Goal: Communication & Community: Answer question/provide support

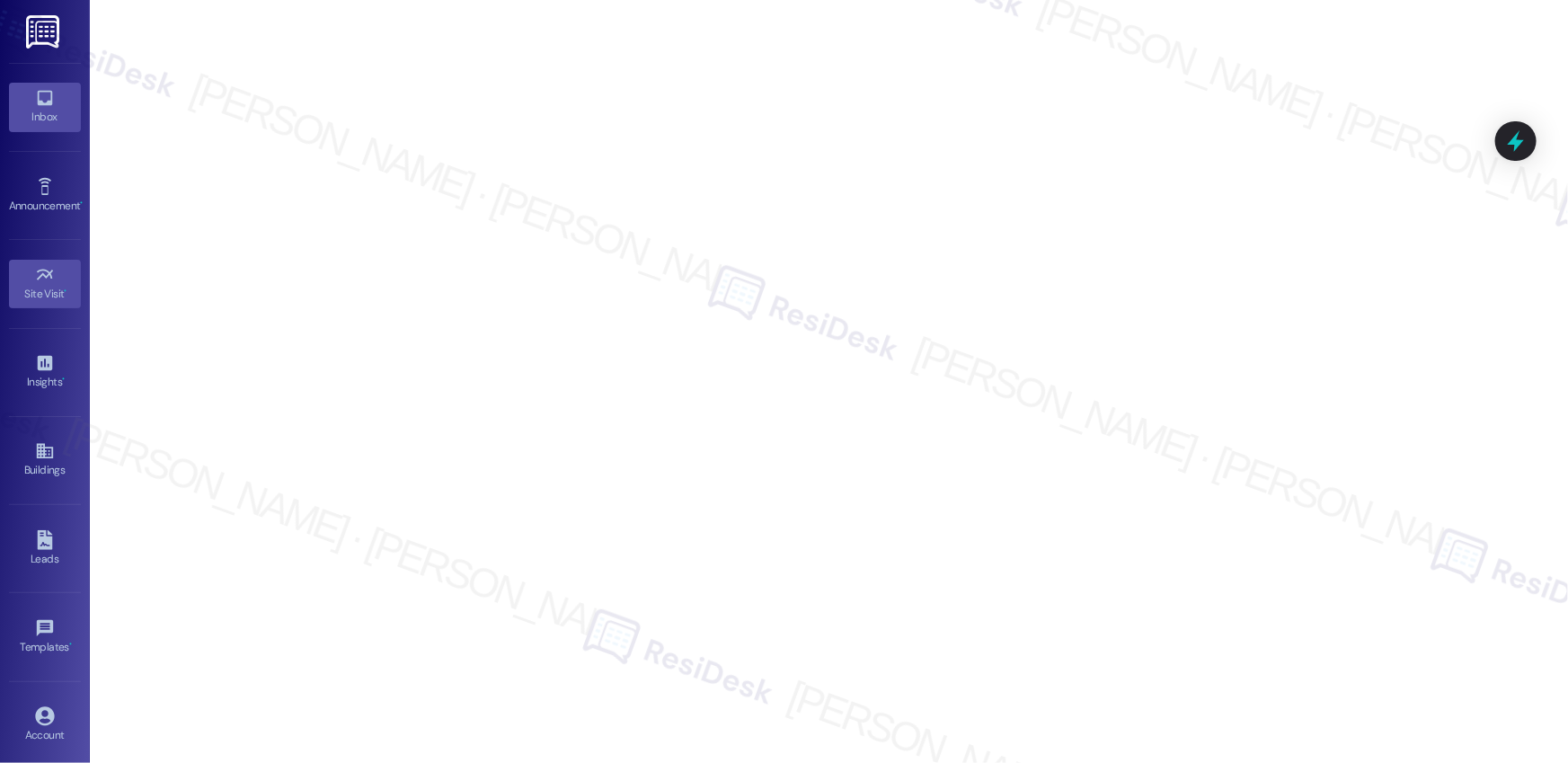
click at [36, 97] on icon at bounding box center [45, 98] width 20 height 20
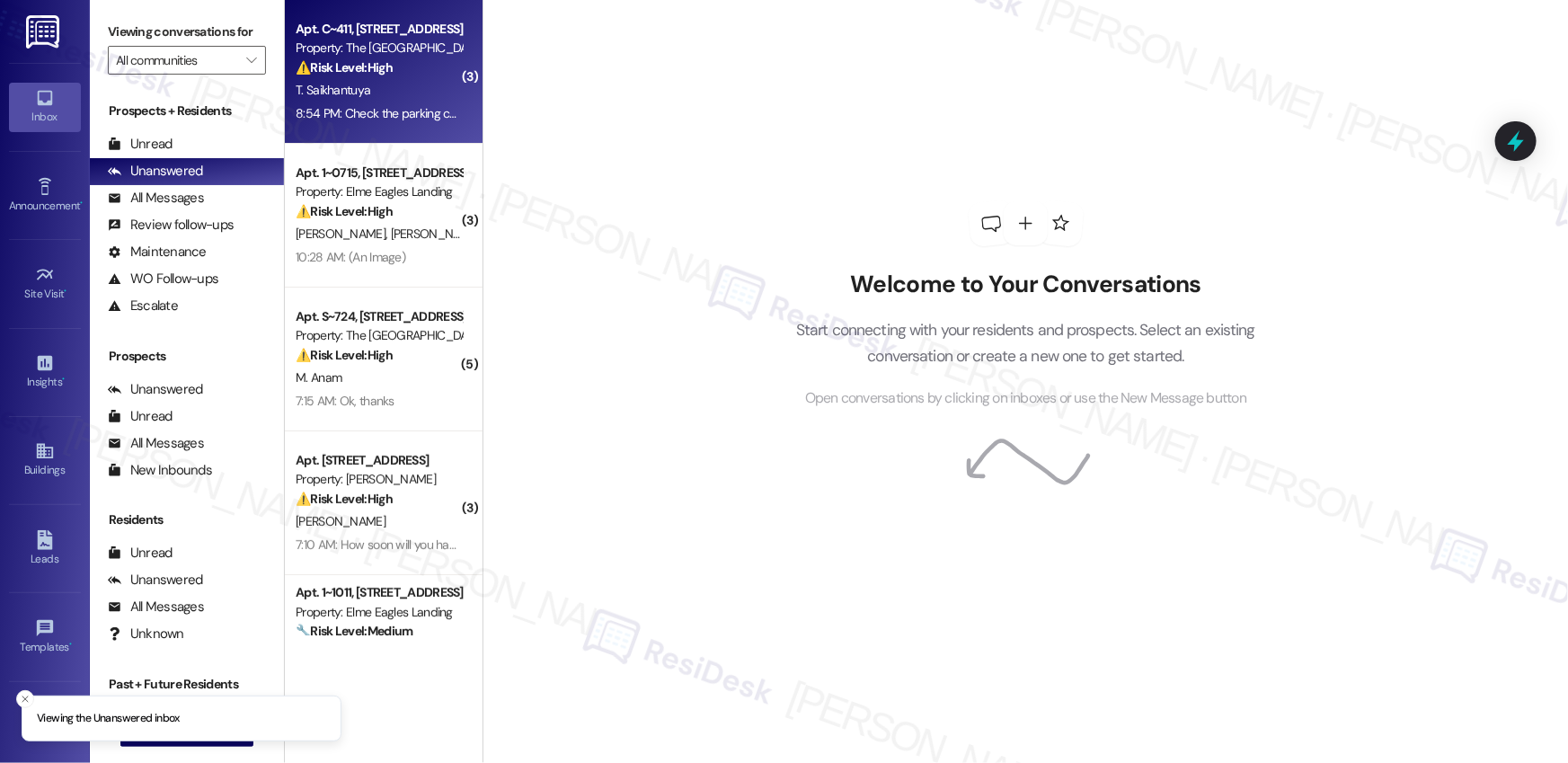
click at [384, 98] on div "T. Saikhantuya" at bounding box center [379, 89] width 170 height 23
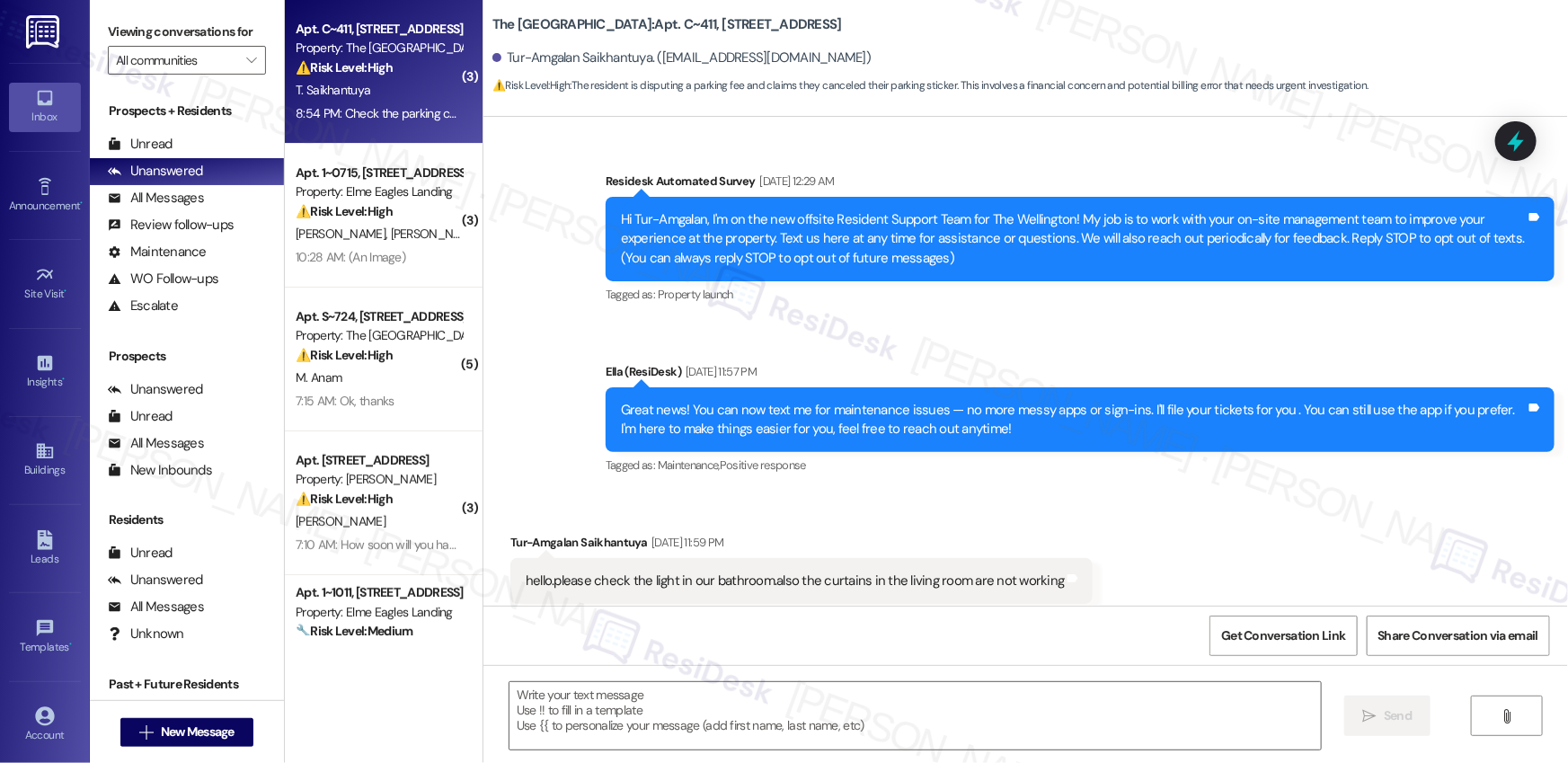
type textarea "Fetching suggested responses. Please feel free to read through the conversation…"
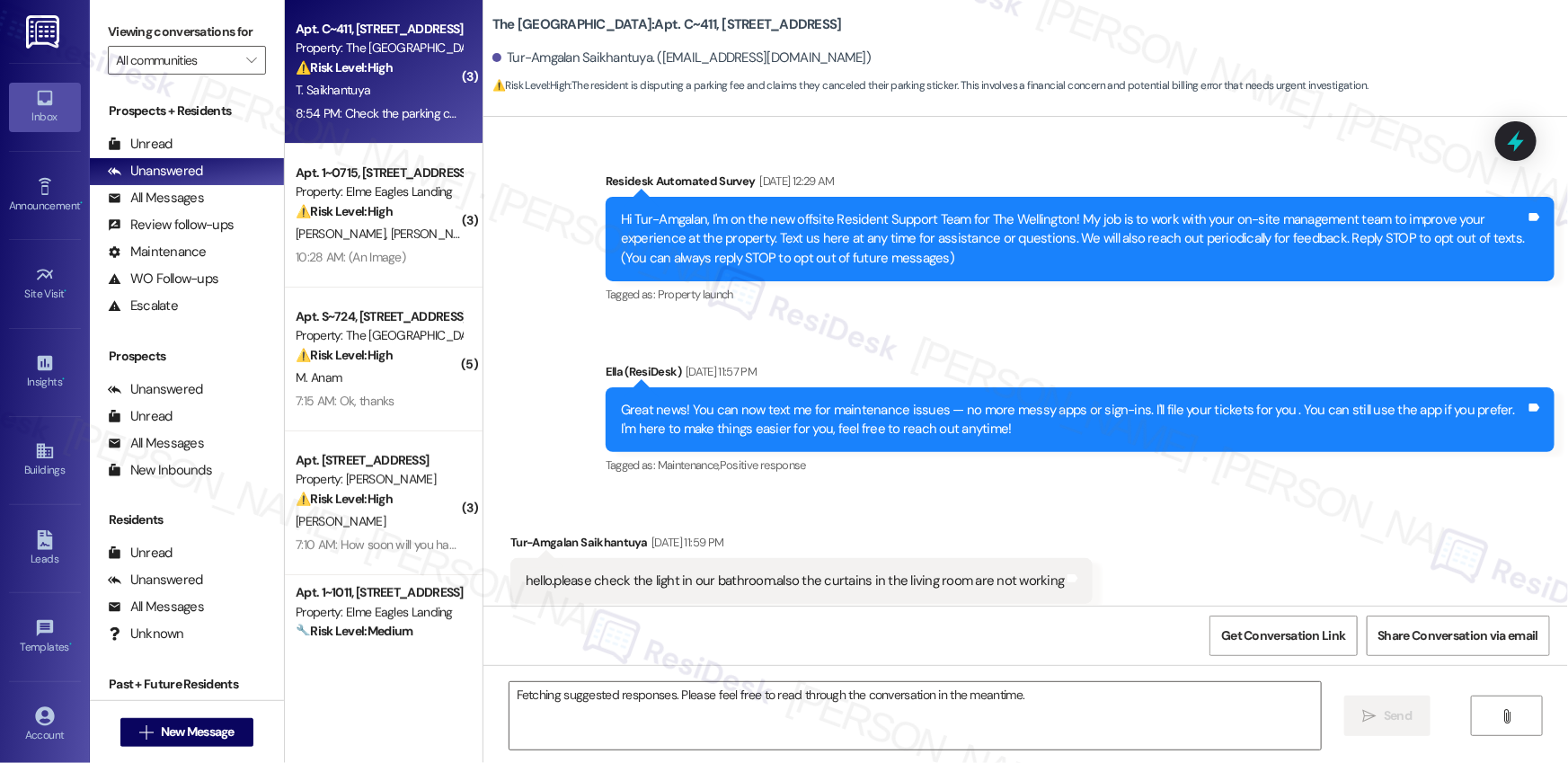
scroll to position [23692, 0]
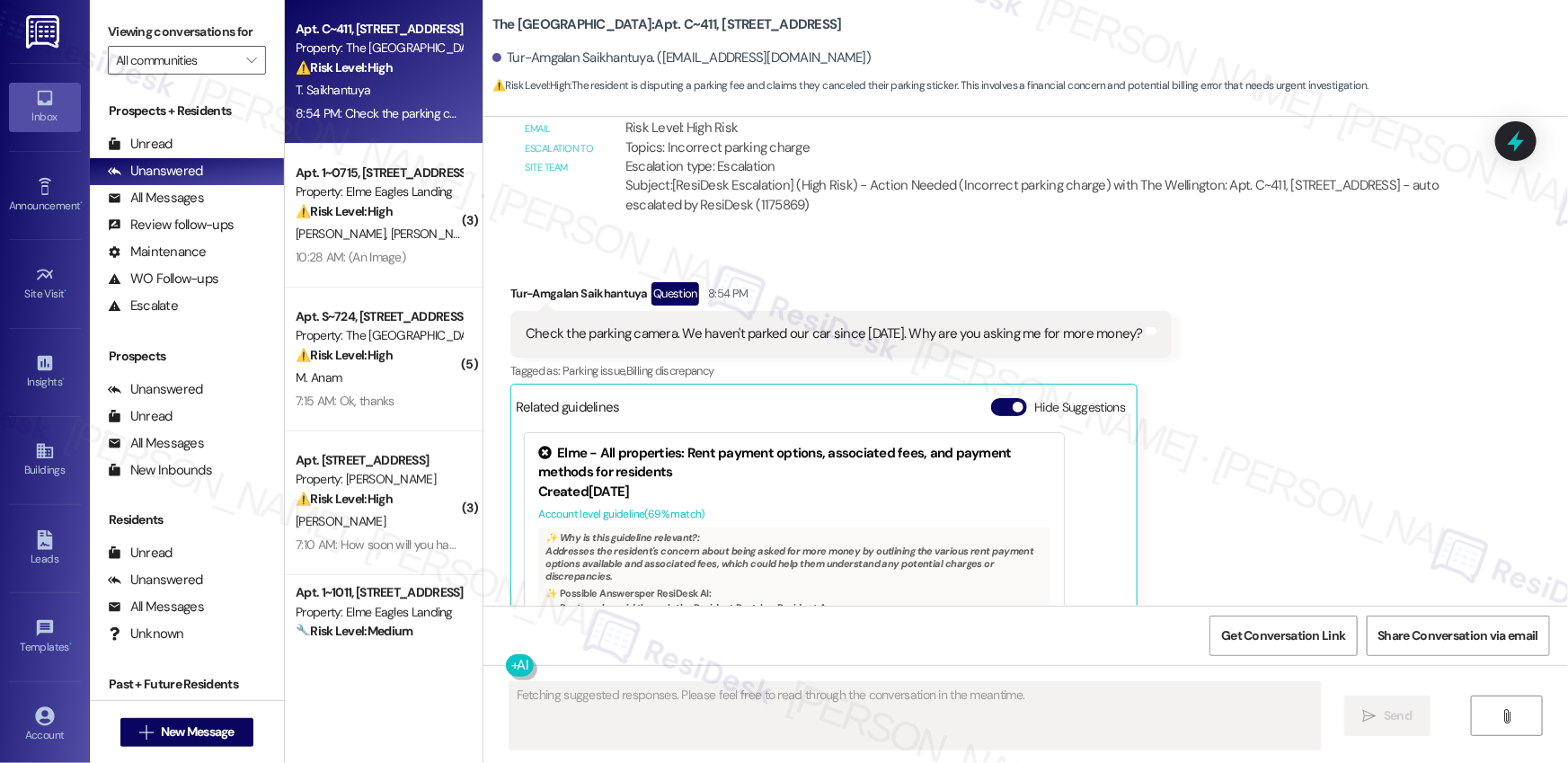
click at [422, 244] on div "[PERSON_NAME] [PERSON_NAME]" at bounding box center [379, 234] width 170 height 23
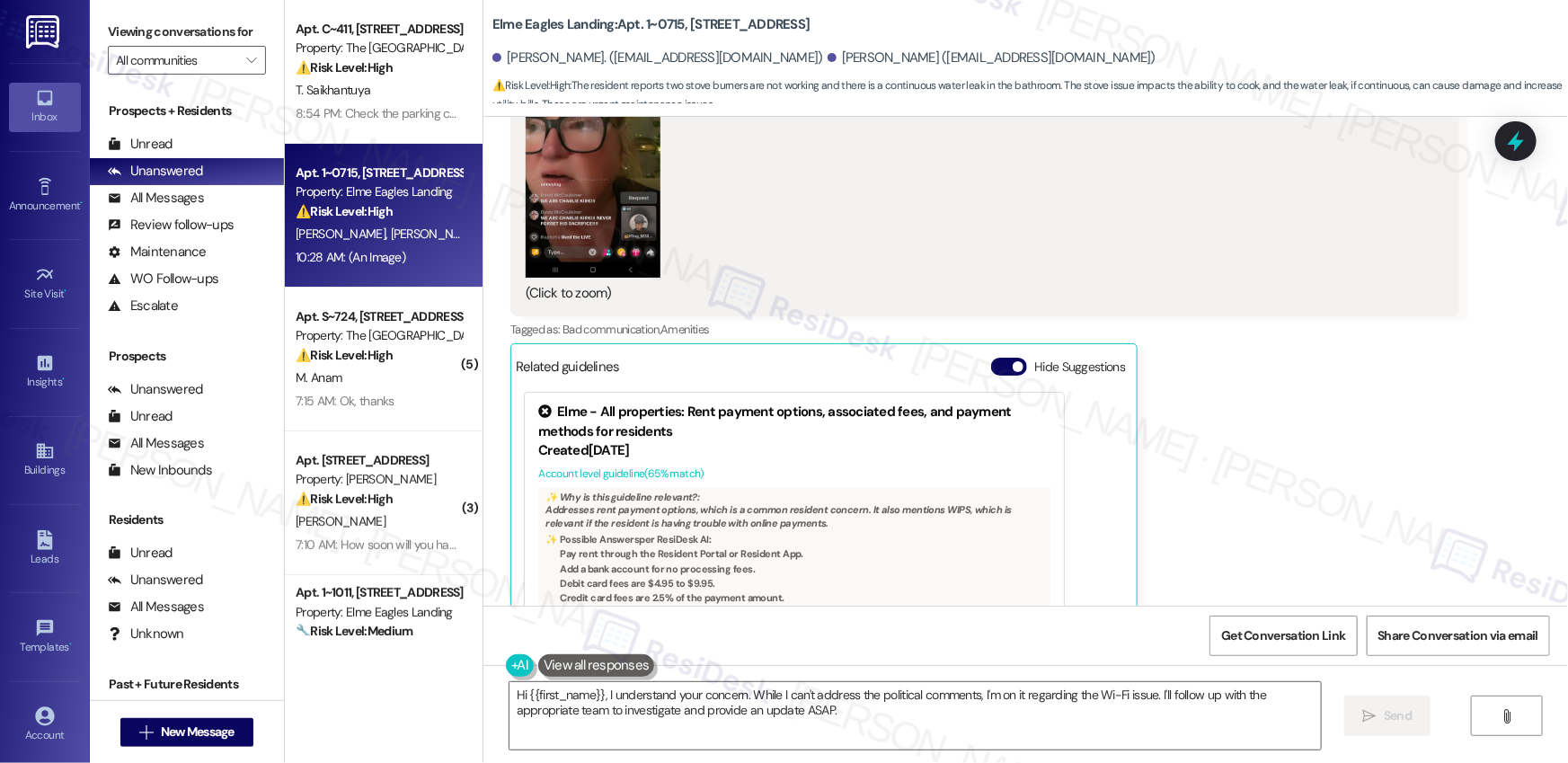
scroll to position [2909, 0]
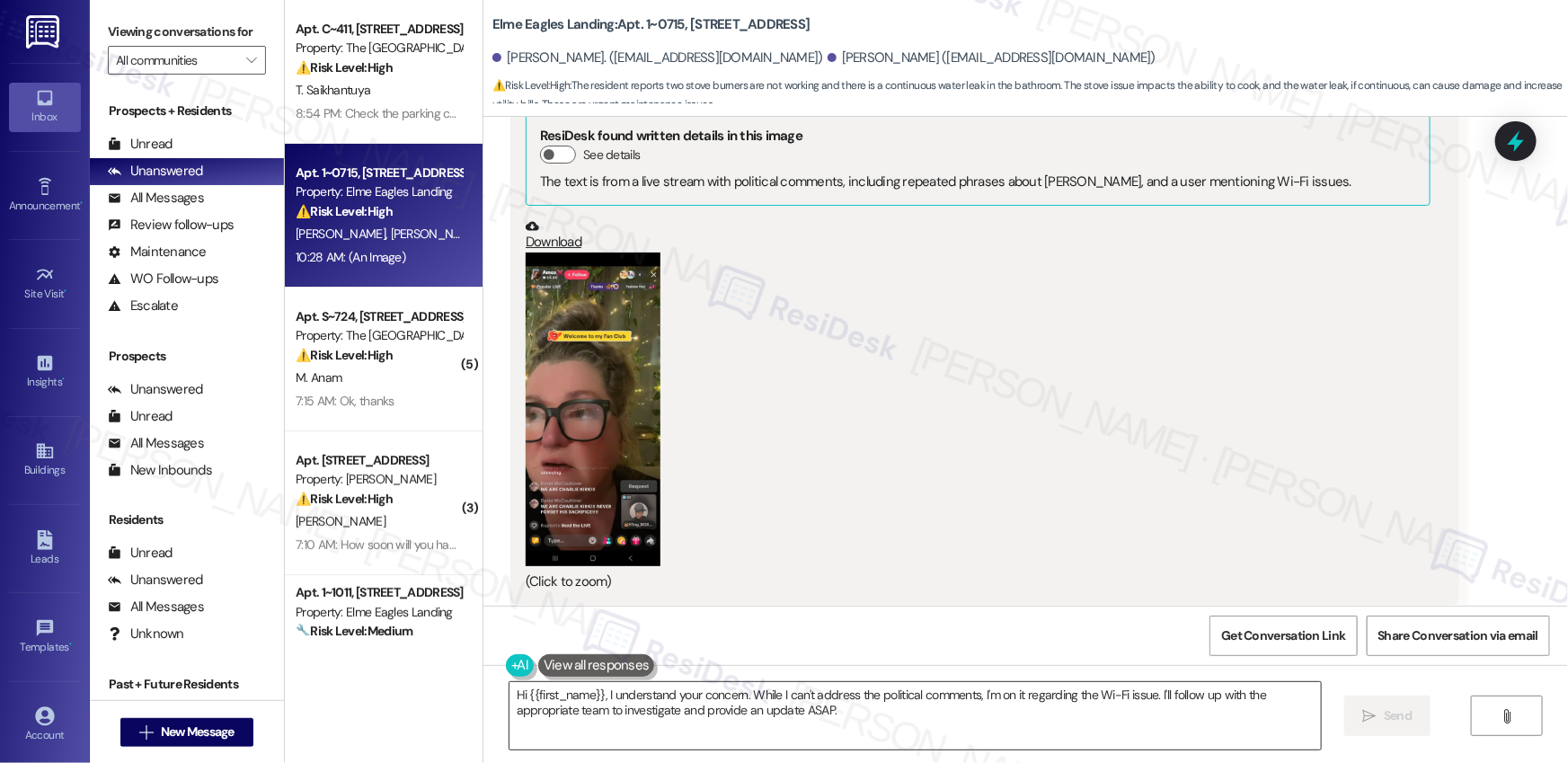
click at [874, 729] on textarea "Hi {{first_name}}, I understand your concern. While I can't address the politic…" at bounding box center [915, 715] width 812 height 68
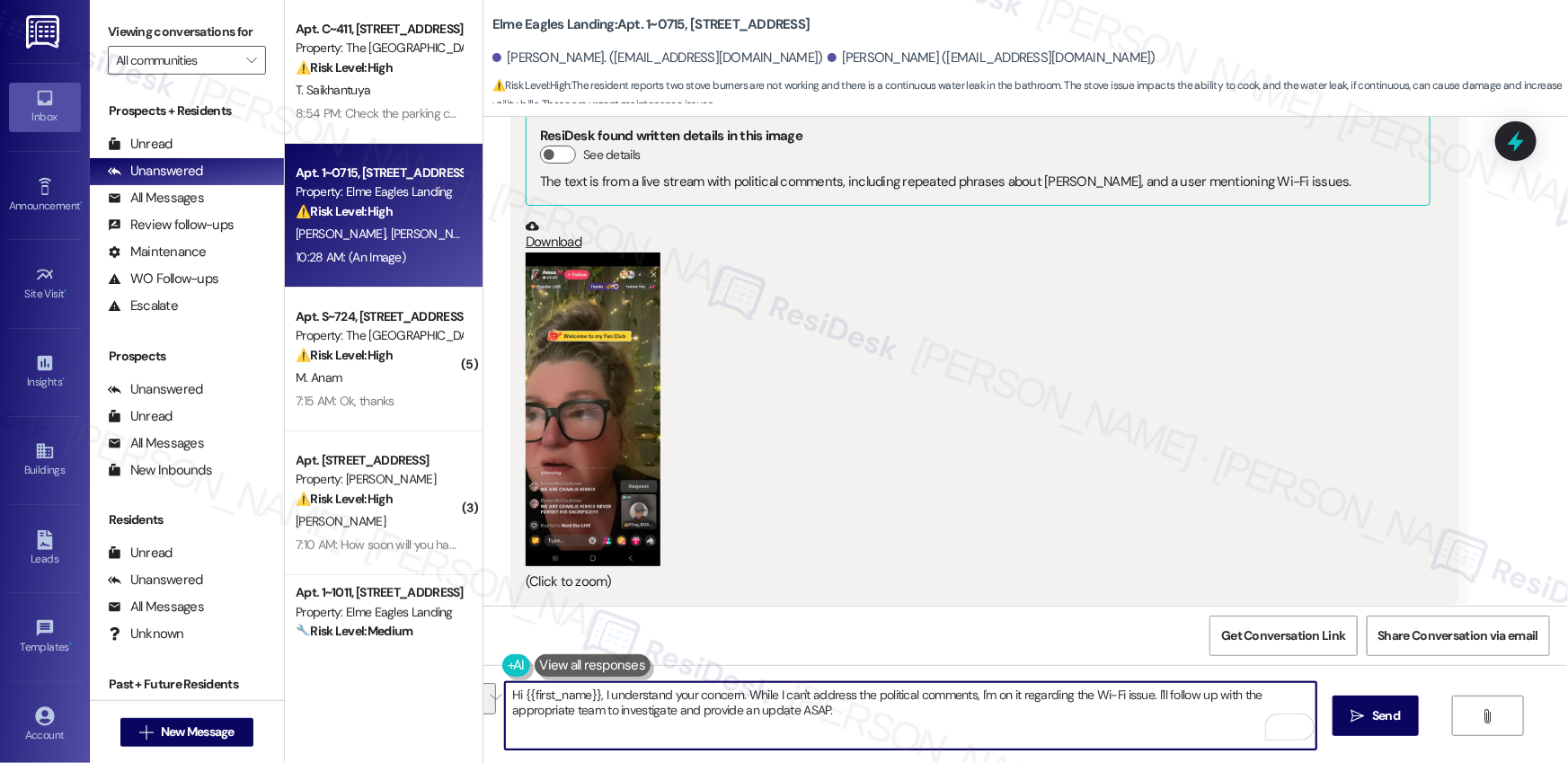
drag, startPoint x: 738, startPoint y: 710, endPoint x: 594, endPoint y: 696, distance: 144.7
click at [594, 696] on textarea "Hi {{first_name}}, I understand your concern. While I can't address the politic…" at bounding box center [910, 715] width 812 height 68
type textarea "Hi {{first_name}}, I believe you may have sent the previous message by mistake.…"
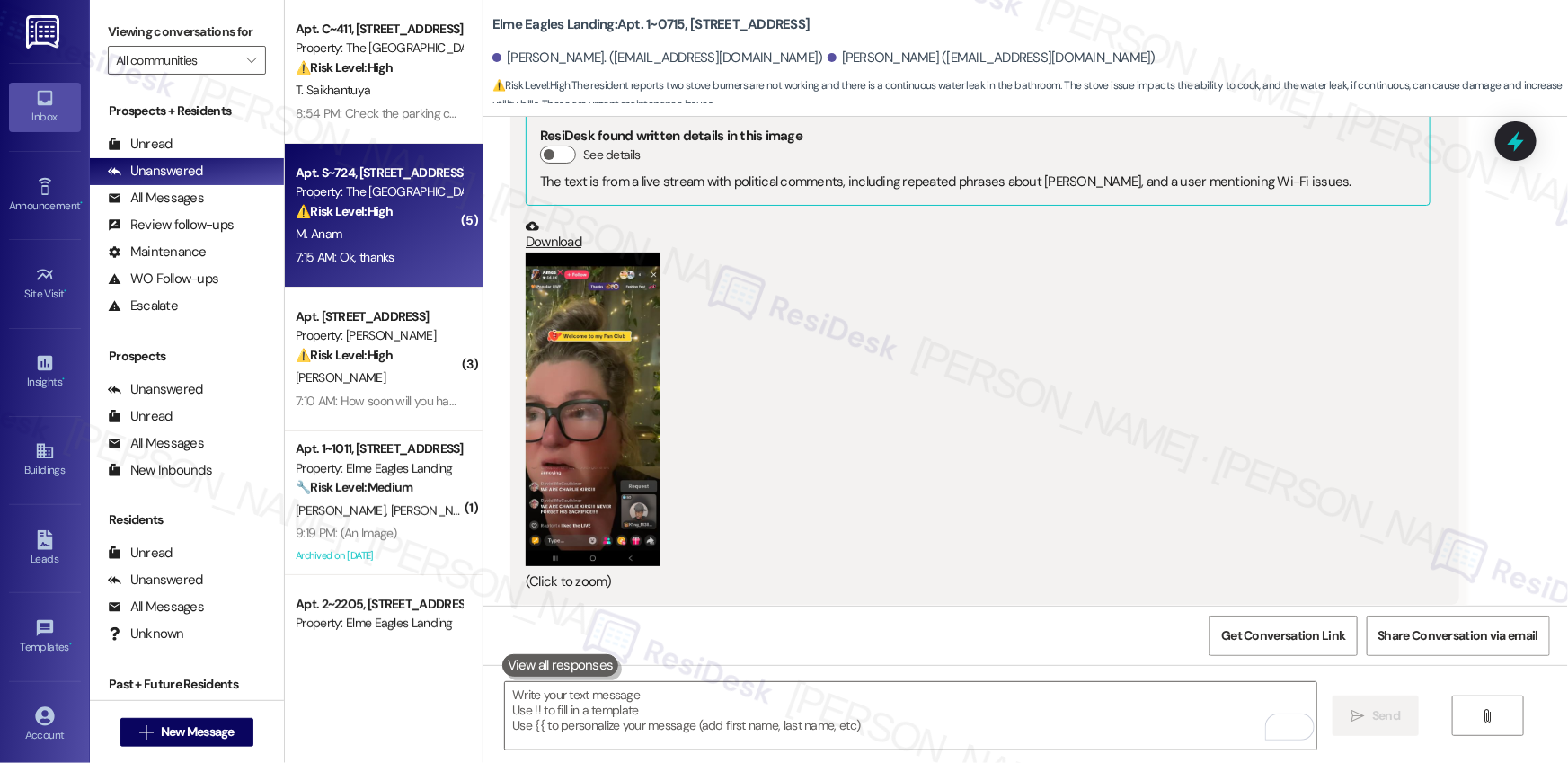
click at [360, 236] on div "M. Anam" at bounding box center [379, 234] width 170 height 23
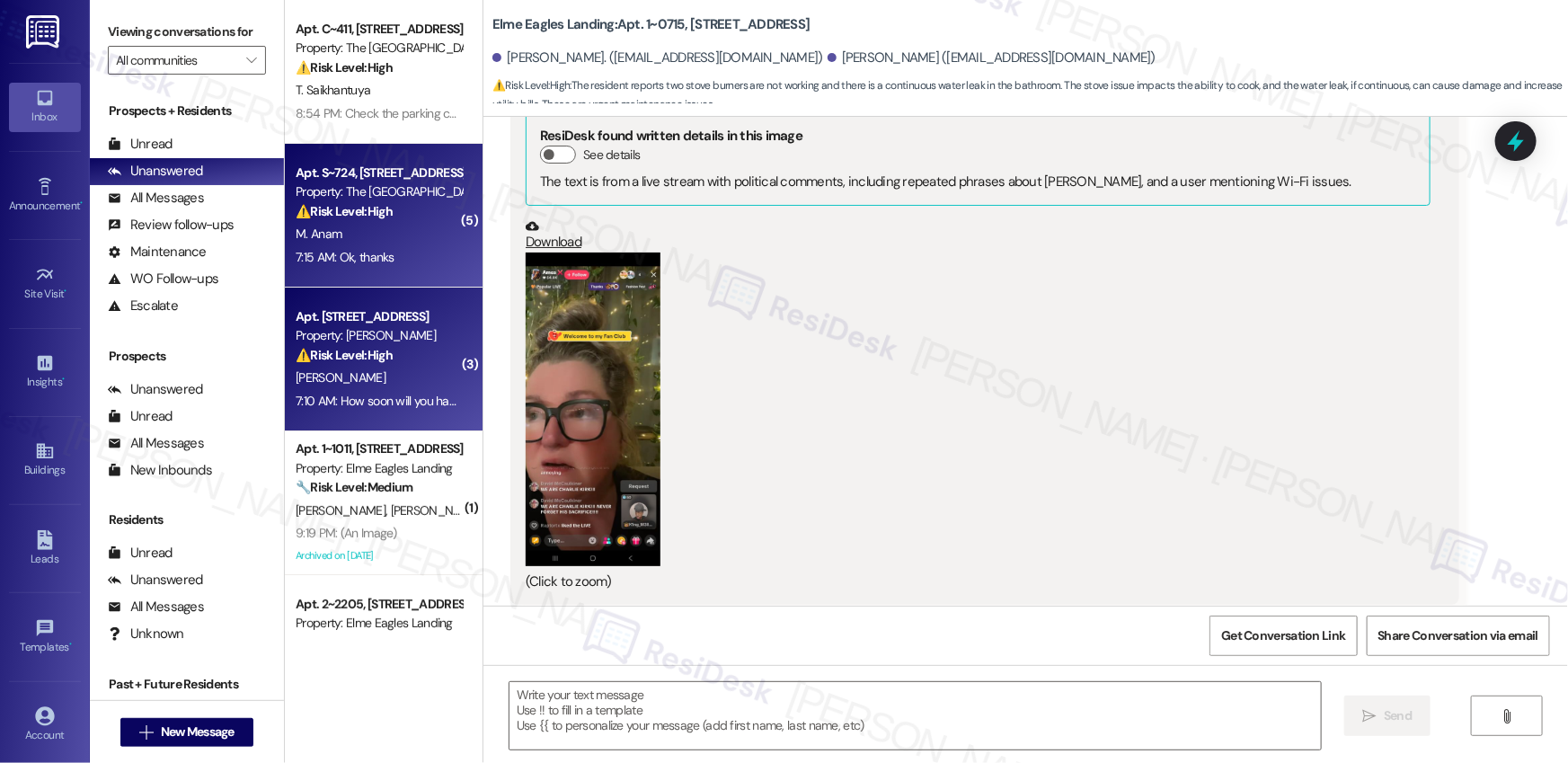
type textarea "Fetching suggested responses. Please feel free to read through the conversation…"
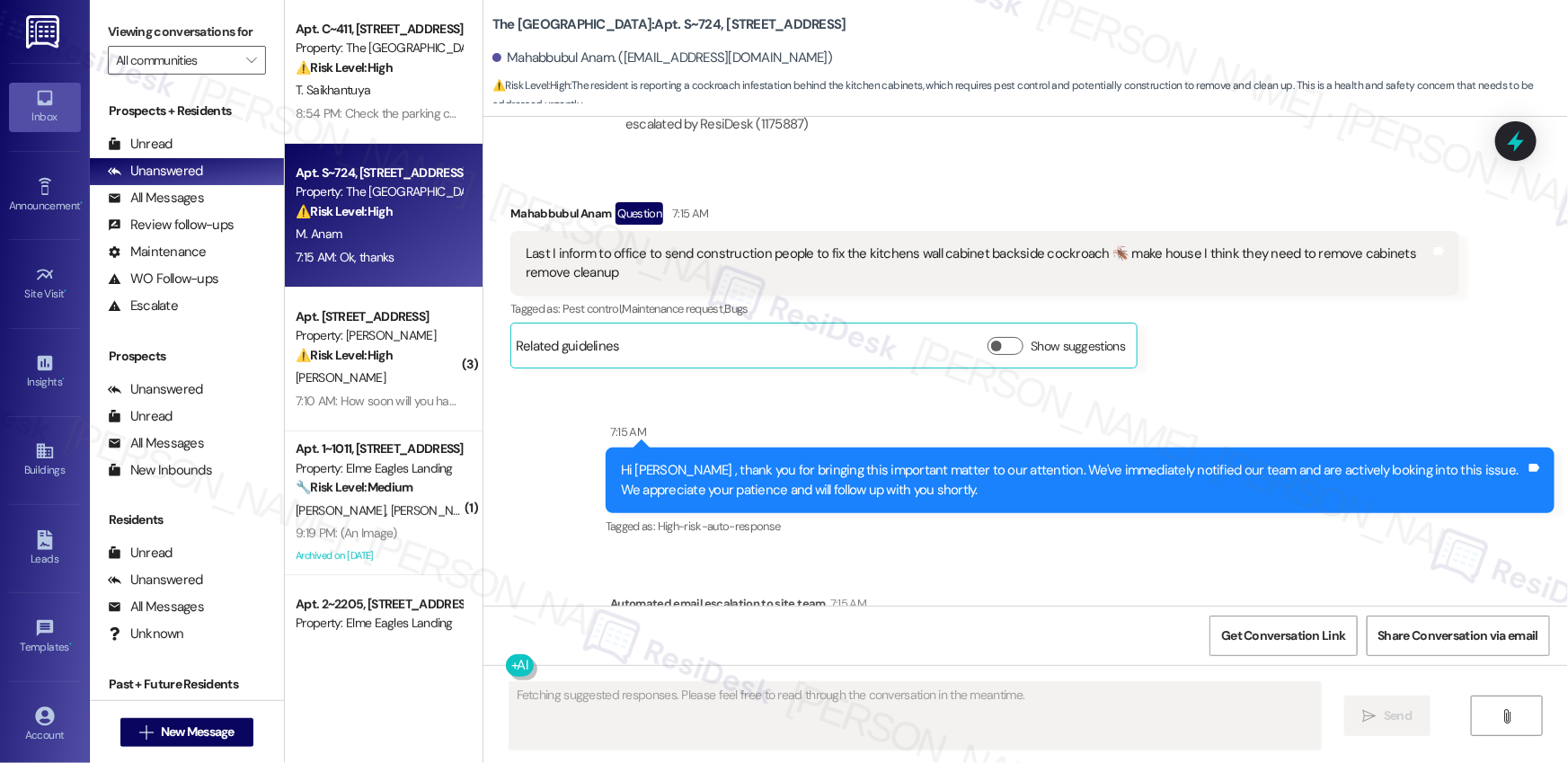
scroll to position [14325, 0]
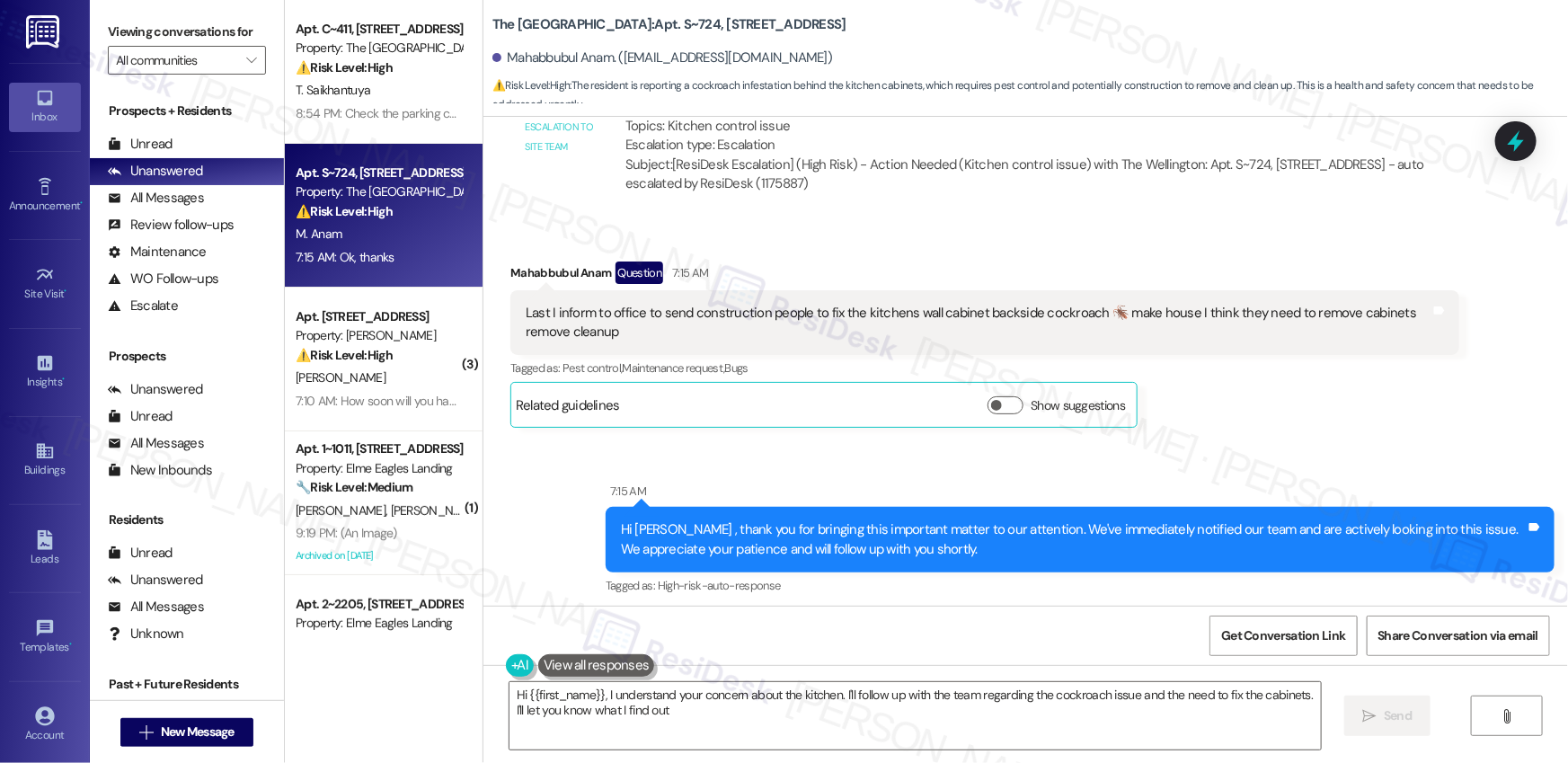
type textarea "Hi {{first_name}}, I understand your concern about the kitchen. I'll follow up …"
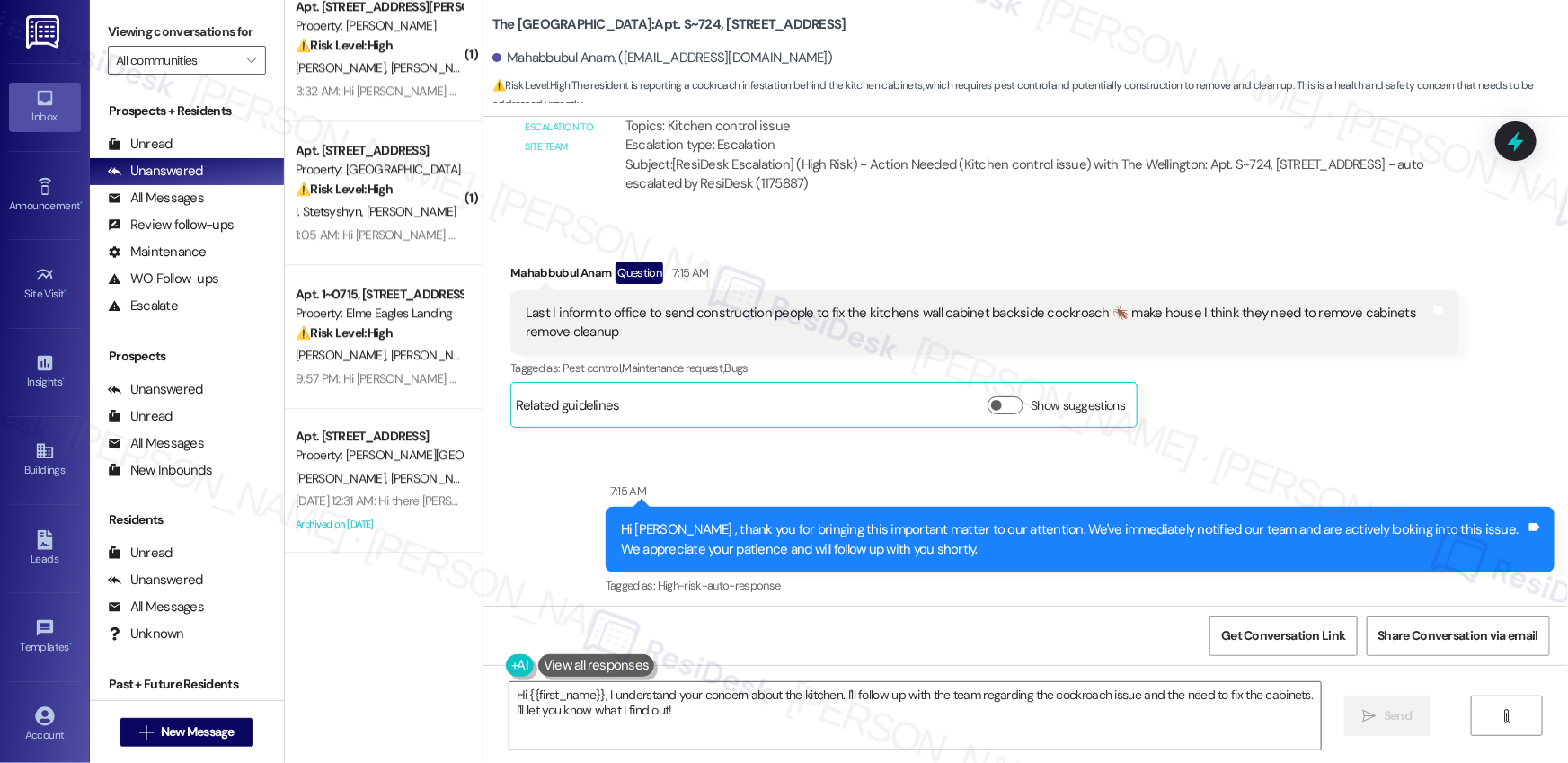
scroll to position [6549, 0]
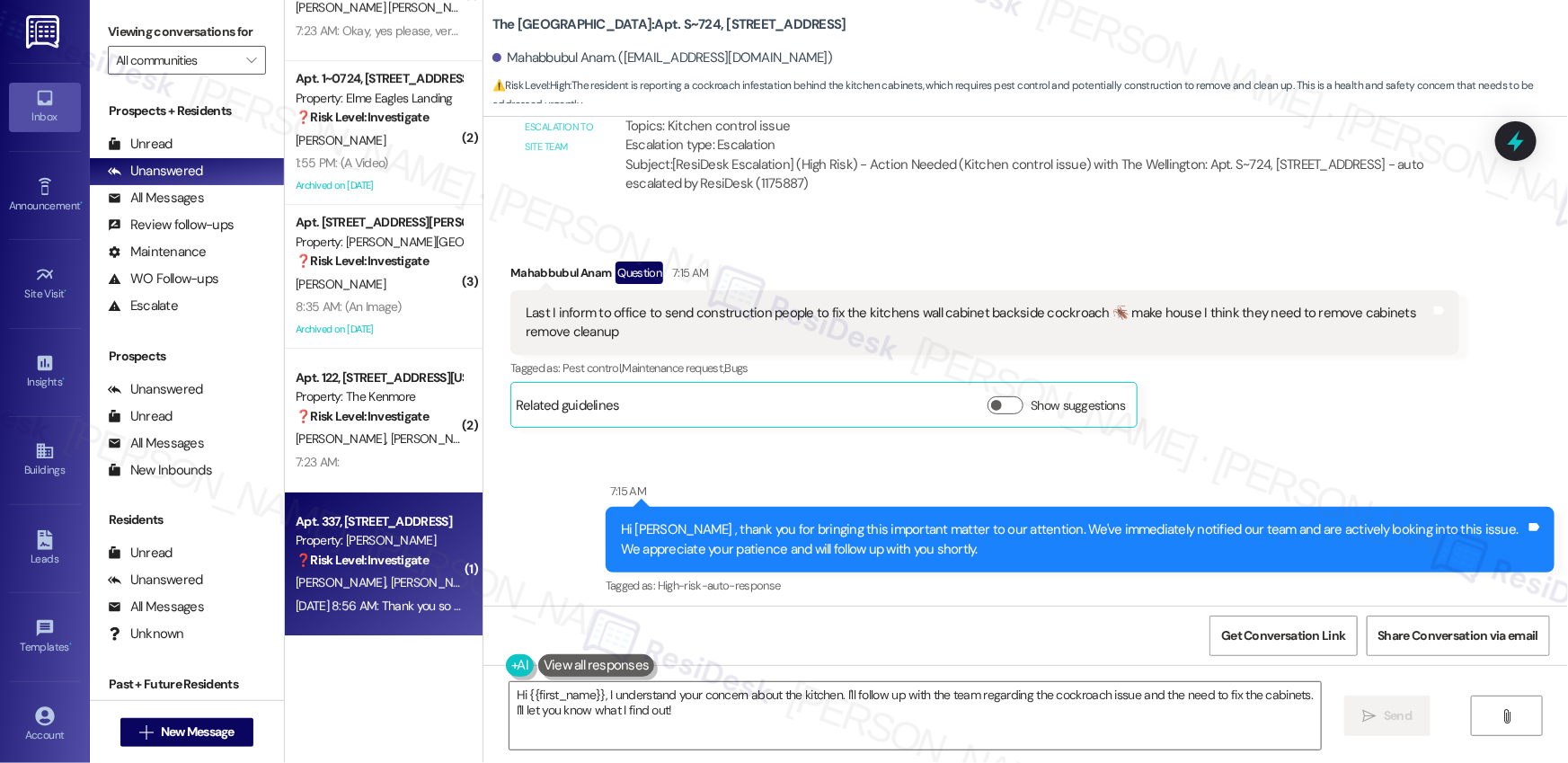
click at [383, 551] on div "❓ Risk Level: Investigate" at bounding box center [379, 559] width 166 height 19
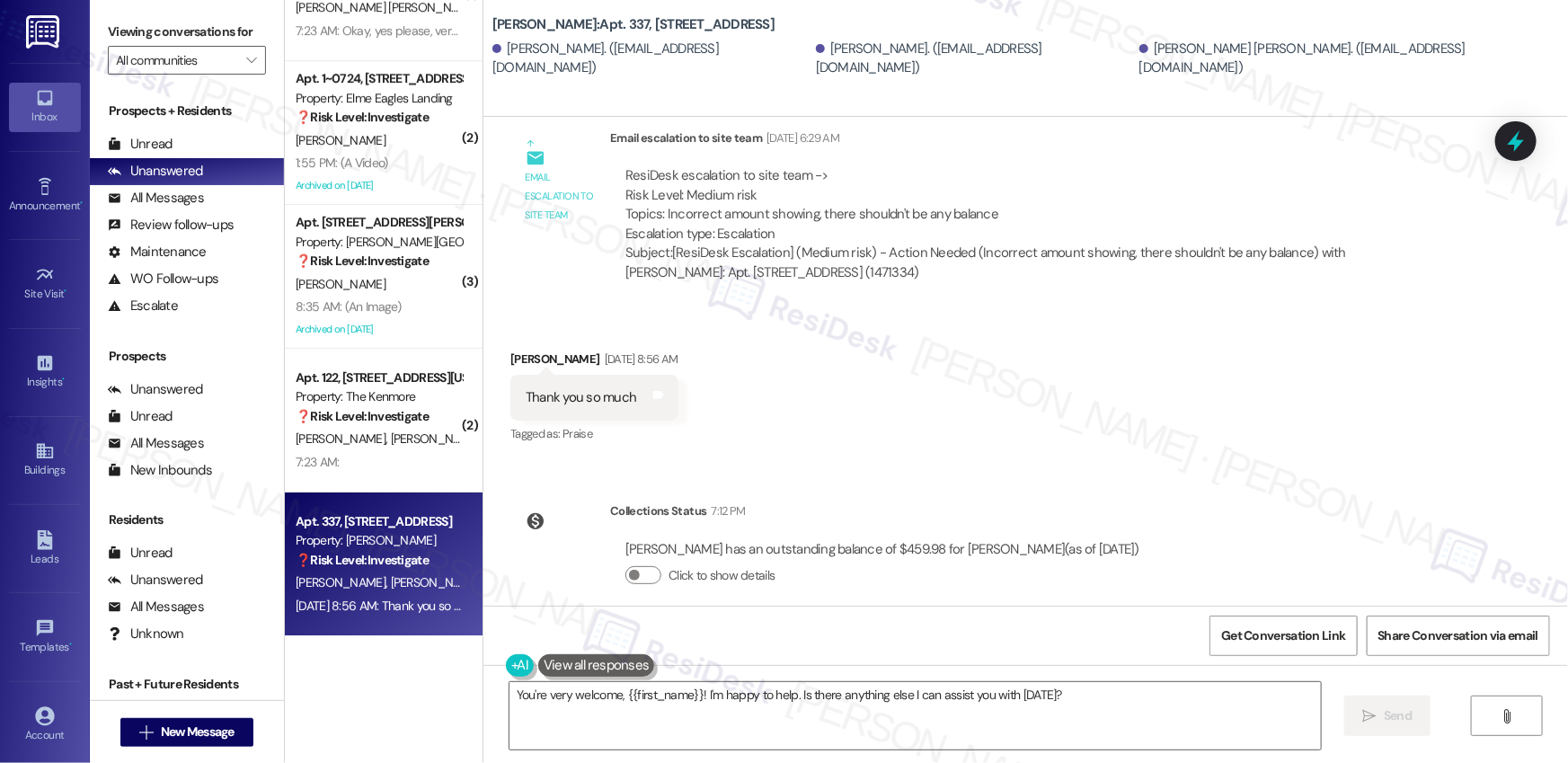
scroll to position [430, 0]
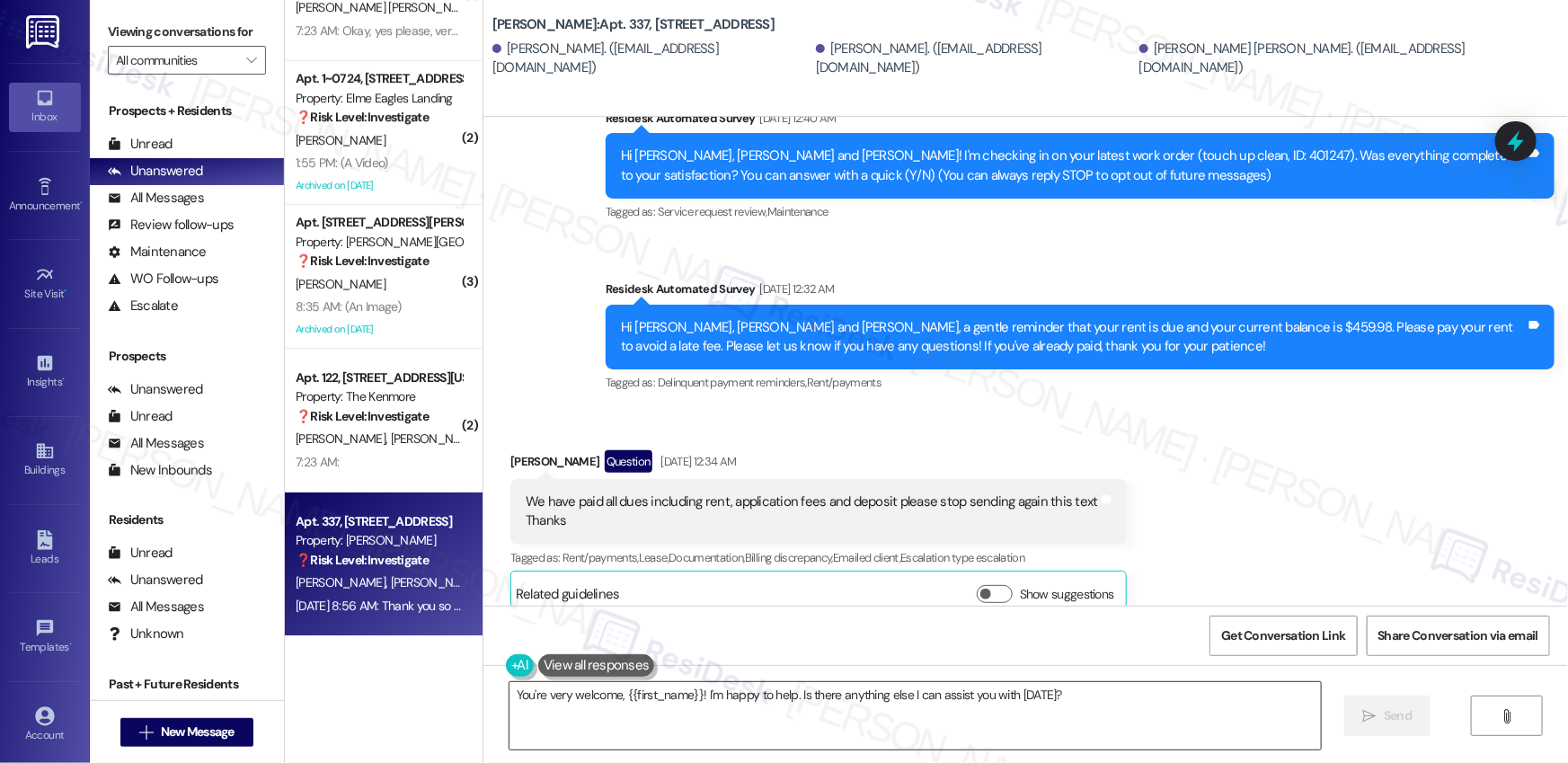
click at [889, 733] on textarea "You're very welcome, {{first_name}}! I'm happy to help. Is there anything else …" at bounding box center [915, 715] width 812 height 68
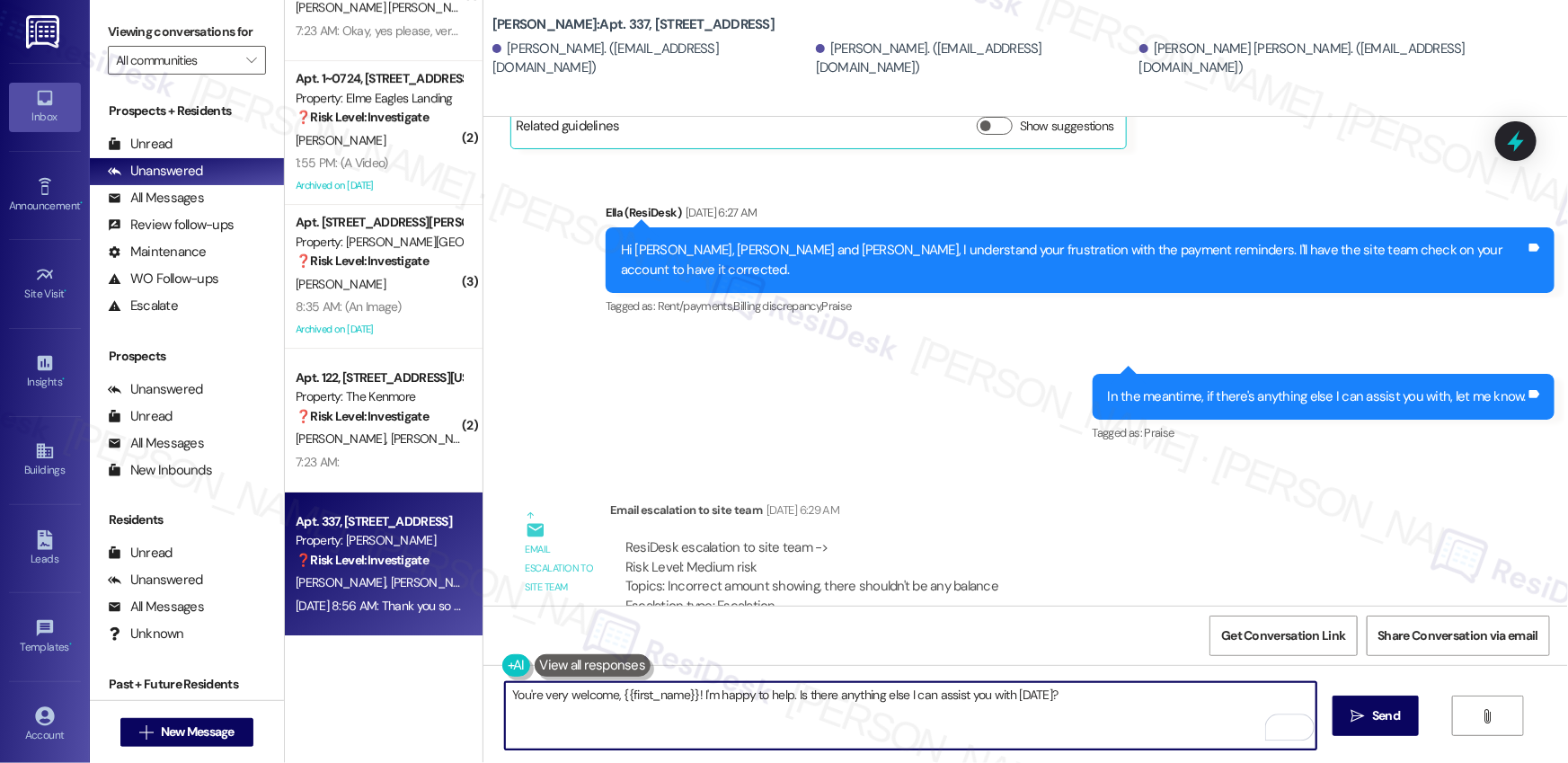
scroll to position [835, 0]
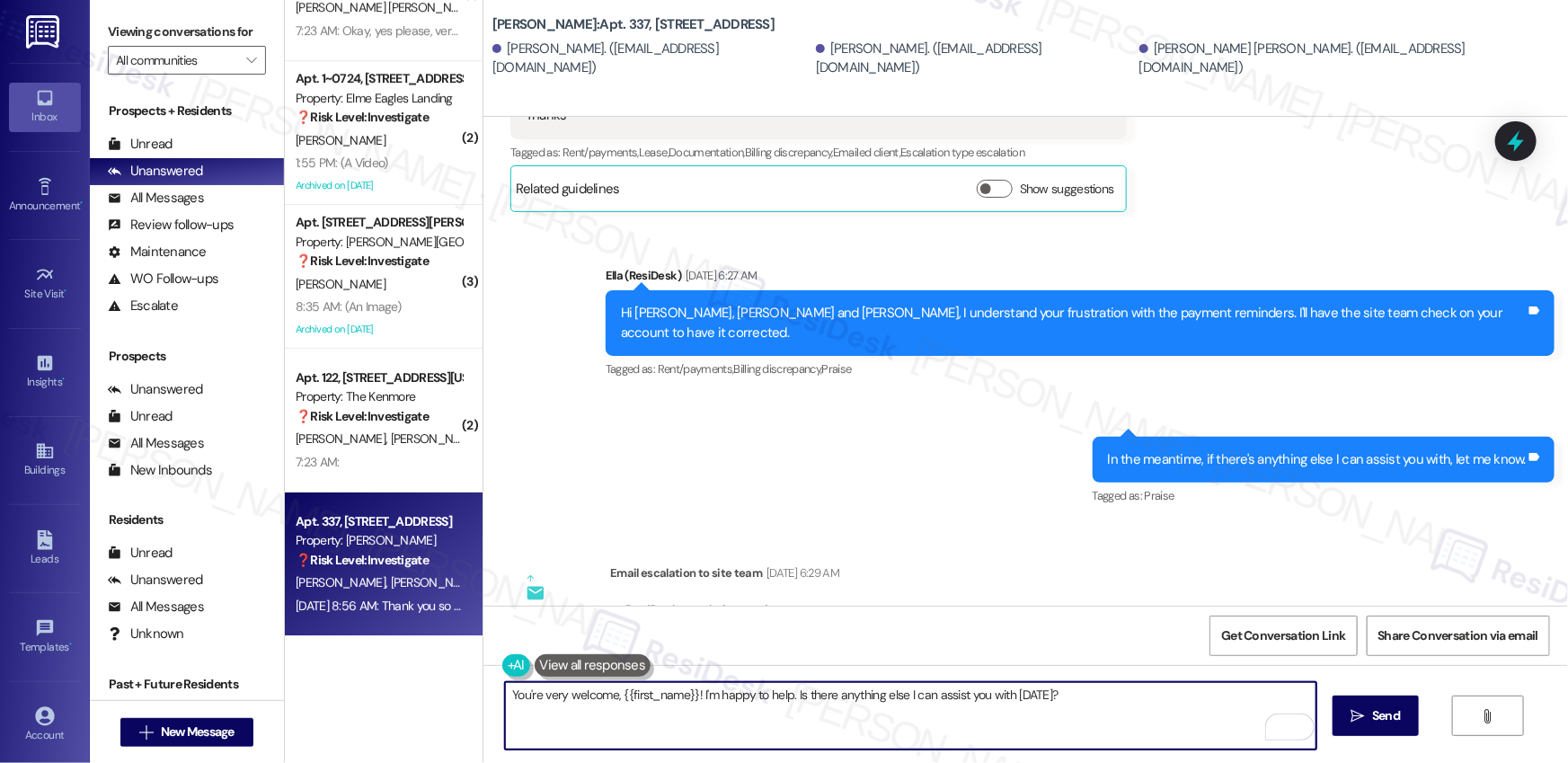
click at [847, 729] on textarea "You're very welcome, {{first_name}}! I'm happy to help. Is there anything else …" at bounding box center [910, 715] width 812 height 68
type textarea "You are welcome."
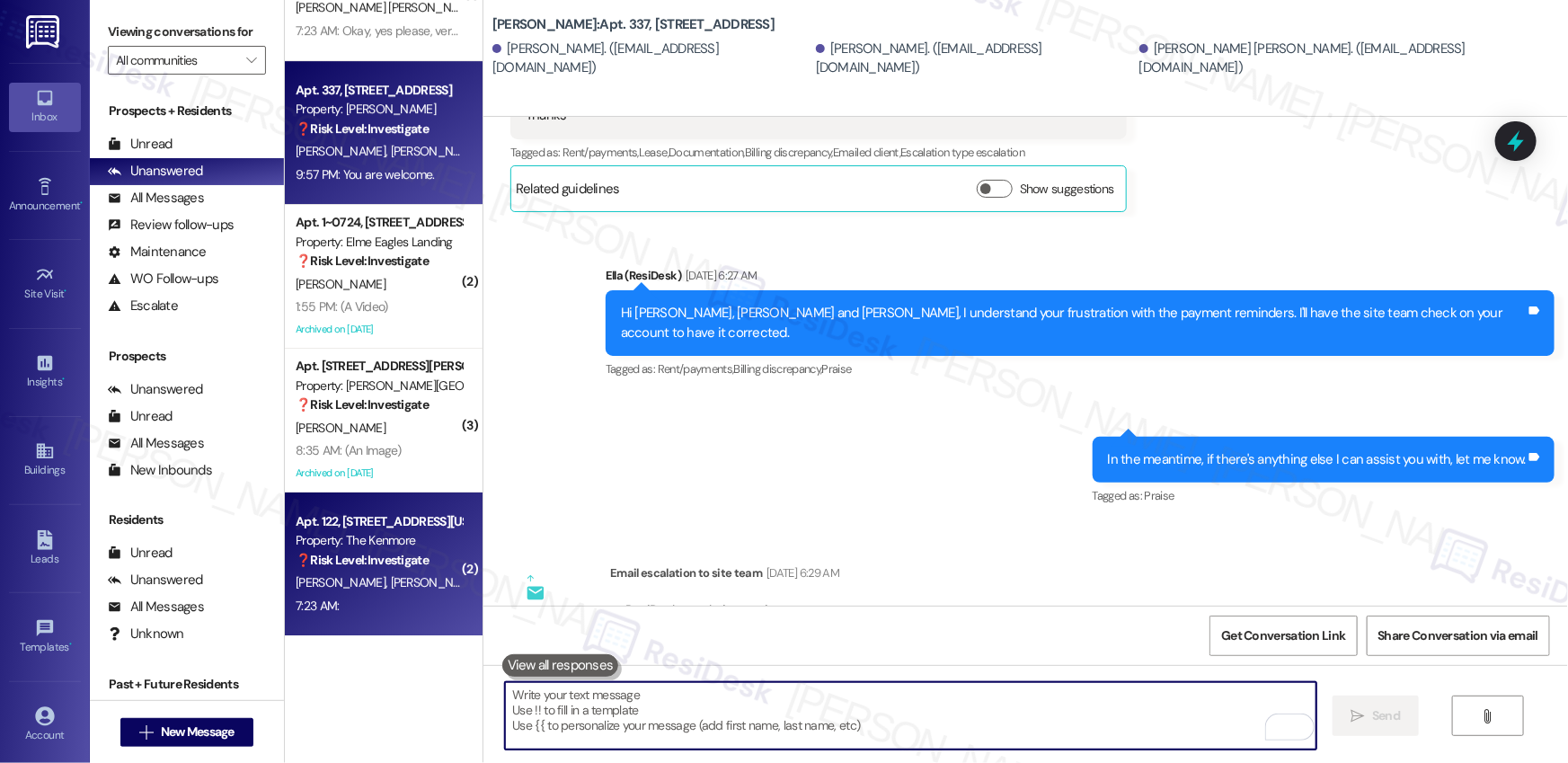
click at [398, 552] on strong "❓ Risk Level: Investigate" at bounding box center [362, 559] width 133 height 16
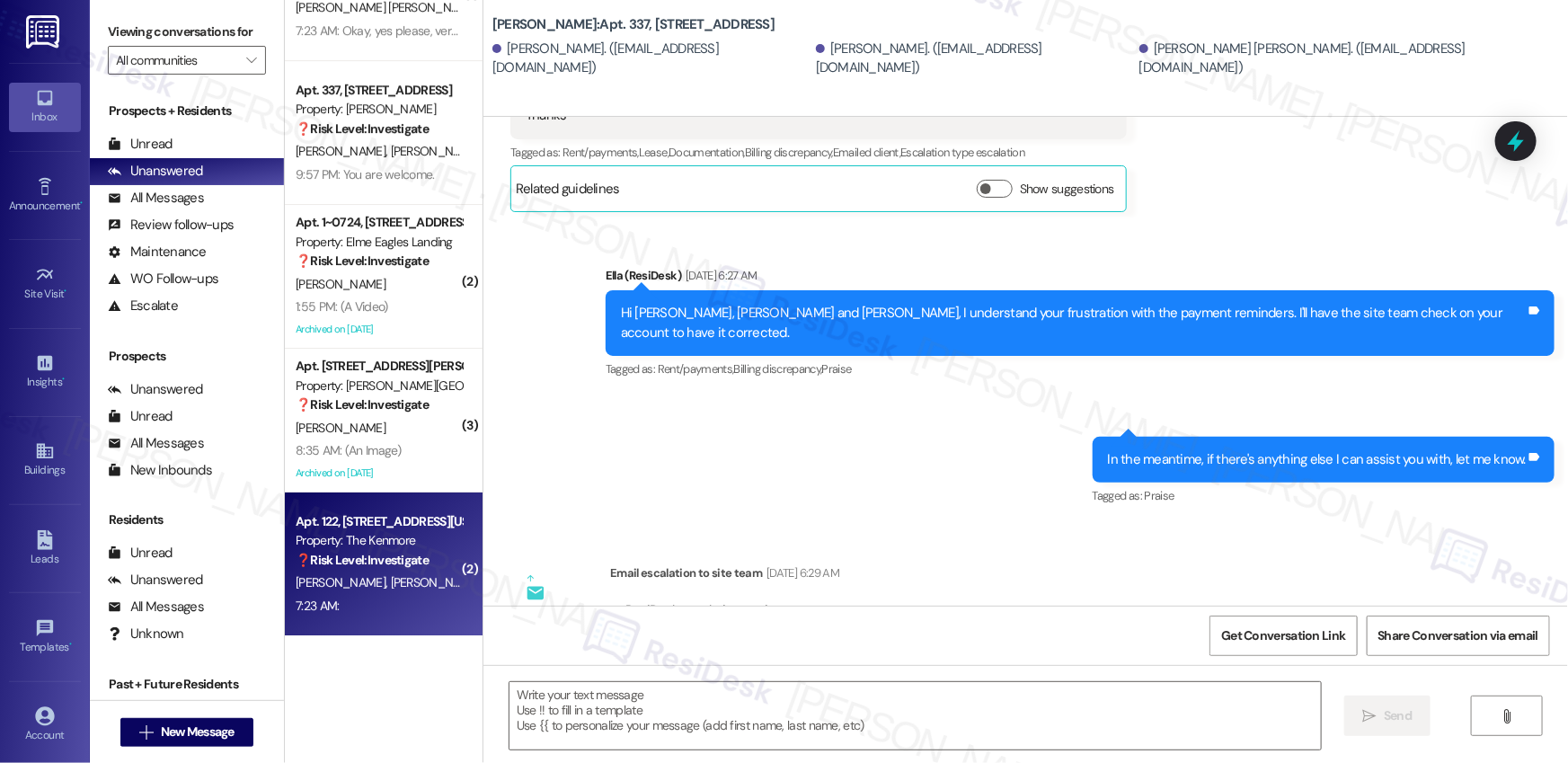
type textarea "Fetching suggested responses. Please feel free to read through the conversation…"
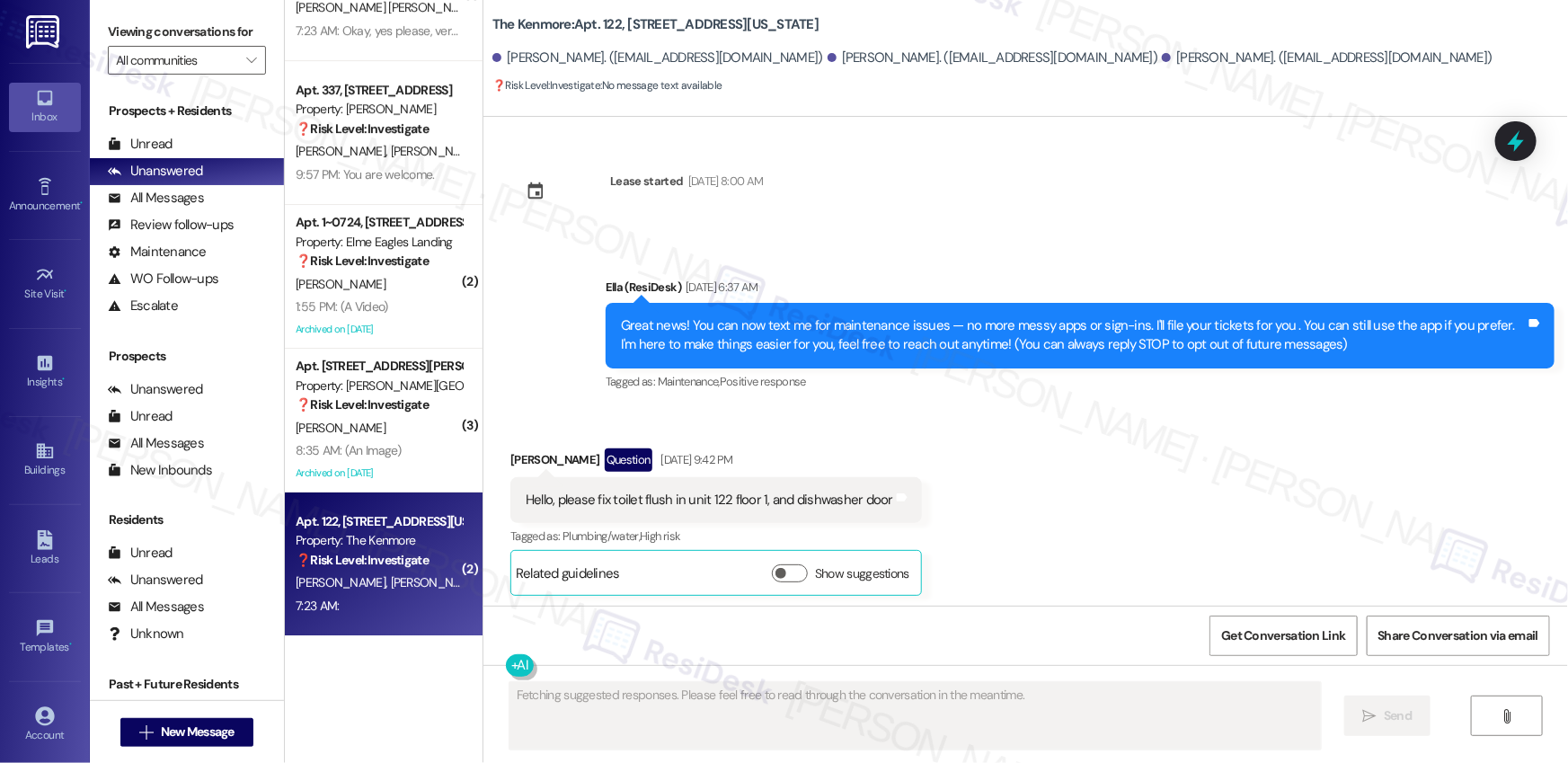
scroll to position [23349, 0]
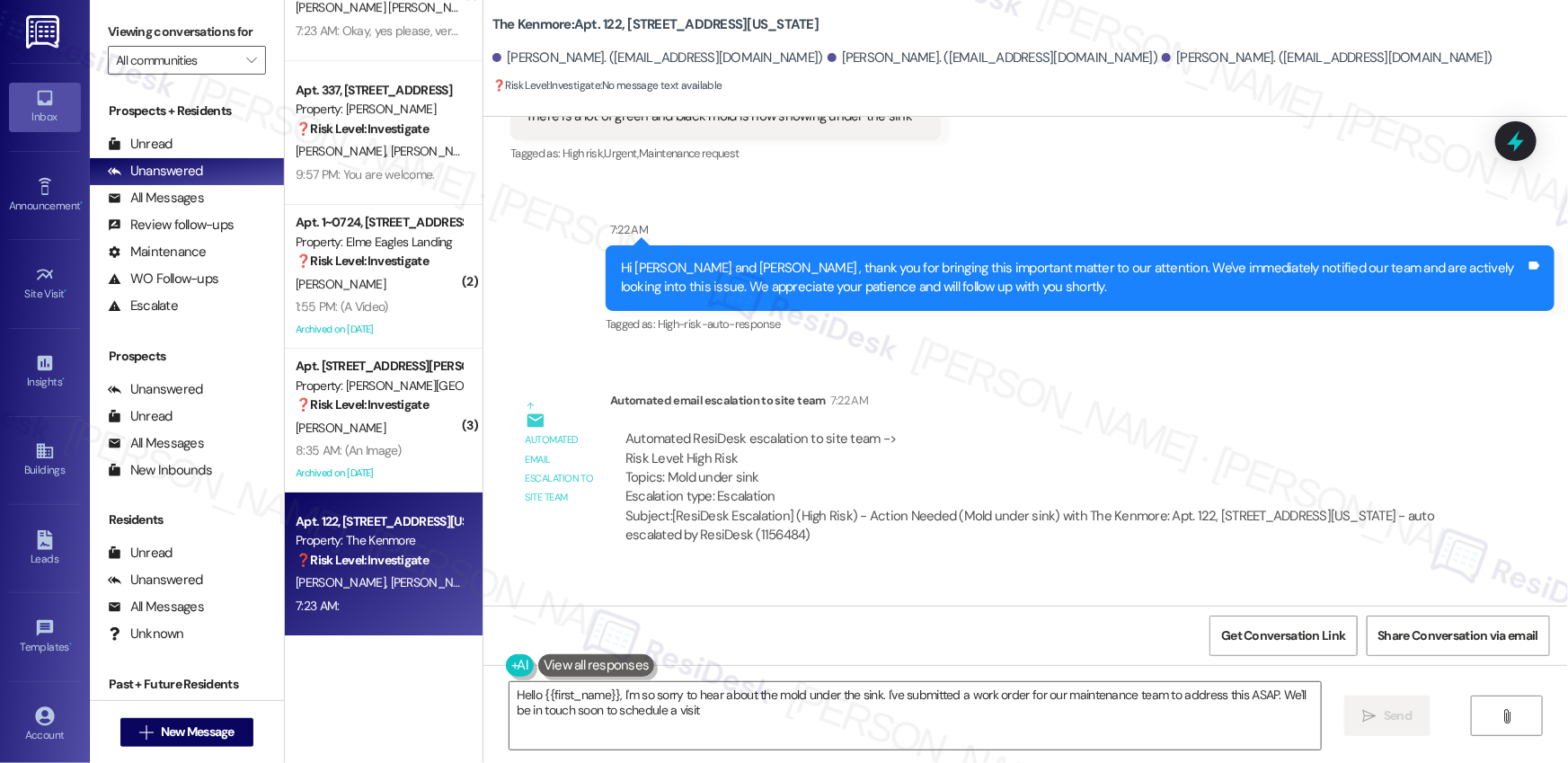
type textarea "Hello {{first_name}}, I'm so sorry to hear about the mold under the sink. I've …"
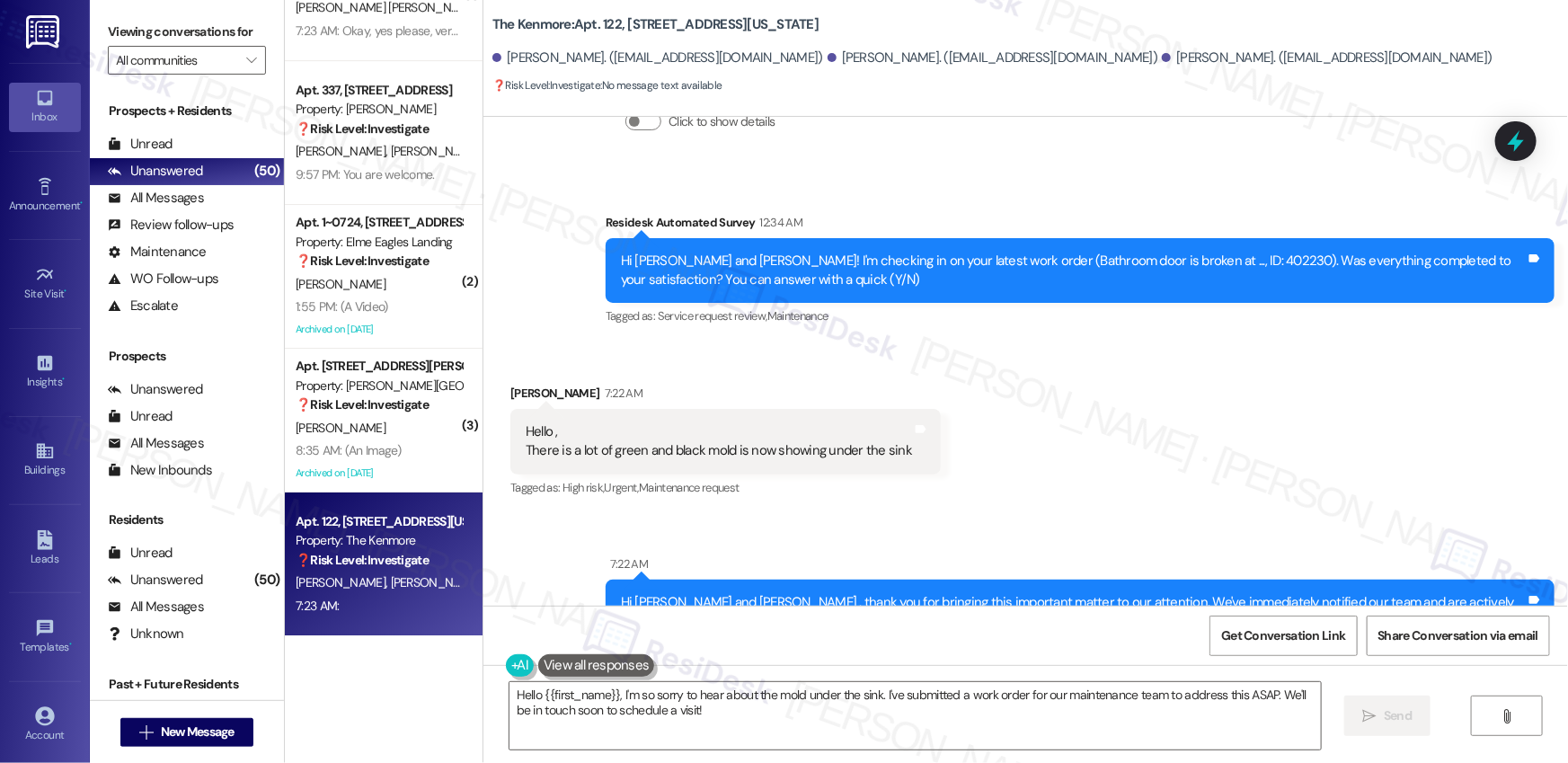
scroll to position [22904, 0]
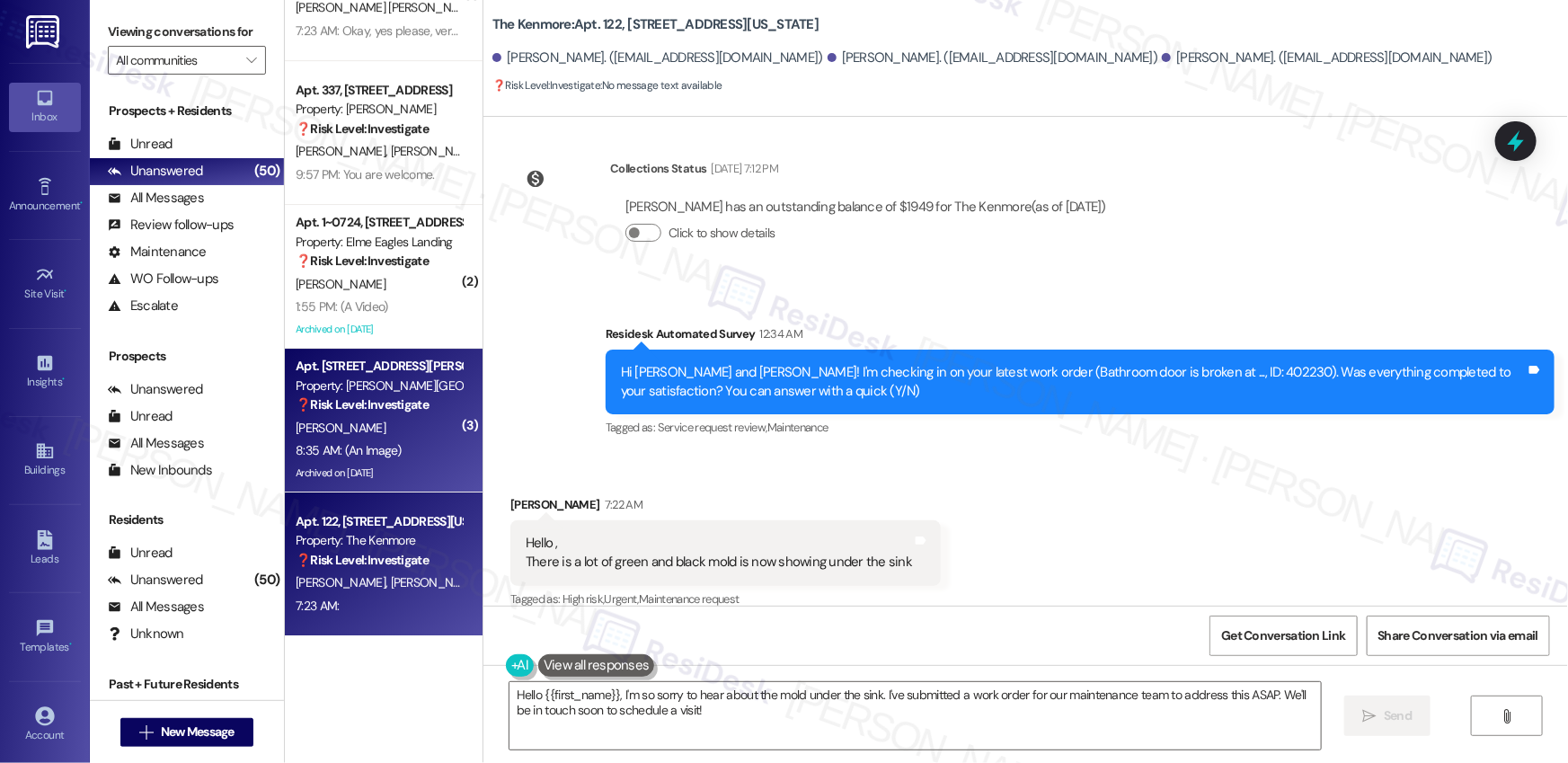
click at [392, 446] on div "8:35 AM: (An Image) 8:35 AM: (An Image)" at bounding box center [379, 450] width 170 height 23
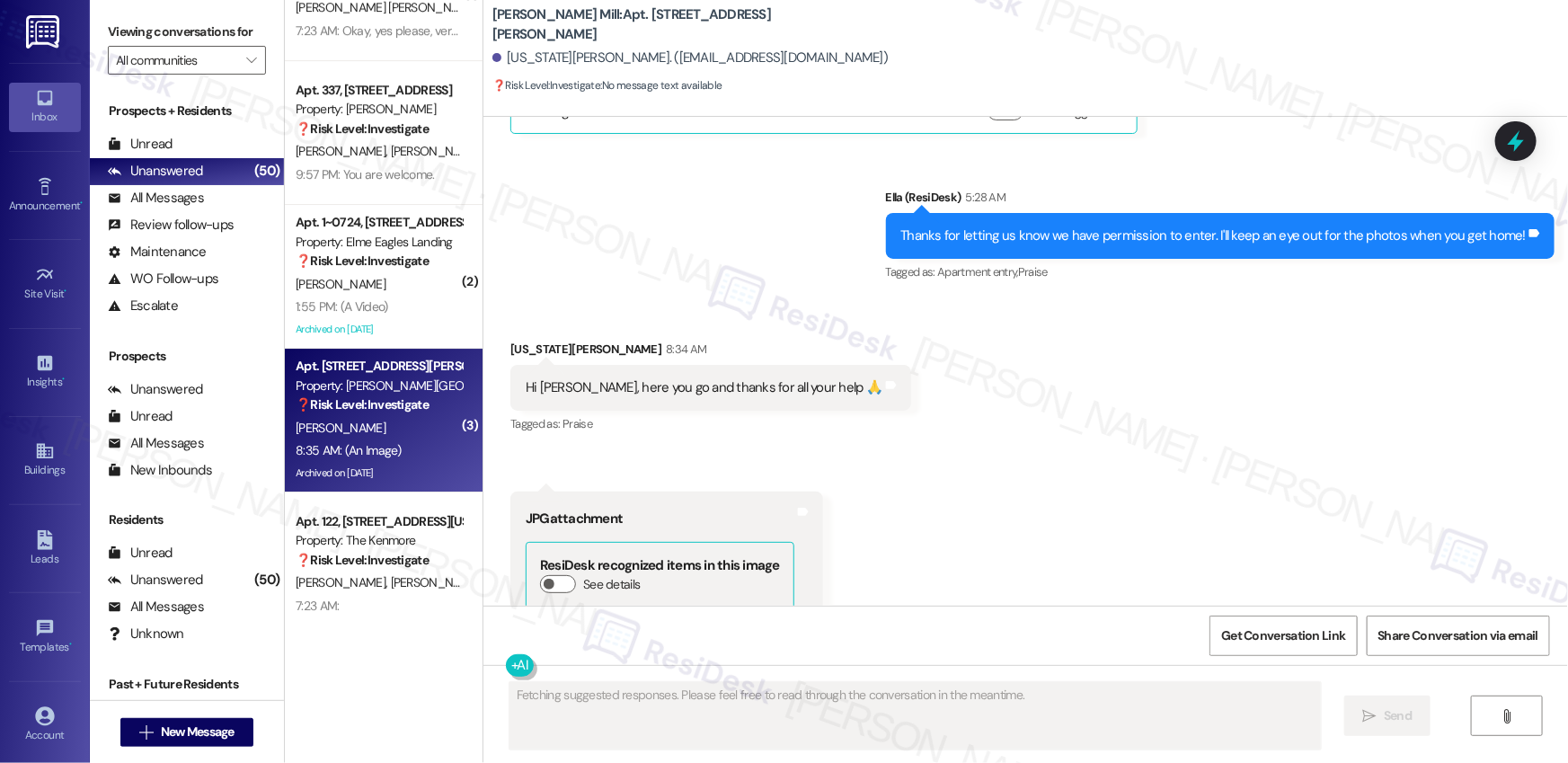
scroll to position [6406, 0]
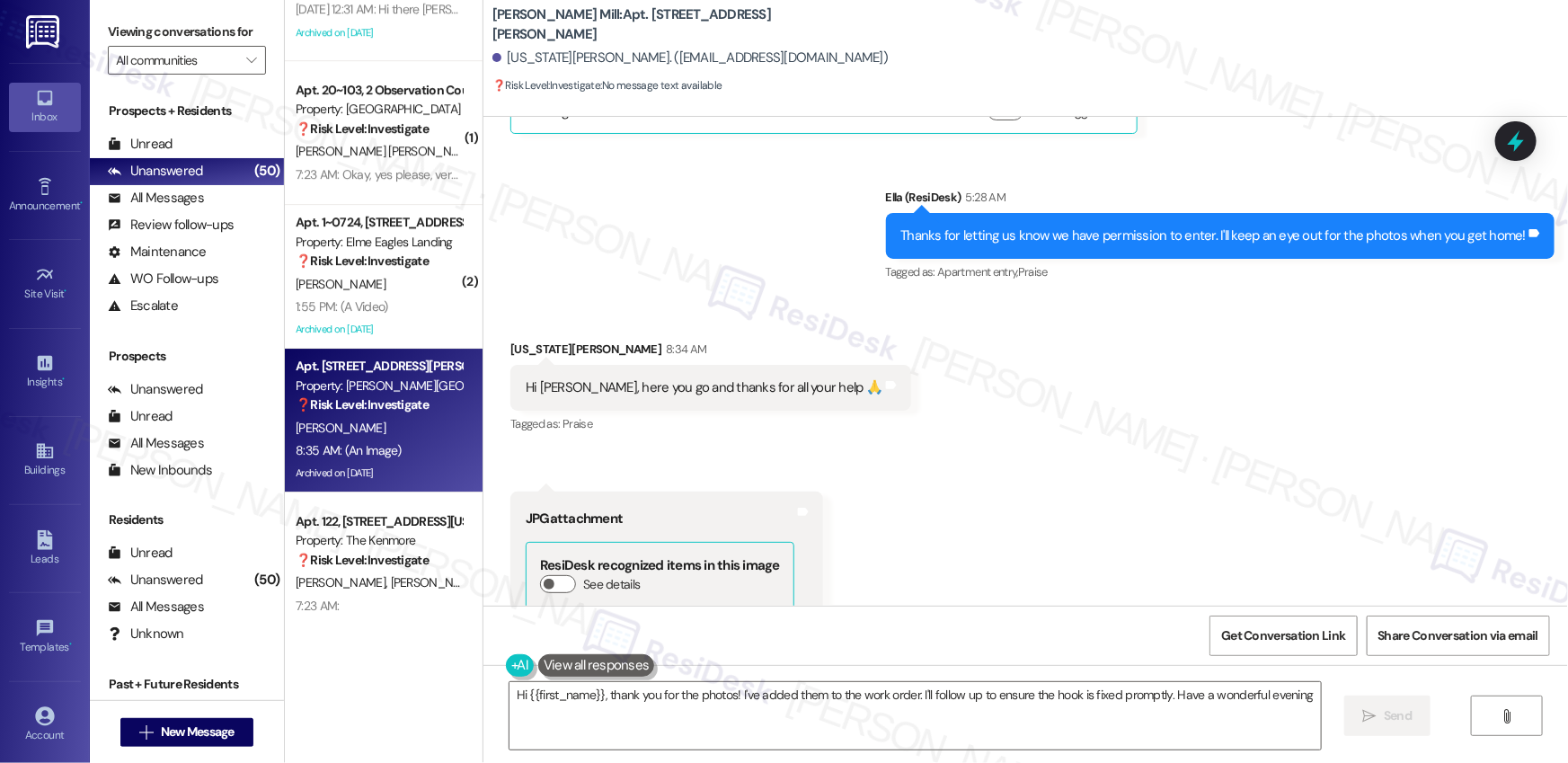
type textarea "Hi {{first_name}}, thank you for the photos! I've added them to the work order.…"
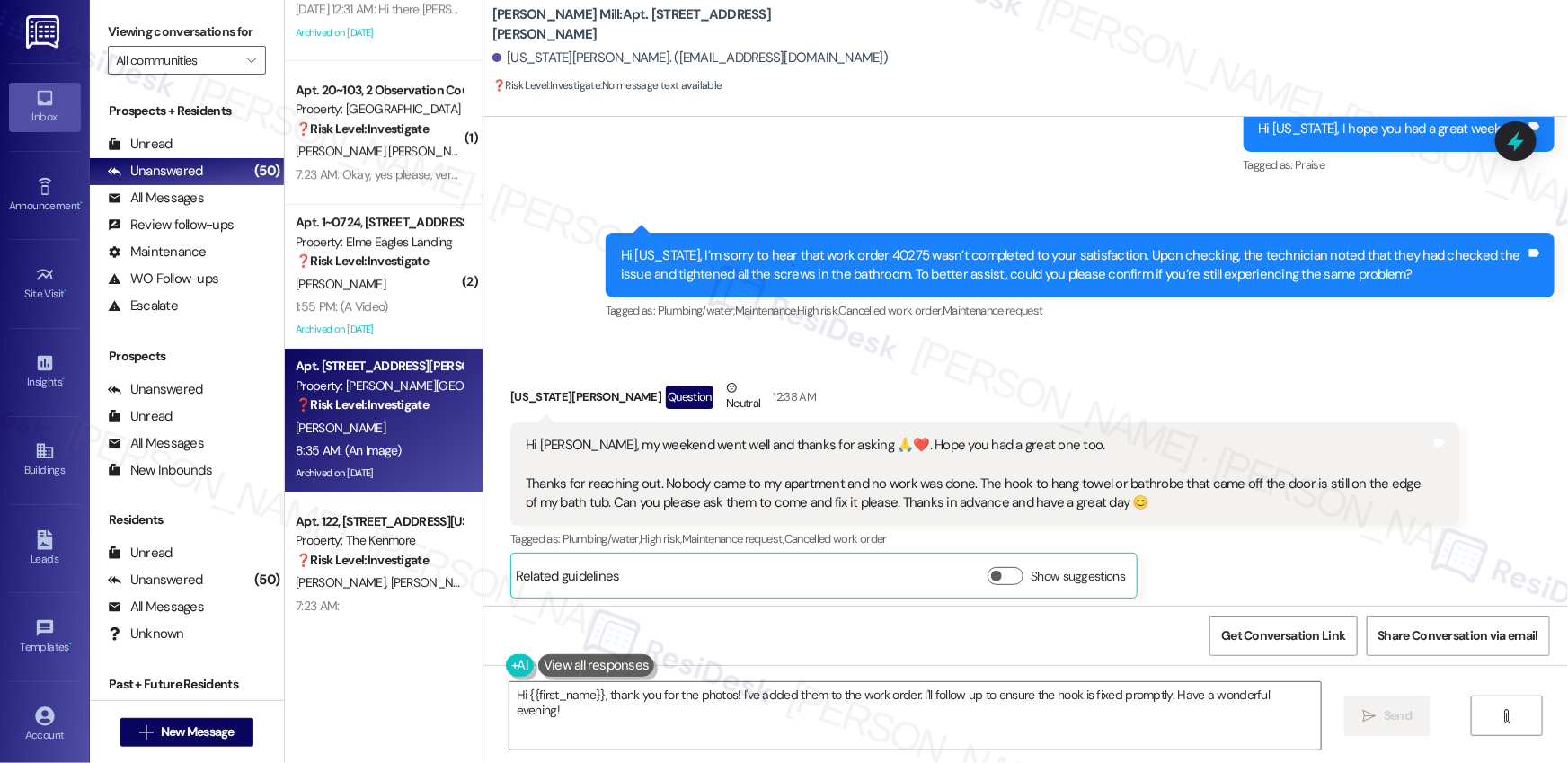
scroll to position [10607, 0]
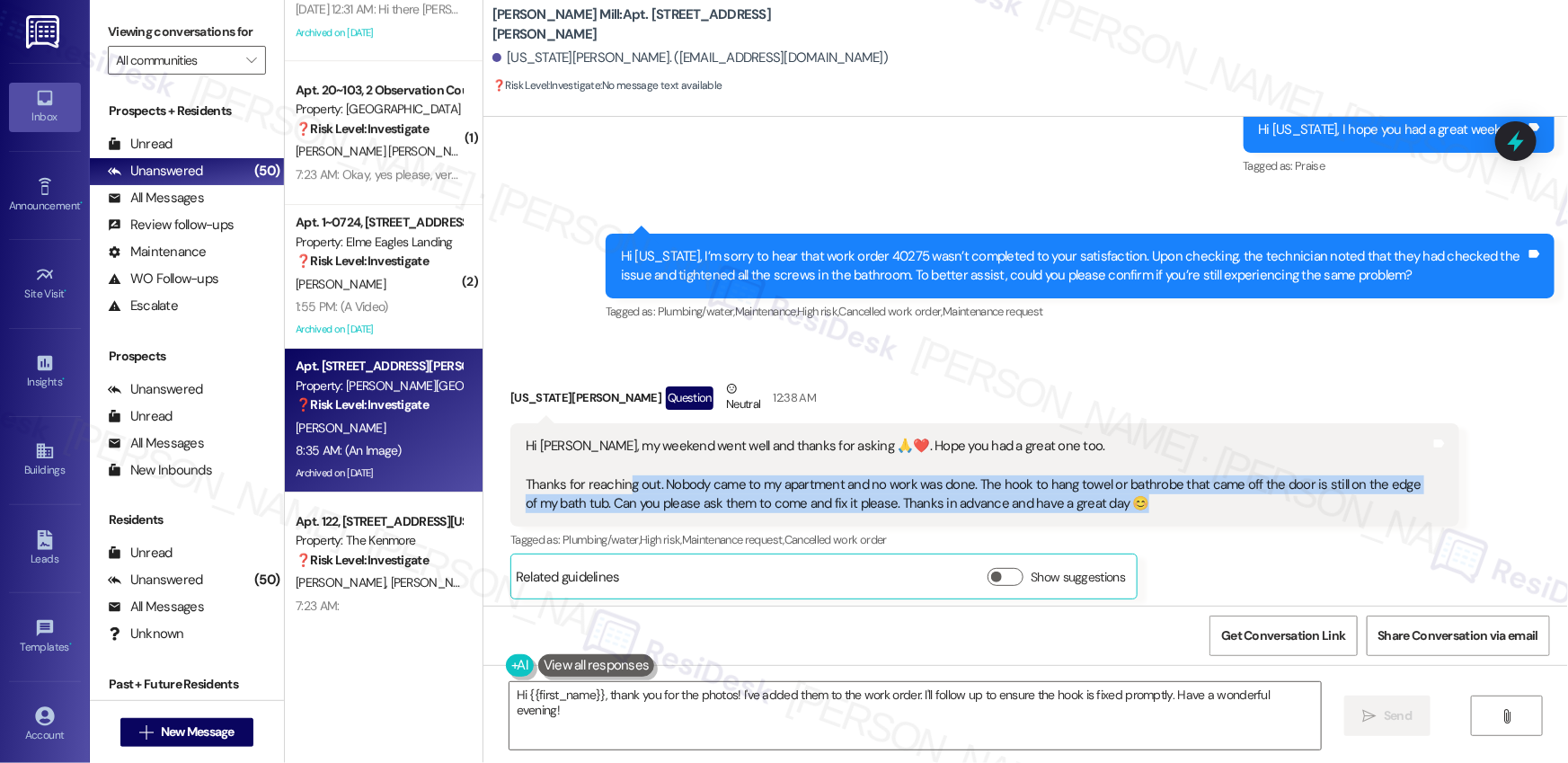
drag, startPoint x: 1130, startPoint y: 494, endPoint x: 621, endPoint y: 490, distance: 509.0
click at [621, 490] on div "Hi [PERSON_NAME], my weekend went well and thanks for asking 🙏❤️. Hope you had …" at bounding box center [978, 475] width 905 height 78
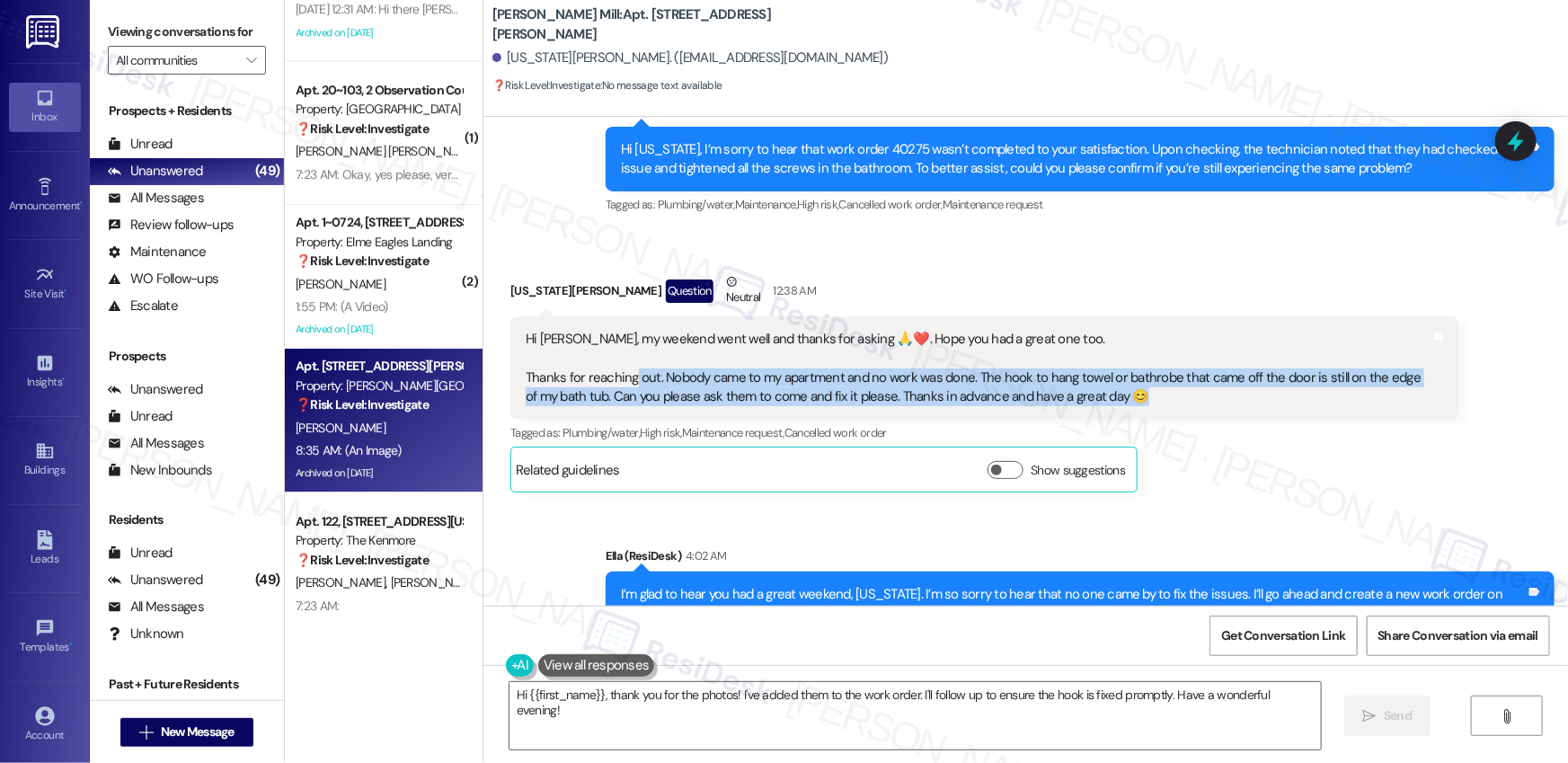
scroll to position [10706, 0]
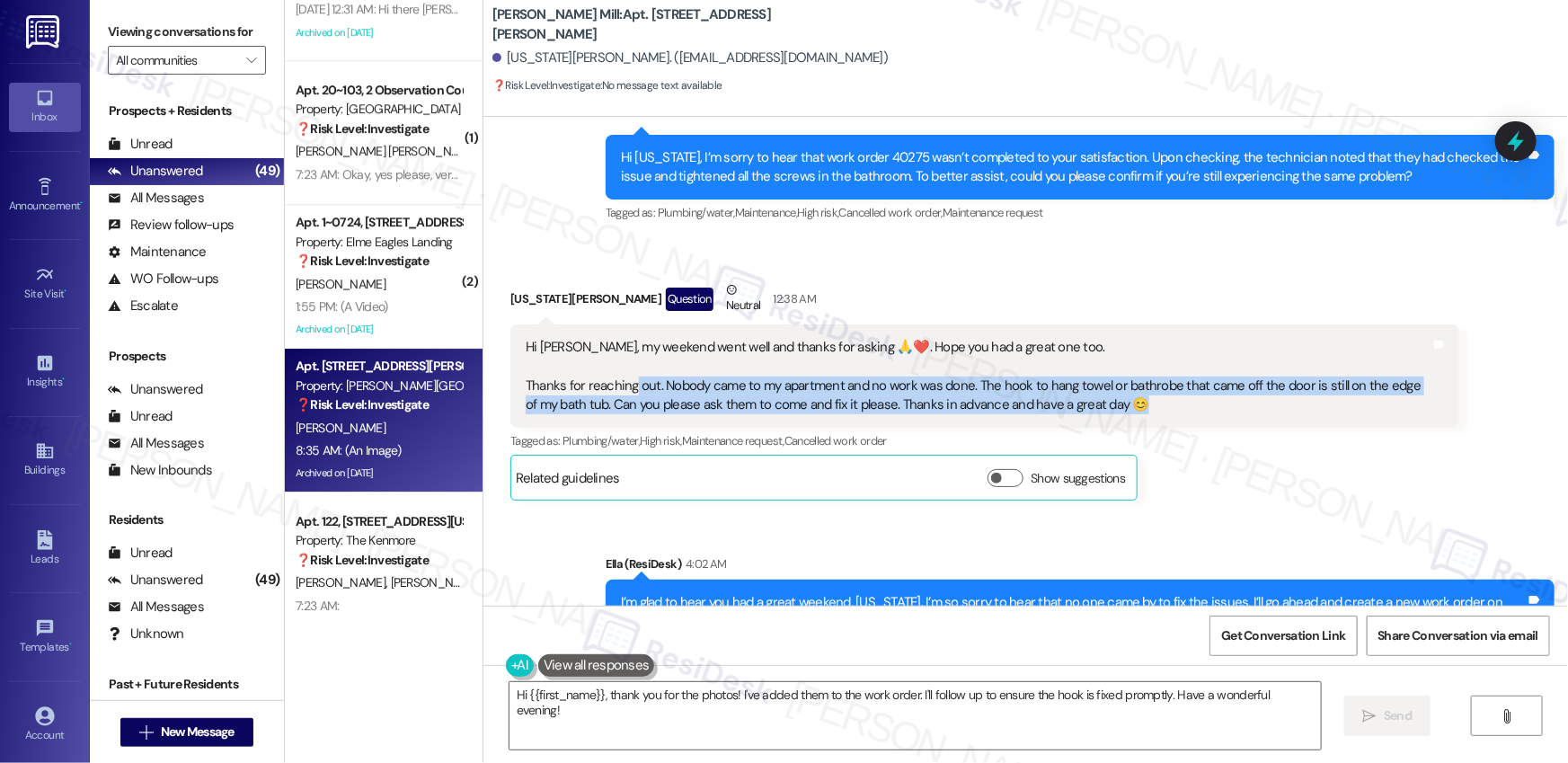
click at [1031, 378] on div "Hi [PERSON_NAME], my weekend went well and thanks for asking 🙏❤️. Hope you had …" at bounding box center [978, 376] width 905 height 78
drag, startPoint x: 960, startPoint y: 387, endPoint x: 874, endPoint y: 404, distance: 87.7
click at [874, 404] on div "Hi [PERSON_NAME], my weekend went well and thanks for asking 🙏❤️. Hope you had …" at bounding box center [978, 376] width 905 height 78
click at [928, 734] on textarea "Hi {{first_name}}, thank you for the photos! I've added them to the work order.…" at bounding box center [915, 715] width 812 height 68
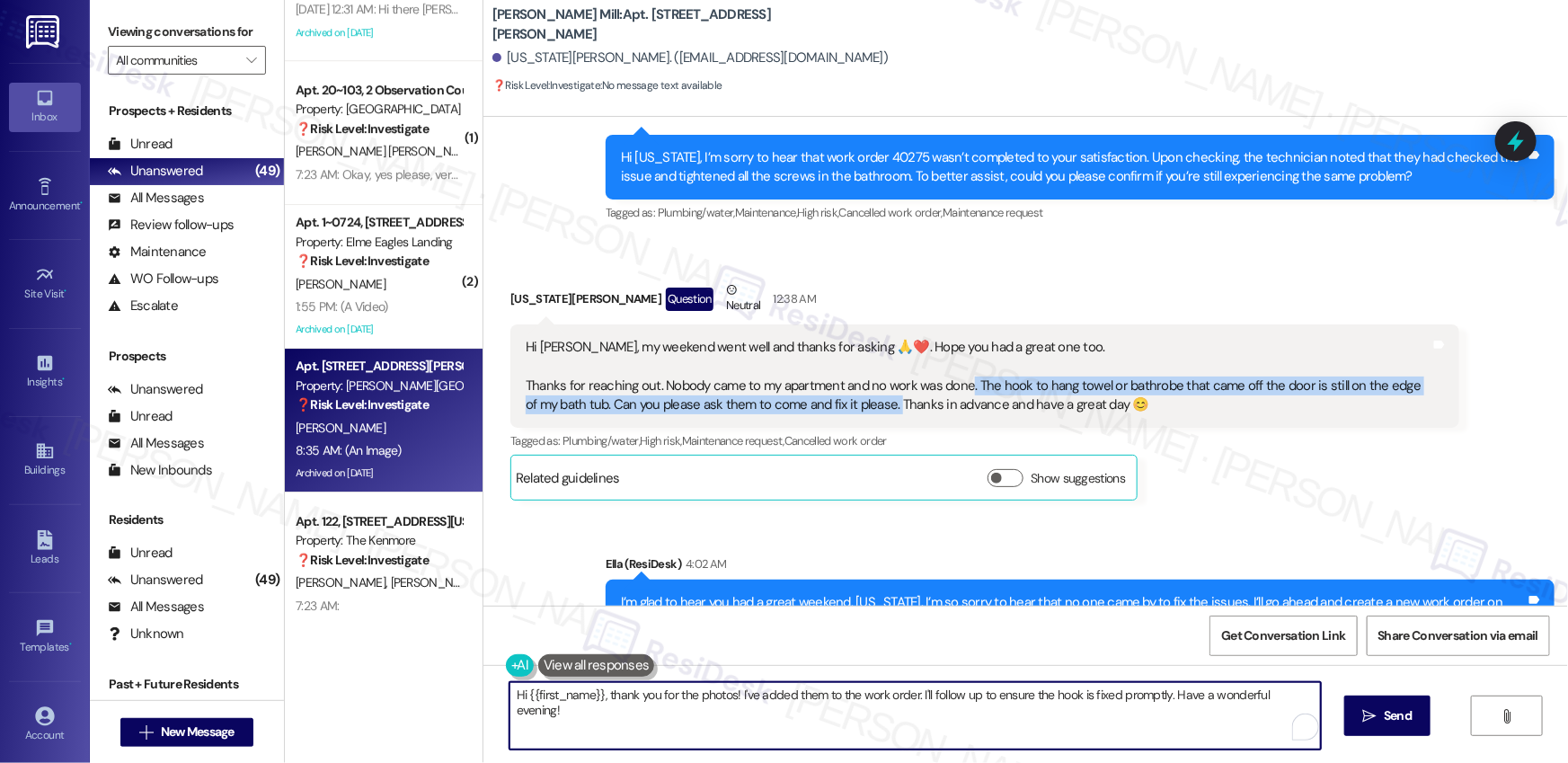
drag, startPoint x: 930, startPoint y: 733, endPoint x: 941, endPoint y: 712, distance: 23.7
click at [930, 727] on textarea "Hi {{first_name}}, thank you for the photos! I've added them to the work order.…" at bounding box center [915, 715] width 812 height 68
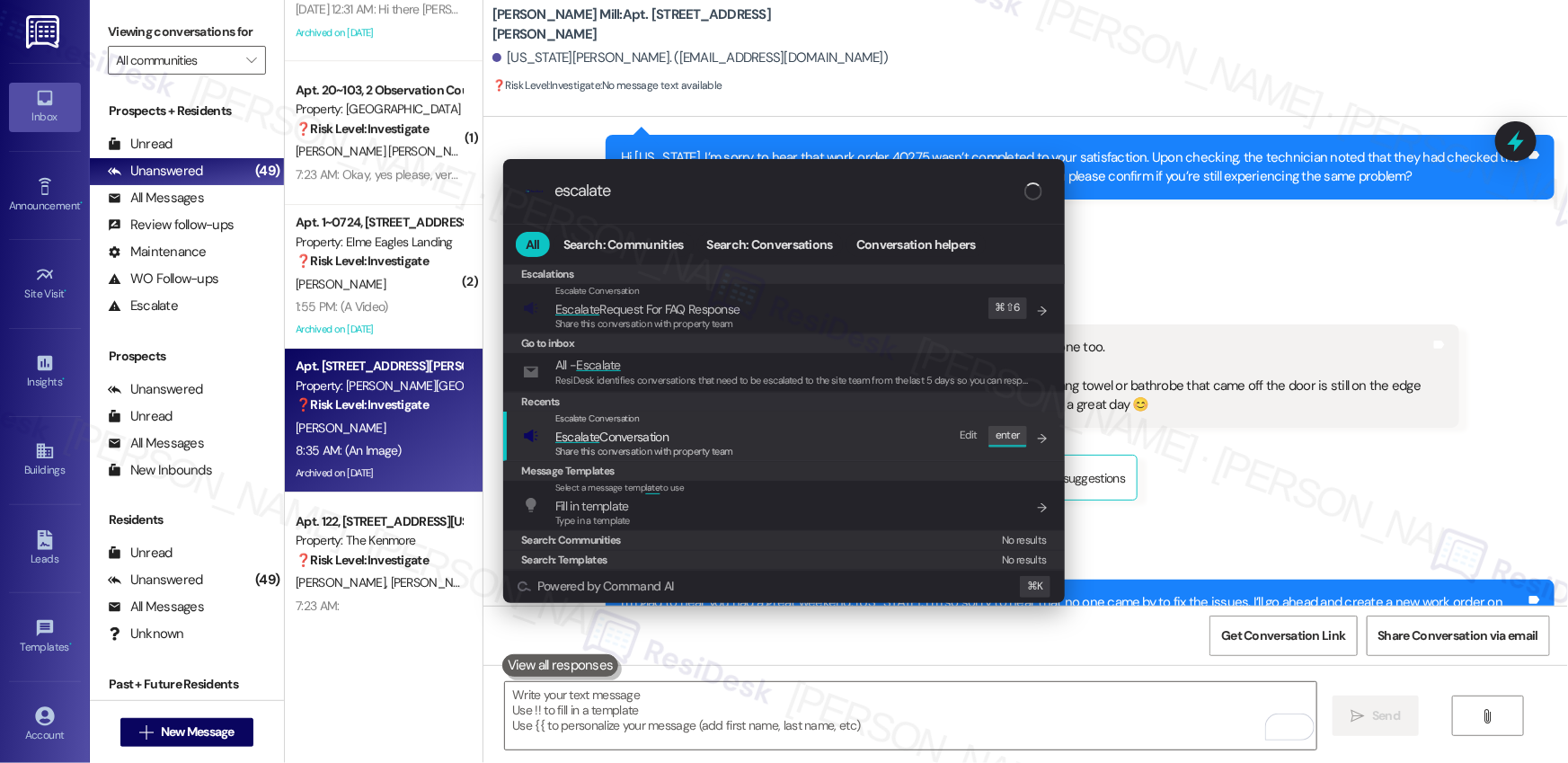
type input "escalate"
click at [618, 441] on span "Escalate Conversation" at bounding box center [612, 437] width 113 height 16
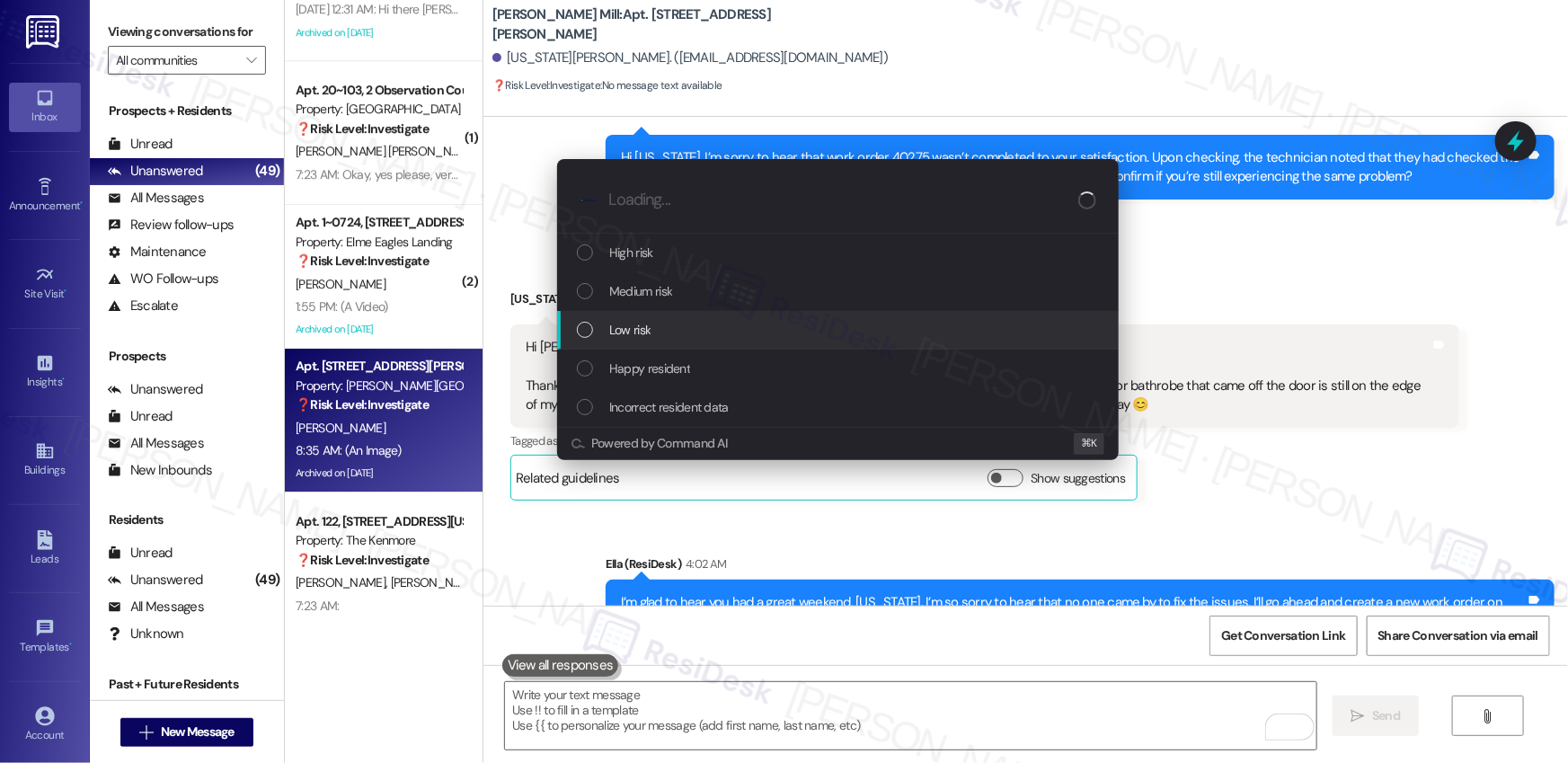
click at [836, 318] on div "Low risk" at bounding box center [837, 329] width 562 height 38
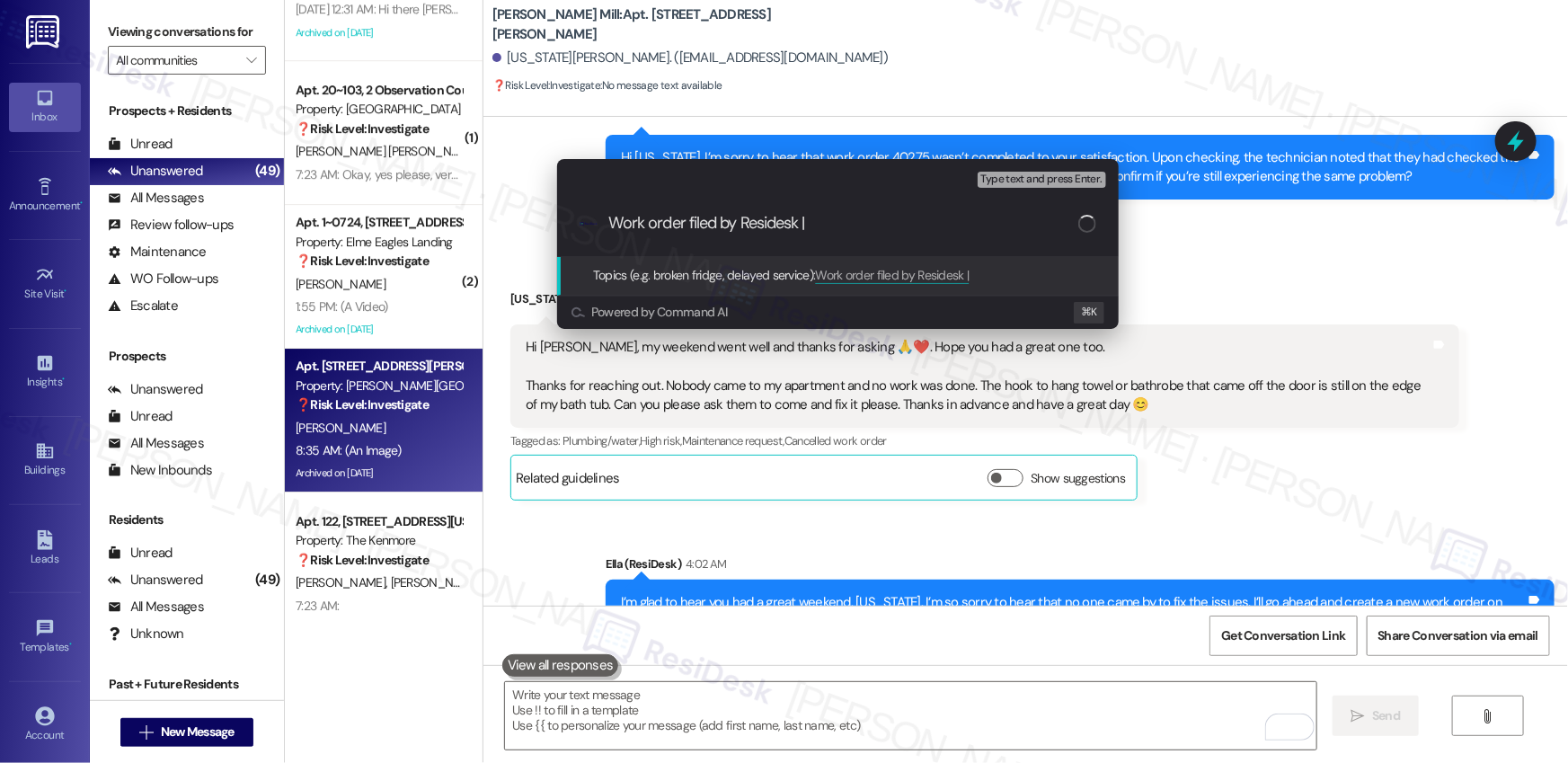
paste input "Work Order # 403738 Towel/bathrobe hanger"
type input "Work order filed by Residesk | Work Order # 403738 Towel/bathrobe hanger"
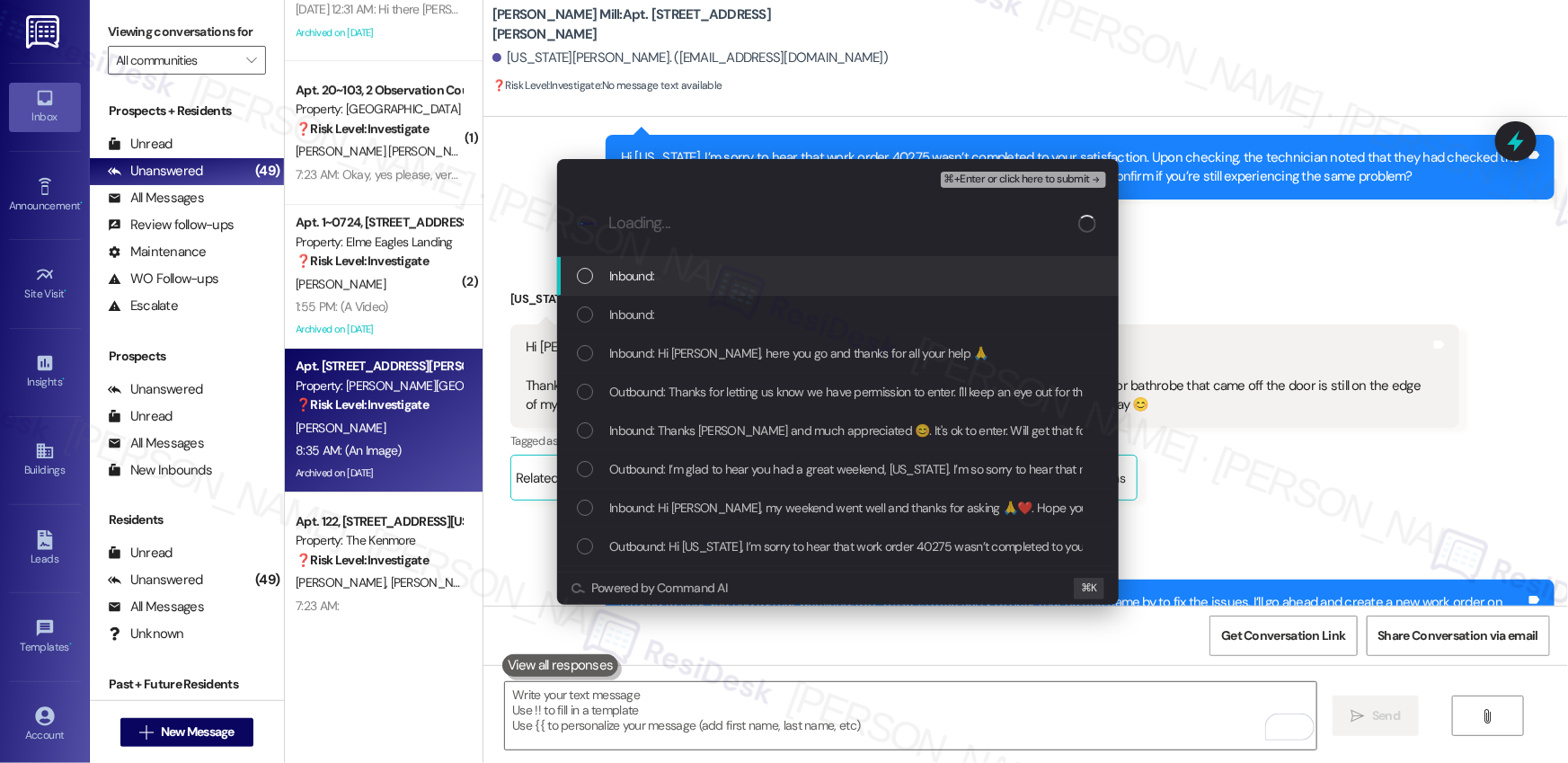
scroll to position [0, 0]
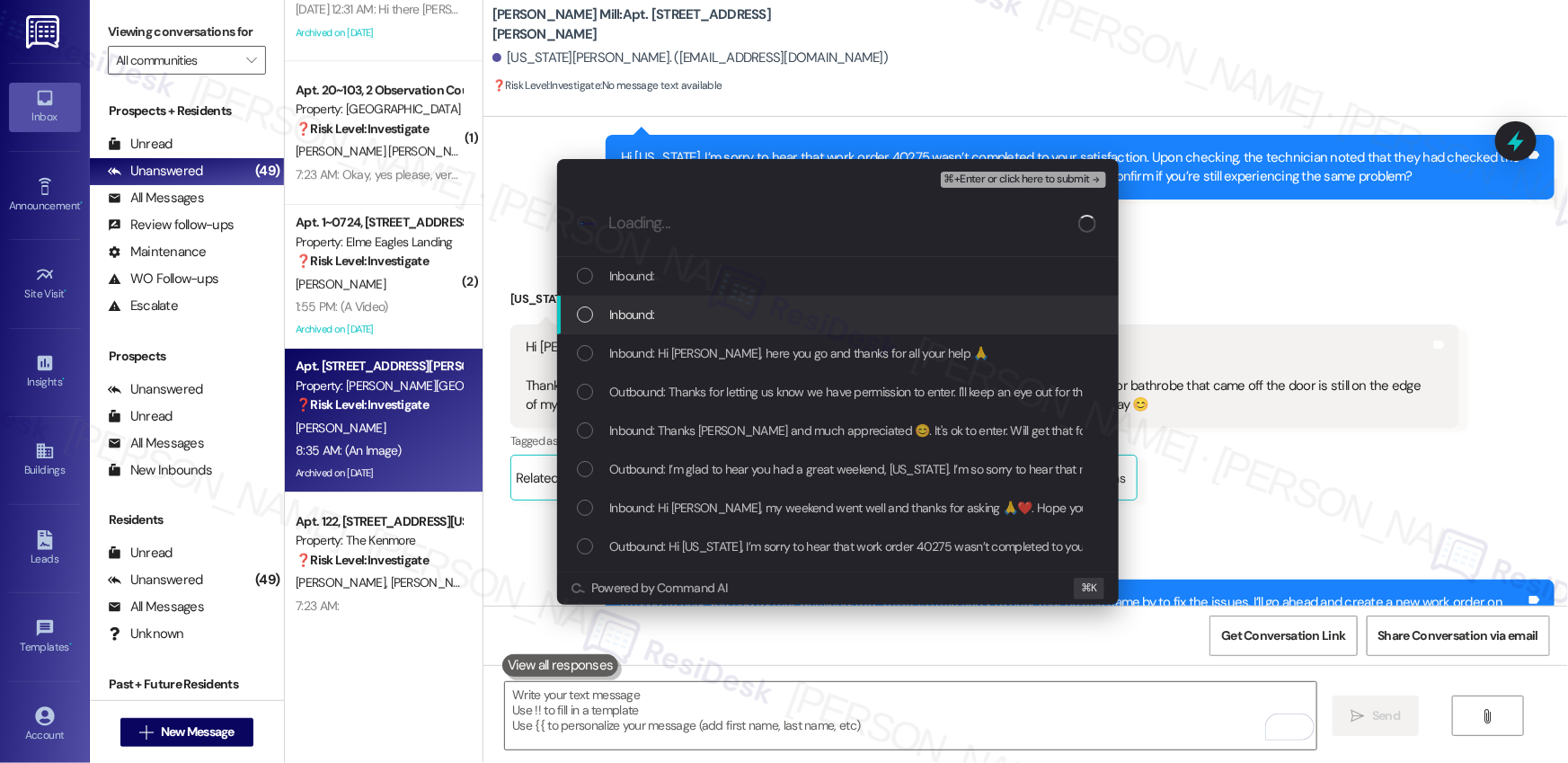
click at [581, 313] on div "List of options" at bounding box center [584, 315] width 16 height 16
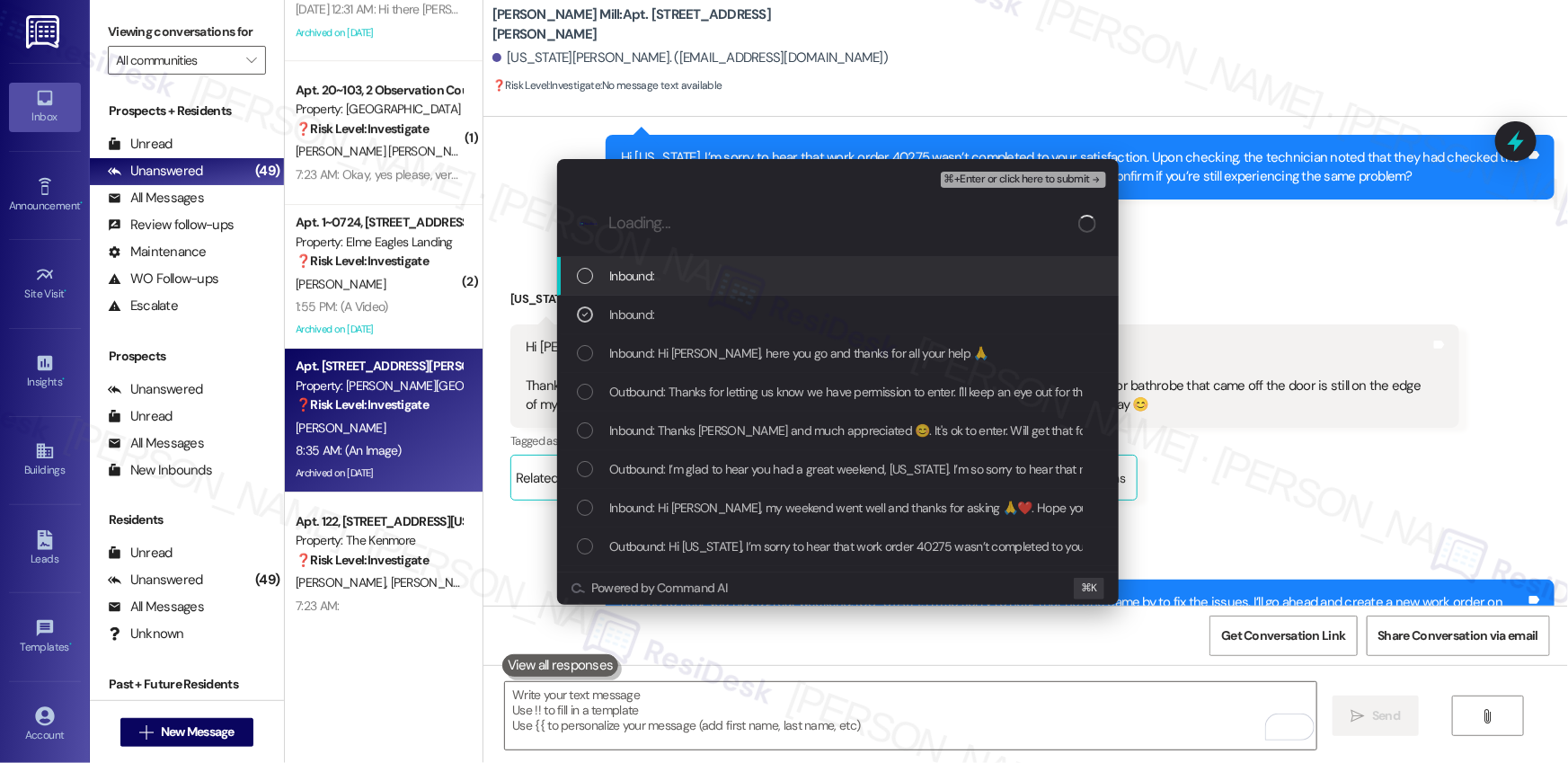
click at [577, 281] on div "List of options" at bounding box center [584, 275] width 16 height 16
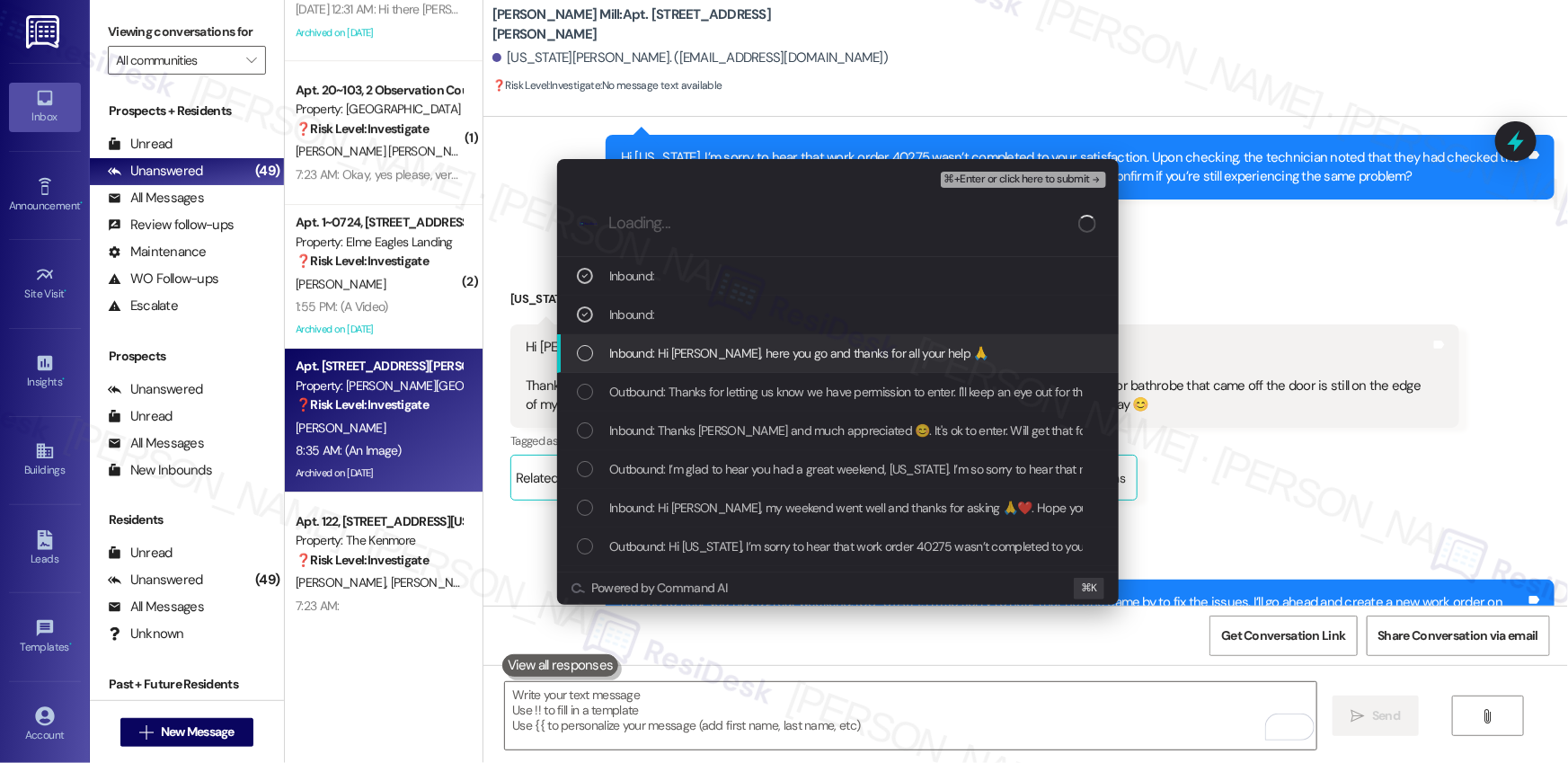
click at [588, 349] on div "List of options" at bounding box center [584, 353] width 16 height 16
click at [587, 365] on div "Inbound: Hi [PERSON_NAME], here you go and thanks for all your help 🙏" at bounding box center [837, 353] width 562 height 38
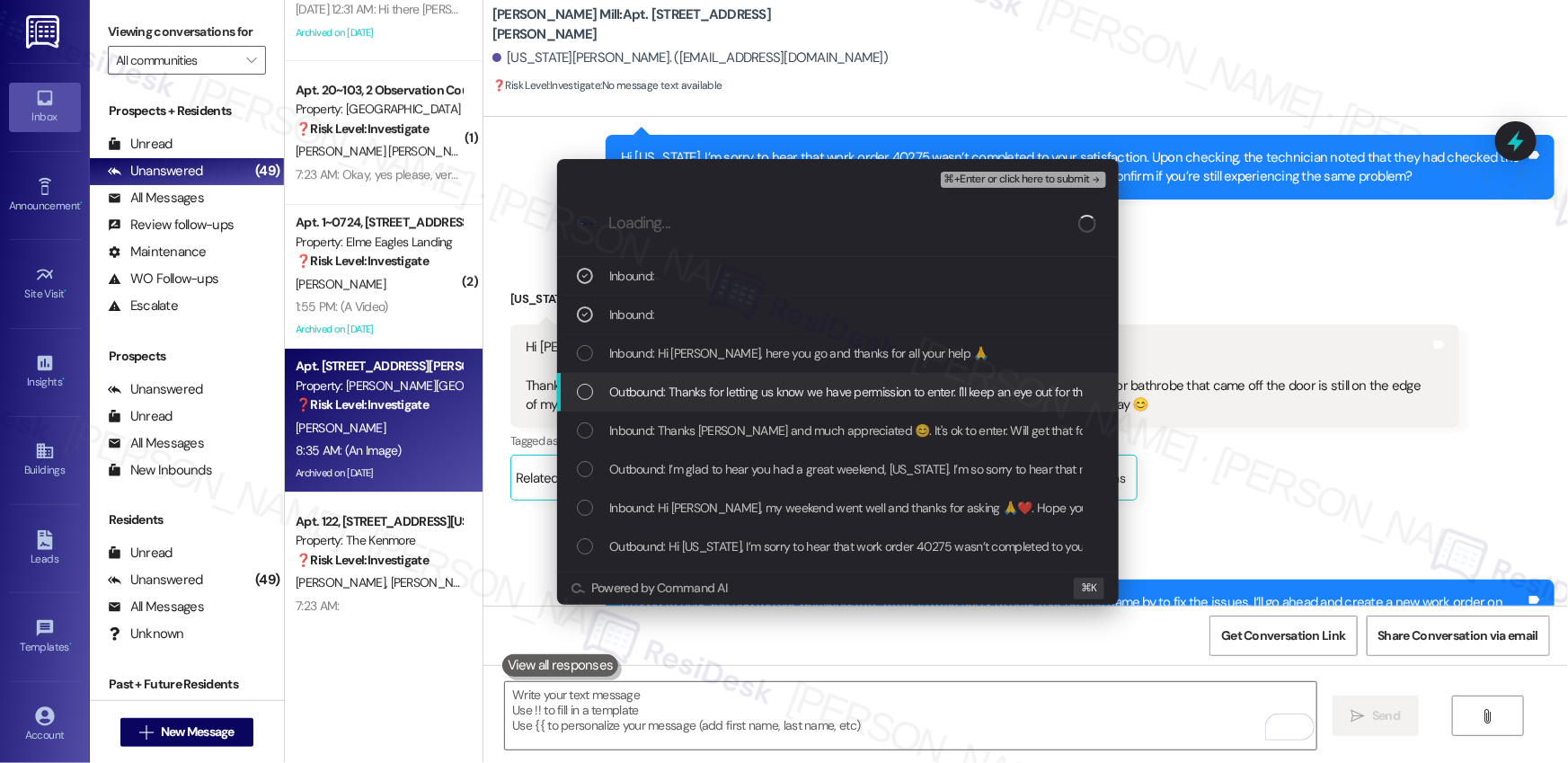
click at [586, 401] on div "Outbound: Thanks for letting us know we have permission to enter. I'll keep an …" at bounding box center [837, 391] width 562 height 38
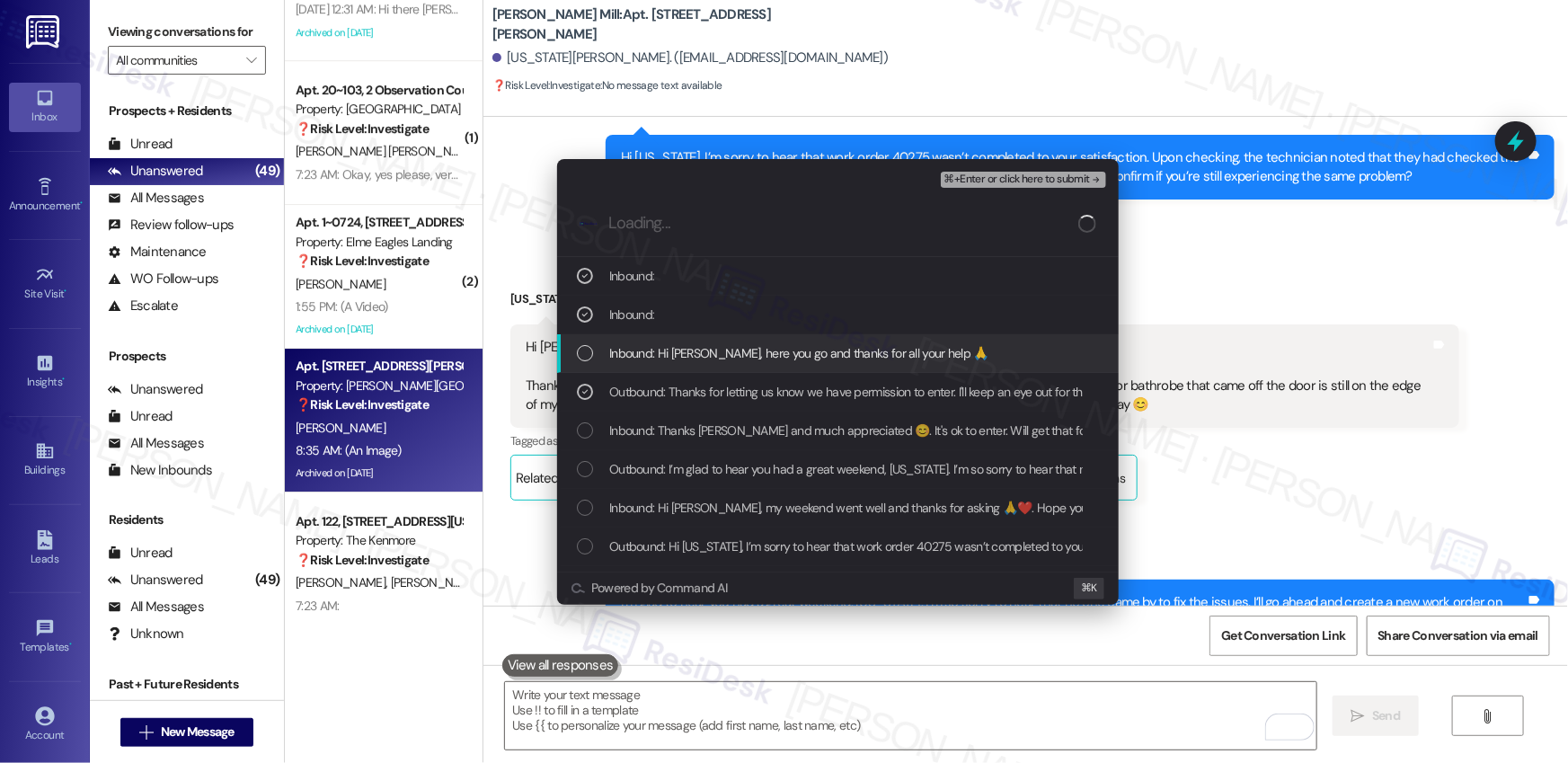
click at [576, 364] on div "Inbound: Hi [PERSON_NAME], here you go and thanks for all your help 🙏" at bounding box center [837, 353] width 562 height 38
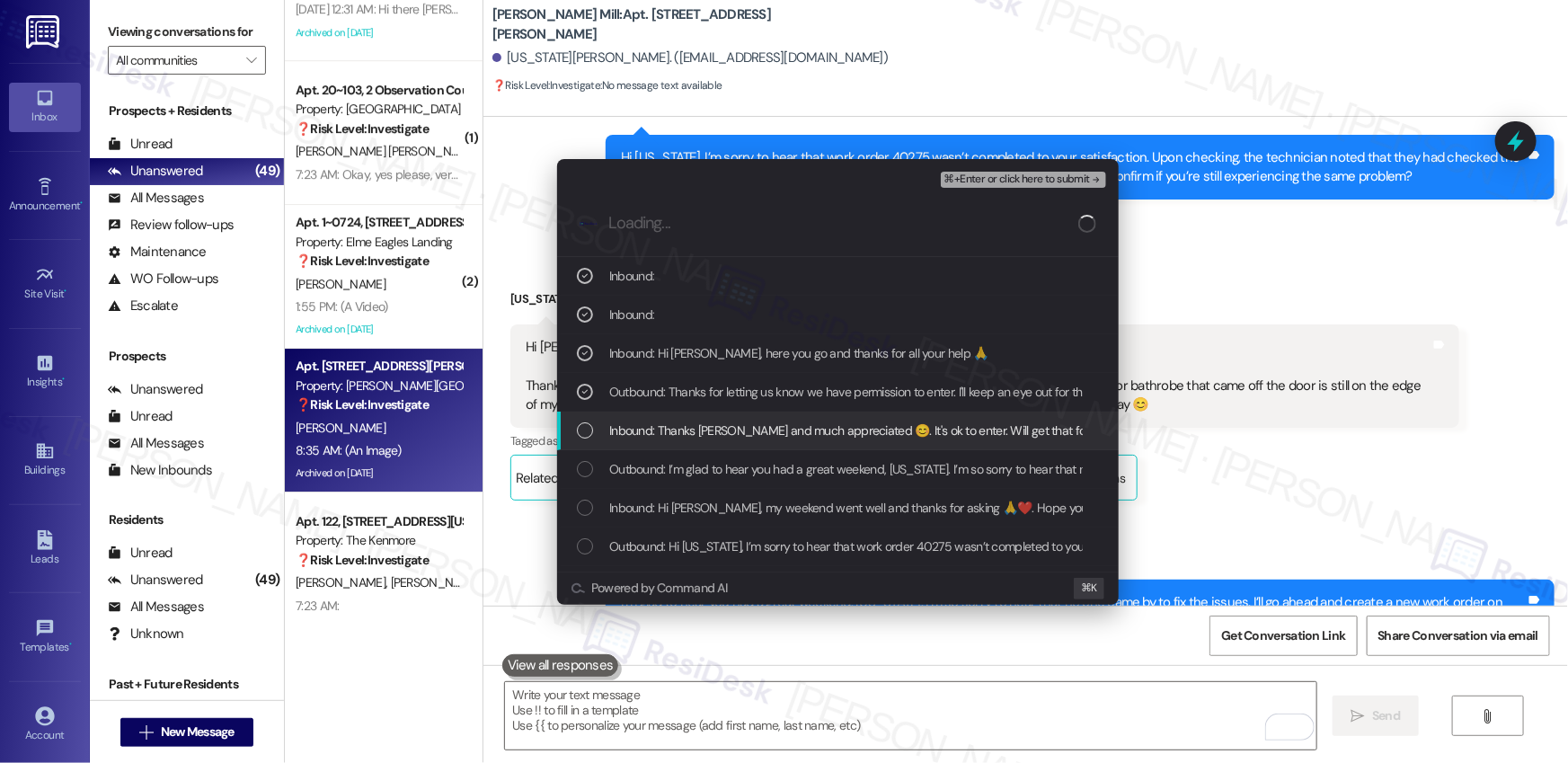
click at [573, 436] on div "Inbound: Thanks [PERSON_NAME] and much appreciated 😊. It's ok to enter. Will ge…" at bounding box center [837, 430] width 562 height 38
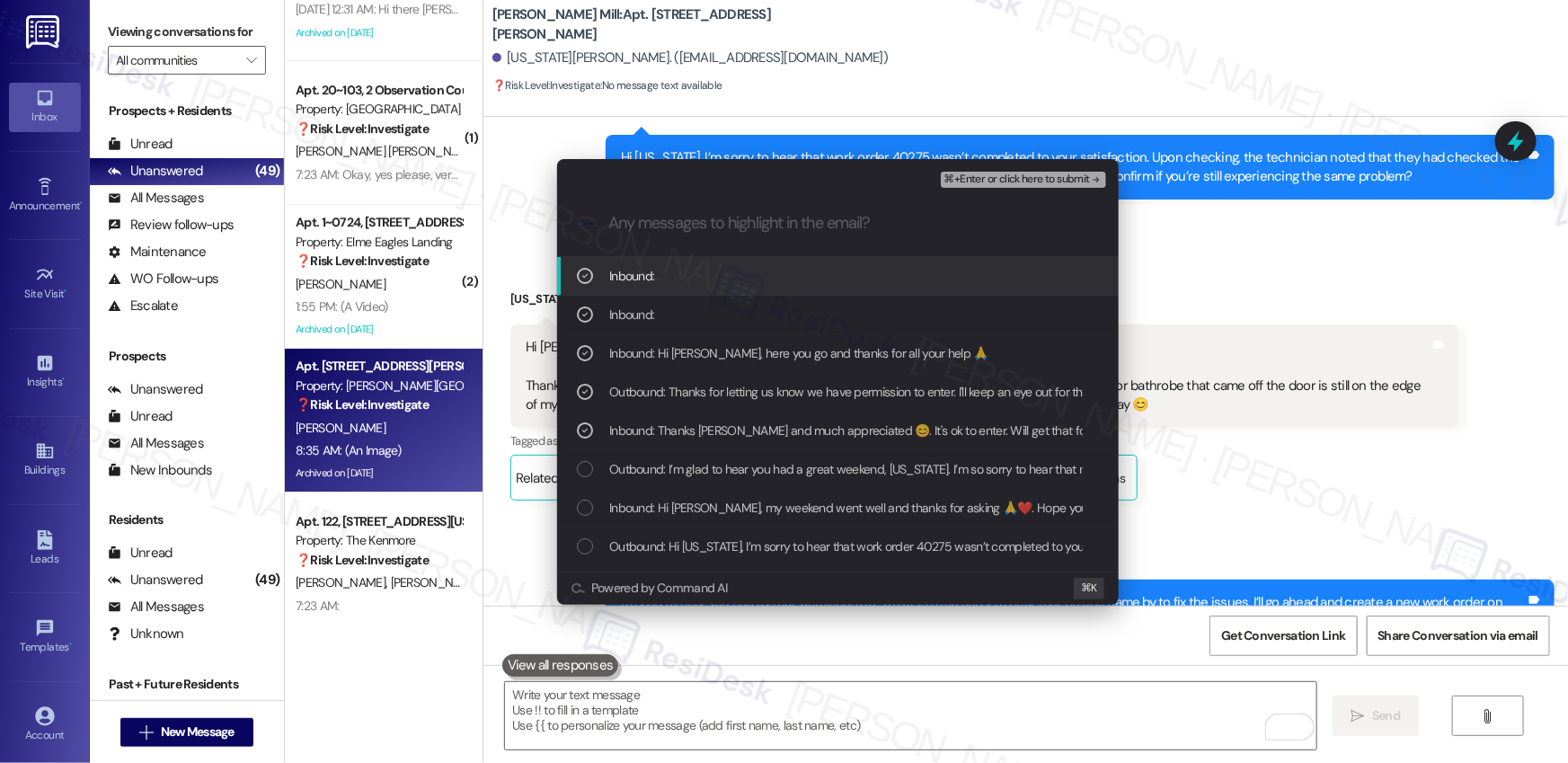
click at [1013, 179] on span "⌘+Enter or click here to submit" at bounding box center [1017, 179] width 146 height 13
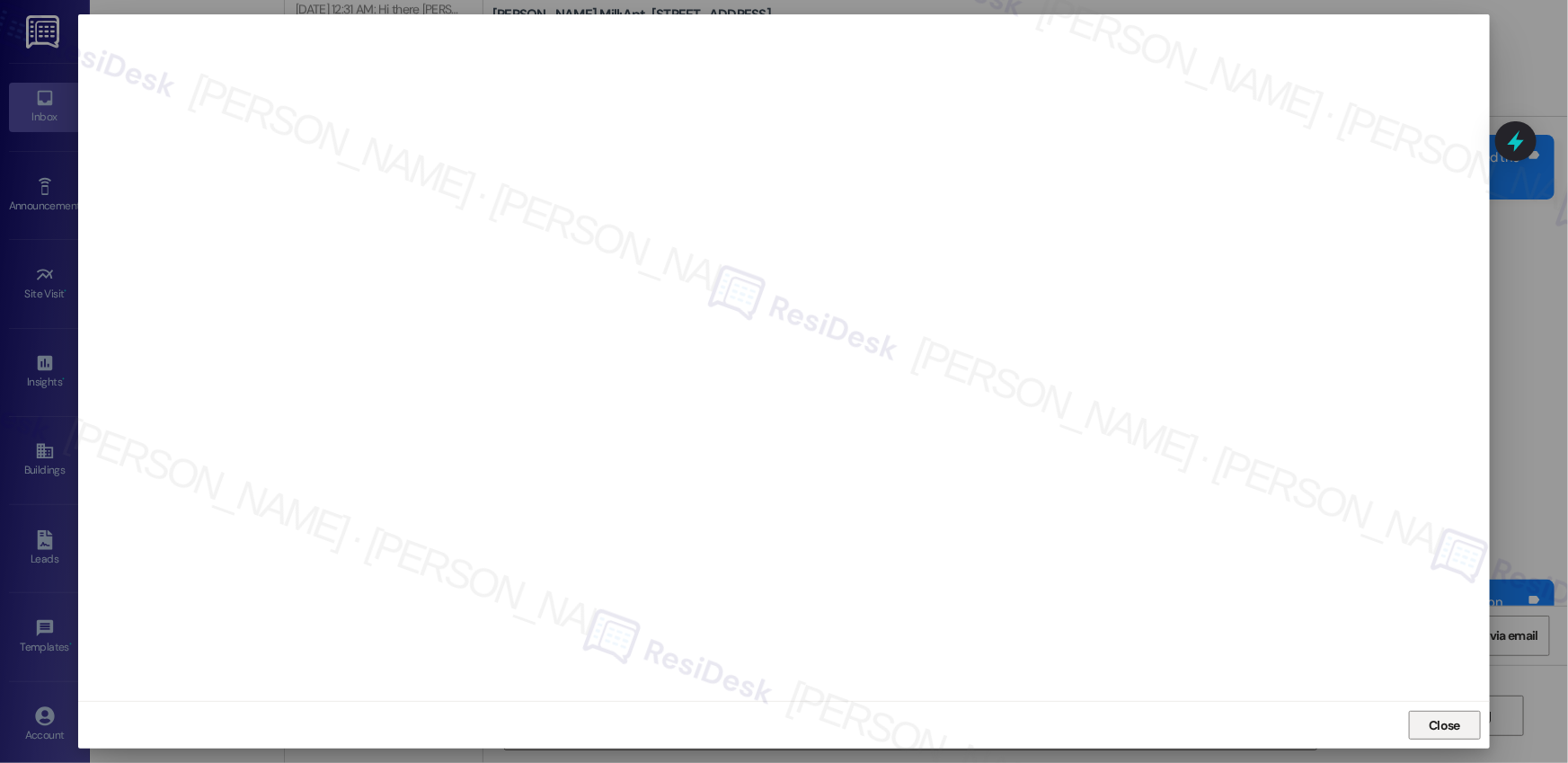
click at [1473, 724] on button "Close" at bounding box center [1444, 725] width 72 height 29
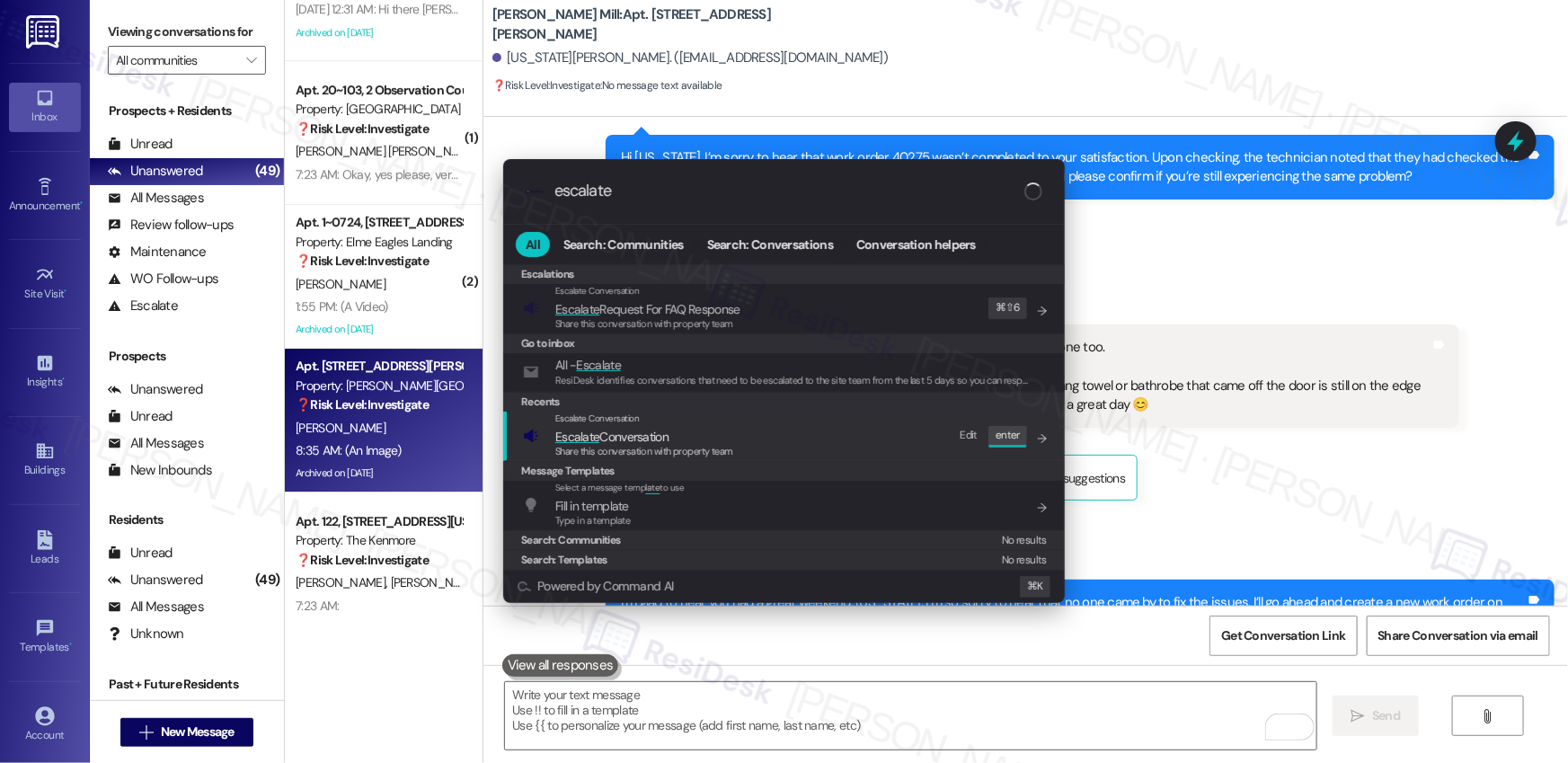
type input "escalate"
click at [599, 439] on span "Escalate Conversation" at bounding box center [612, 437] width 113 height 16
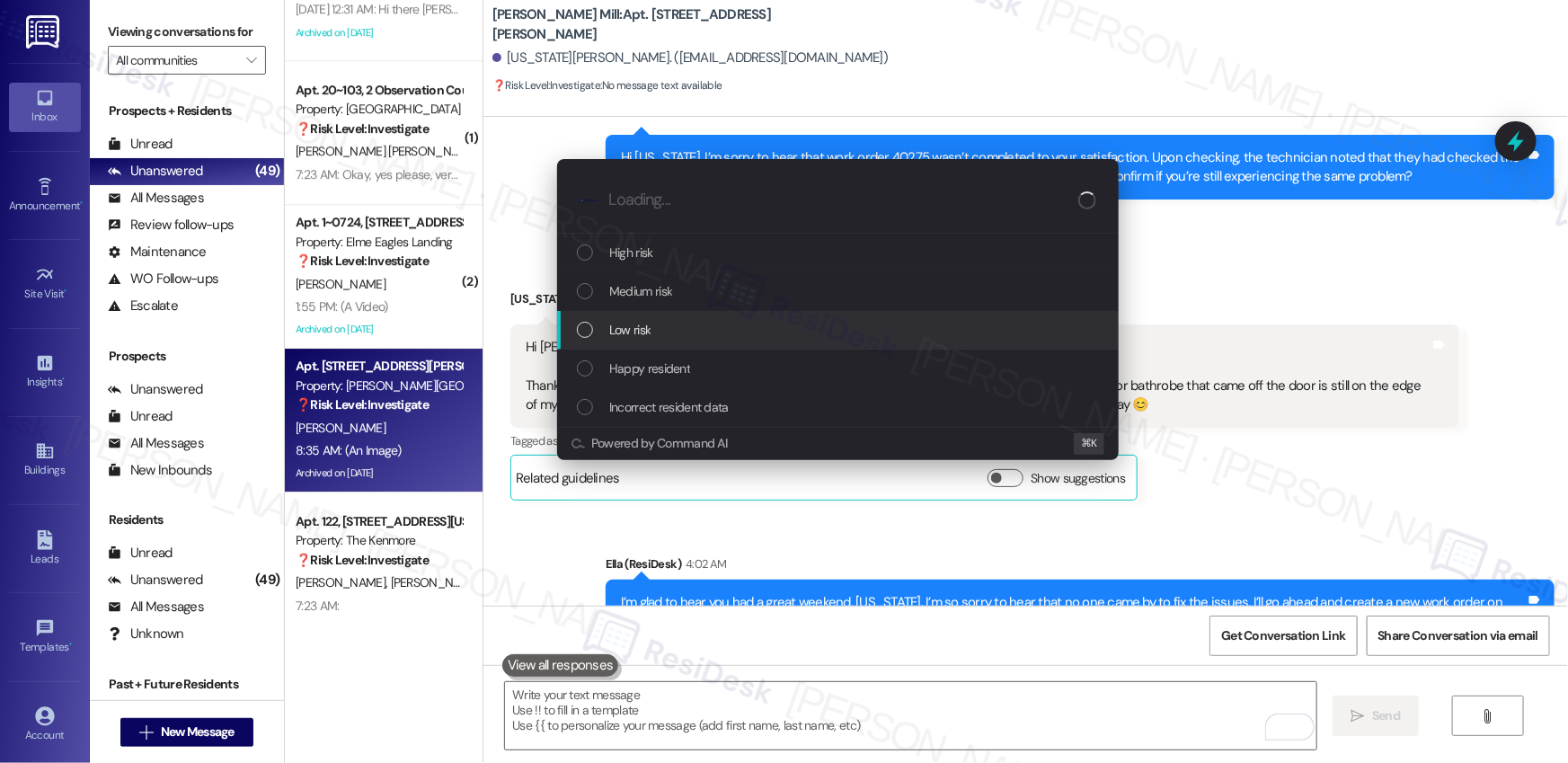
click at [663, 336] on div "Low risk" at bounding box center [839, 329] width 525 height 20
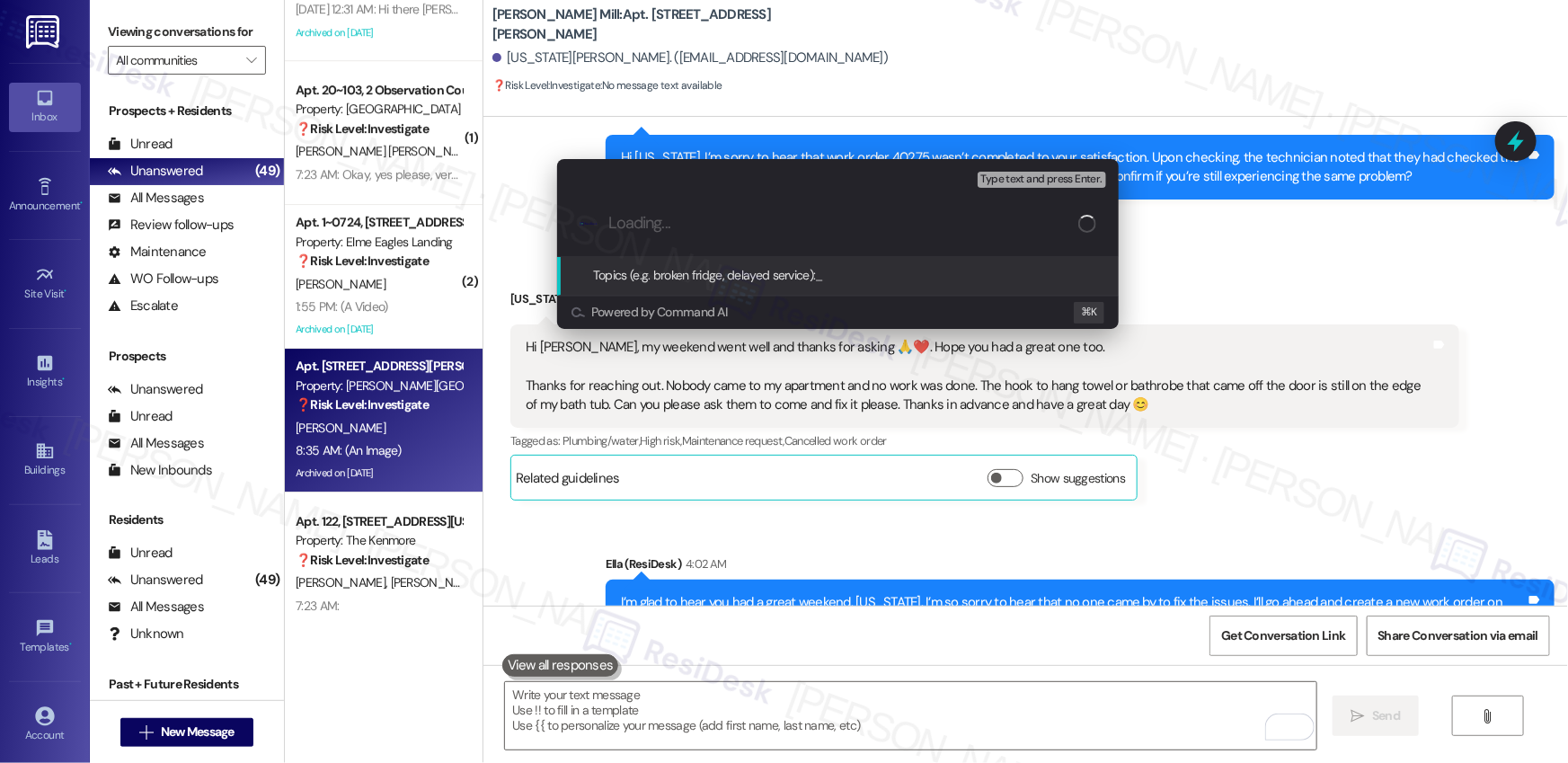
paste input "Work order filed by Residesk | Work Order # 403738 Towel/bathrobe hanger"
type input "Work order filed by Residesk | Work Order # 403738 Towel/bathrobe hanger"
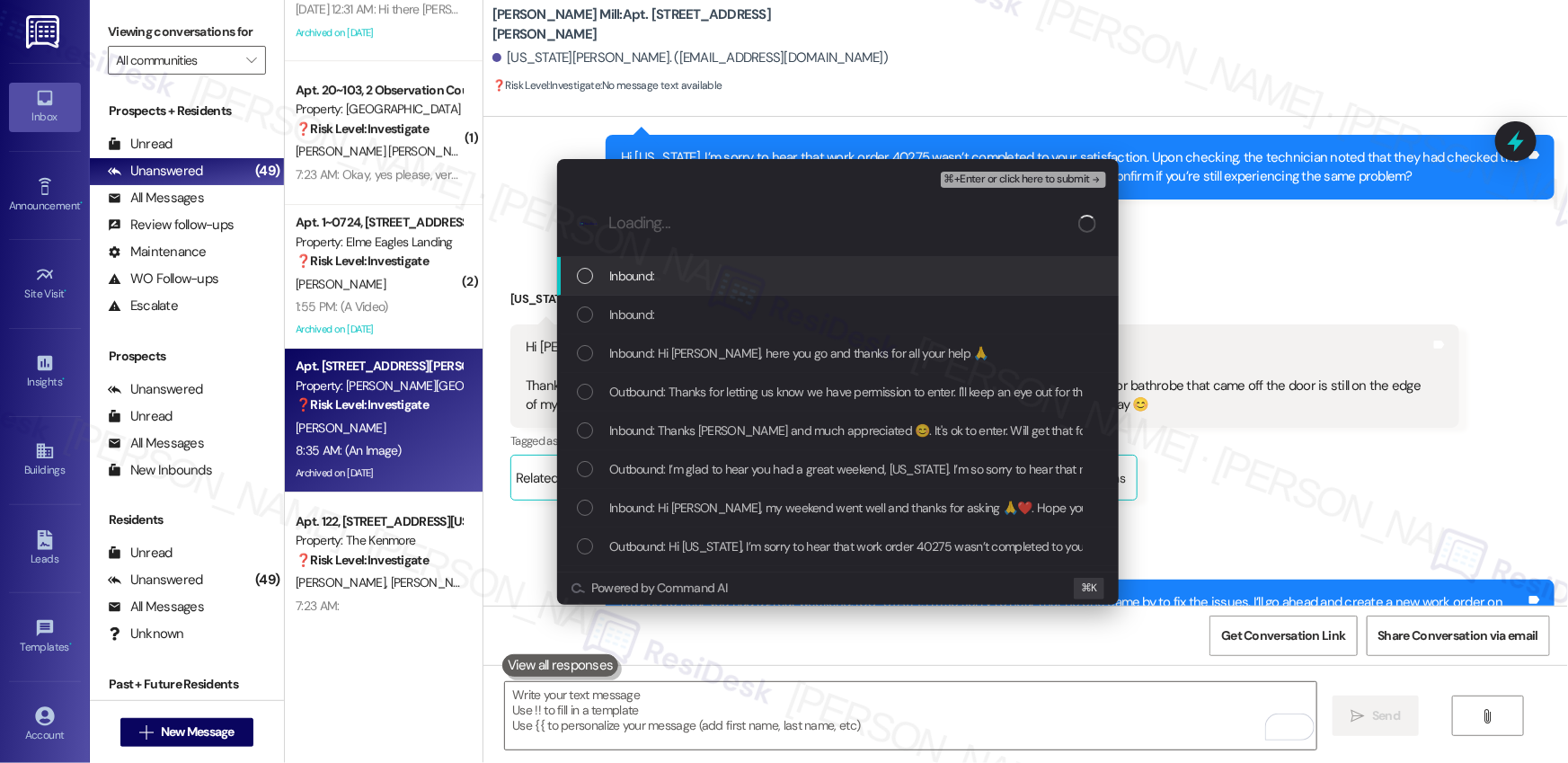
click at [754, 305] on div "Inbound:" at bounding box center [839, 315] width 525 height 20
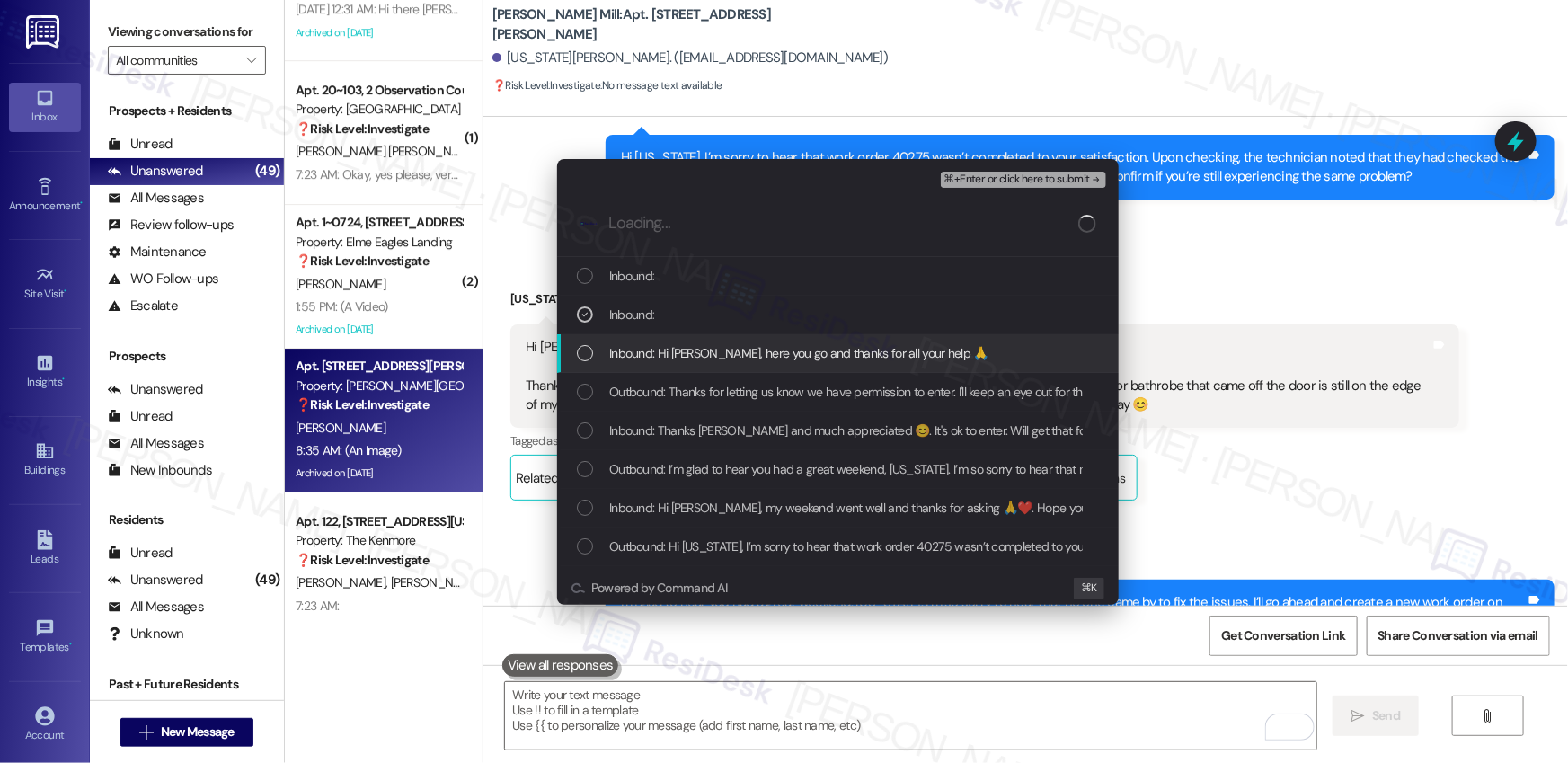
click at [750, 350] on span "Inbound: Hi [PERSON_NAME], here you go and thanks for all your help 🙏" at bounding box center [799, 353] width 380 height 20
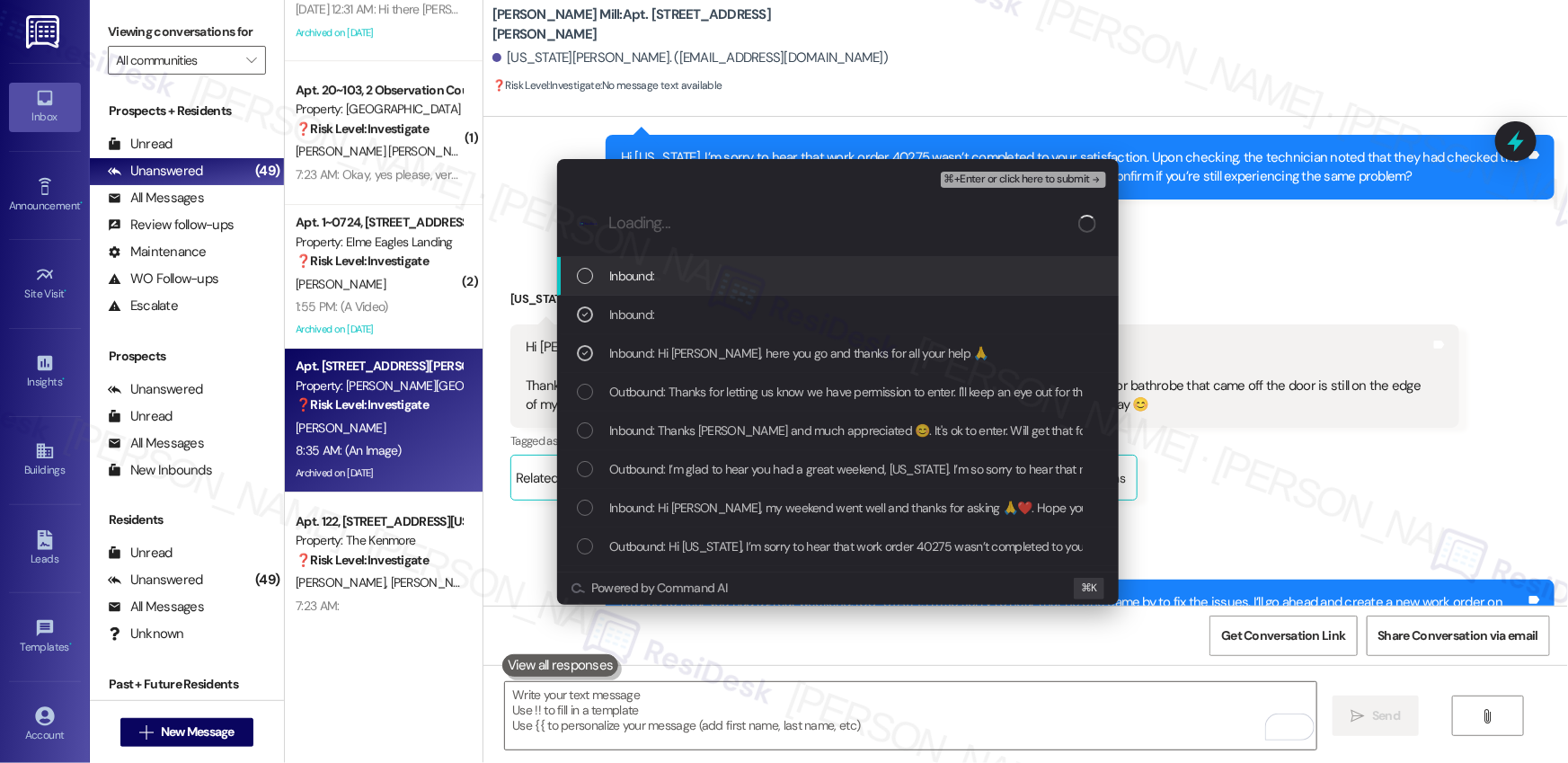
click at [719, 283] on div "Inbound:" at bounding box center [839, 275] width 525 height 20
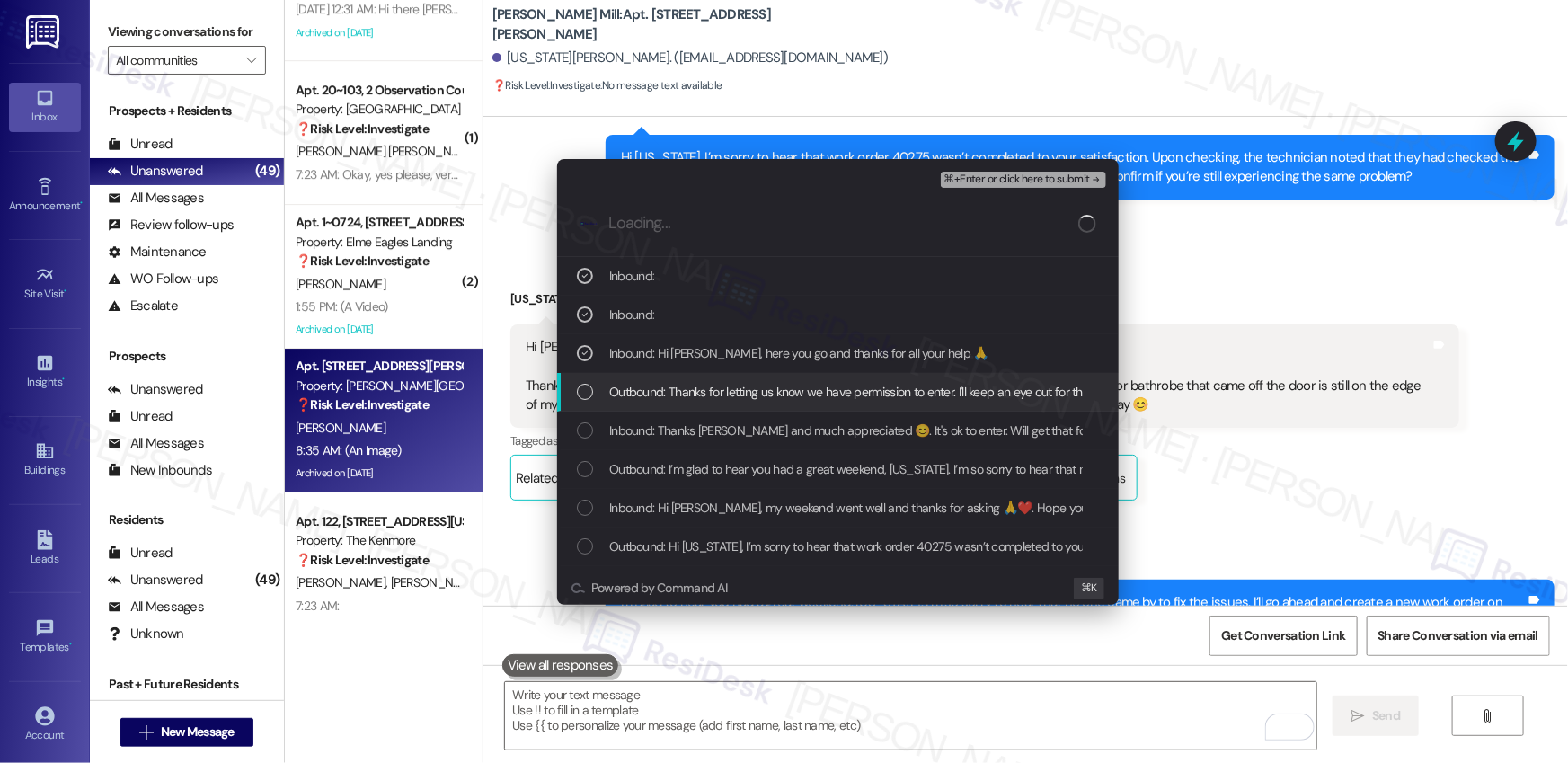
click at [722, 384] on span "Outbound: Thanks for letting us know we have permission to enter. I'll keep an …" at bounding box center [923, 391] width 629 height 20
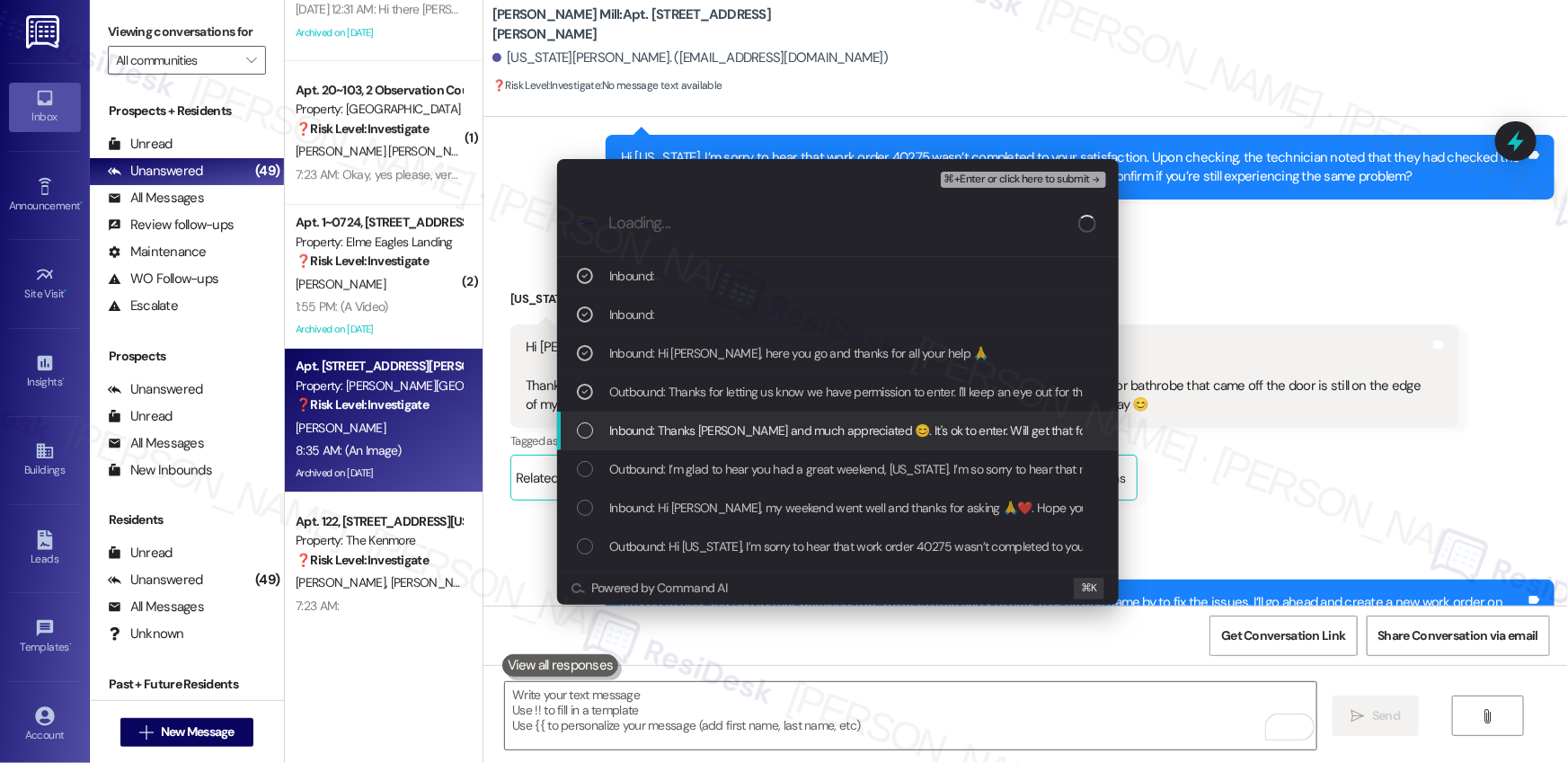
click at [736, 413] on div "Inbound: Thanks [PERSON_NAME] and much appreciated 😊. It's ok to enter. Will ge…" at bounding box center [837, 430] width 562 height 38
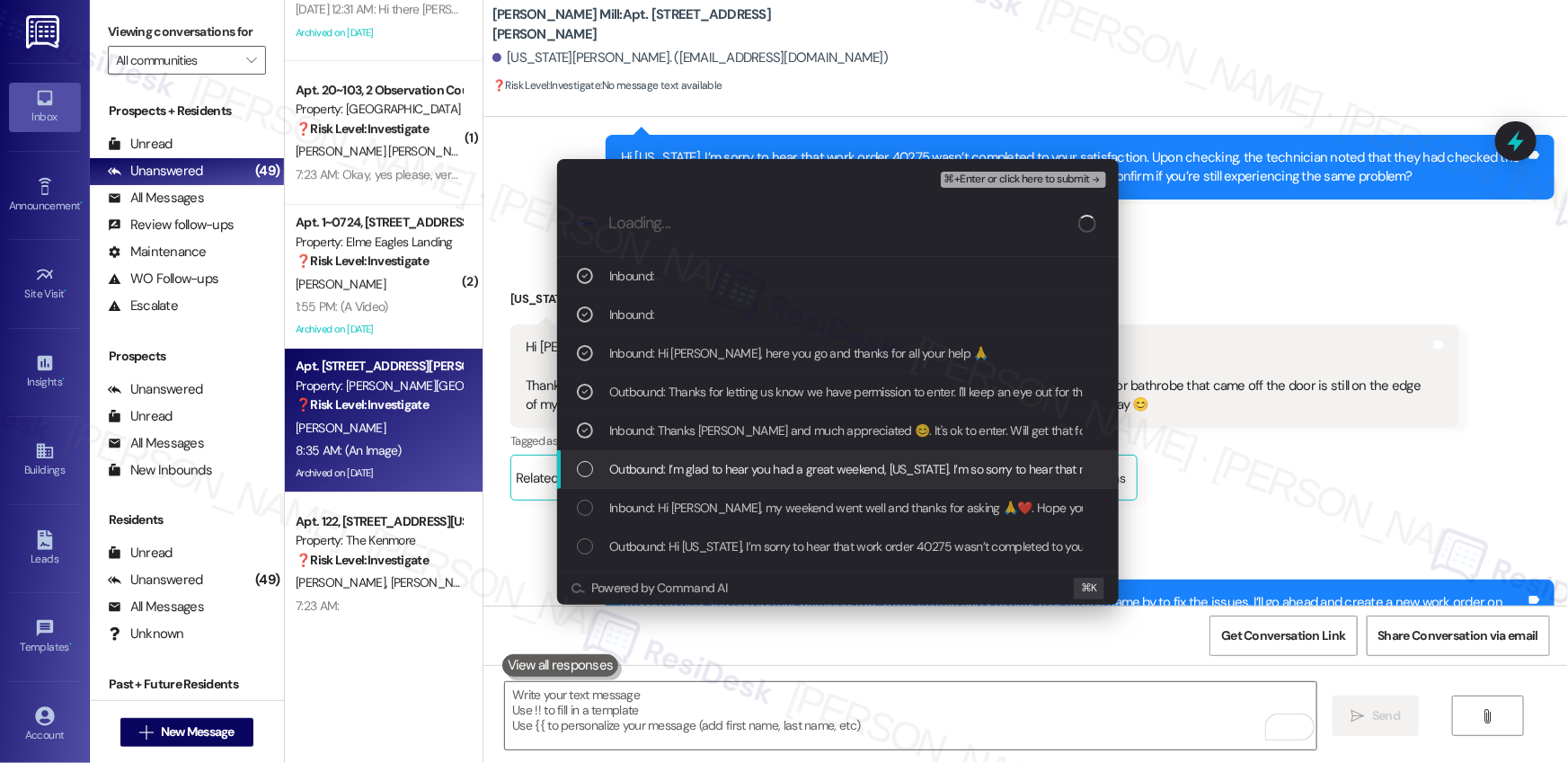
click at [920, 459] on span "Outbound: I’m glad to hear you had a great weekend, [US_STATE]. I’m so sorry to…" at bounding box center [1504, 469] width 1790 height 20
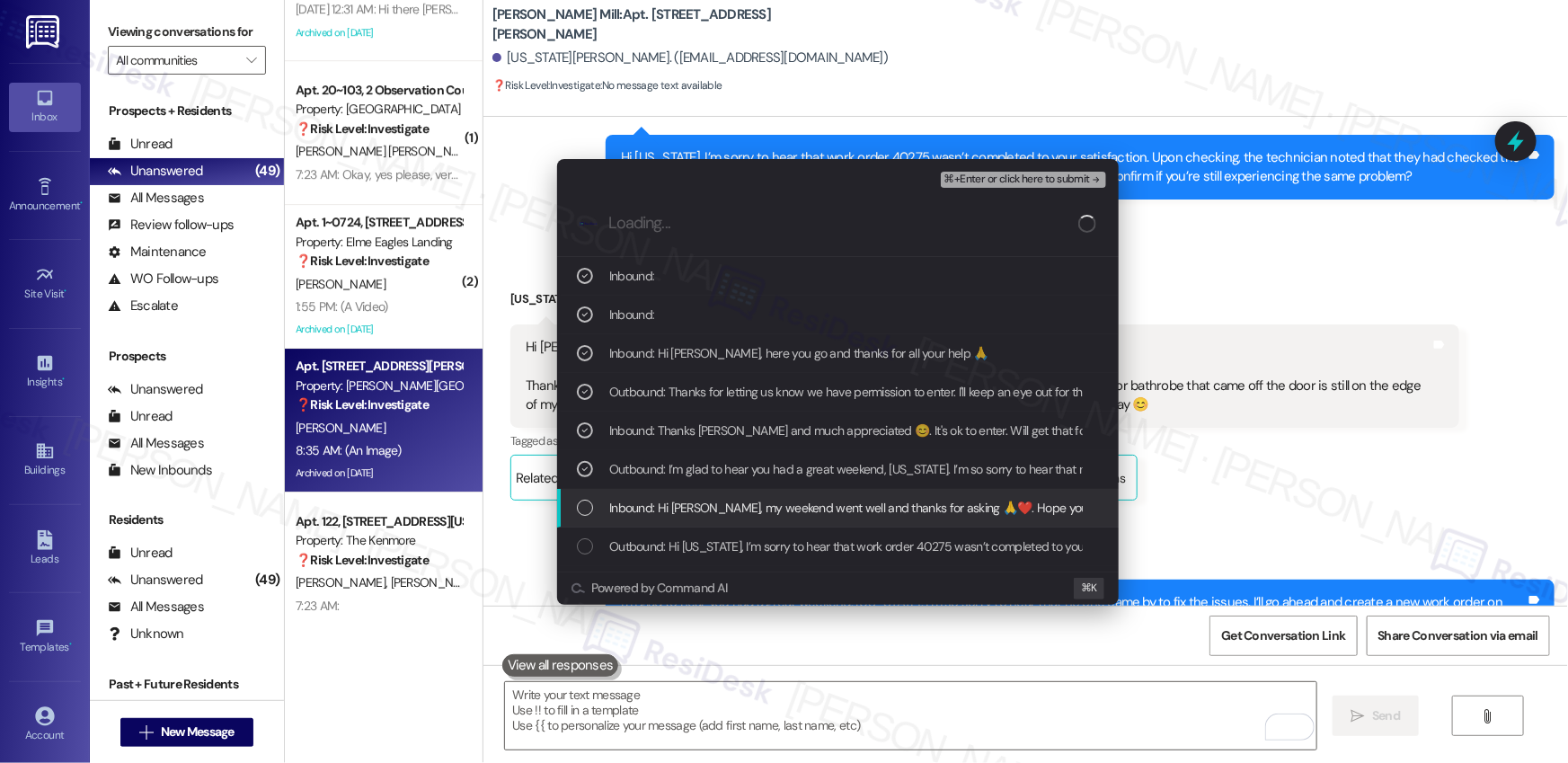
drag, startPoint x: 900, startPoint y: 502, endPoint x: 908, endPoint y: 509, distance: 10.6
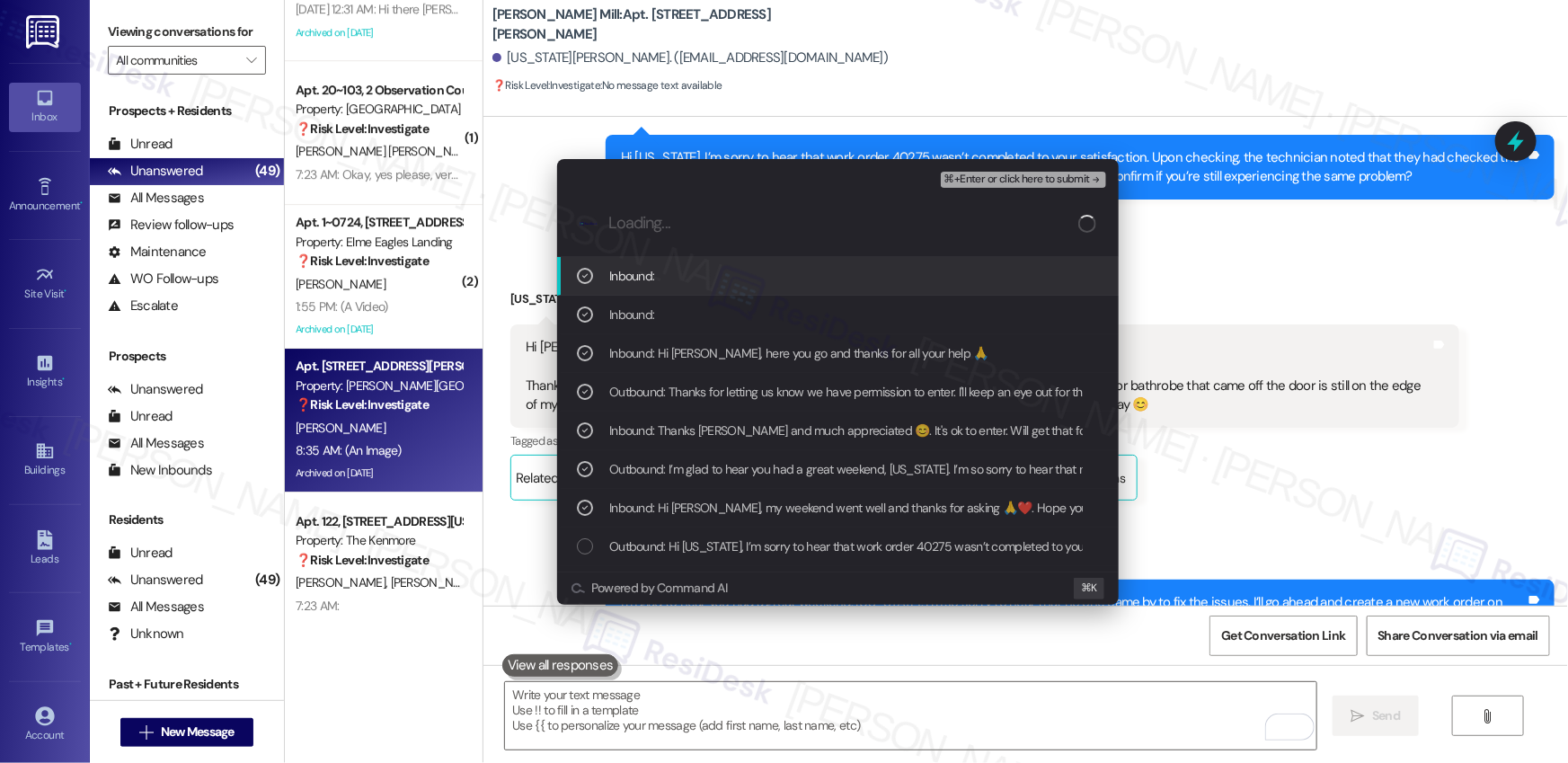
click at [1053, 171] on button "⌘+Enter or click here to submit" at bounding box center [1023, 179] width 165 height 16
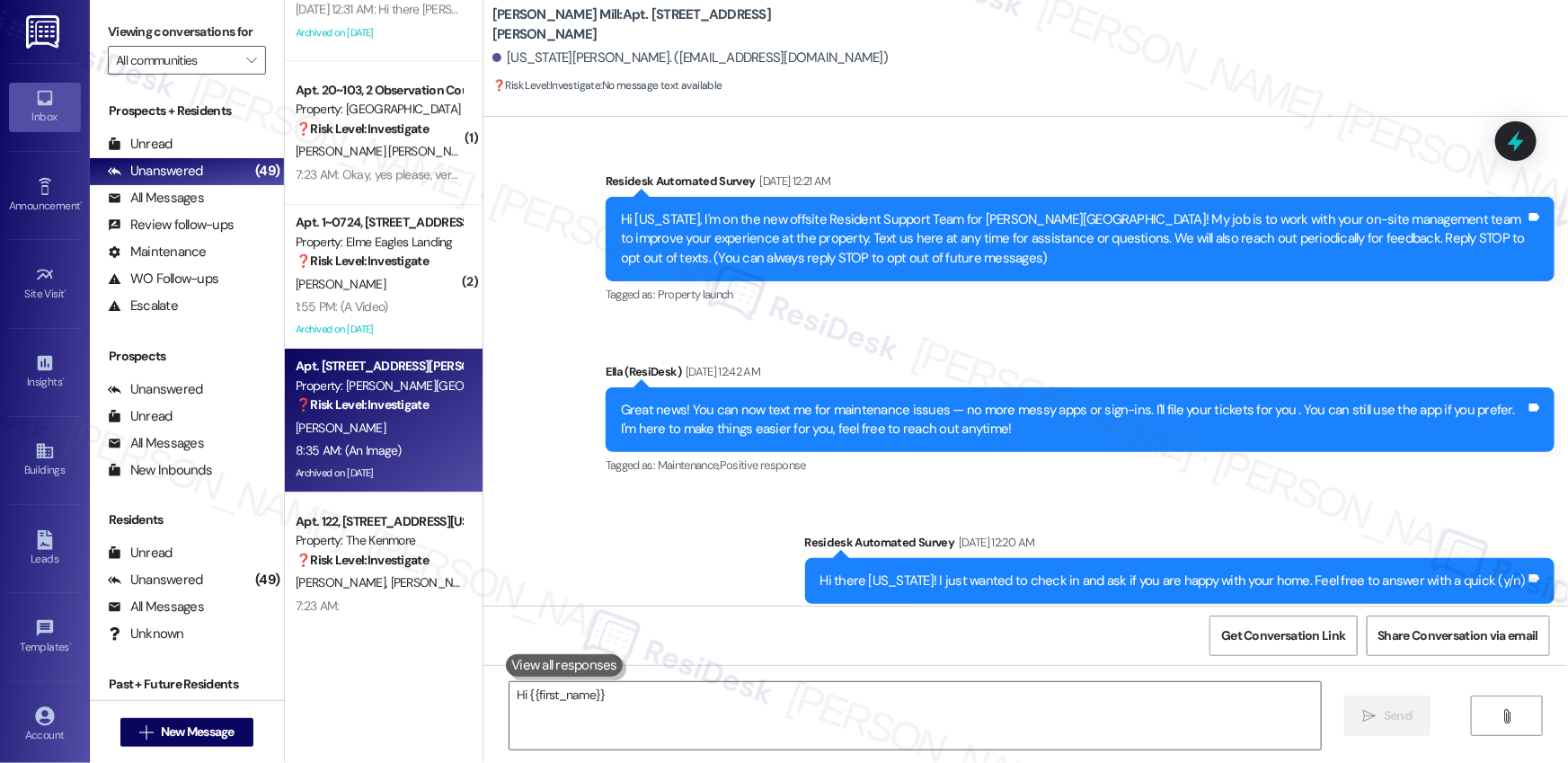
scroll to position [12214, 0]
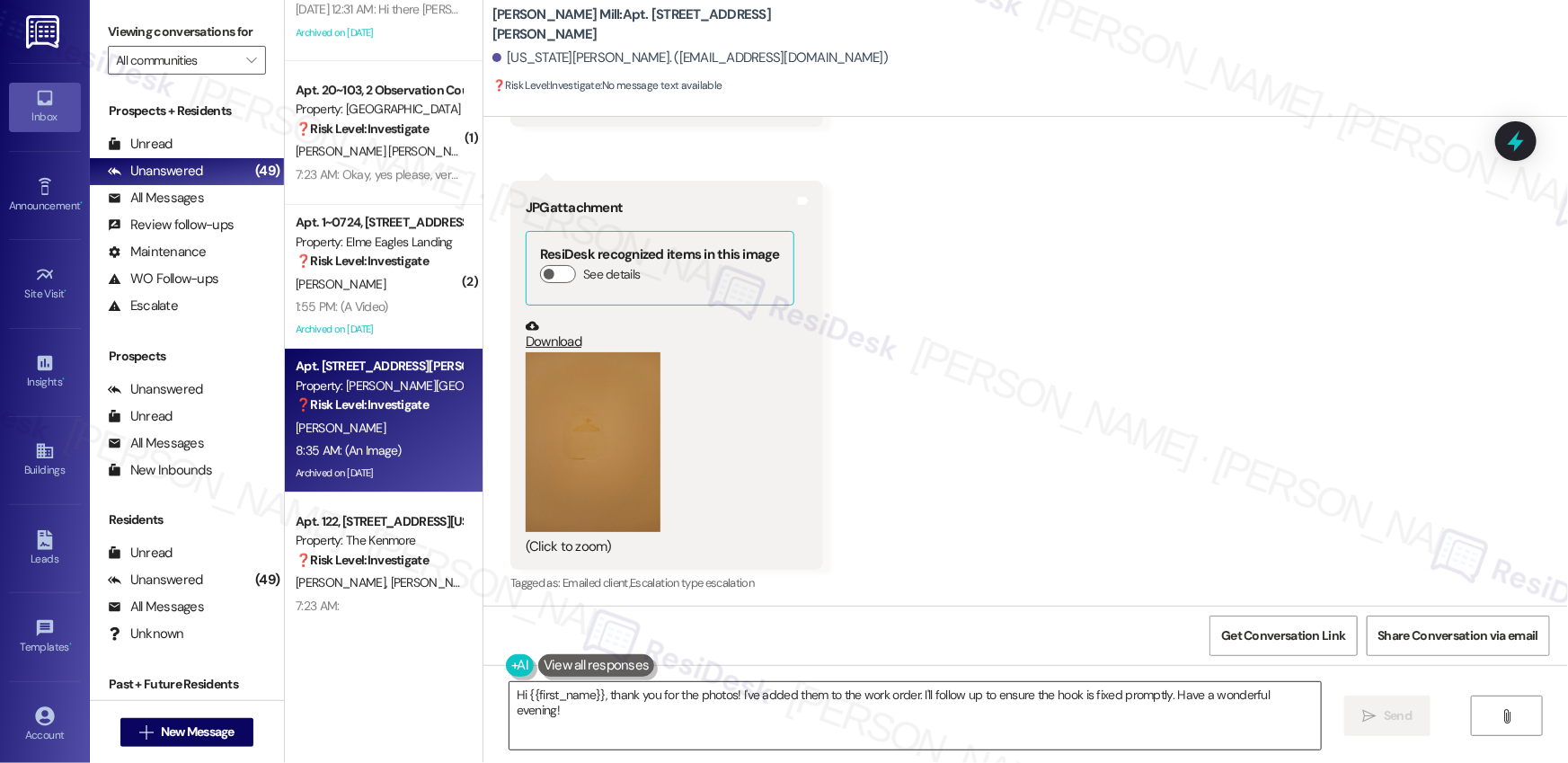
click at [881, 726] on textarea "Hi {{first_name}}, thank you for the photos! I've added them to the work order.…" at bounding box center [915, 715] width 812 height 68
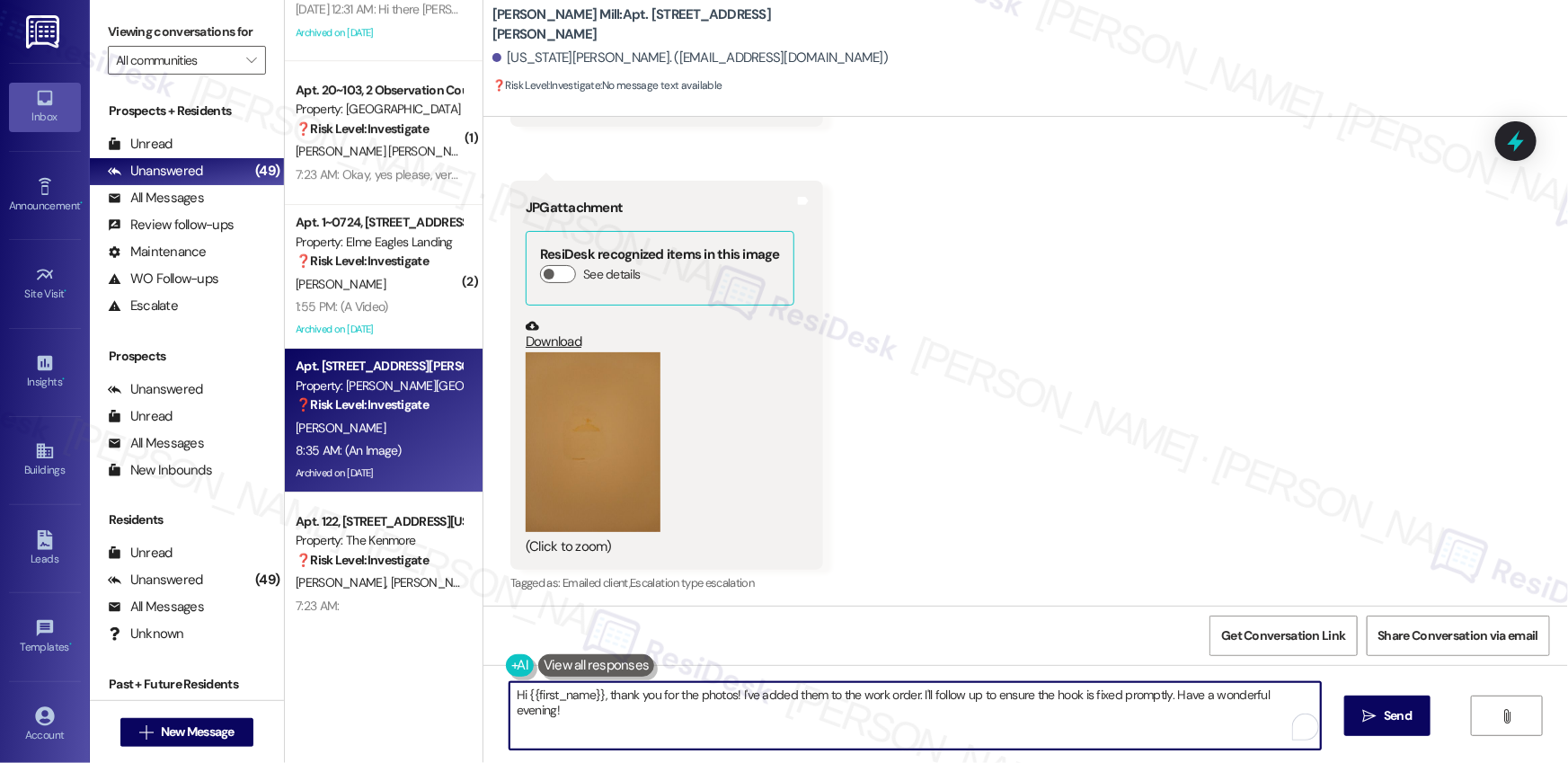
click at [881, 726] on textarea "Hi {{first_name}}, thank you for the photos! I've added them to the work order.…" at bounding box center [915, 715] width 812 height 68
paste textarea "Thank you, {{first_name}}! I’ve submitted your request, and our maintenance tea…"
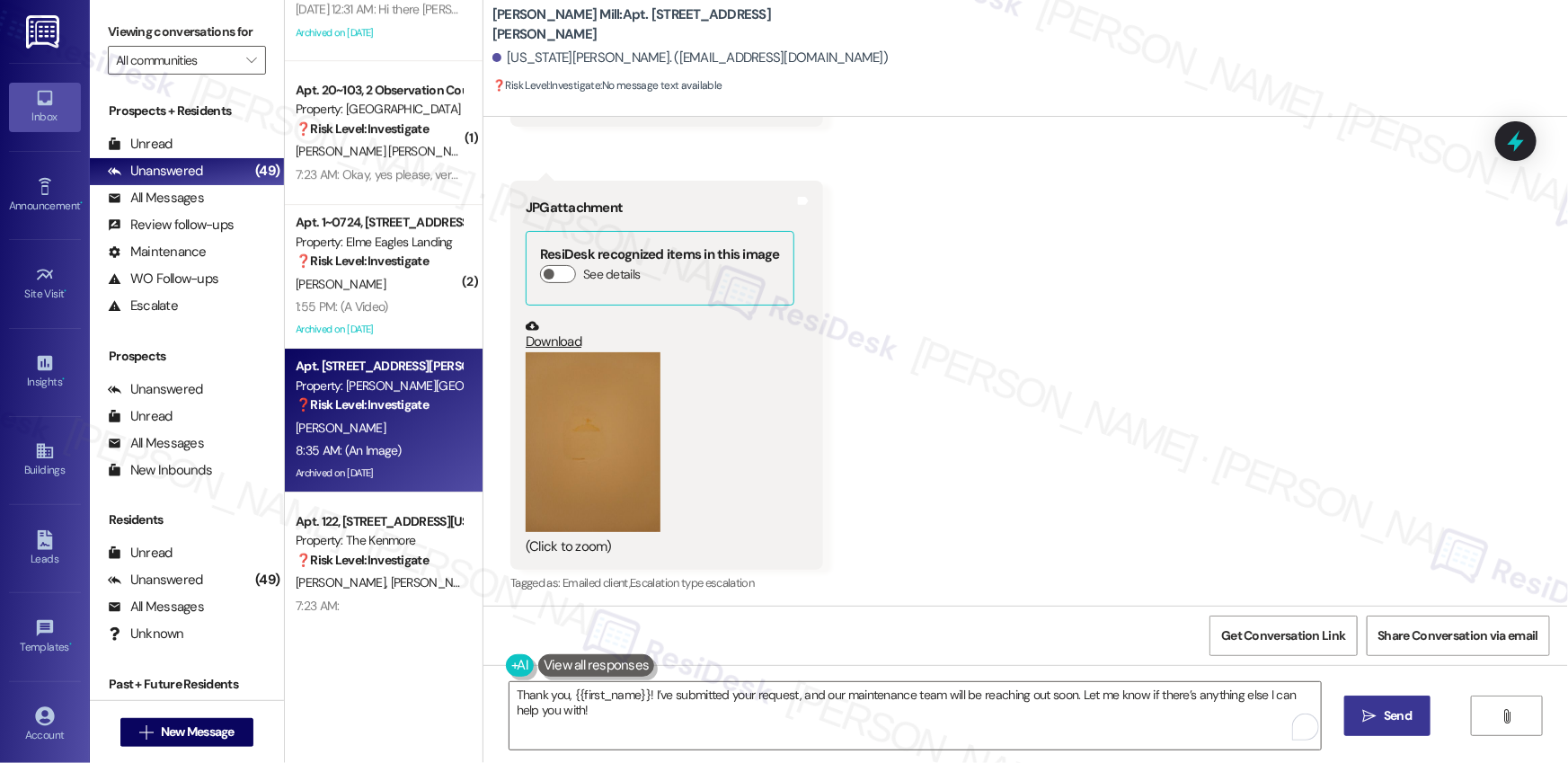
click at [1364, 713] on icon "" at bounding box center [1370, 716] width 14 height 15
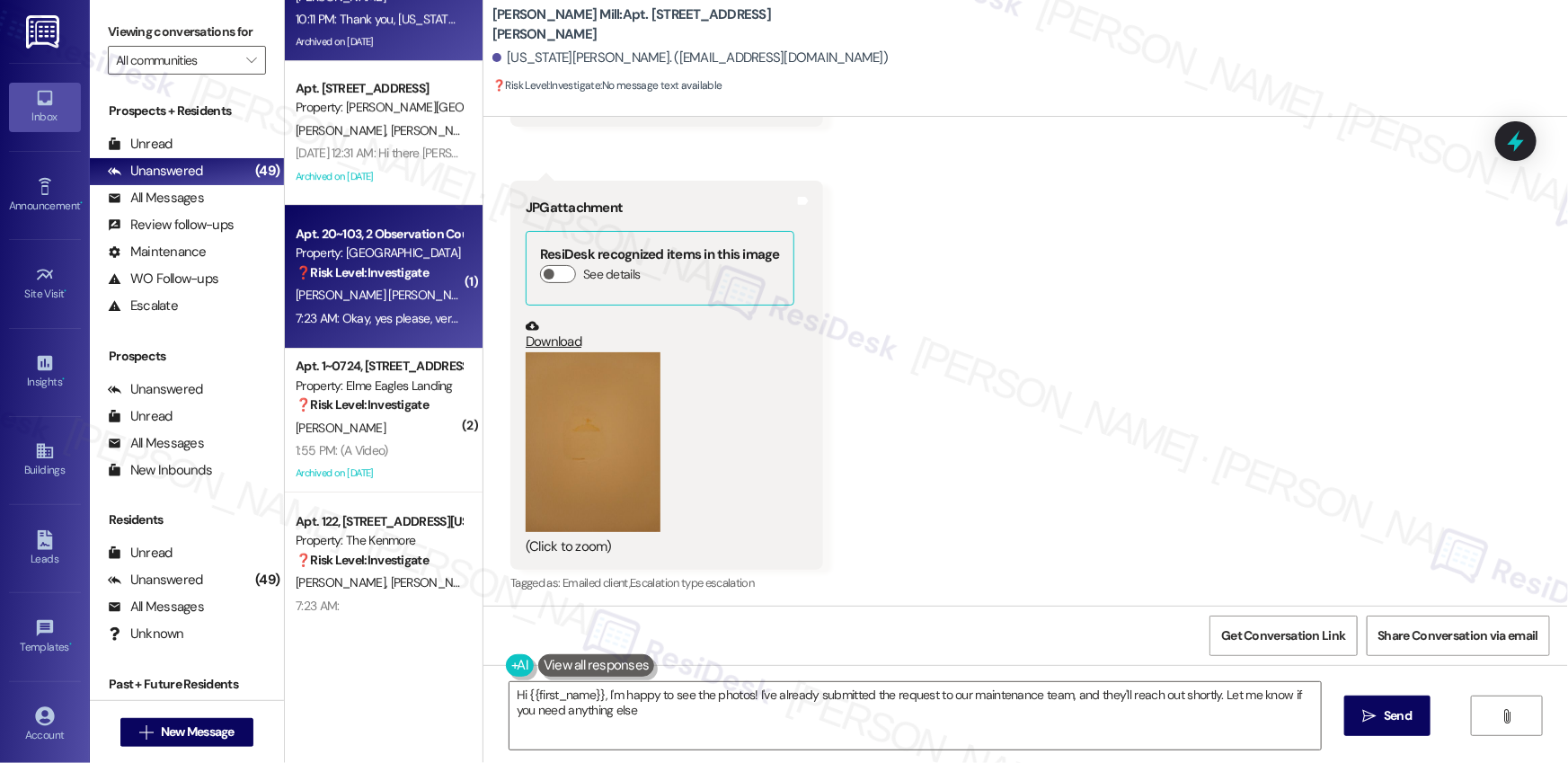
type textarea "Hi {{first_name}}, I'm happy to see the photos! I've already submitted the requ…"
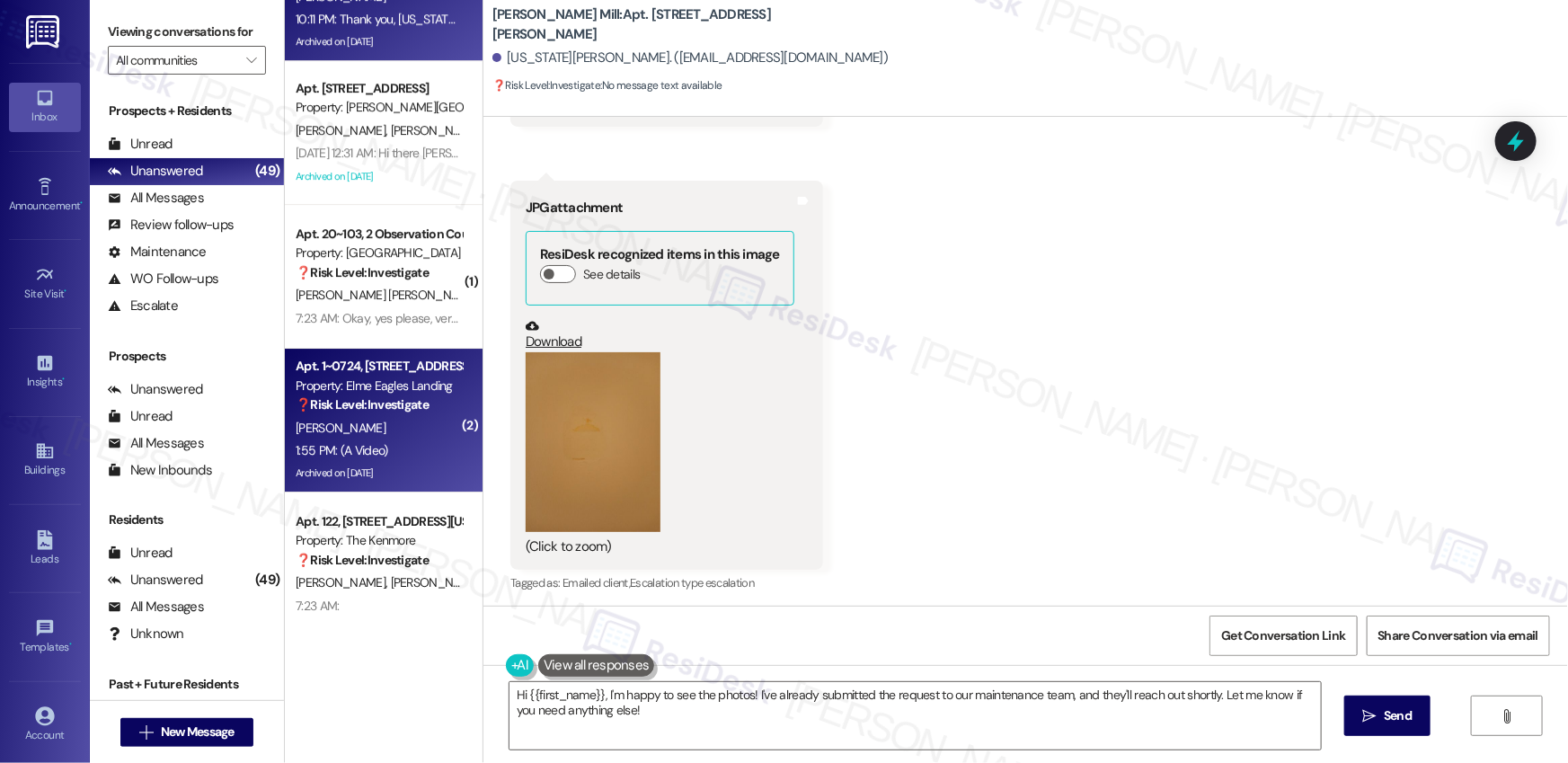
click at [395, 421] on div "[PERSON_NAME]" at bounding box center [379, 428] width 170 height 23
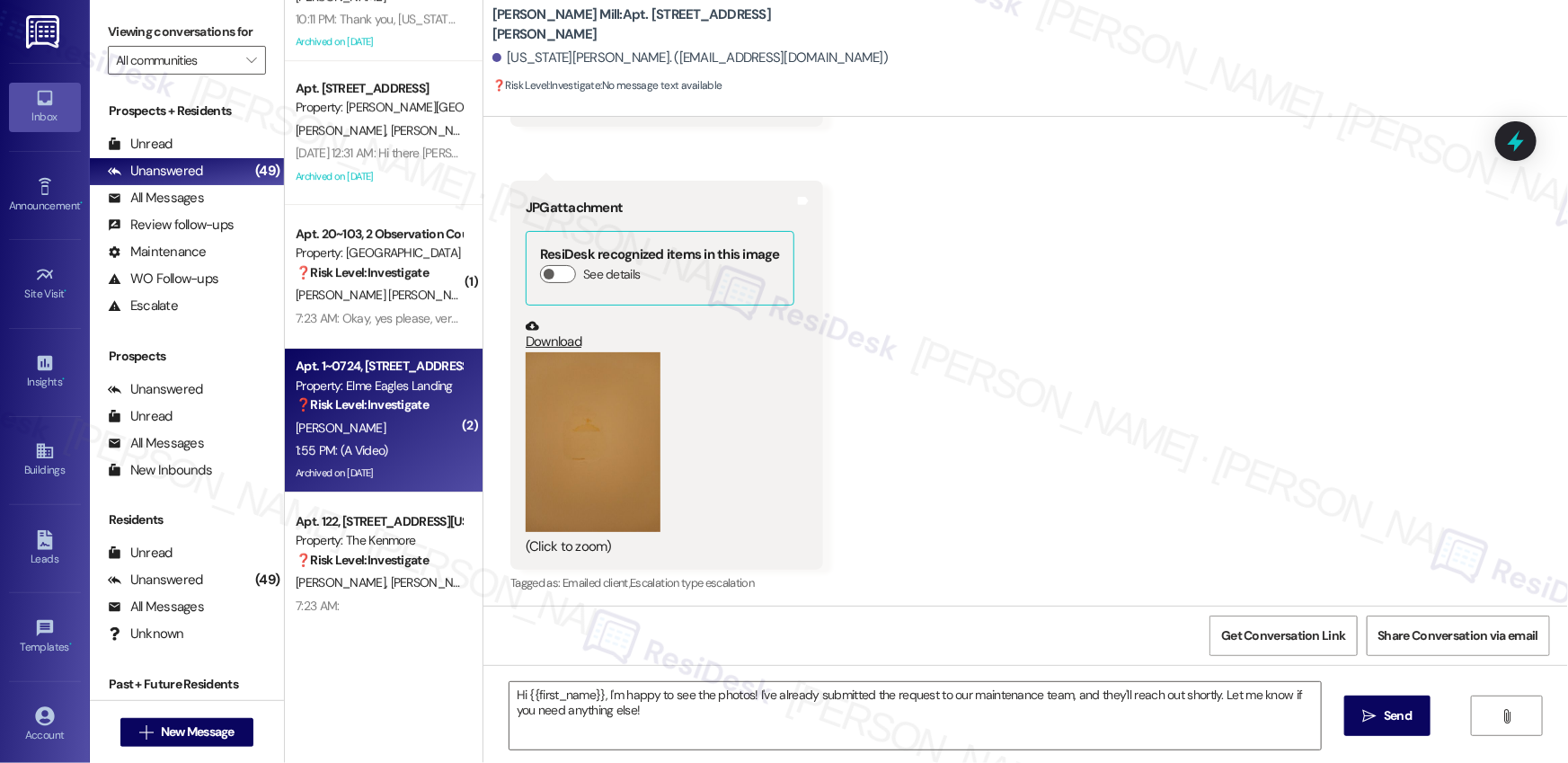
type textarea "Fetching suggested responses. Please feel free to read through the conversation…"
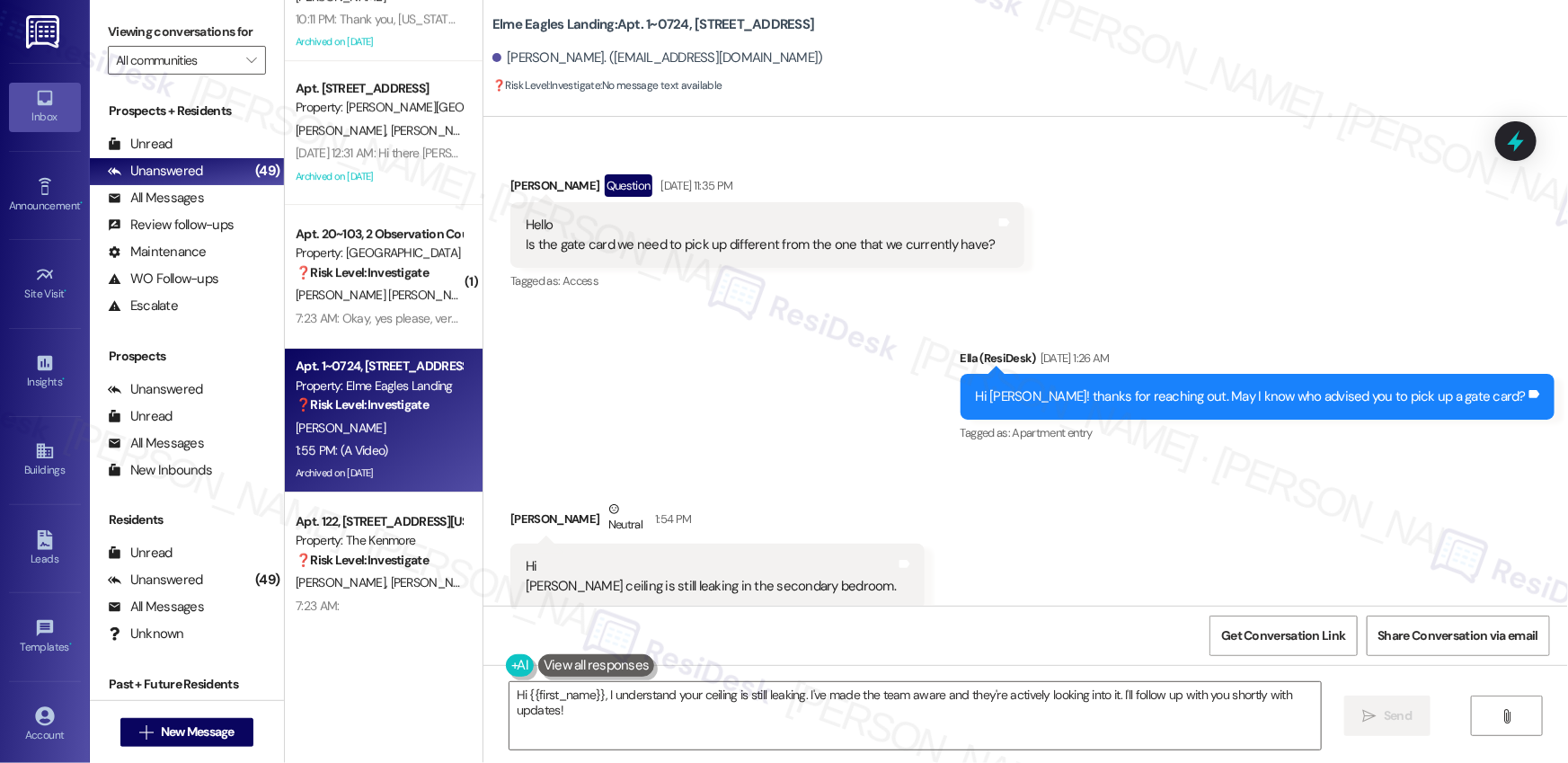
scroll to position [20479, 0]
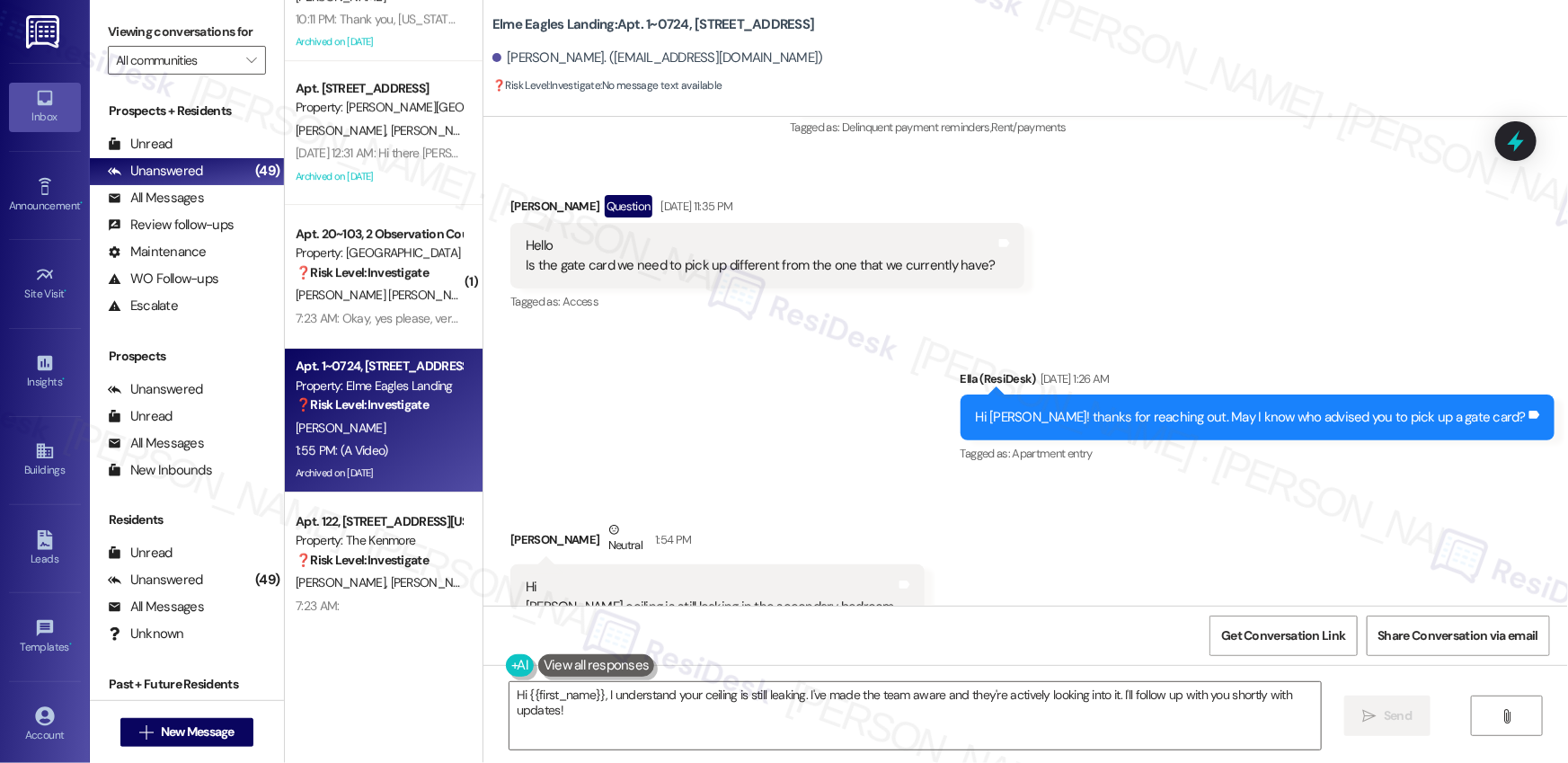
click at [750, 577] on div "Hi [PERSON_NAME] ceiling is still leaking in the secondary bedroom." at bounding box center [710, 596] width 370 height 38
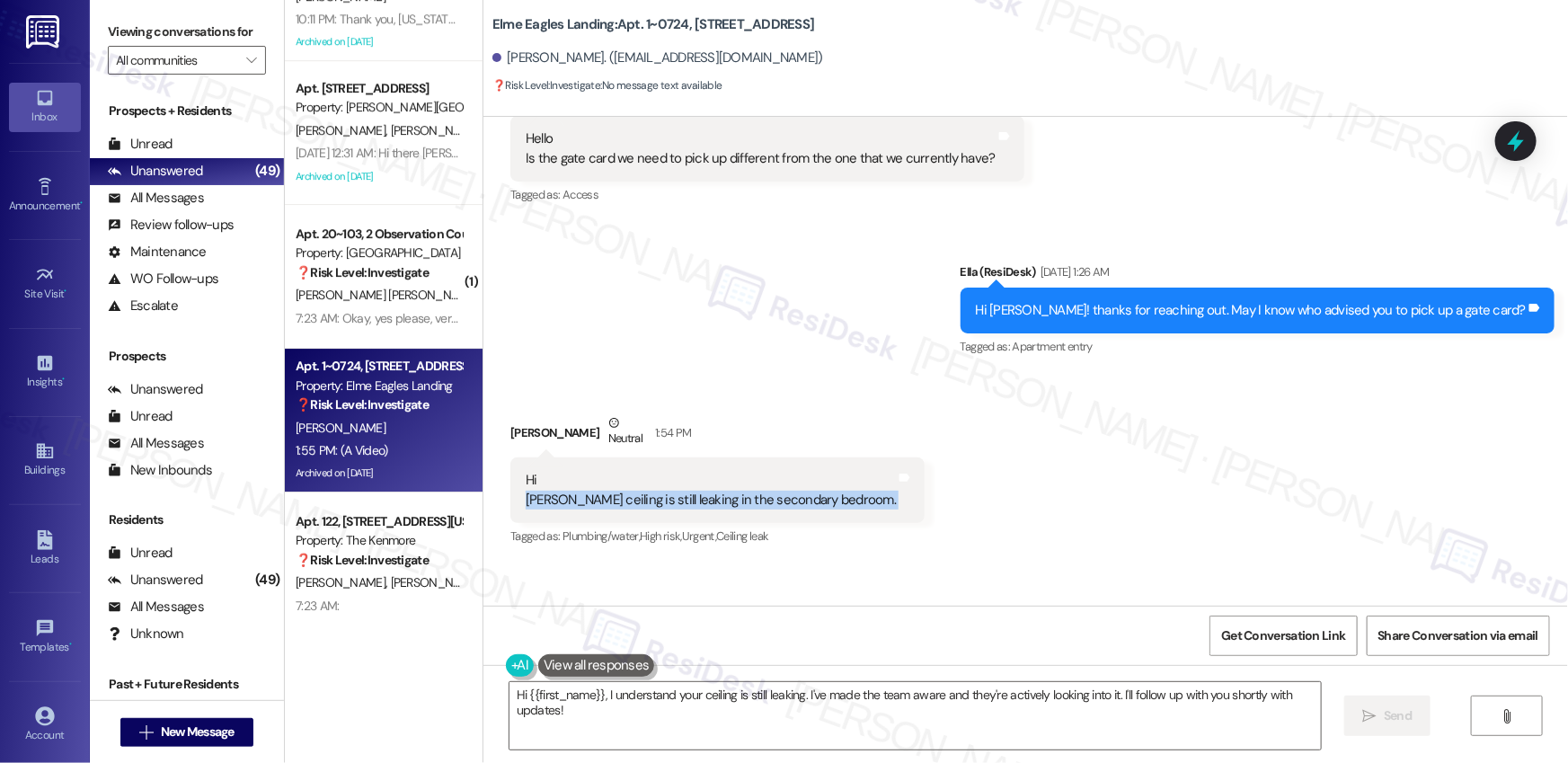
scroll to position [20680, 0]
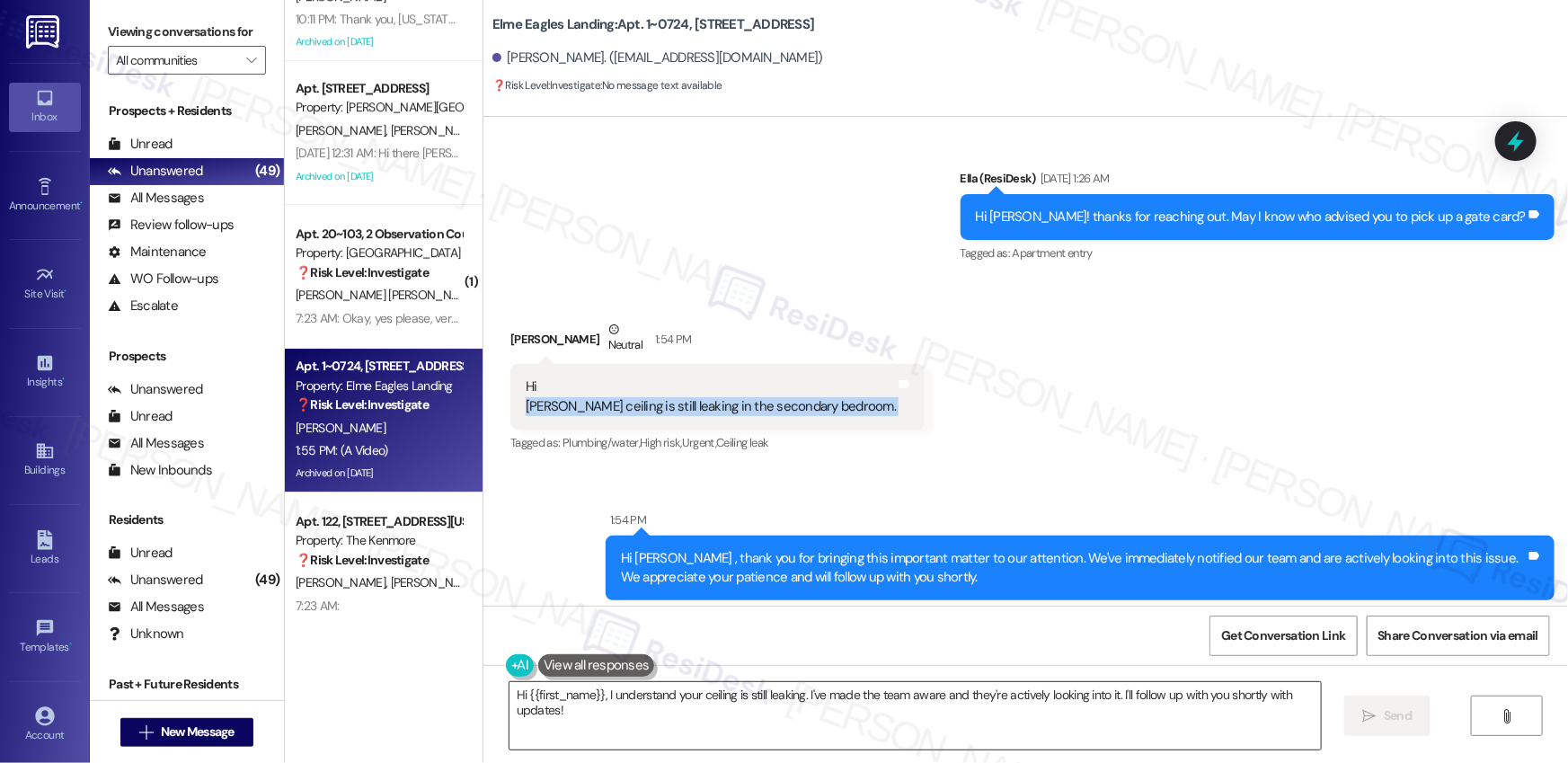
click at [638, 718] on textarea "Hi {{first_name}}, I understand your ceiling is still leaking. I've made the te…" at bounding box center [915, 715] width 812 height 68
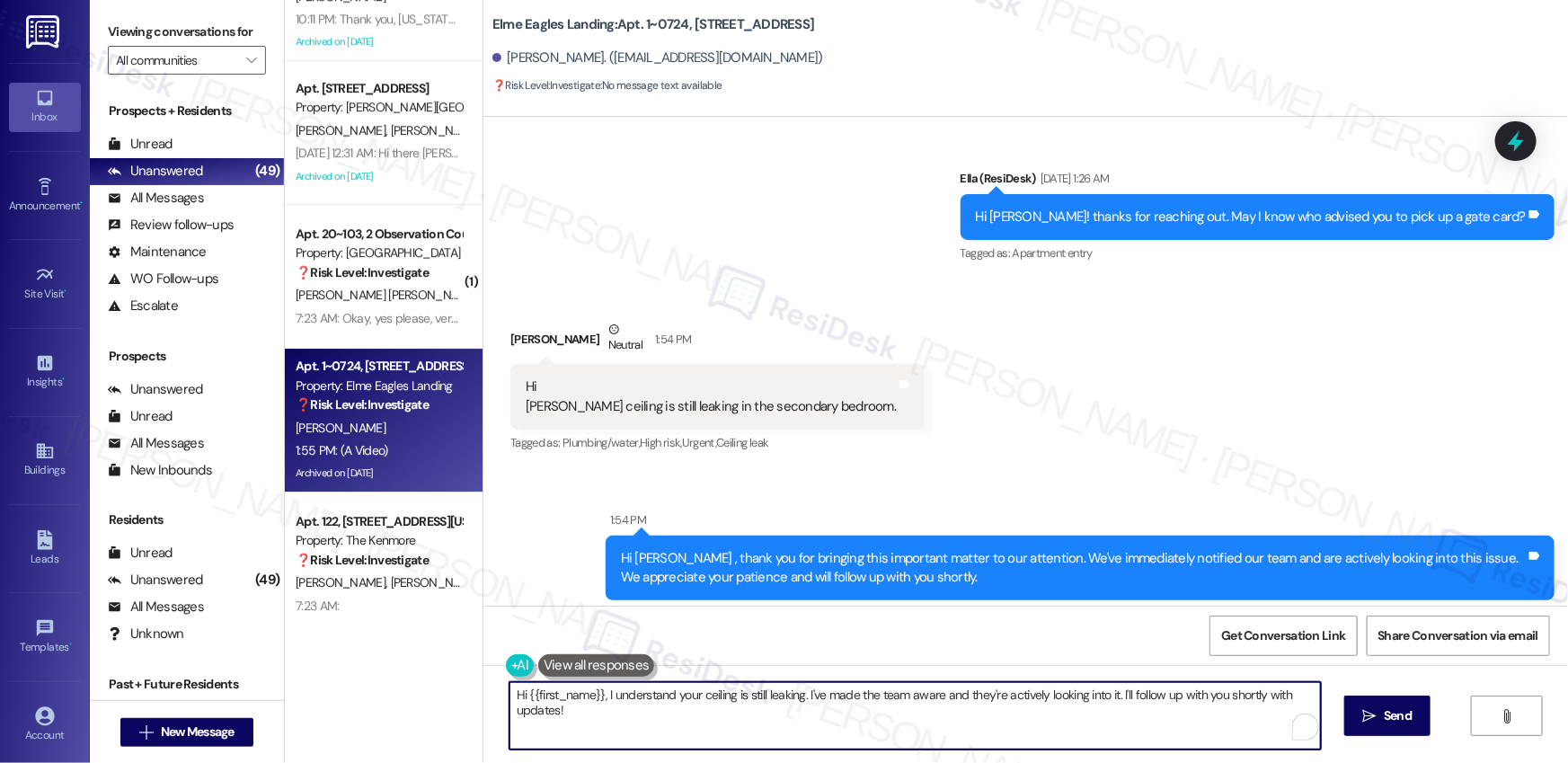
drag, startPoint x: 666, startPoint y: 722, endPoint x: 798, endPoint y: 692, distance: 135.4
click at [798, 692] on textarea "Hi {{first_name}}, I understand your ceiling is still leaking. I've made the te…" at bounding box center [915, 715] width 812 height 68
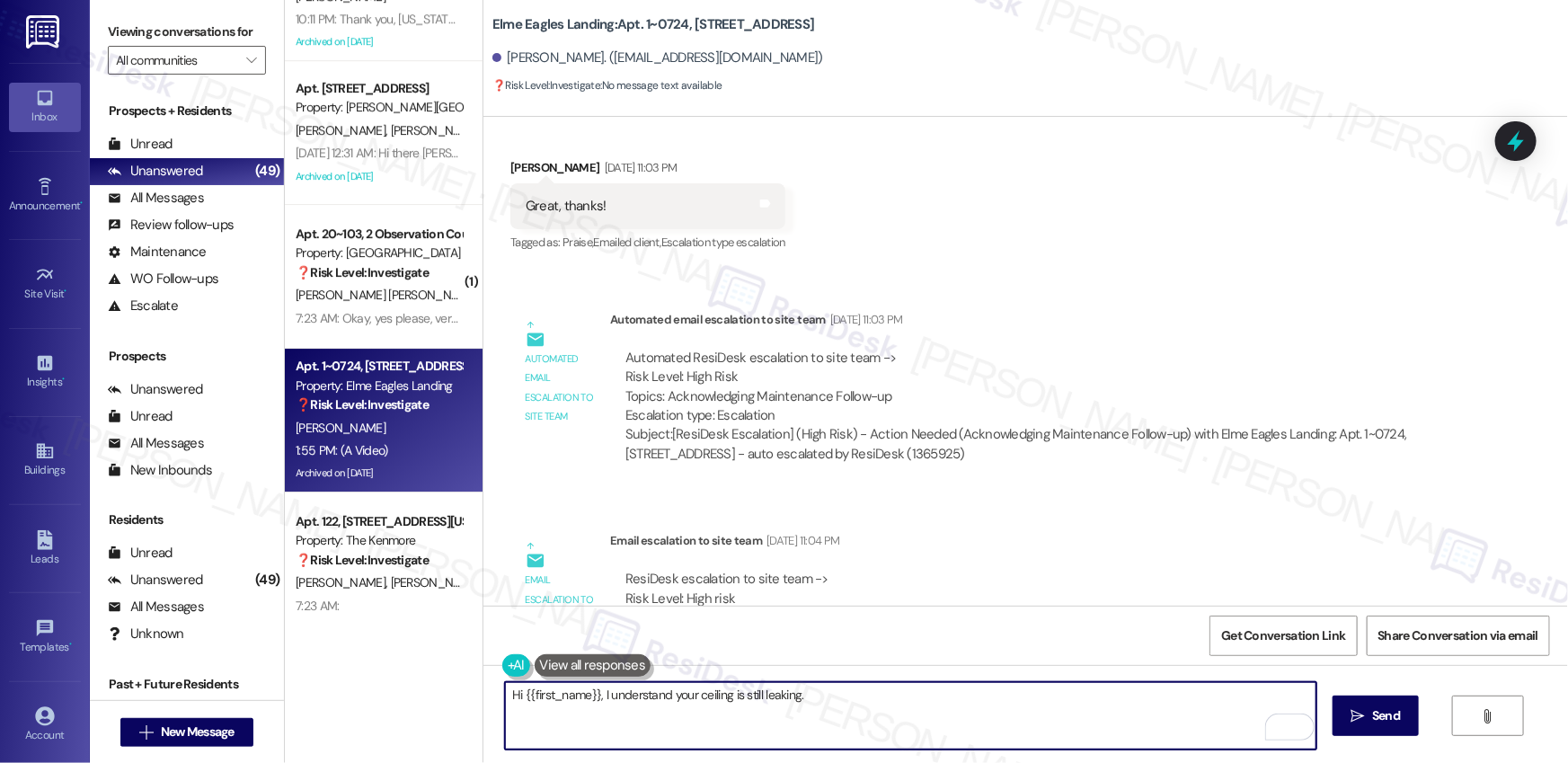
scroll to position [17311, 0]
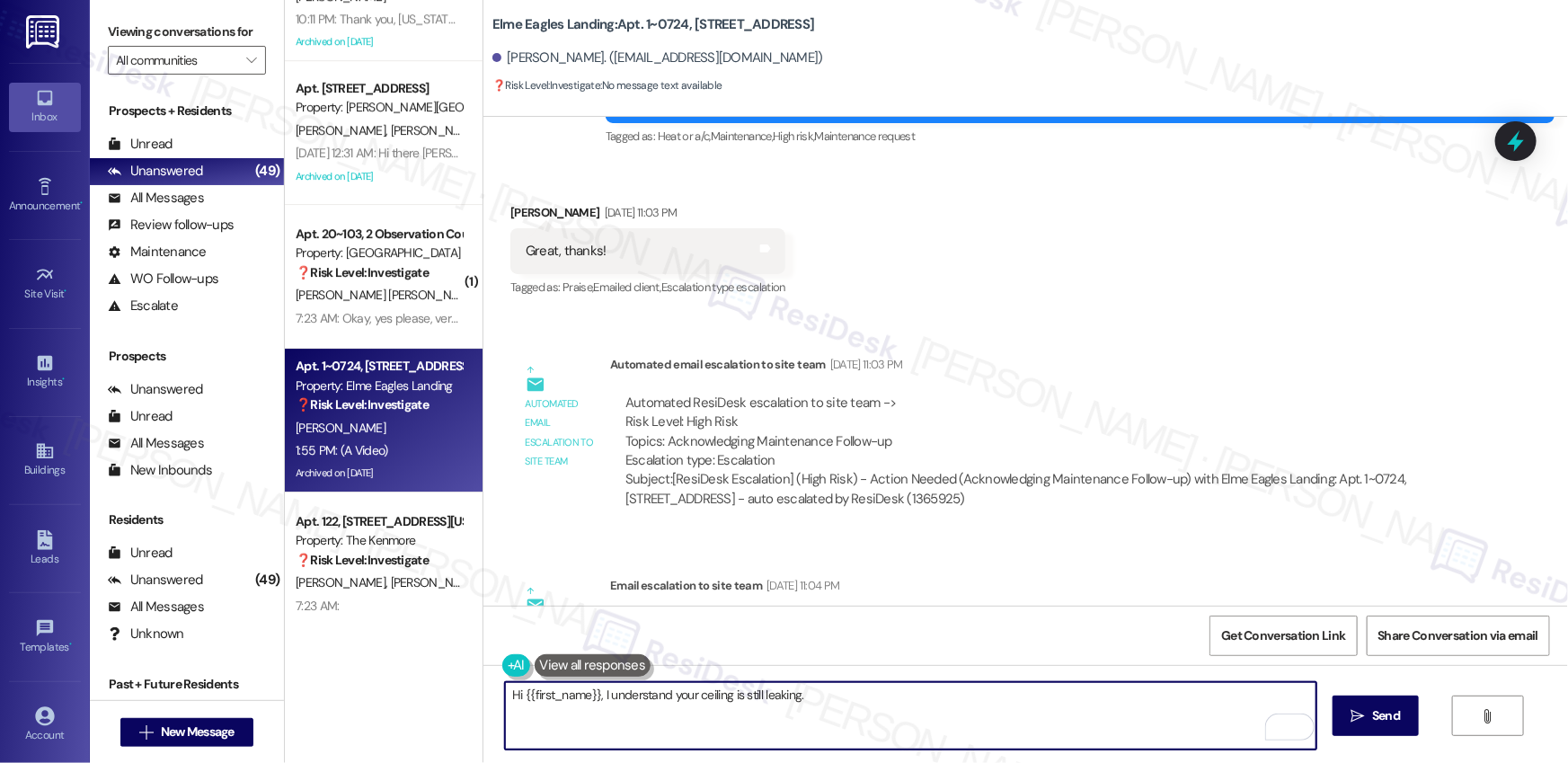
click at [738, 716] on textarea "Hi {{first_name}}, I understand your ceiling is still leaking." at bounding box center [910, 715] width 812 height 68
click at [857, 712] on textarea "Hi {{first_name}}, I understand your ceiling is still leaking." at bounding box center [910, 715] width 812 height 68
type textarea "Hi {{first_name}}, I understand your ceiling is still leaking. May I know if yo…"
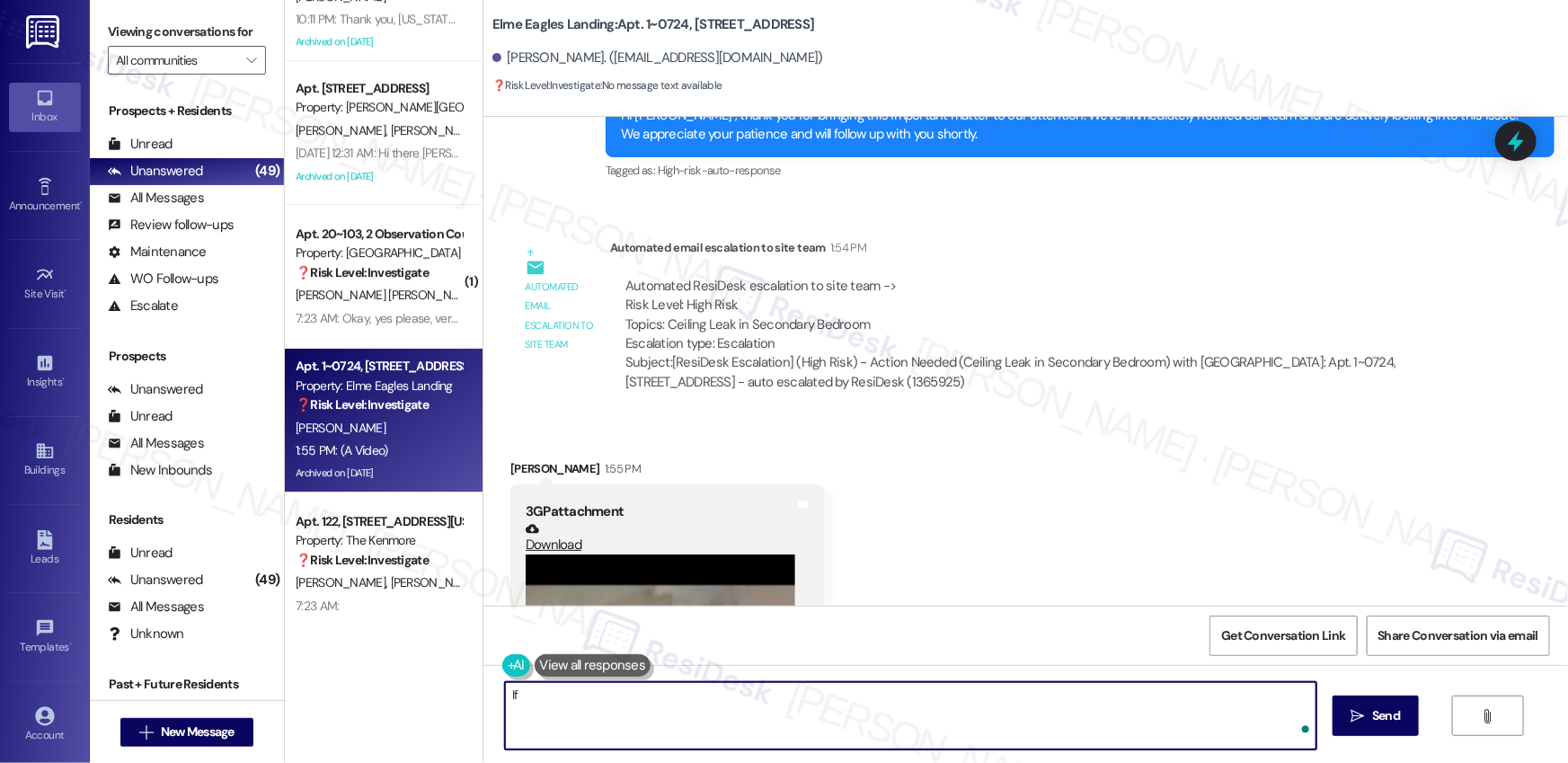
scroll to position [21233, 0]
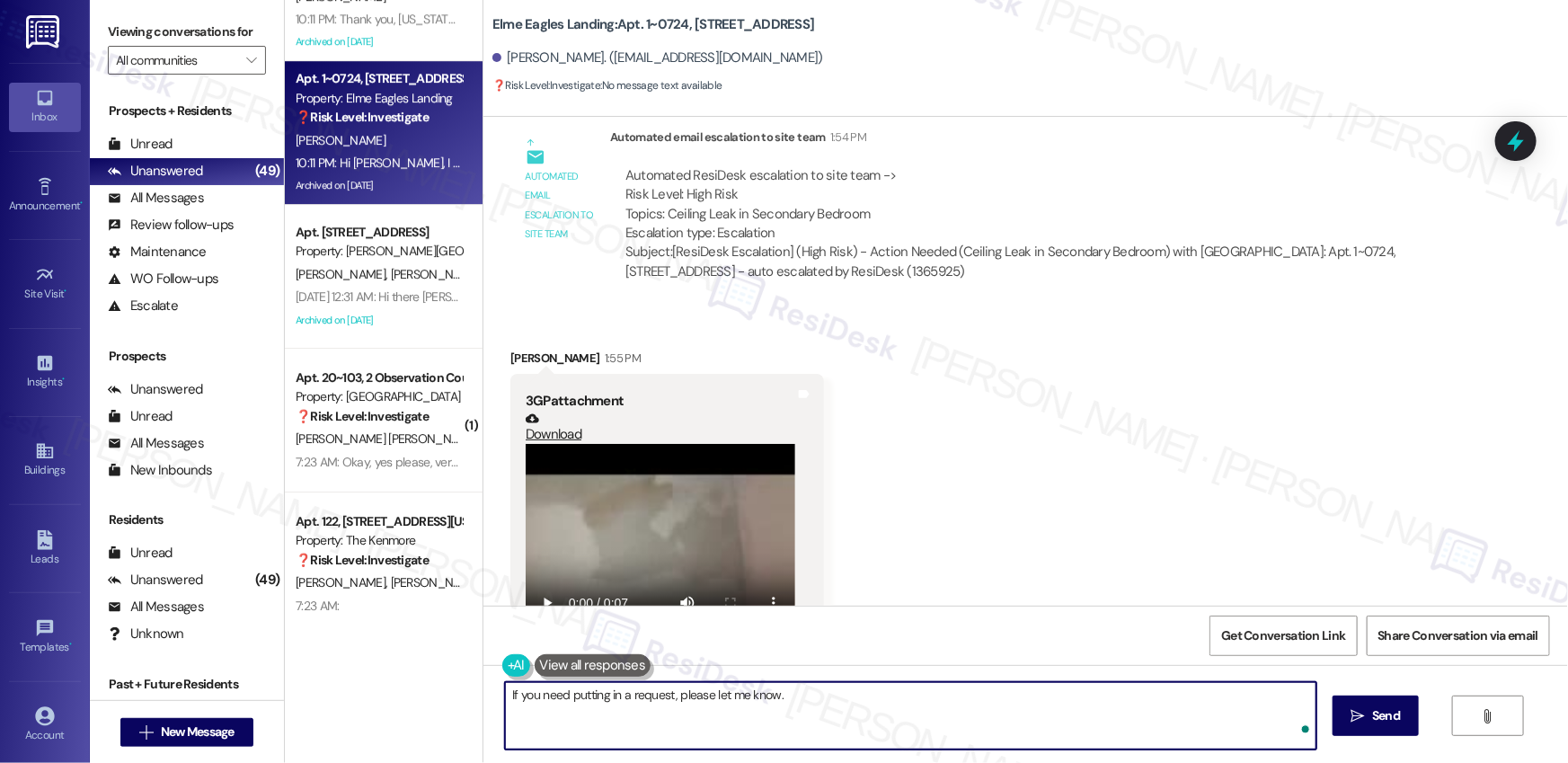
type textarea "If you need putting in a request, please let me know."
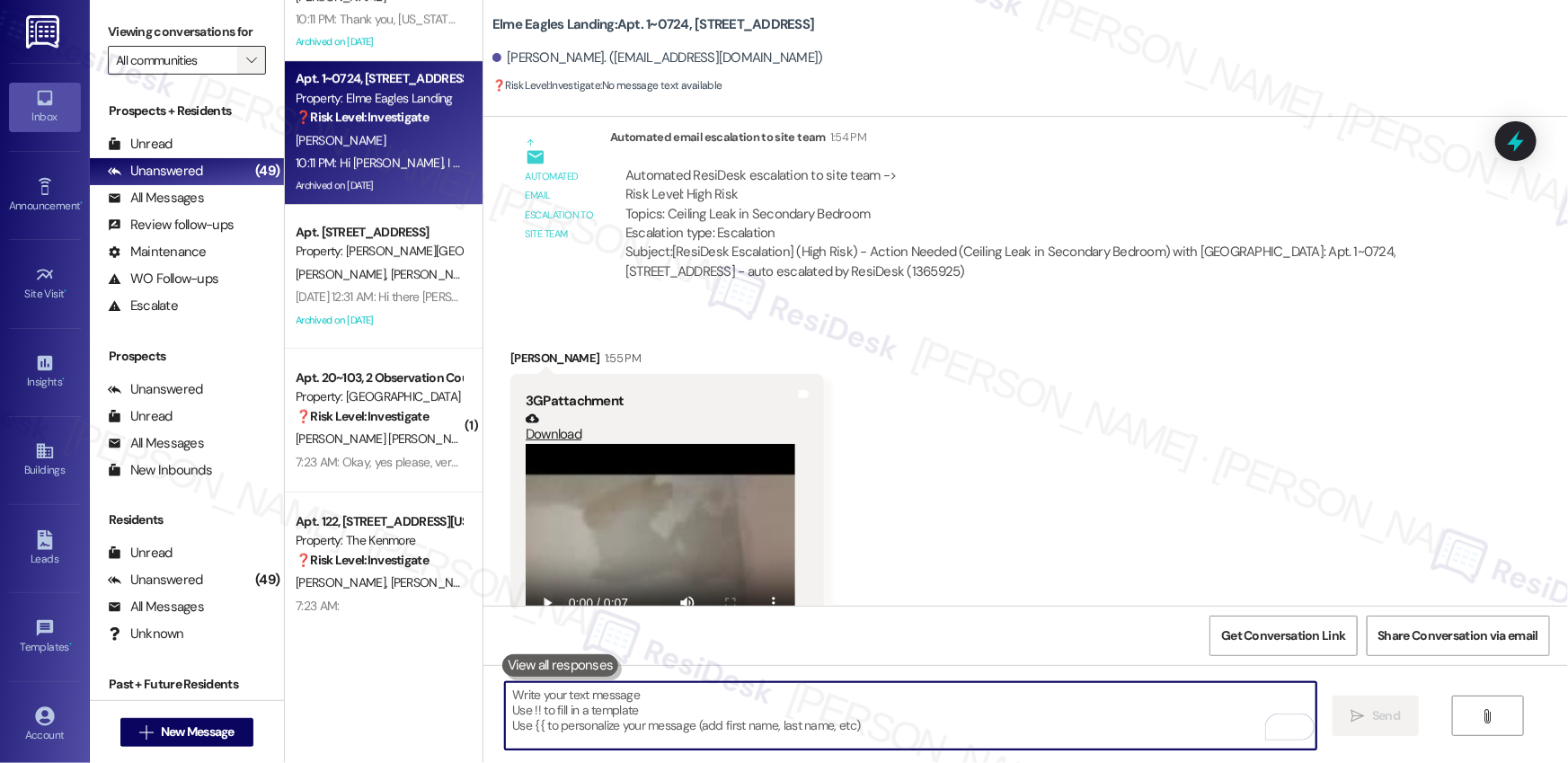
click at [246, 59] on icon "" at bounding box center [251, 60] width 10 height 15
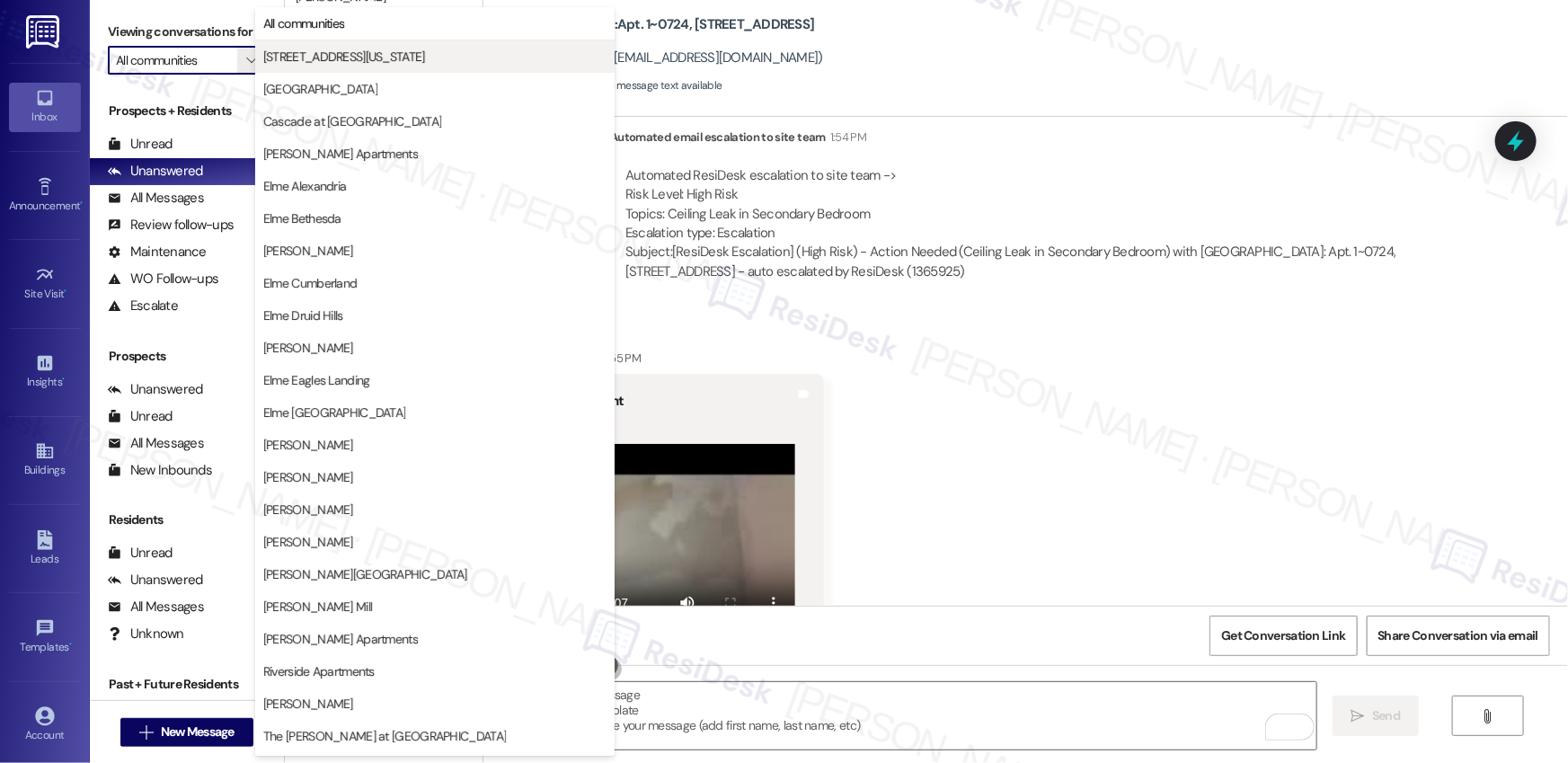
click at [344, 66] on button "[STREET_ADDRESS][US_STATE]" at bounding box center [434, 56] width 359 height 32
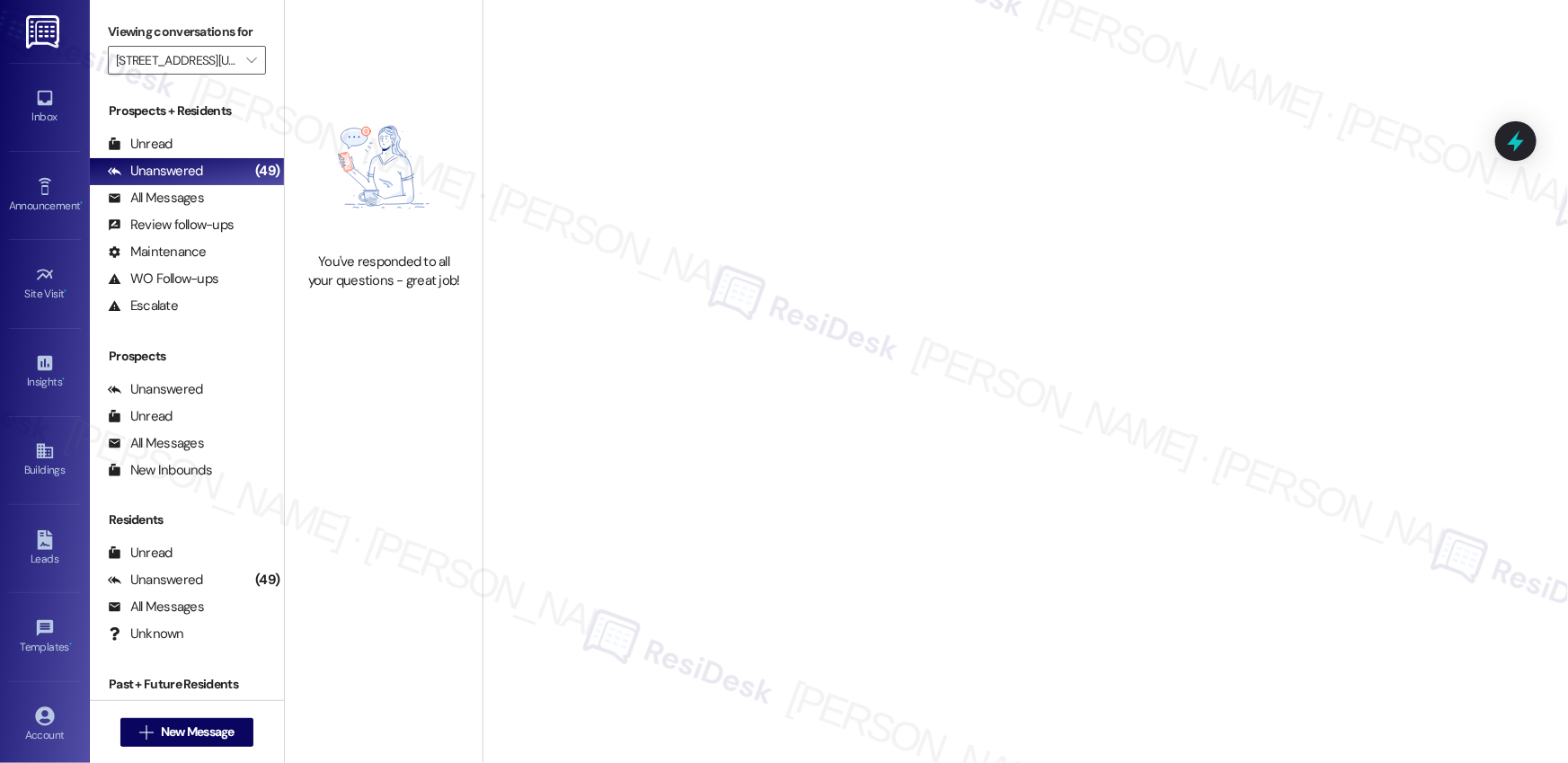
type input "[STREET_ADDRESS][US_STATE]"
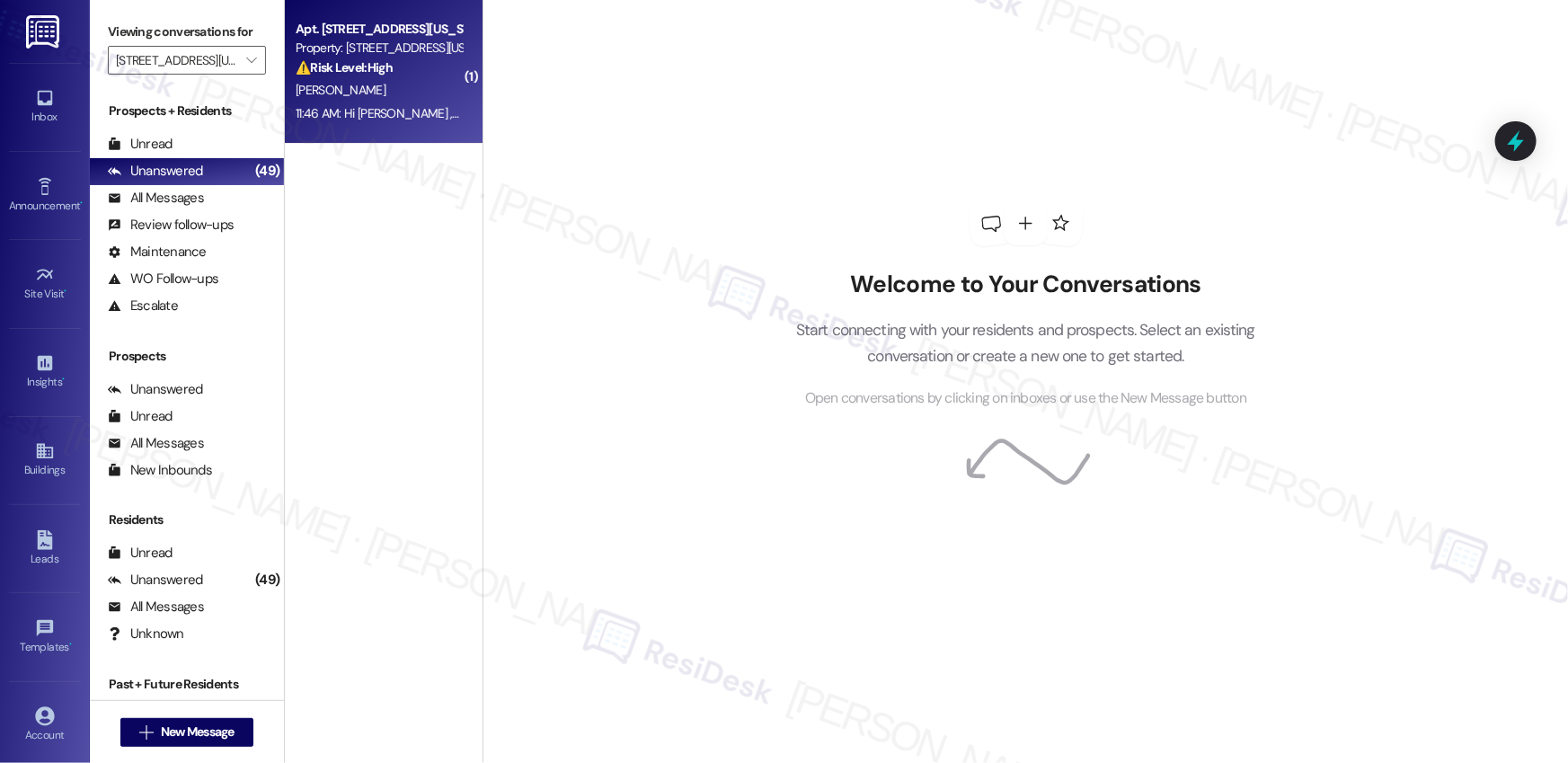
click at [329, 76] on div "⚠️ Risk Level: High The resident is disputing a rent balance and providing evid…" at bounding box center [379, 67] width 166 height 19
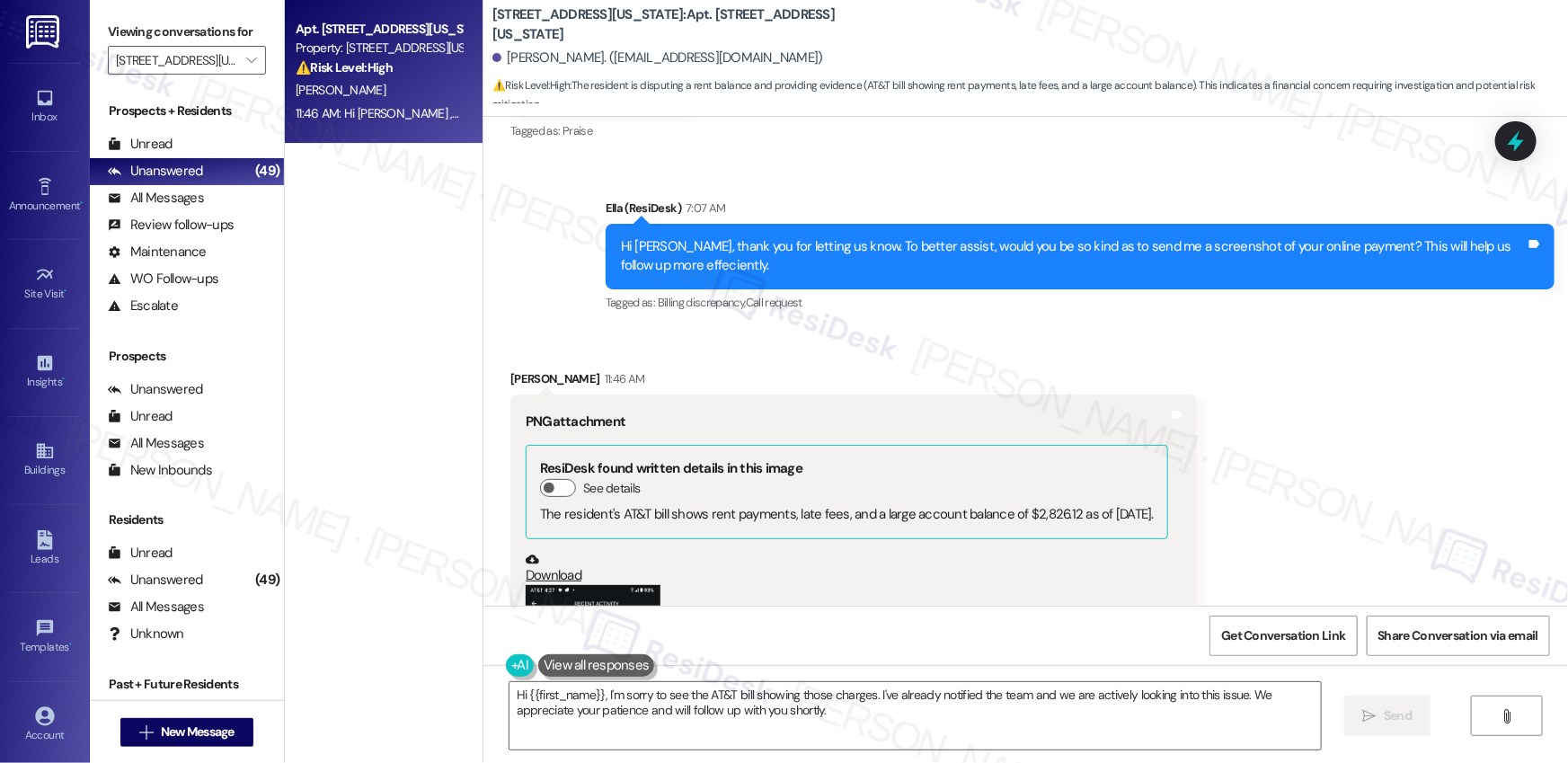
scroll to position [16582, 0]
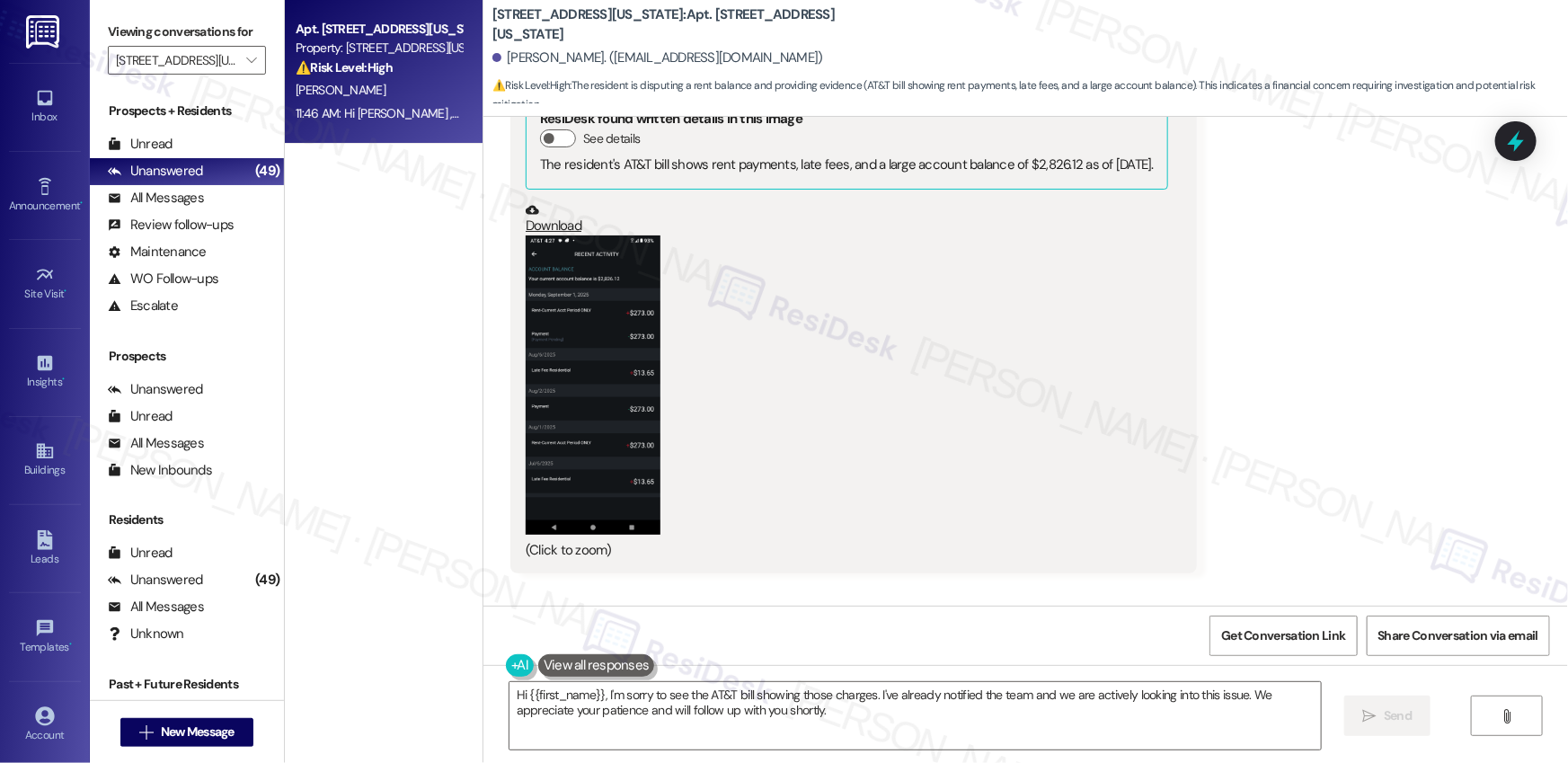
click at [629, 336] on button "Zoom image" at bounding box center [592, 384] width 135 height 299
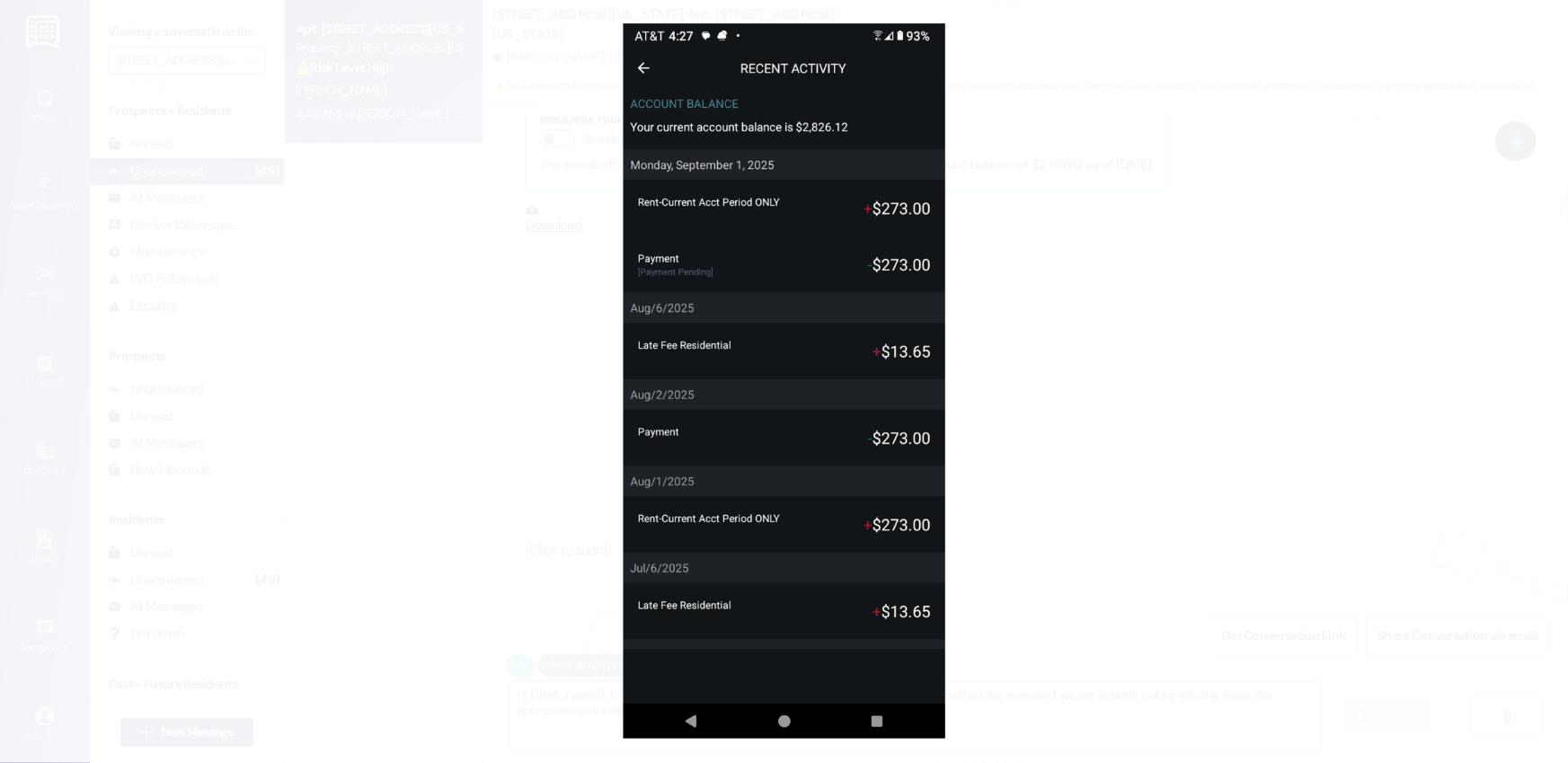
click at [1138, 380] on button "Unzoom image" at bounding box center [784, 382] width 1568 height 763
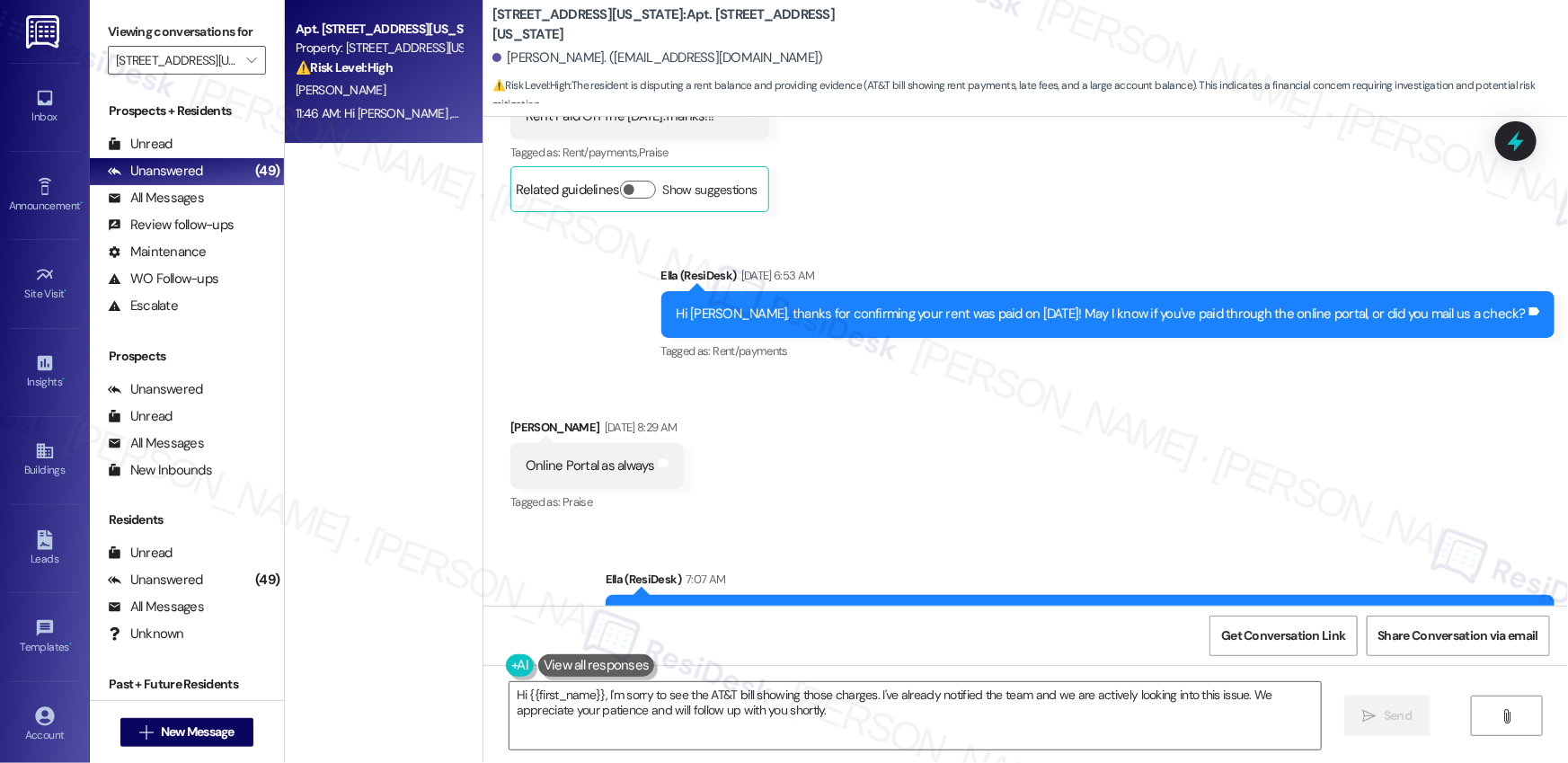
scroll to position [16873, 0]
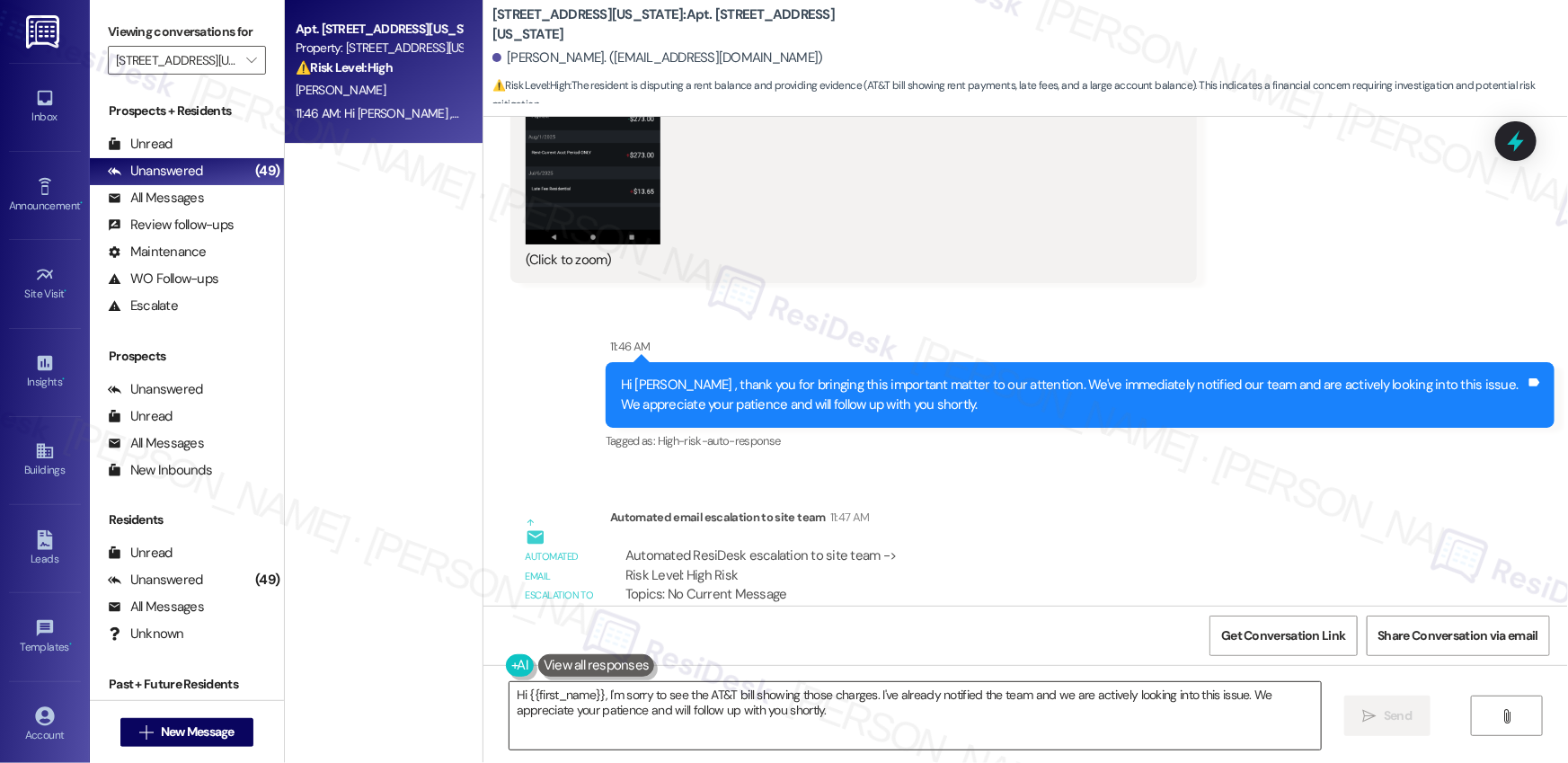
click at [895, 726] on textarea "Hi {{first_name}}, I'm sorry to see the AT&T bill showing those charges. I've a…" at bounding box center [915, 715] width 812 height 68
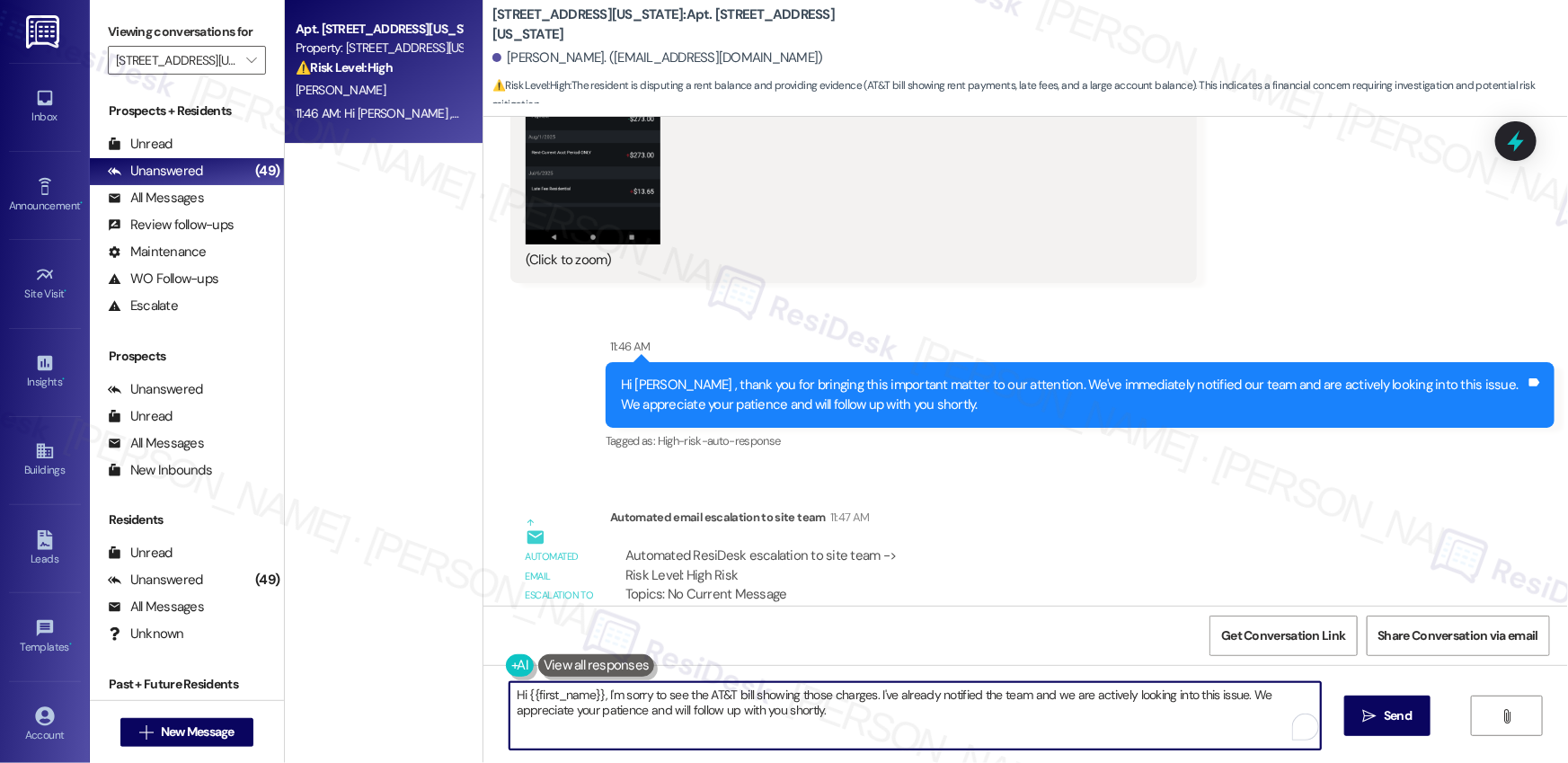
click at [894, 726] on textarea "Hi {{first_name}}, I'm sorry to see the AT&T bill showing those charges. I've a…" at bounding box center [915, 715] width 812 height 68
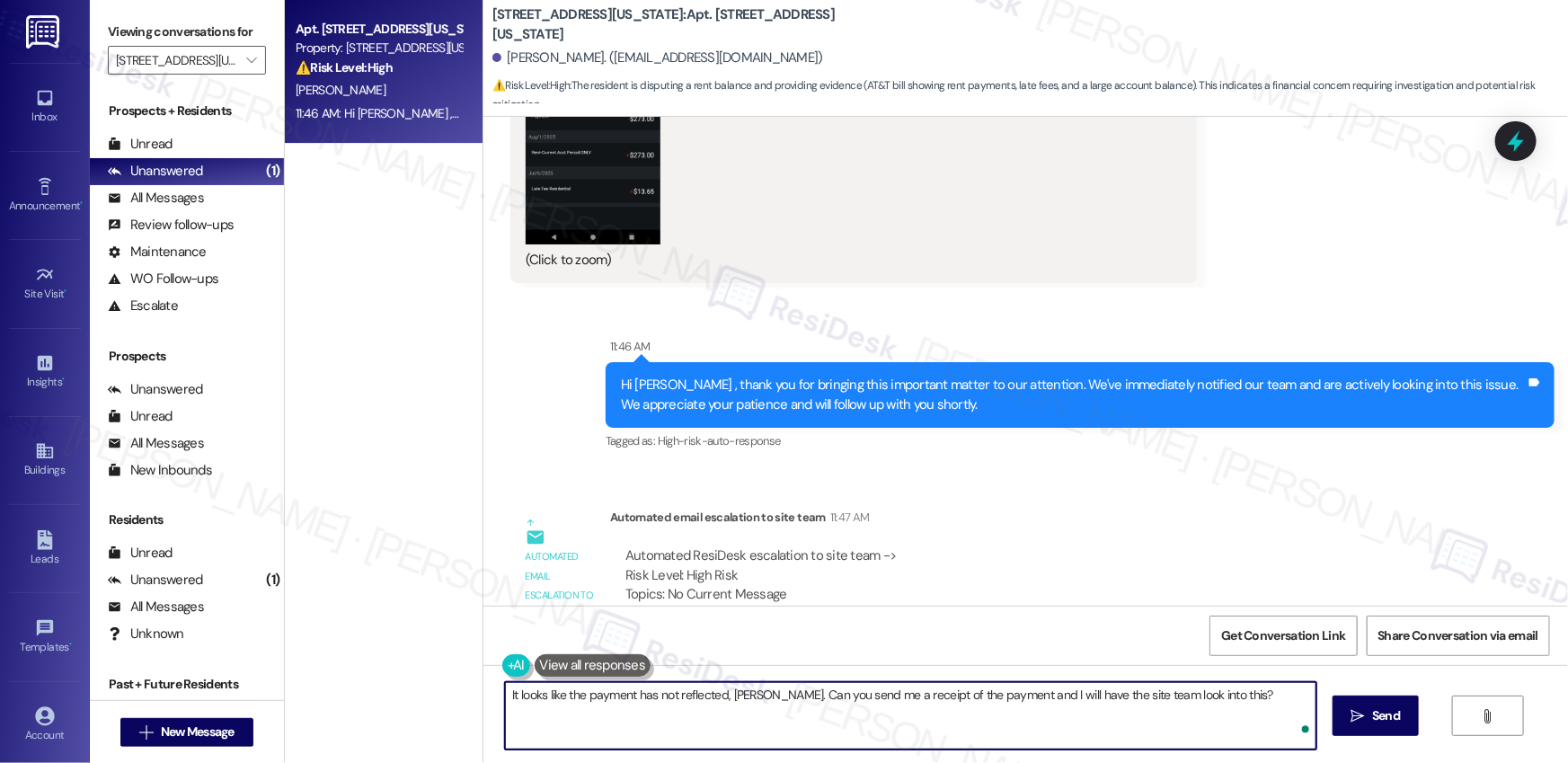
type textarea "It looks like the payment has not reflected, [PERSON_NAME]. Can you send me a r…"
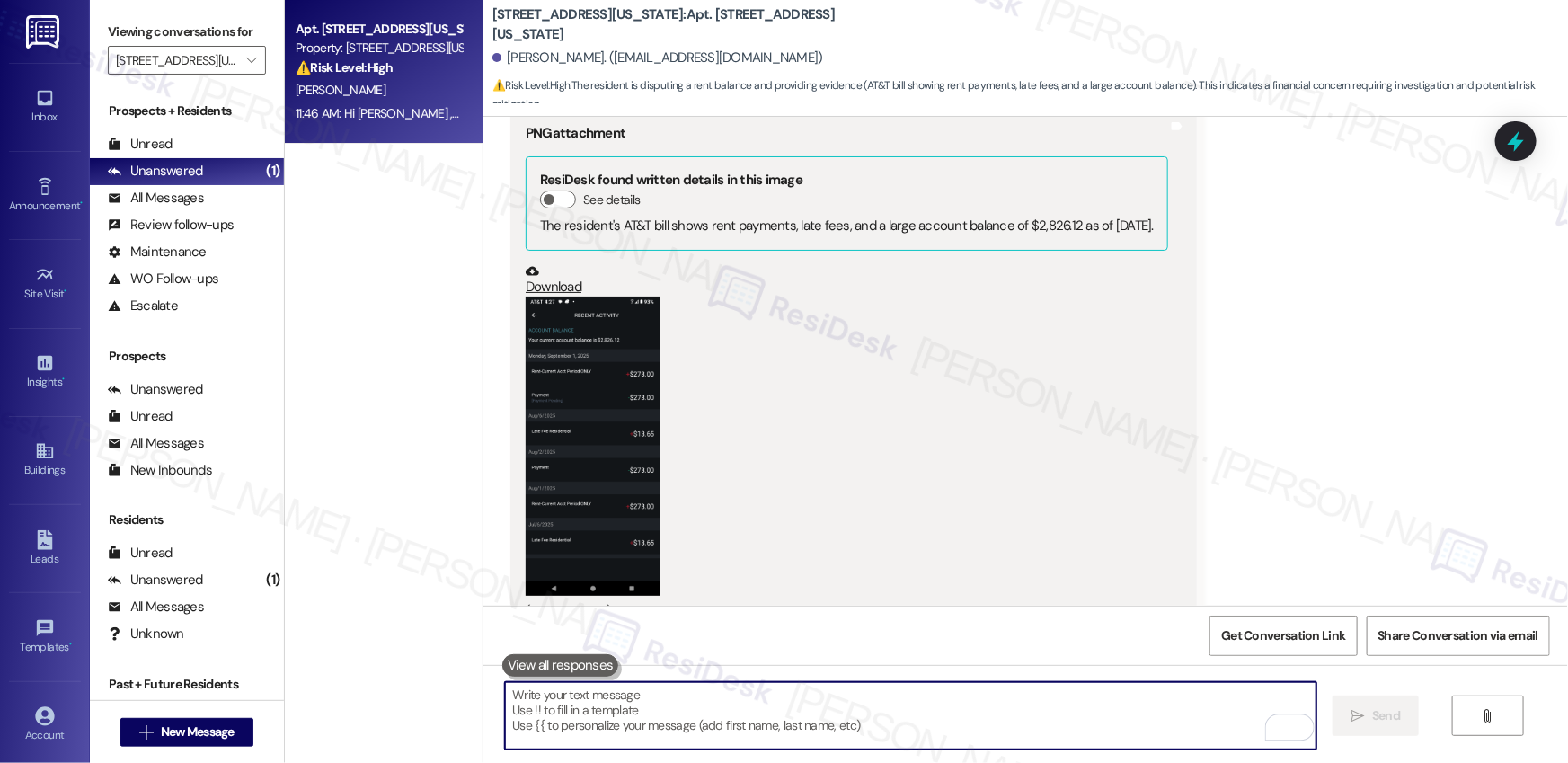
scroll to position [16480, 0]
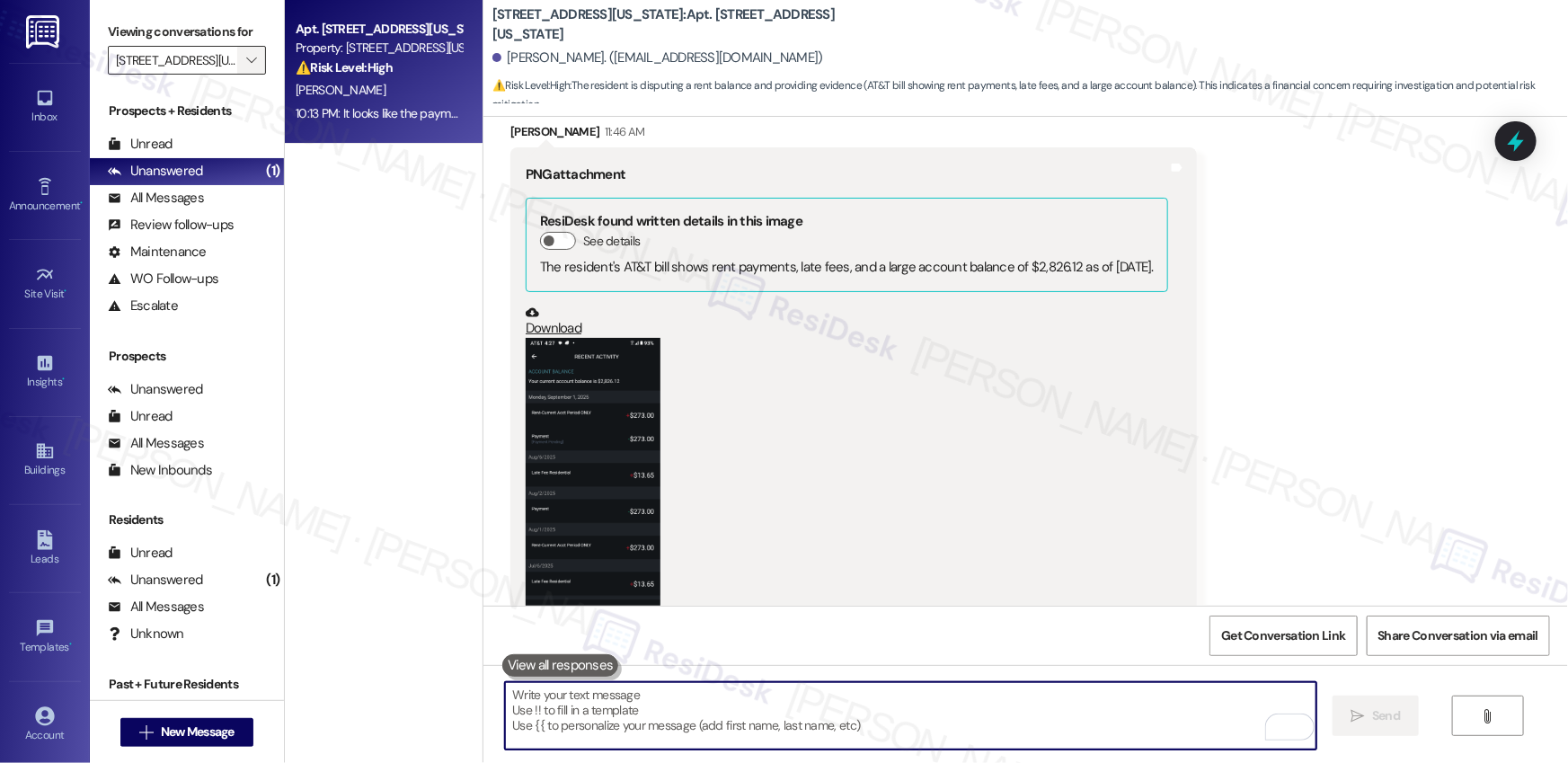
click at [253, 57] on button "" at bounding box center [251, 60] width 29 height 29
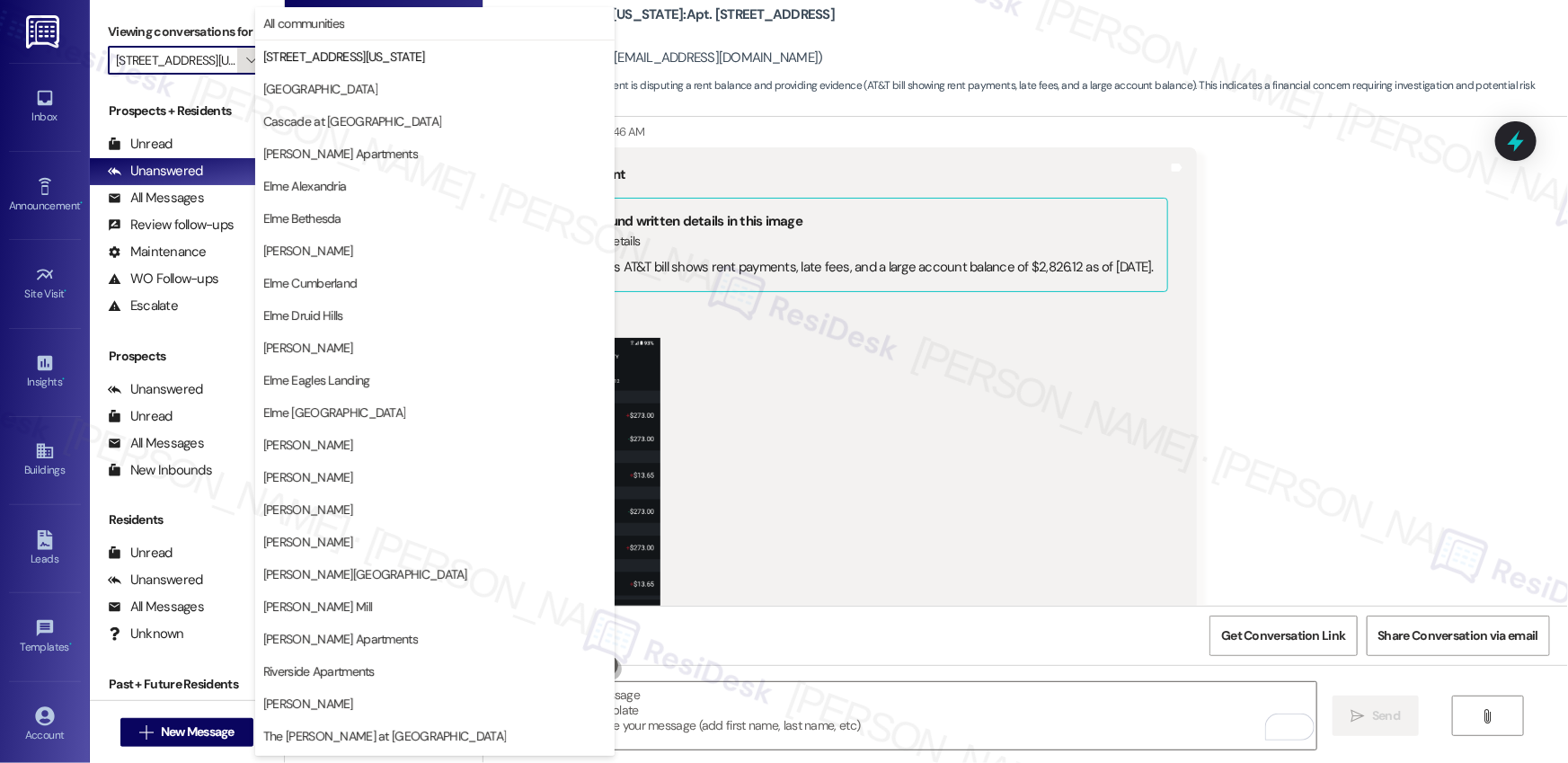
scroll to position [0, 25]
click at [324, 89] on span "[GEOGRAPHIC_DATA]" at bounding box center [321, 88] width 114 height 18
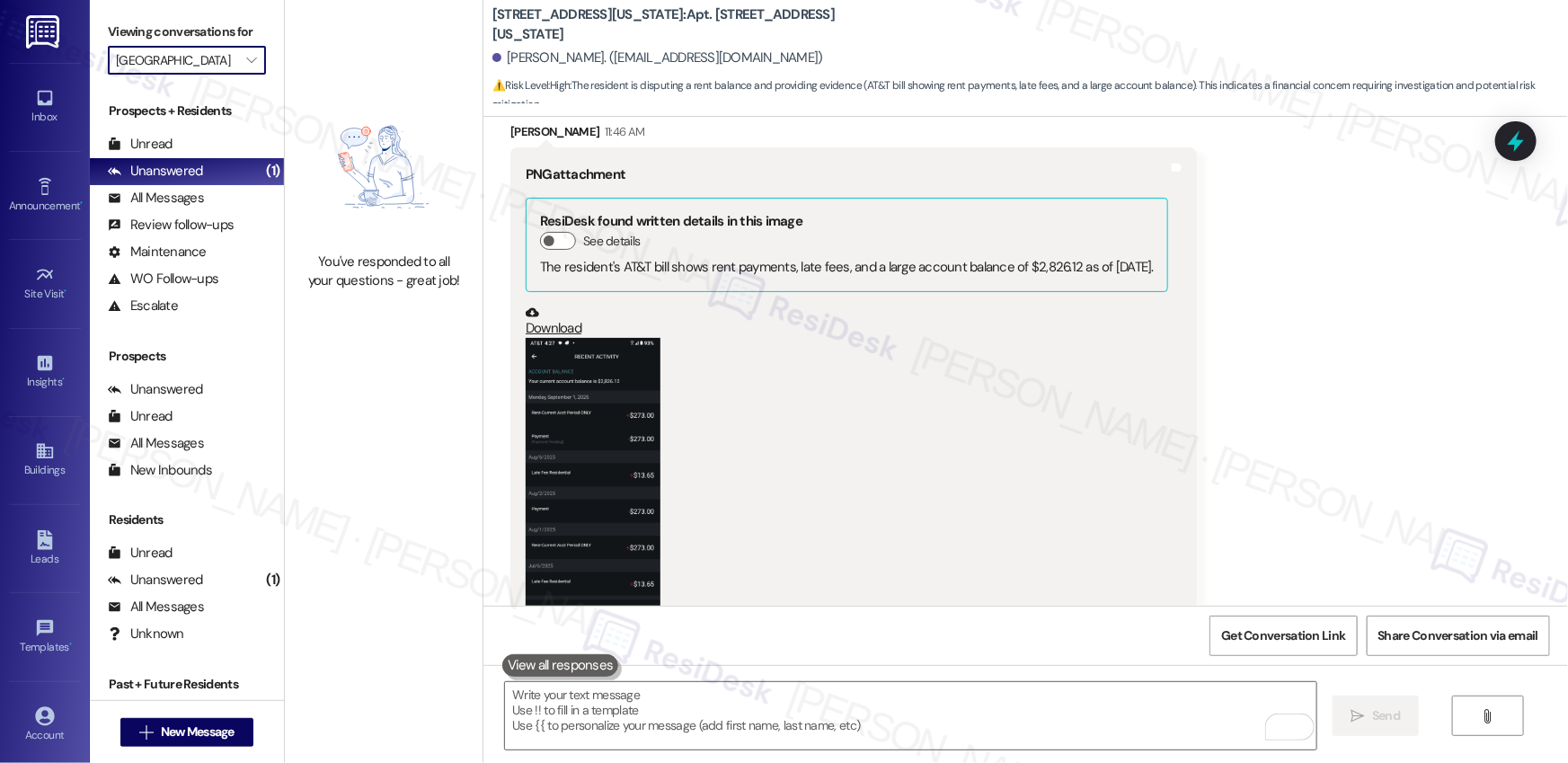
click at [737, 338] on div "(Click to zoom)" at bounding box center [846, 499] width 642 height 324
click at [243, 53] on span "" at bounding box center [251, 60] width 17 height 29
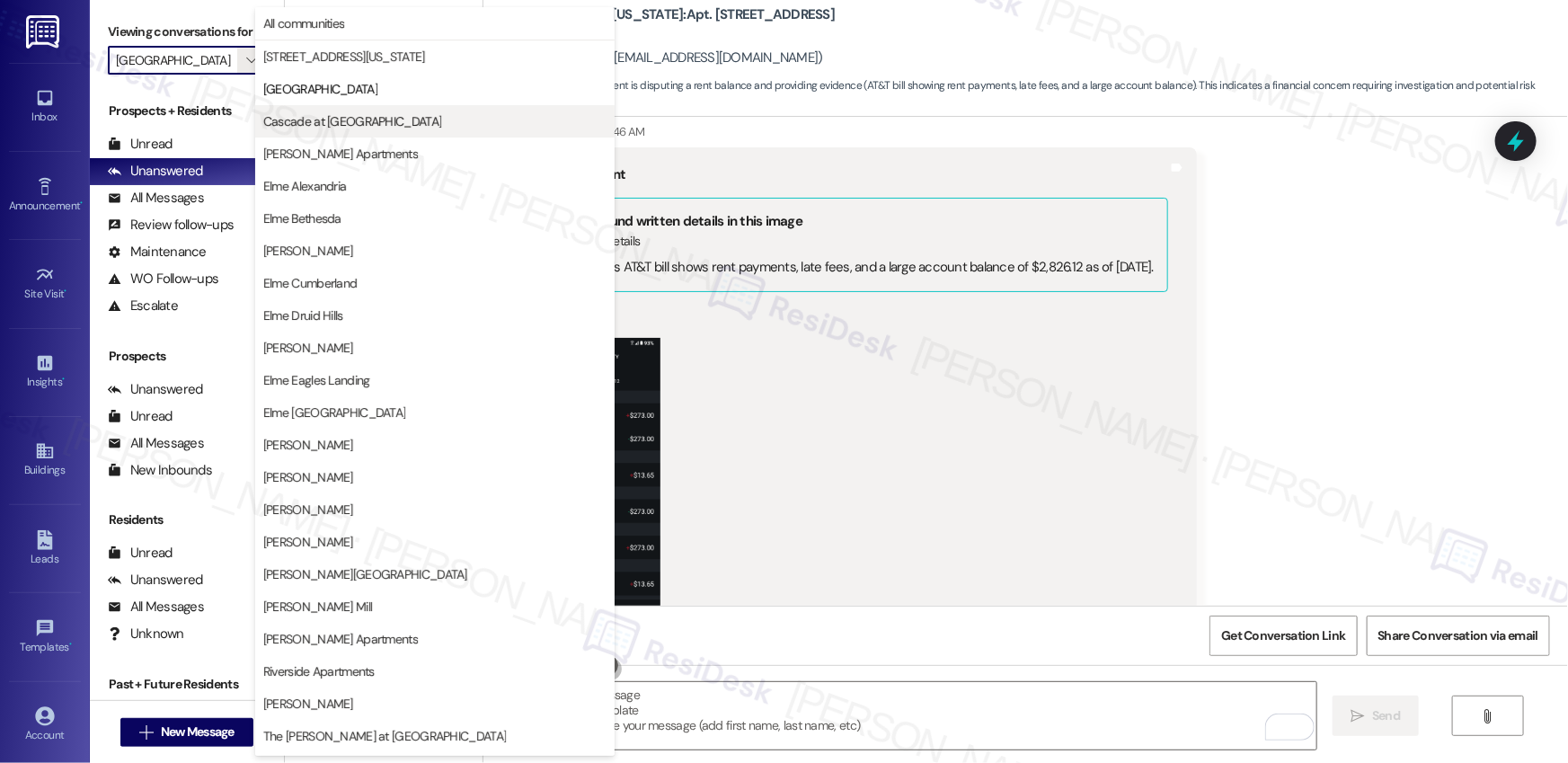
click at [348, 122] on span "Cascade at [GEOGRAPHIC_DATA]" at bounding box center [352, 121] width 178 height 18
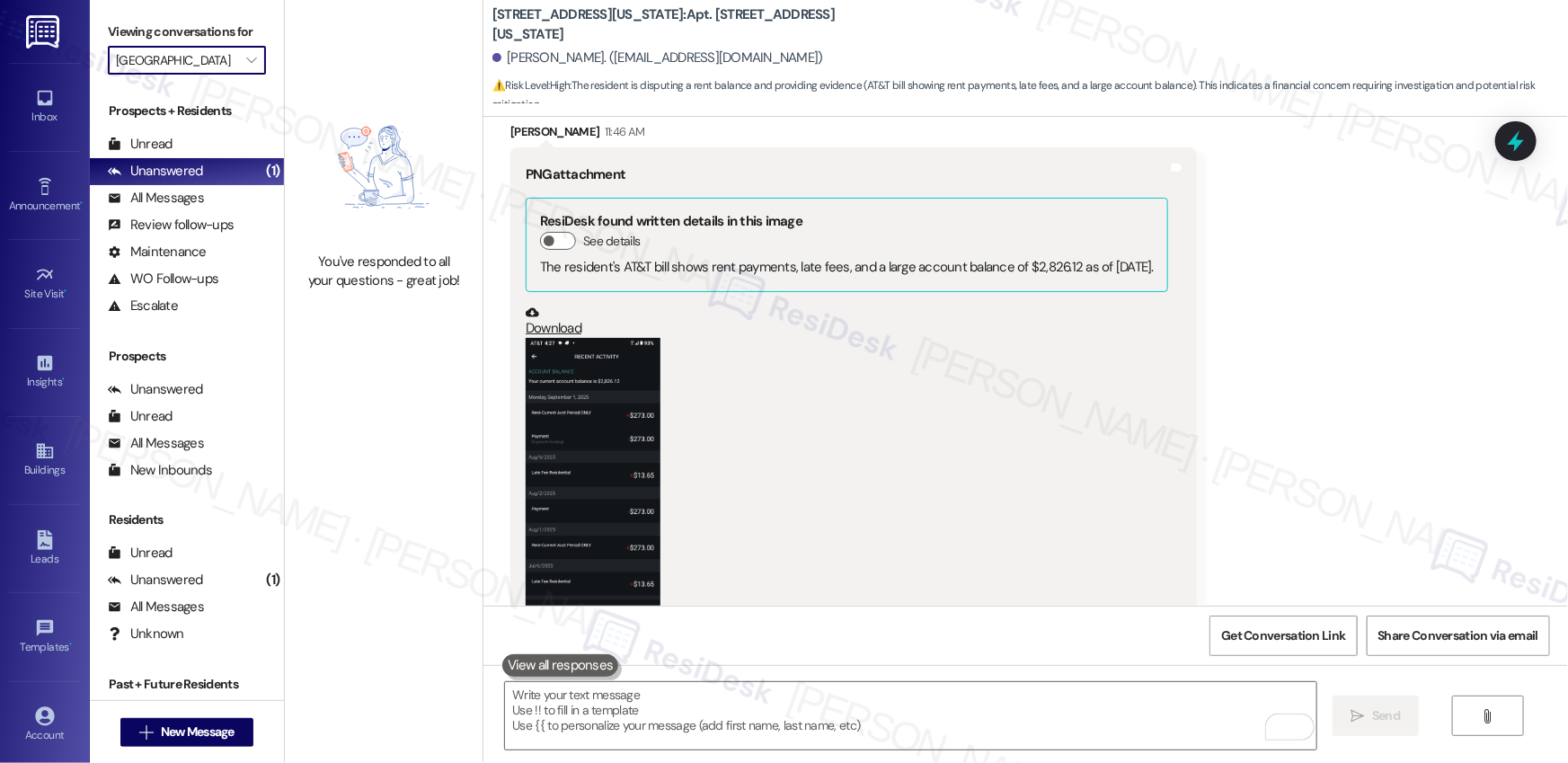
type input "Cascade at [GEOGRAPHIC_DATA]"
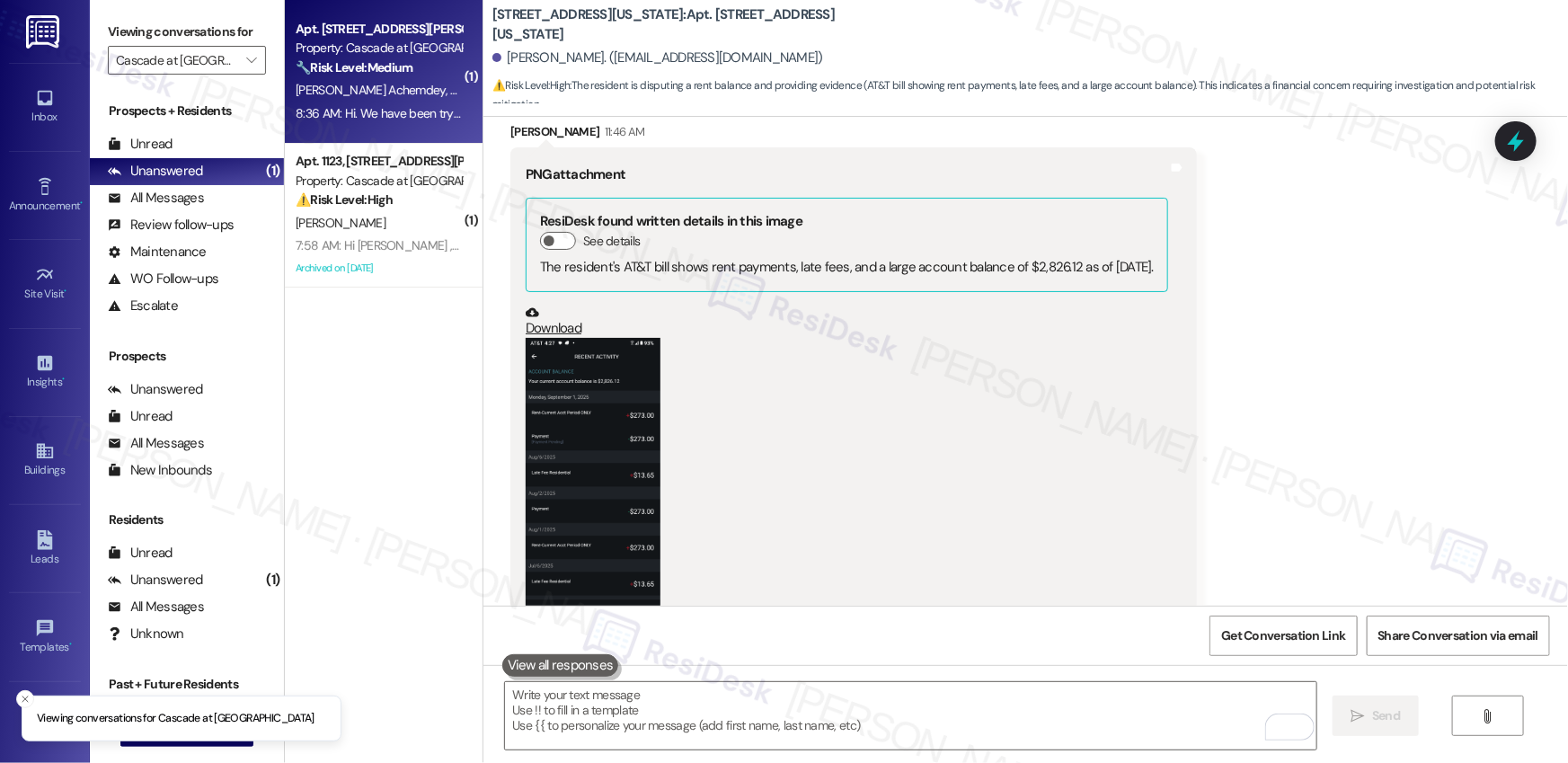
click at [360, 79] on div "[PERSON_NAME] [PERSON_NAME] Achemdey" at bounding box center [379, 89] width 170 height 23
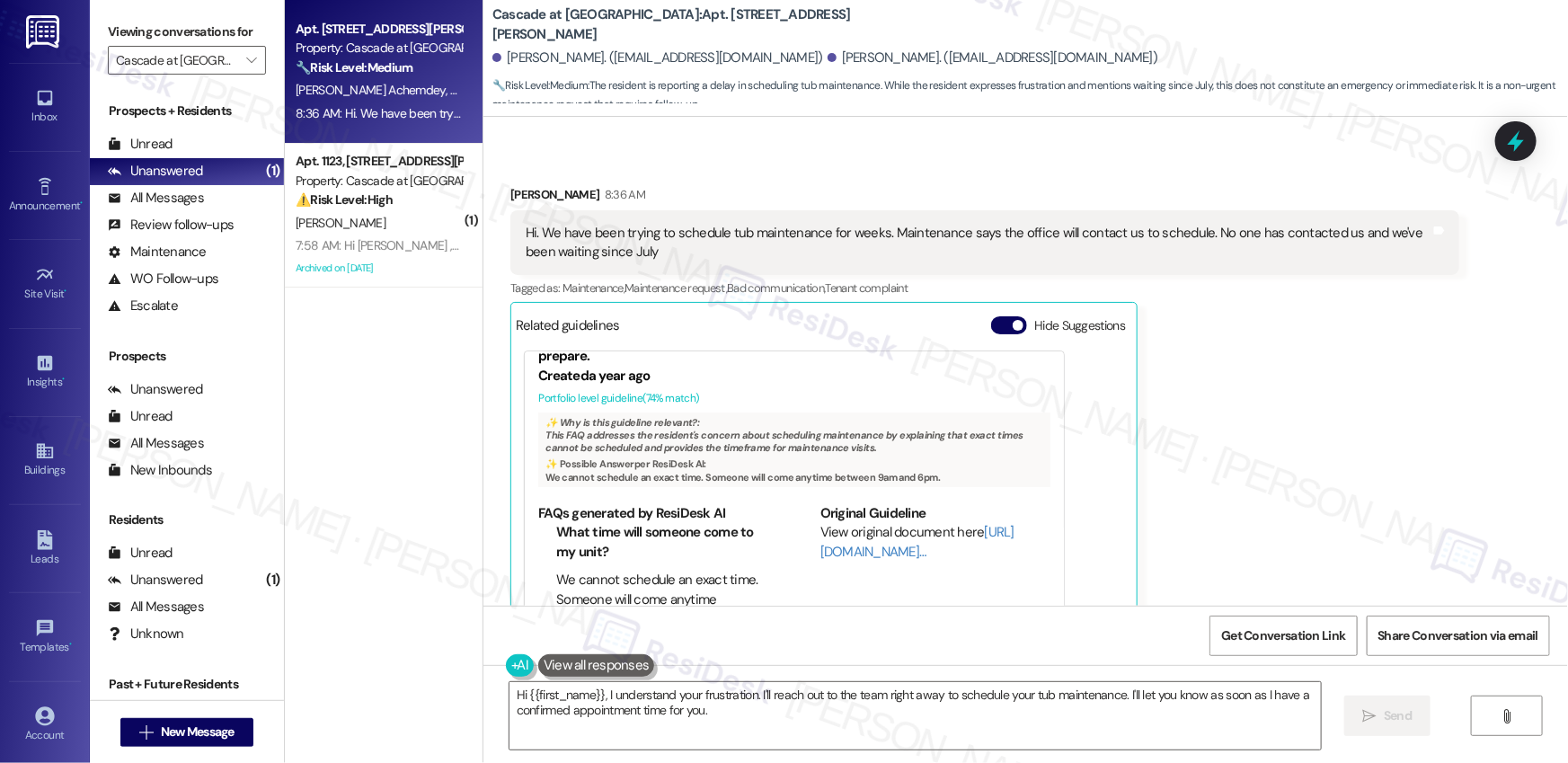
scroll to position [89, 0]
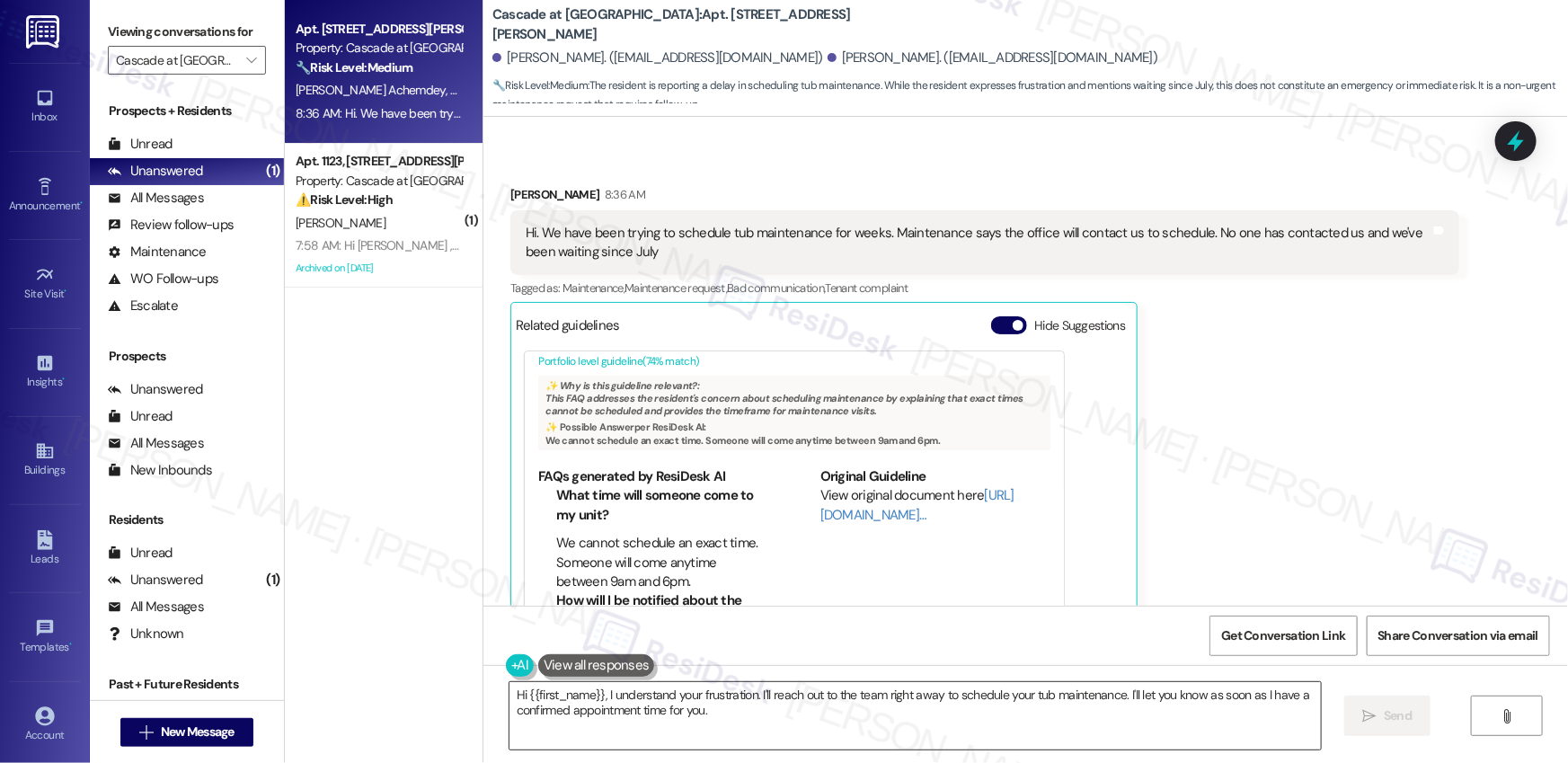
click at [706, 712] on textarea "Hi {{first_name}}, I understand your frustration. I'll reach out to the team ri…" at bounding box center [915, 715] width 812 height 68
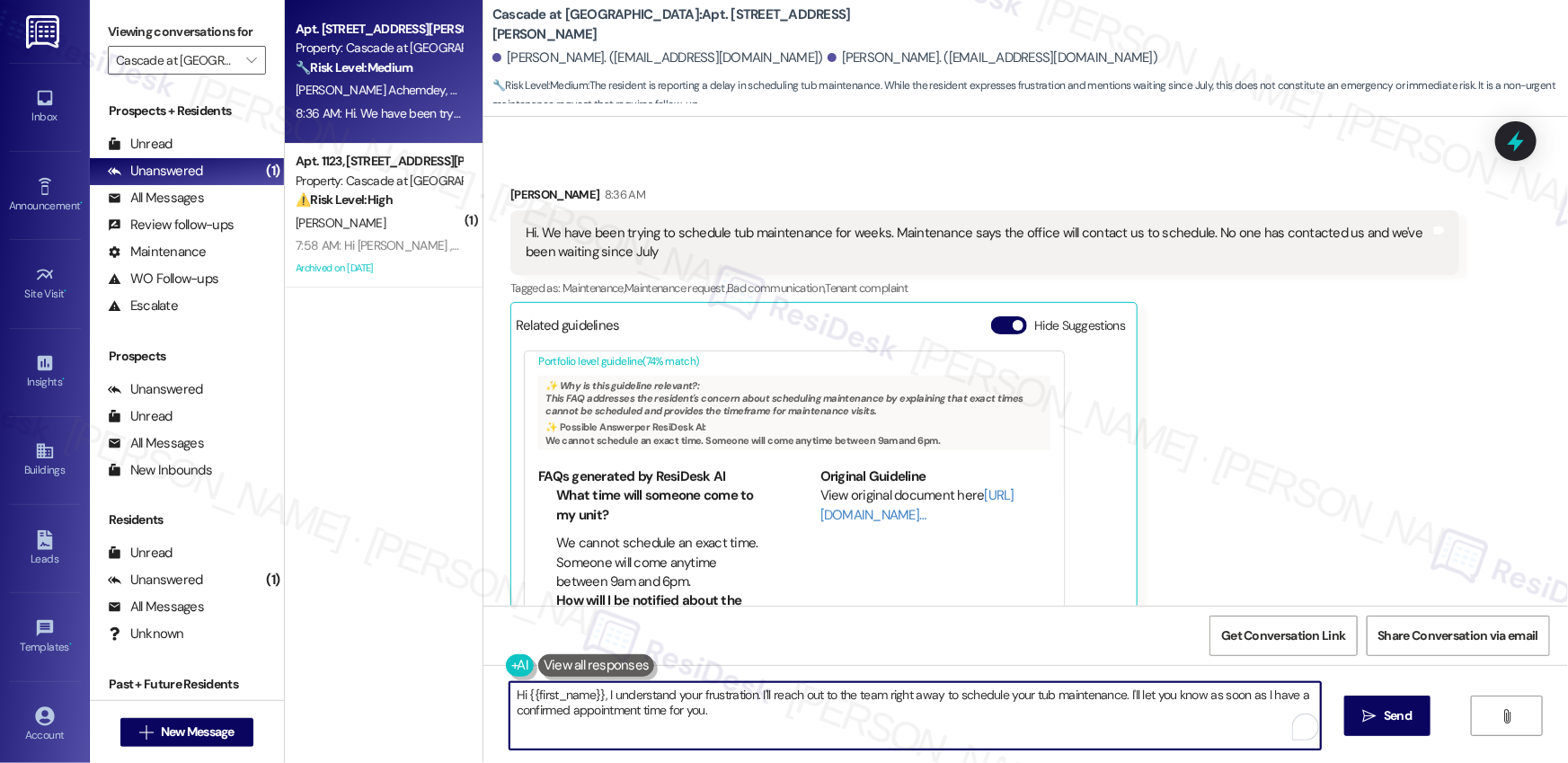
click at [761, 712] on textarea "Hi {{first_name}}, I understand your frustration. I'll reach out to the team ri…" at bounding box center [915, 715] width 812 height 68
drag, startPoint x: 702, startPoint y: 704, endPoint x: 682, endPoint y: 702, distance: 20.1
click at [682, 702] on textarea "Hi {{first_name}}, I understand your frustration. I'll reach out to the team ri…" at bounding box center [915, 715] width 812 height 68
click at [634, 701] on textarea "Hi {{first_name}}, I understand your frustration. I'll reach out to the team ri…" at bounding box center [910, 715] width 812 height 68
click at [694, 695] on textarea "Hi {{first_name}}, I understand your frustration. I'll reach out to the team ri…" at bounding box center [910, 715] width 812 height 68
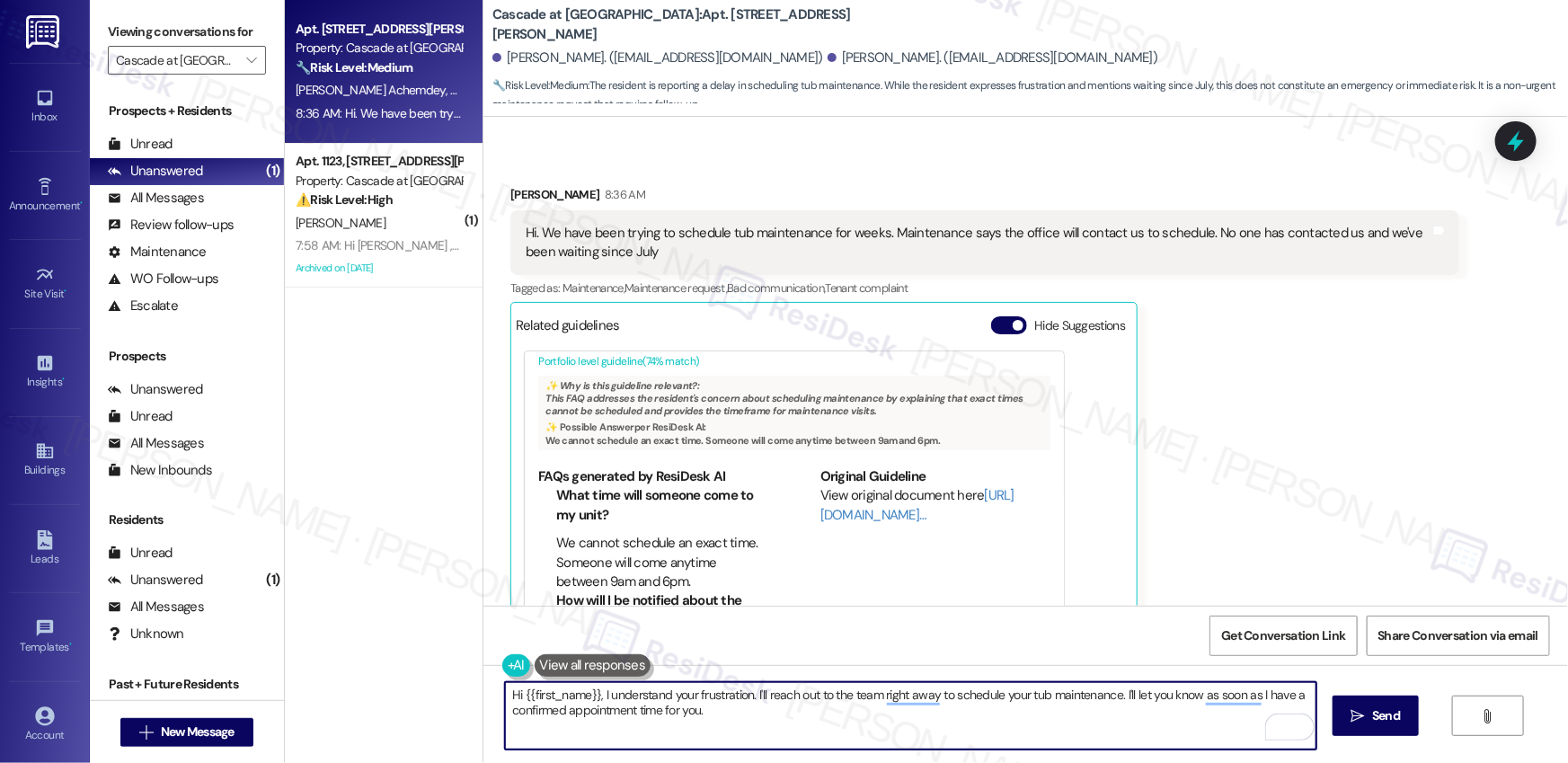
click at [694, 695] on textarea "Hi {{first_name}}, I understand your frustration. I'll reach out to the team ri…" at bounding box center [910, 715] width 812 height 68
drag, startPoint x: 1046, startPoint y: 697, endPoint x: 1207, endPoint y: 695, distance: 161.0
click at [1207, 695] on textarea "Hi {{first_name}}, I understand you're still waiting to be contacted. I'll reac…" at bounding box center [910, 715] width 812 height 68
click at [820, 696] on textarea "Hi {{first_name}}, I understand you're still waiting to be contacted. I'll reac…" at bounding box center [910, 715] width 812 height 68
click at [899, 722] on textarea "Hi {{first_name}}, I understand you're still waiting to be contacted. I'll reac…" at bounding box center [910, 715] width 812 height 68
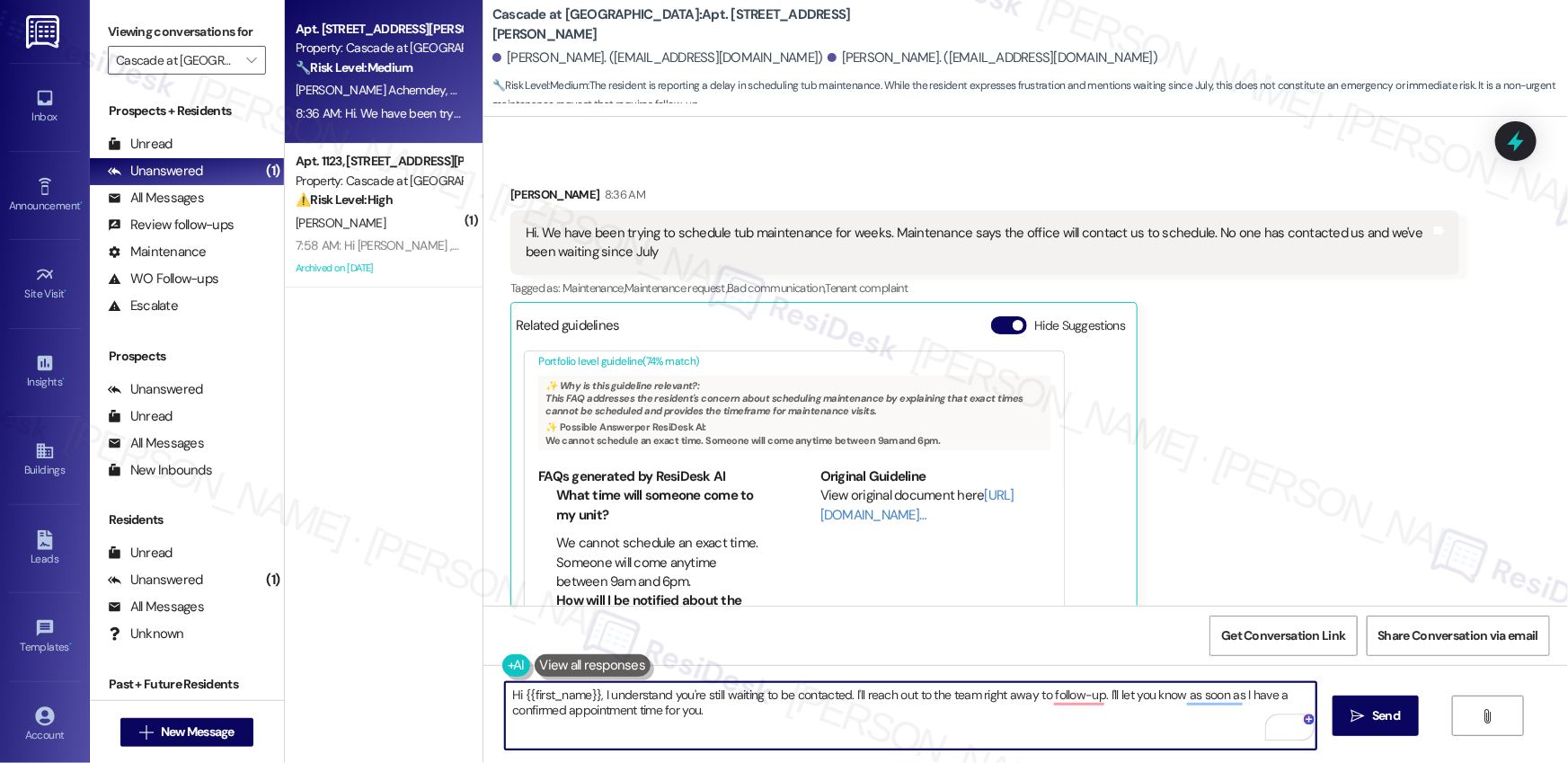
click at [810, 691] on textarea "Hi {{first_name}}, I understand you're still waiting to be contacted. I'll reac…" at bounding box center [910, 715] width 812 height 68
click at [839, 706] on textarea "Hi {{first_name}}, I understand you're still waiting to be contacted. I'll reac…" at bounding box center [910, 715] width 812 height 68
drag, startPoint x: 1266, startPoint y: 695, endPoint x: 1268, endPoint y: 719, distance: 24.1
click at [1268, 719] on div "Hi {{first_name}}, I understand you're still waiting to be contacted. I'll reac…" at bounding box center [910, 715] width 814 height 69
type textarea "Hi {{first_name}}, I understand you're still waiting to be contacted. I'll reac…"
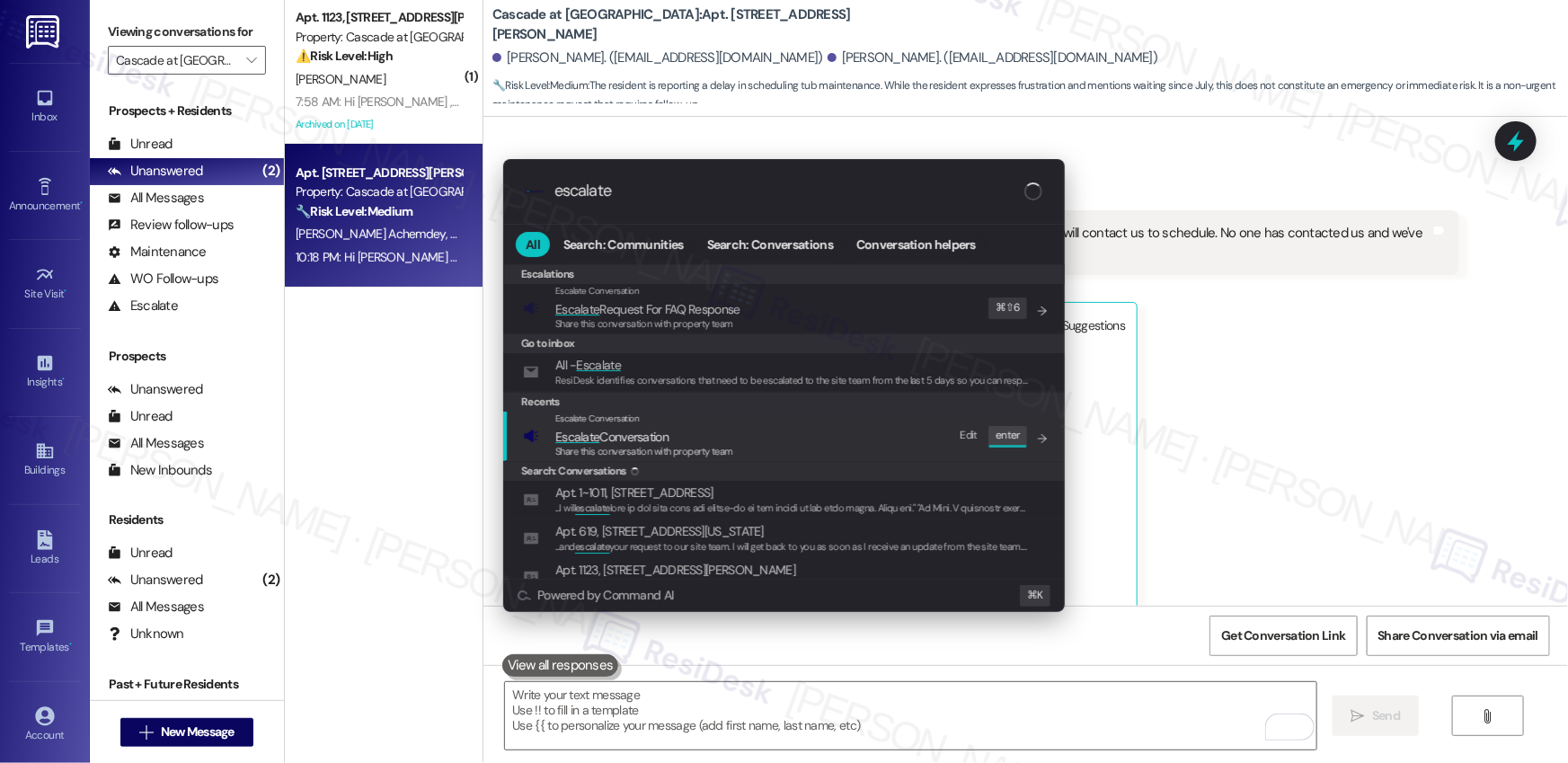
type input "escalate"
click at [878, 441] on div "Escalate Conversation Escalate Conversation Share this conversation with proper…" at bounding box center [786, 435] width 525 height 48
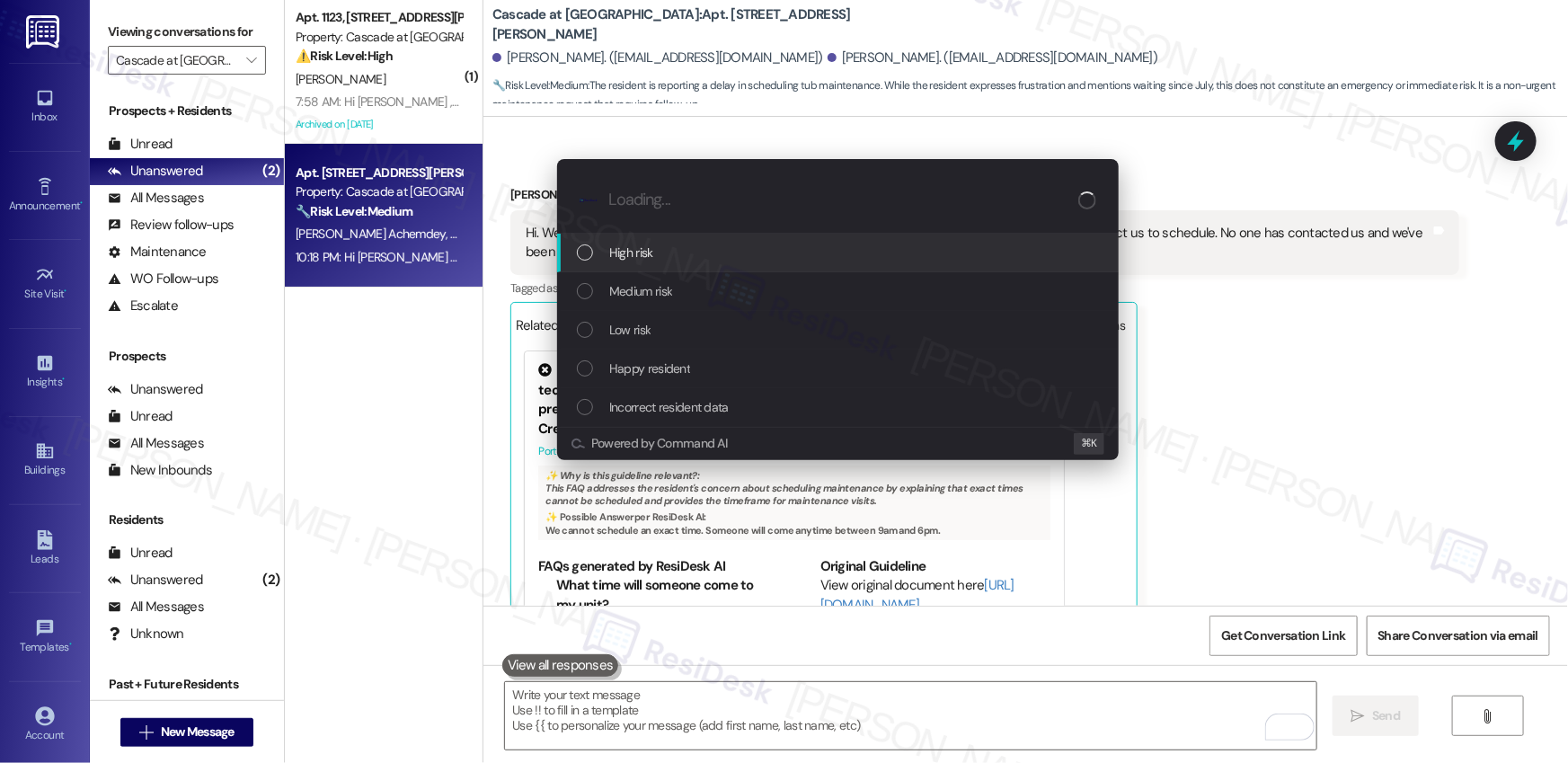
click at [711, 259] on div "High risk" at bounding box center [839, 253] width 525 height 20
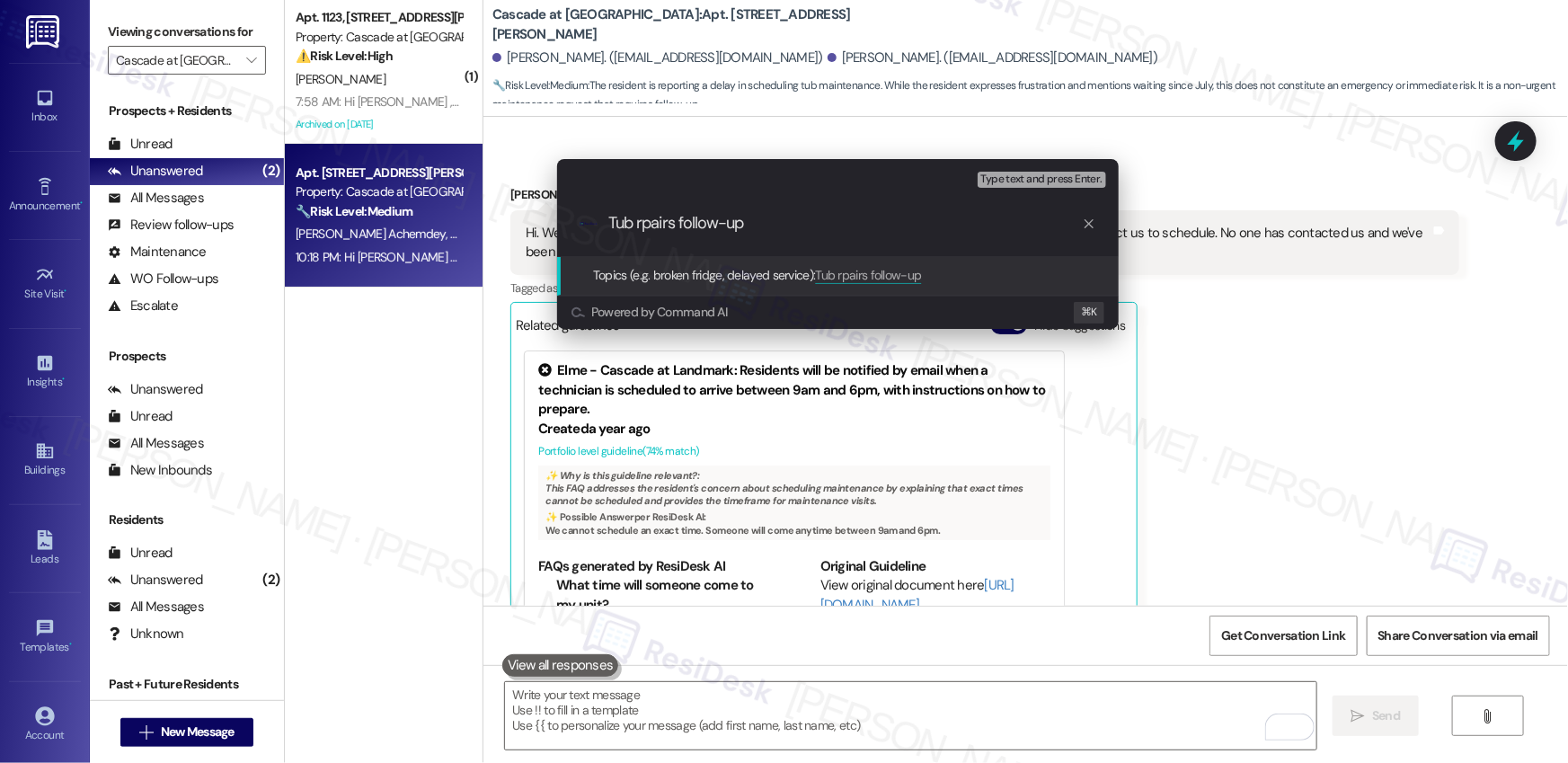
click at [672, 213] on input "Tub rpairs follow-up" at bounding box center [844, 222] width 473 height 19
drag, startPoint x: 640, startPoint y: 223, endPoint x: 692, endPoint y: 223, distance: 52.0
click at [641, 223] on input "Tub rpairs follow-up" at bounding box center [844, 222] width 473 height 19
type input "Tub repairs follow-up"
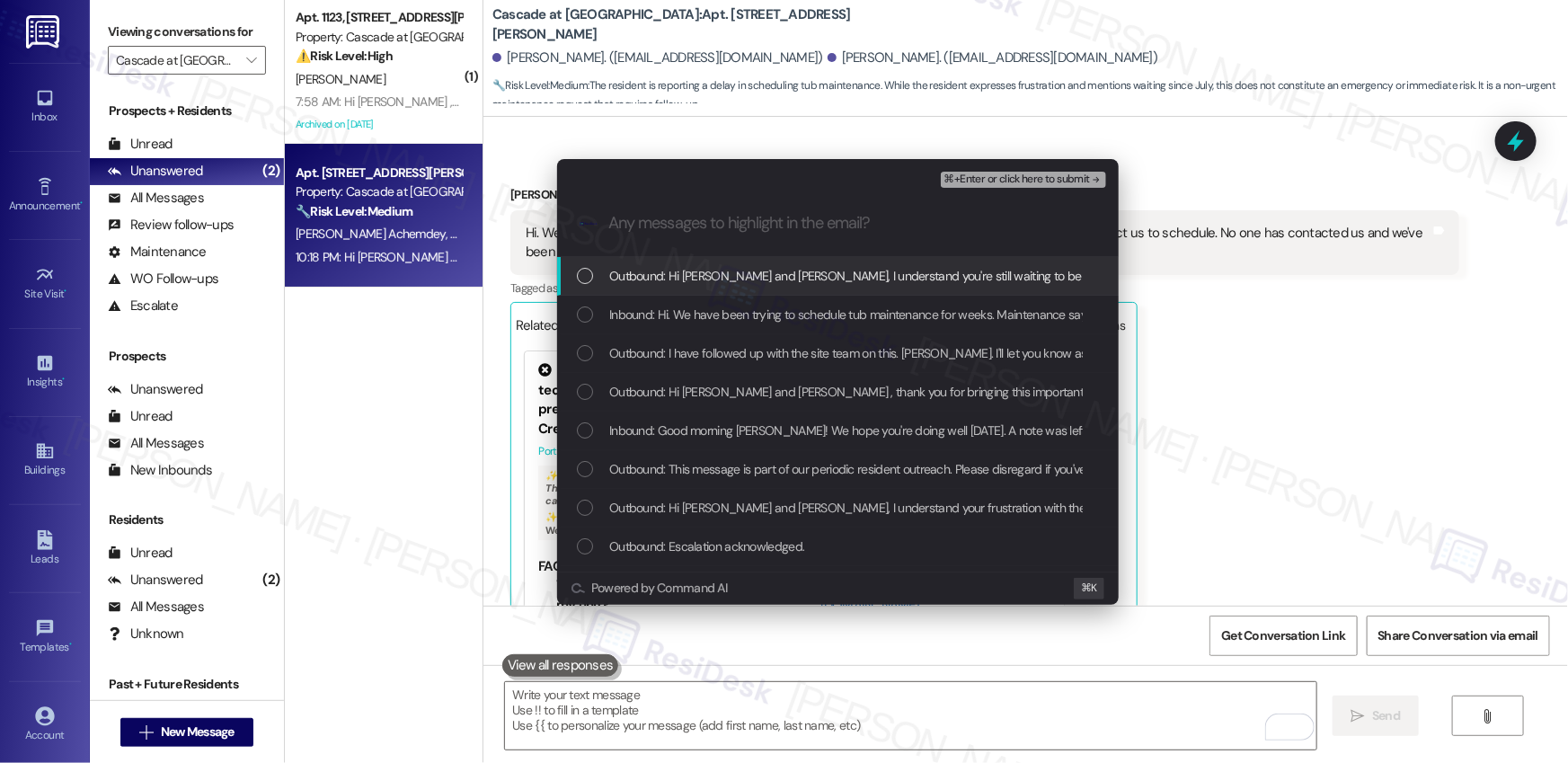
click at [665, 285] on span "Outbound: Hi [PERSON_NAME] and [PERSON_NAME], I understand you're still waiting…" at bounding box center [1134, 275] width 1051 height 20
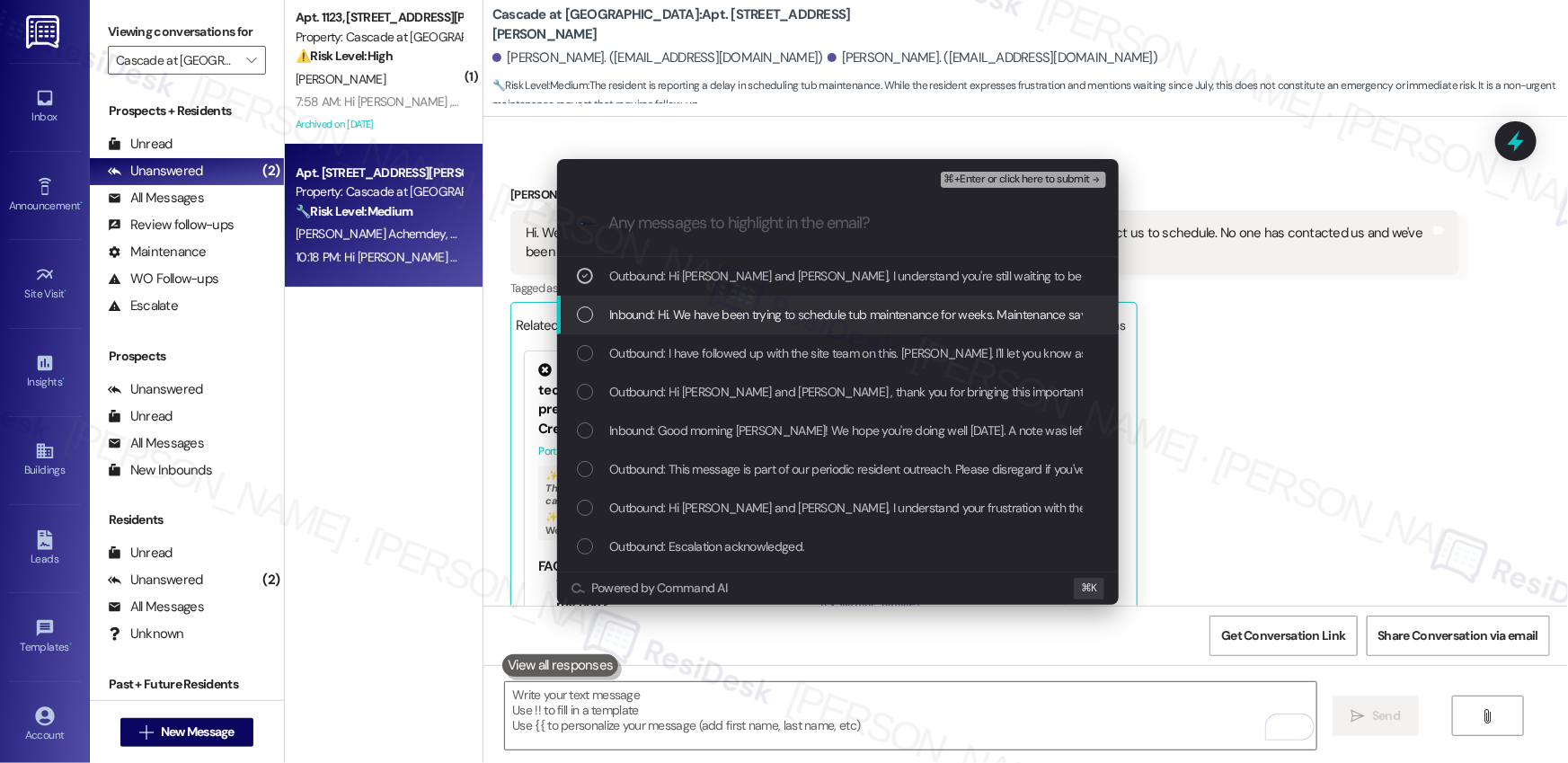
click at [664, 301] on div "Inbound: Hi. We have been trying to schedule tub maintenance for weeks. Mainten…" at bounding box center [837, 315] width 562 height 38
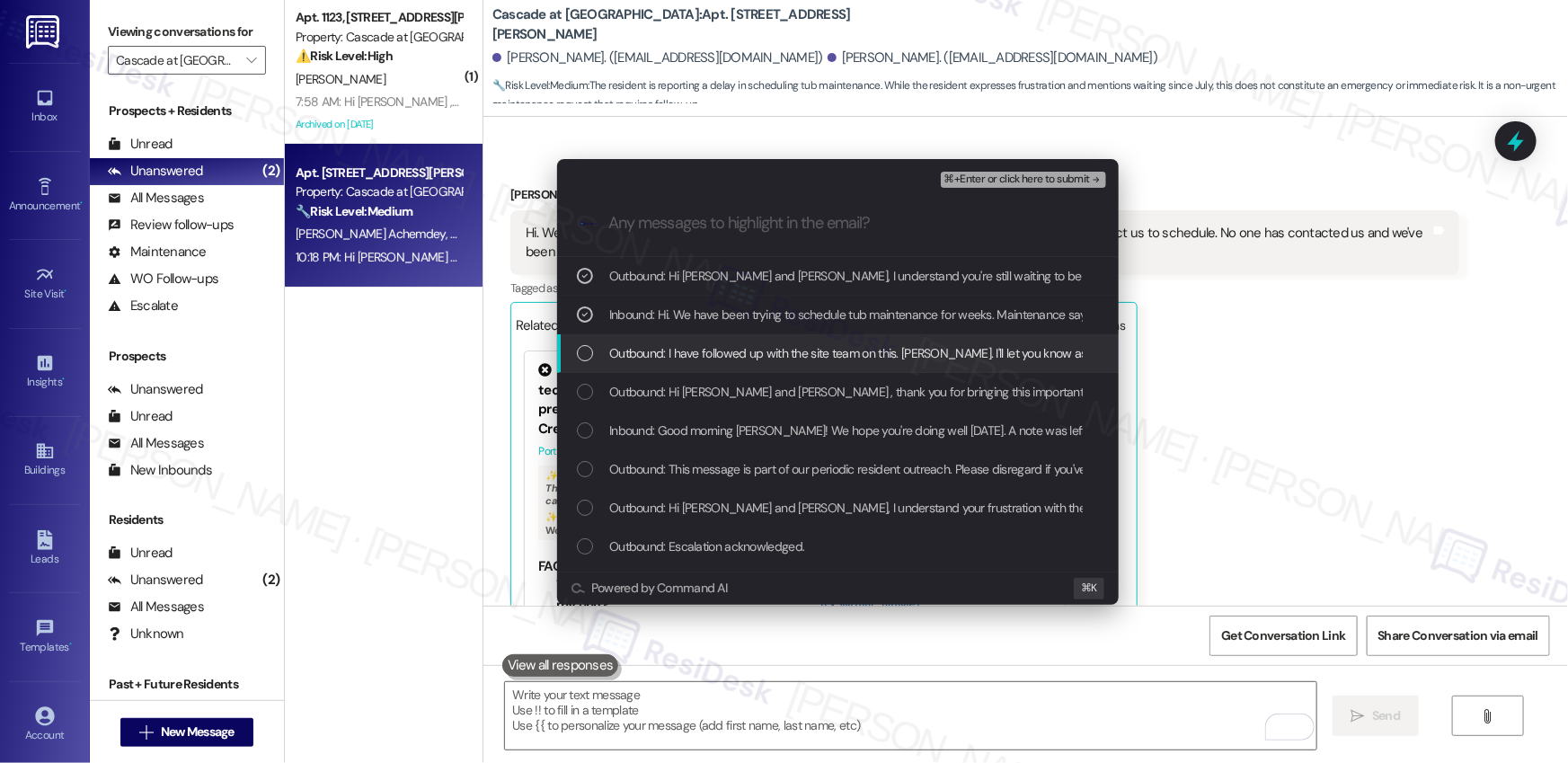
drag, startPoint x: 660, startPoint y: 343, endPoint x: 664, endPoint y: 368, distance: 25.3
click at [661, 350] on span "Outbound: I have followed up with the site team on this. [PERSON_NAME]. I'll le…" at bounding box center [912, 353] width 606 height 20
click at [669, 382] on span "Outbound: Hi [PERSON_NAME] and [PERSON_NAME] , thank you for bringing this impo…" at bounding box center [1271, 391] width 1324 height 20
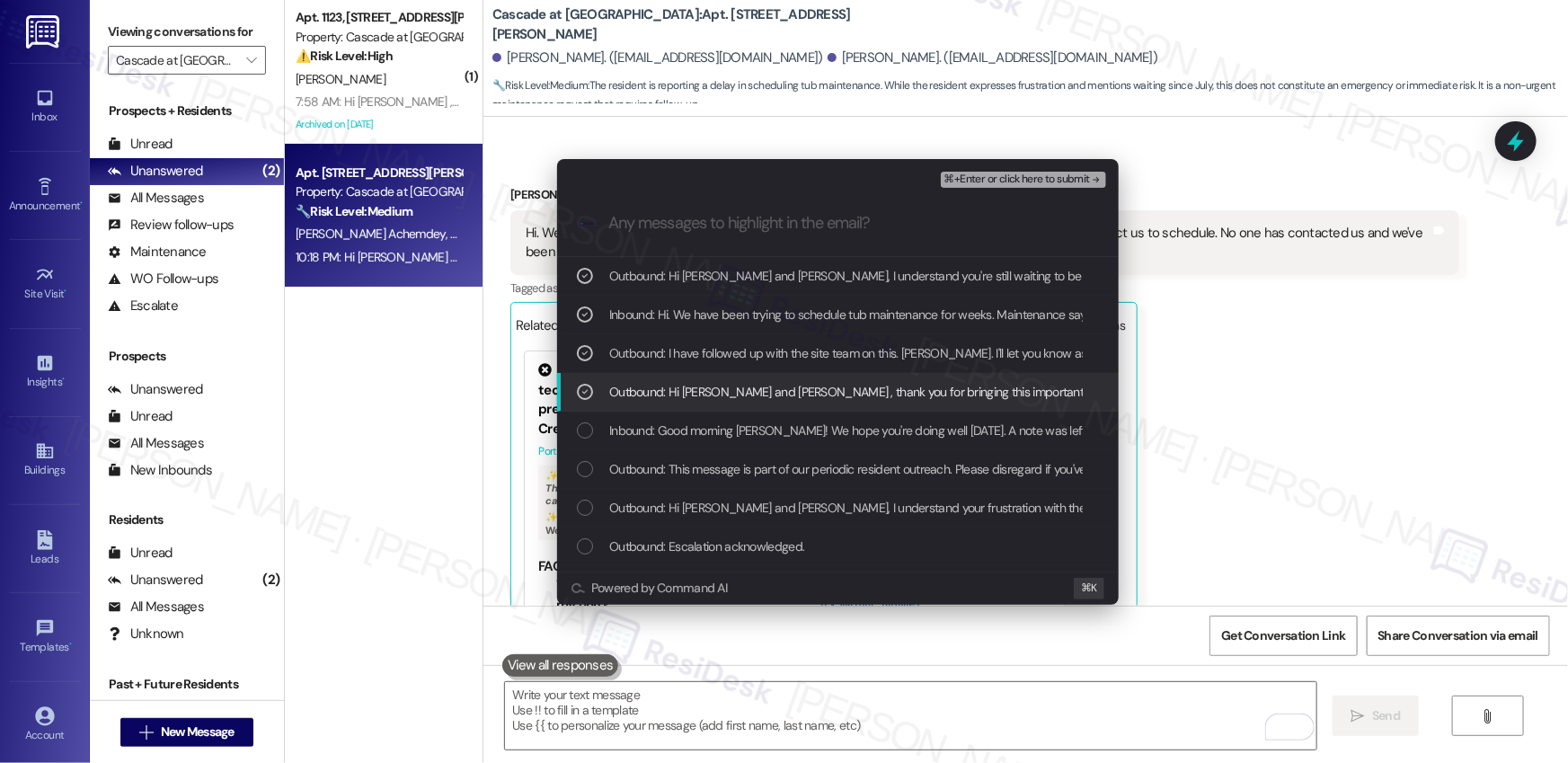
click at [678, 391] on span "Outbound: Hi [PERSON_NAME] and [PERSON_NAME] , thank you for bringing this impo…" at bounding box center [1271, 391] width 1324 height 20
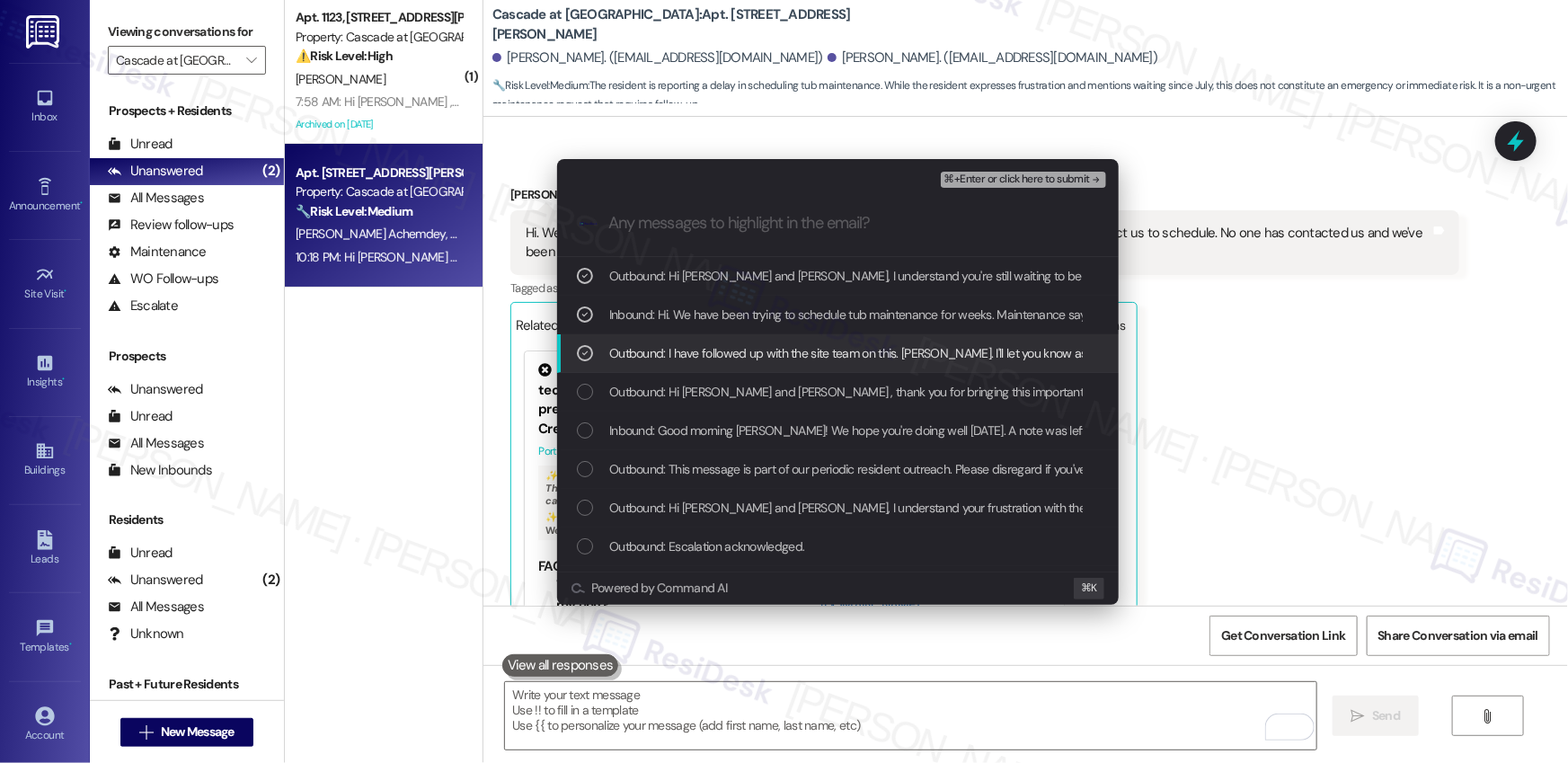
click at [920, 346] on span "Outbound: I have followed up with the site team on this. [PERSON_NAME]. I'll le…" at bounding box center [912, 353] width 606 height 20
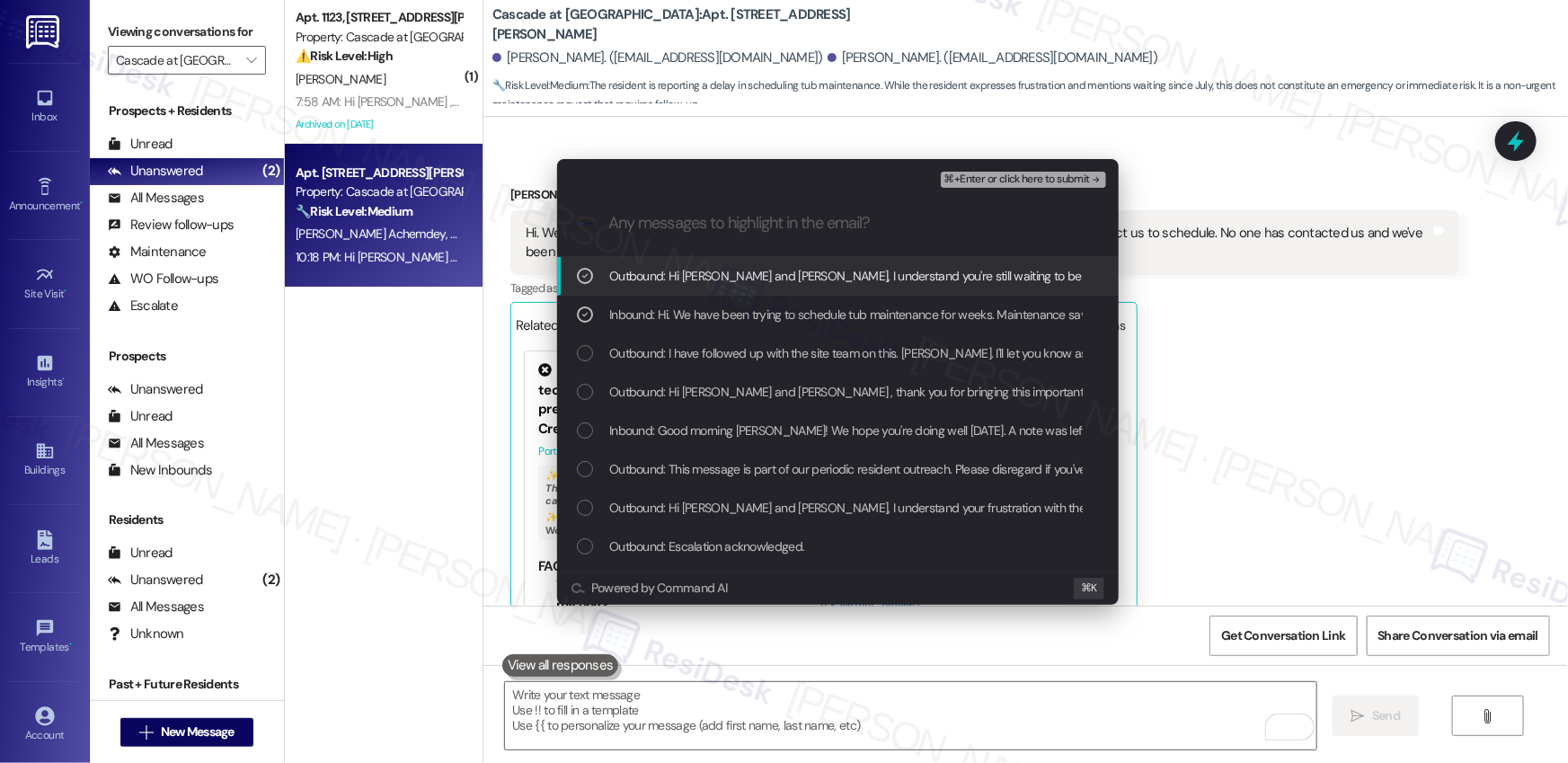
click at [1042, 180] on span "⌘+Enter or click here to submit" at bounding box center [1017, 179] width 146 height 13
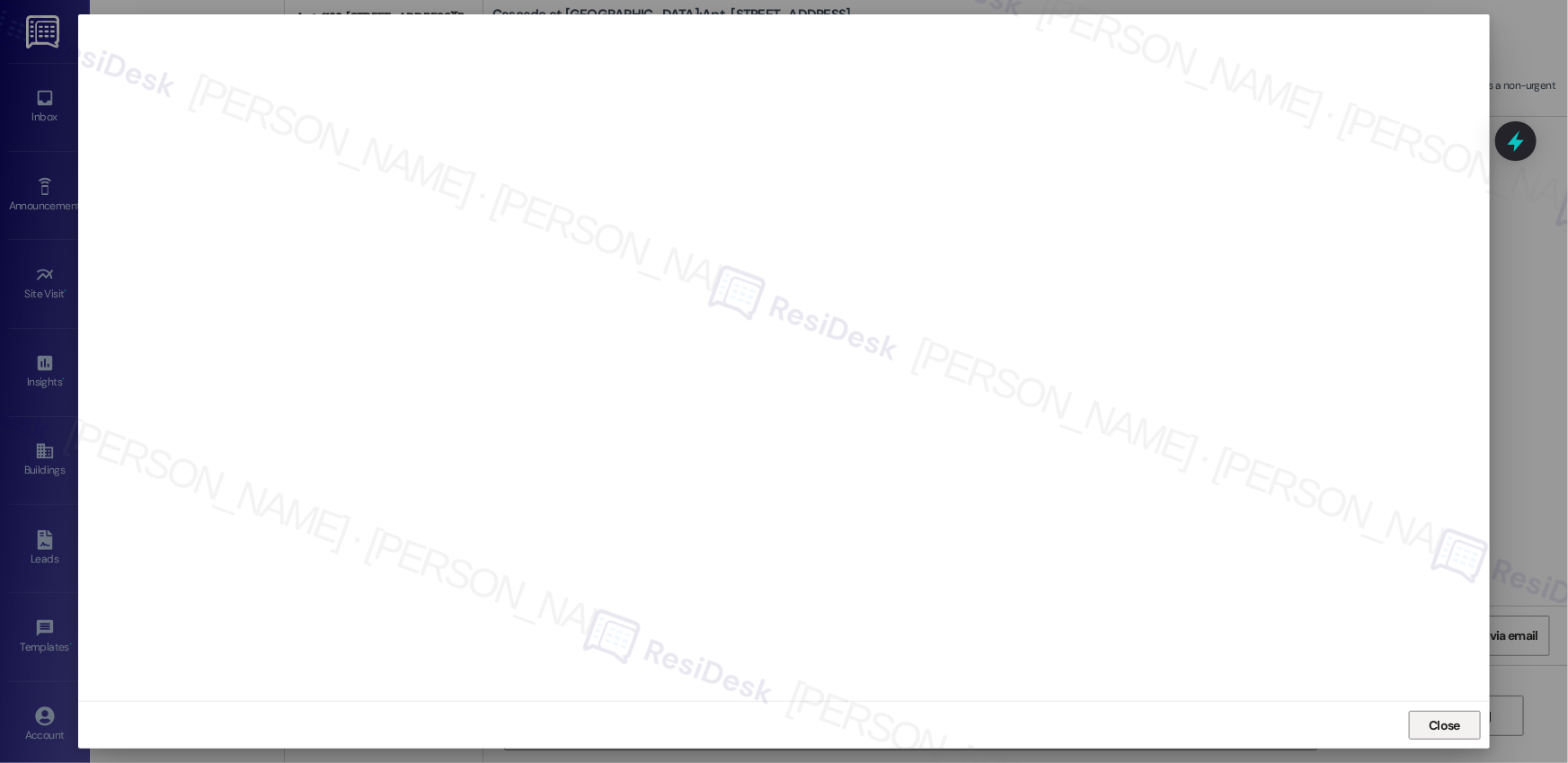
click at [1456, 729] on span "Close" at bounding box center [1445, 725] width 31 height 19
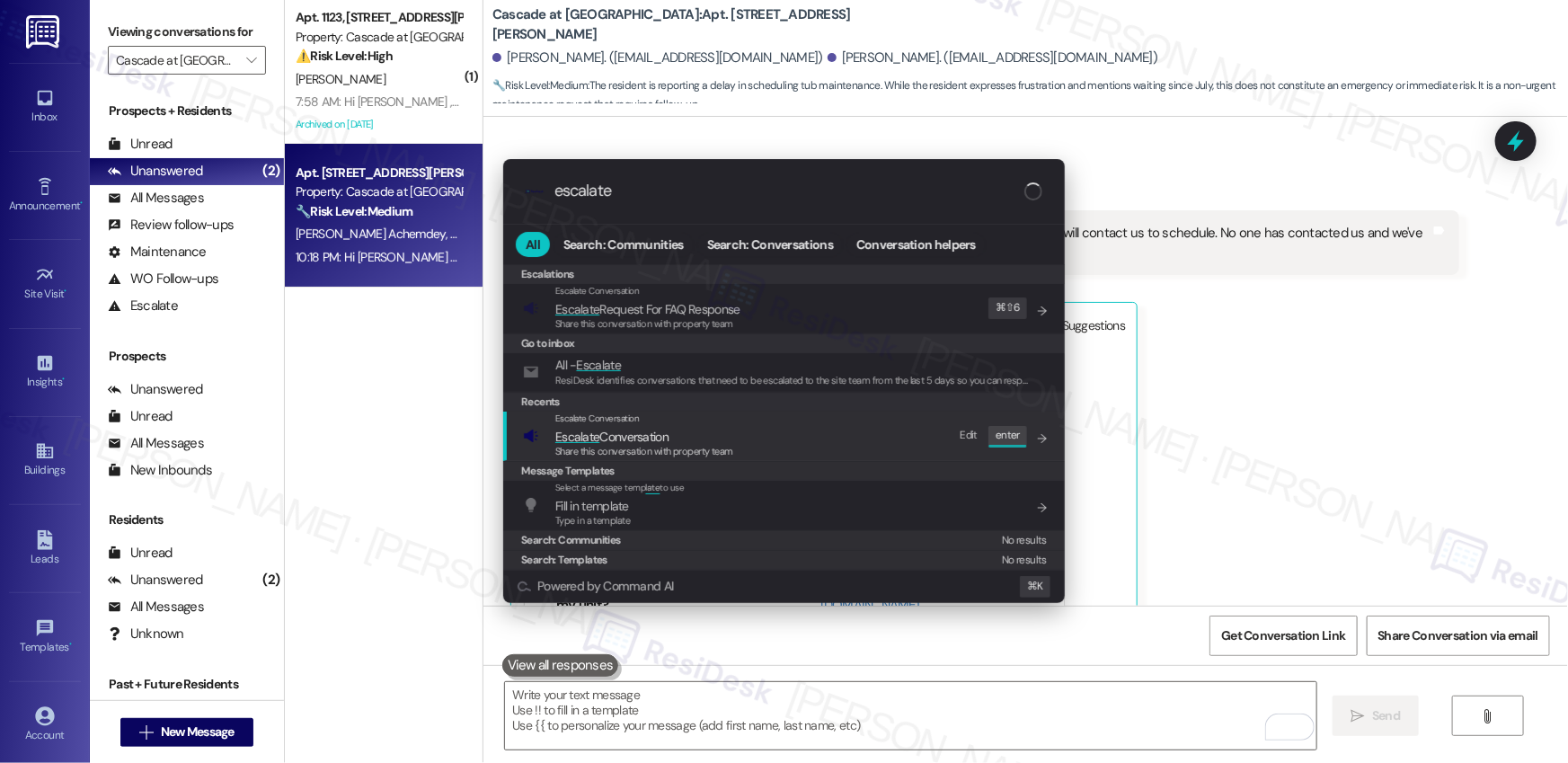
type input "escalate"
click at [837, 446] on div "Escalate Conversation Escalate Conversation Share this conversation with proper…" at bounding box center [786, 435] width 525 height 48
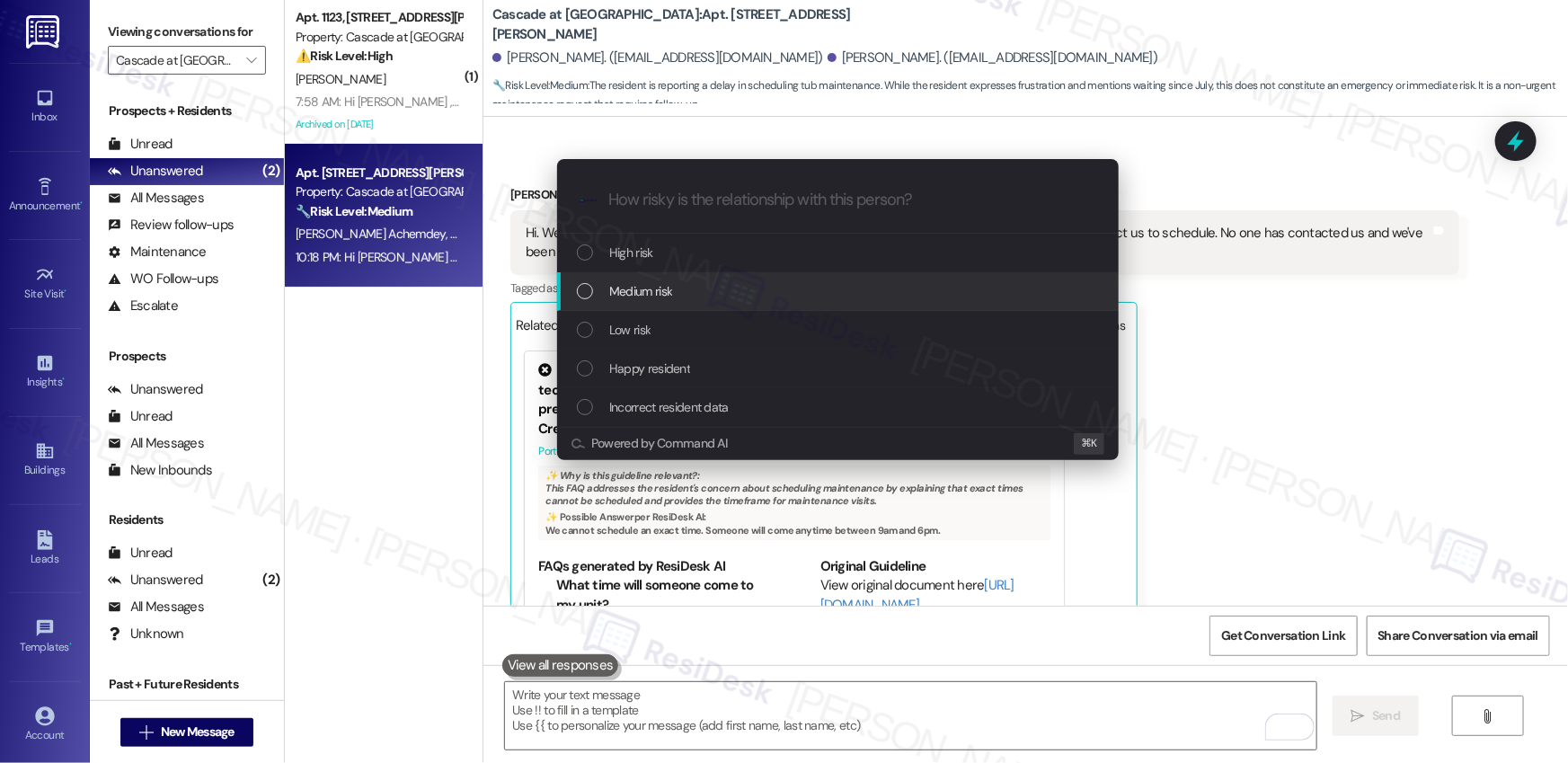
click at [692, 286] on div "Medium risk" at bounding box center [839, 291] width 525 height 20
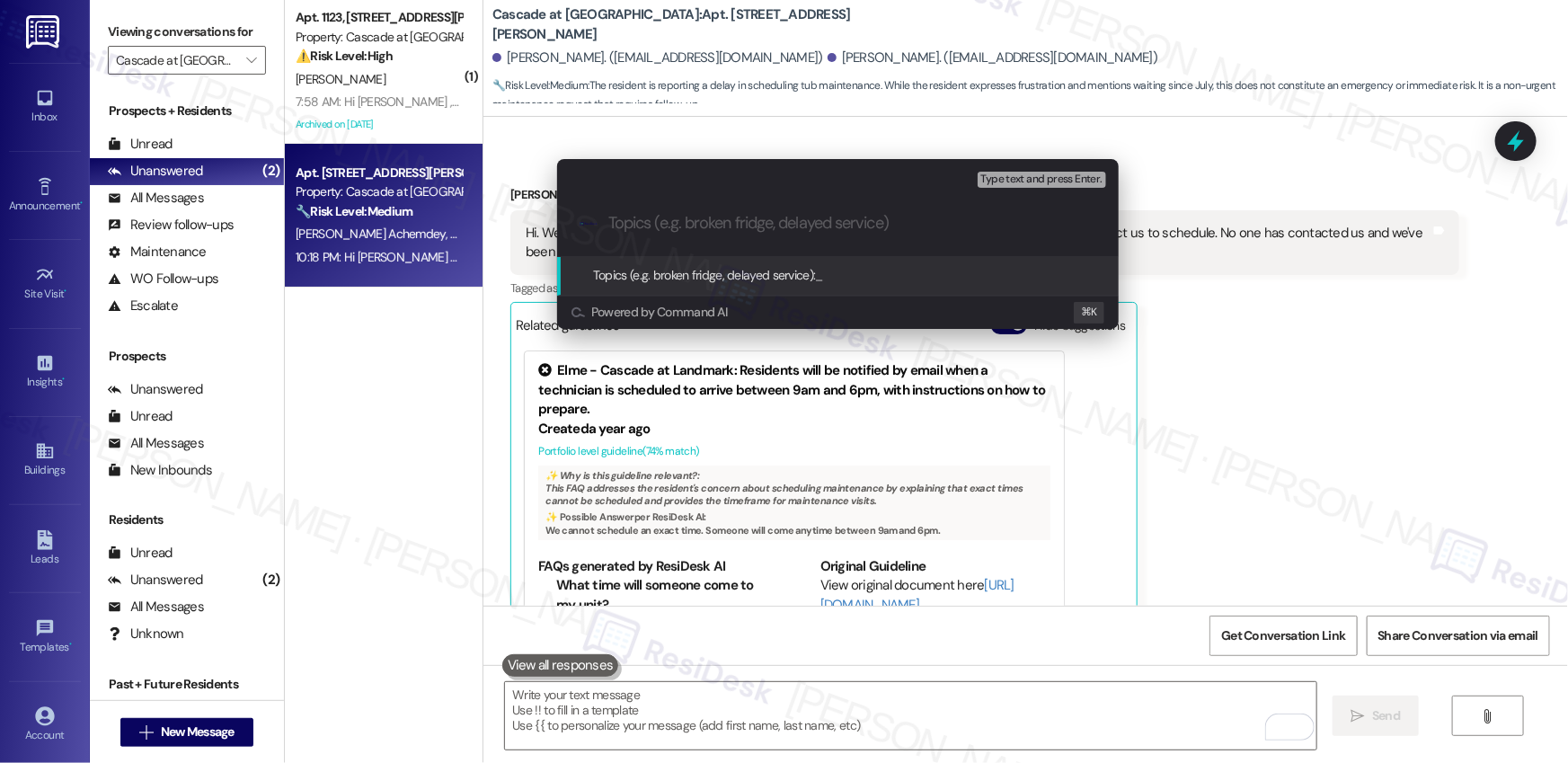
paste input "Tub repairs follow-up"
type input "Tub repairs follow-up"
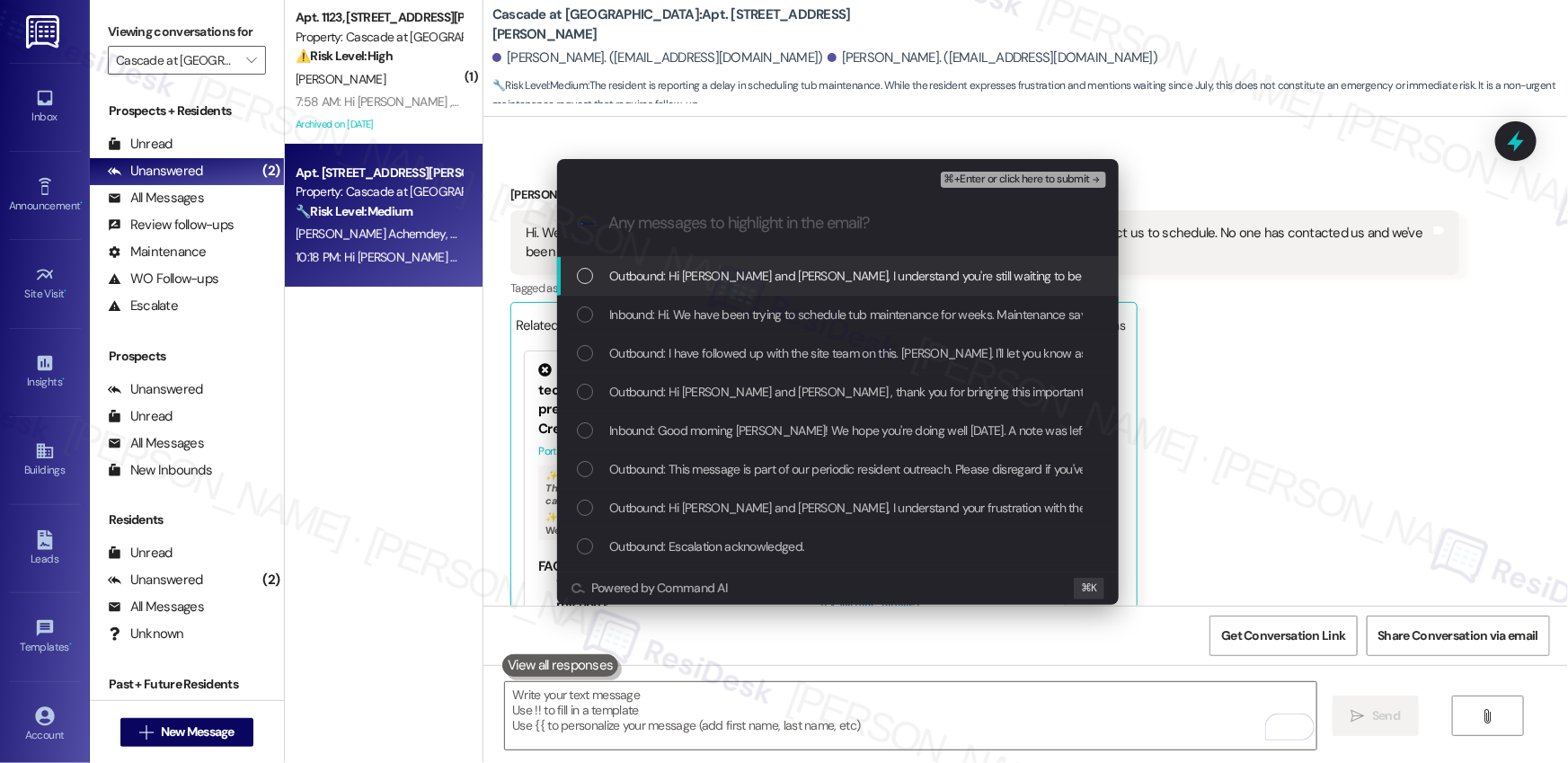
click at [671, 270] on span "Outbound: Hi [PERSON_NAME] and [PERSON_NAME], I understand you're still waiting…" at bounding box center [1134, 275] width 1051 height 20
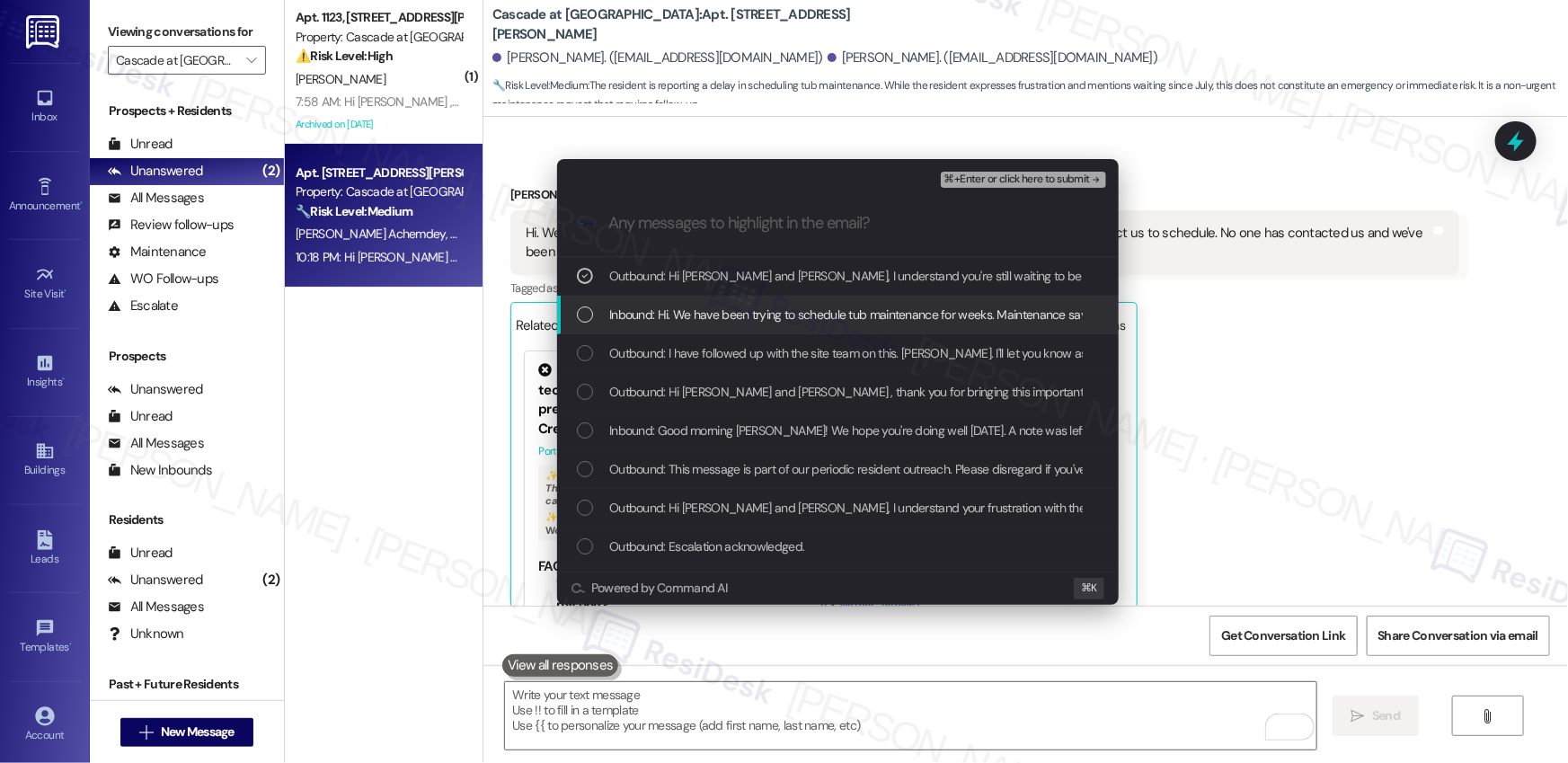
click at [697, 315] on span "Inbound: Hi. We have been trying to schedule tub maintenance for weeks. Mainten…" at bounding box center [1106, 315] width 994 height 20
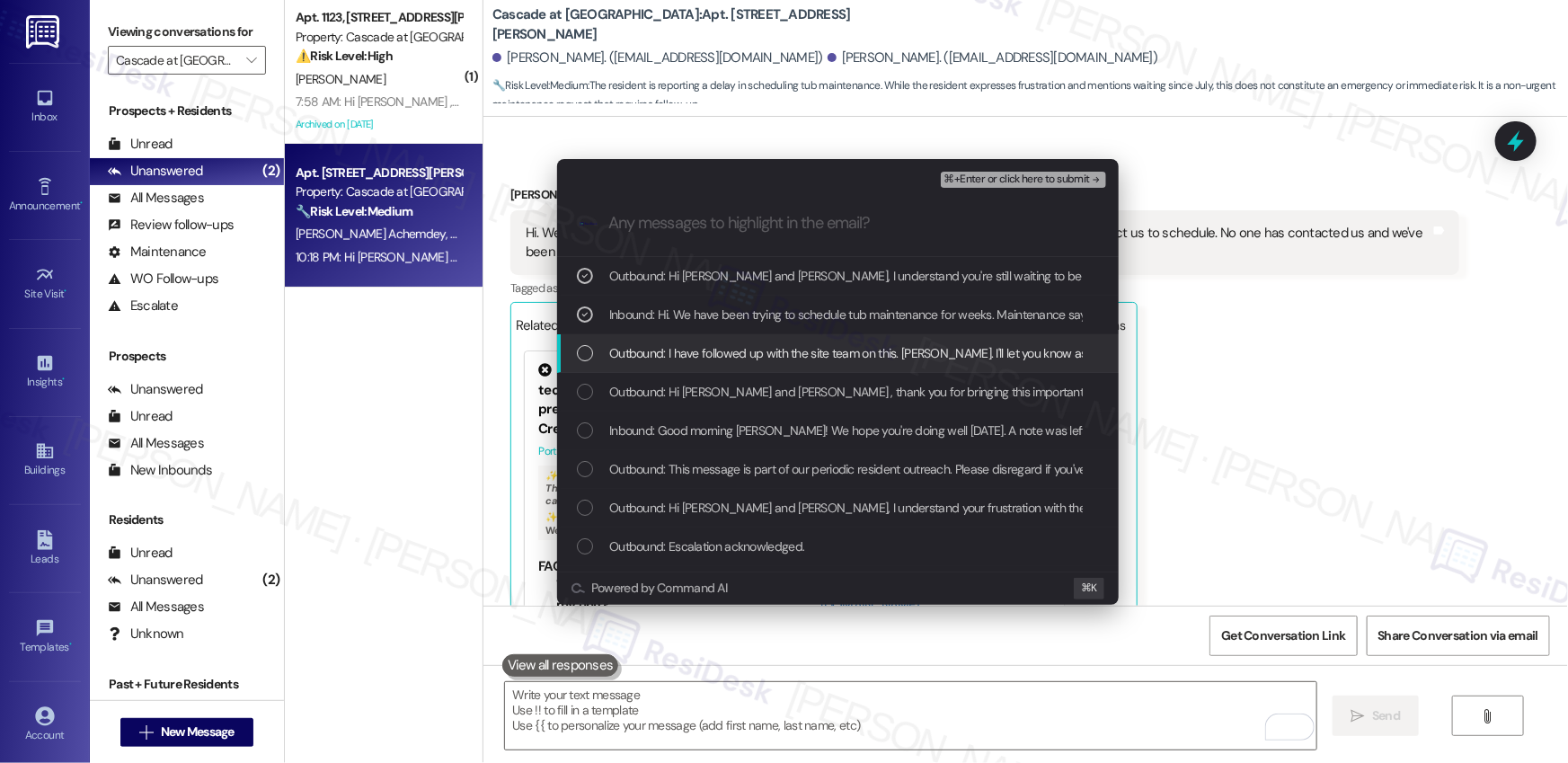
click at [710, 365] on div "Outbound: I have followed up with the site team on this. [PERSON_NAME]. I'll le…" at bounding box center [837, 353] width 562 height 38
click at [709, 364] on div "Outbound: I have followed up with the site team on this. [PERSON_NAME]. I'll le…" at bounding box center [837, 353] width 562 height 38
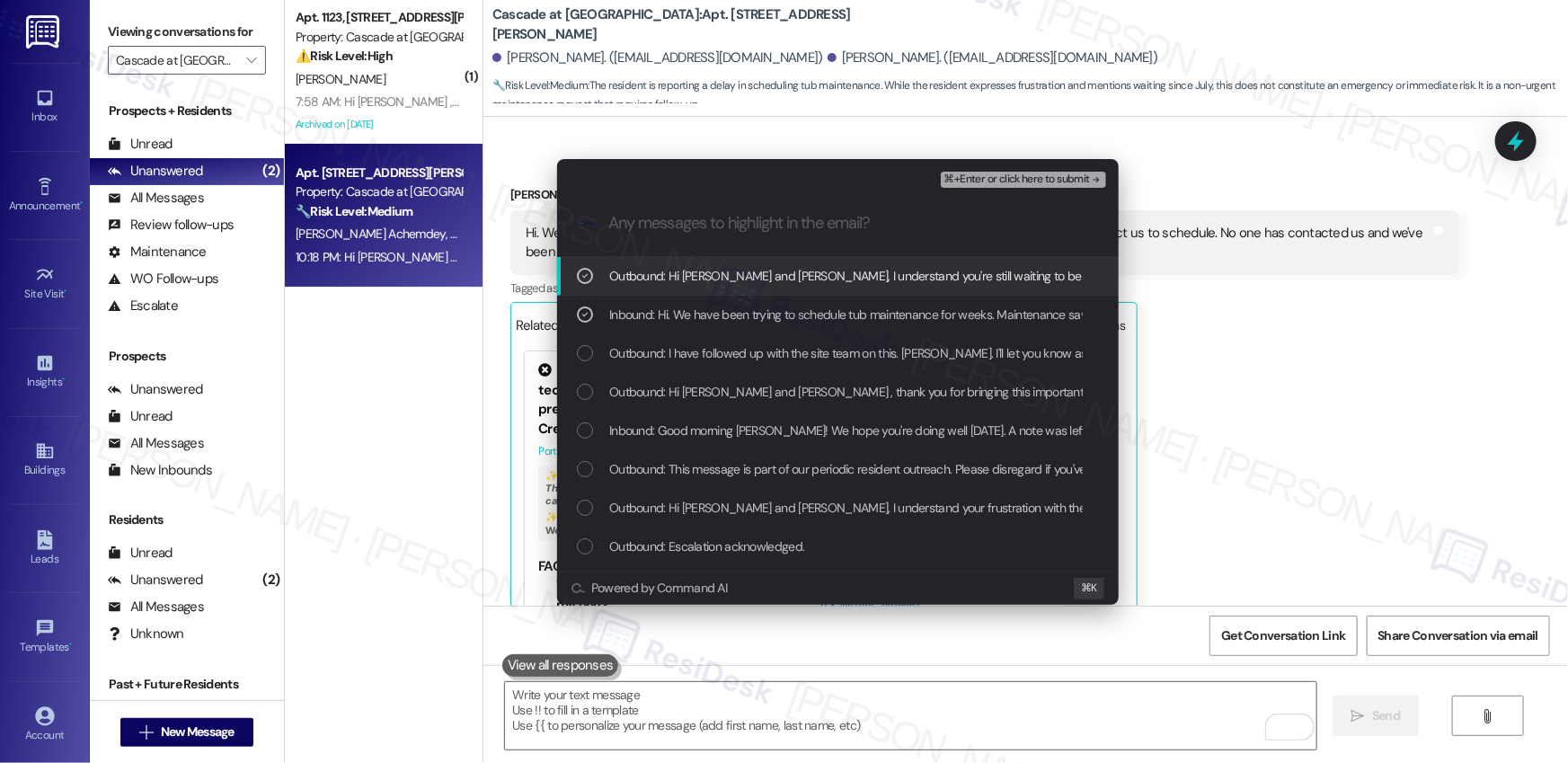
click at [1053, 174] on span "⌘+Enter or click here to submit" at bounding box center [1017, 179] width 146 height 13
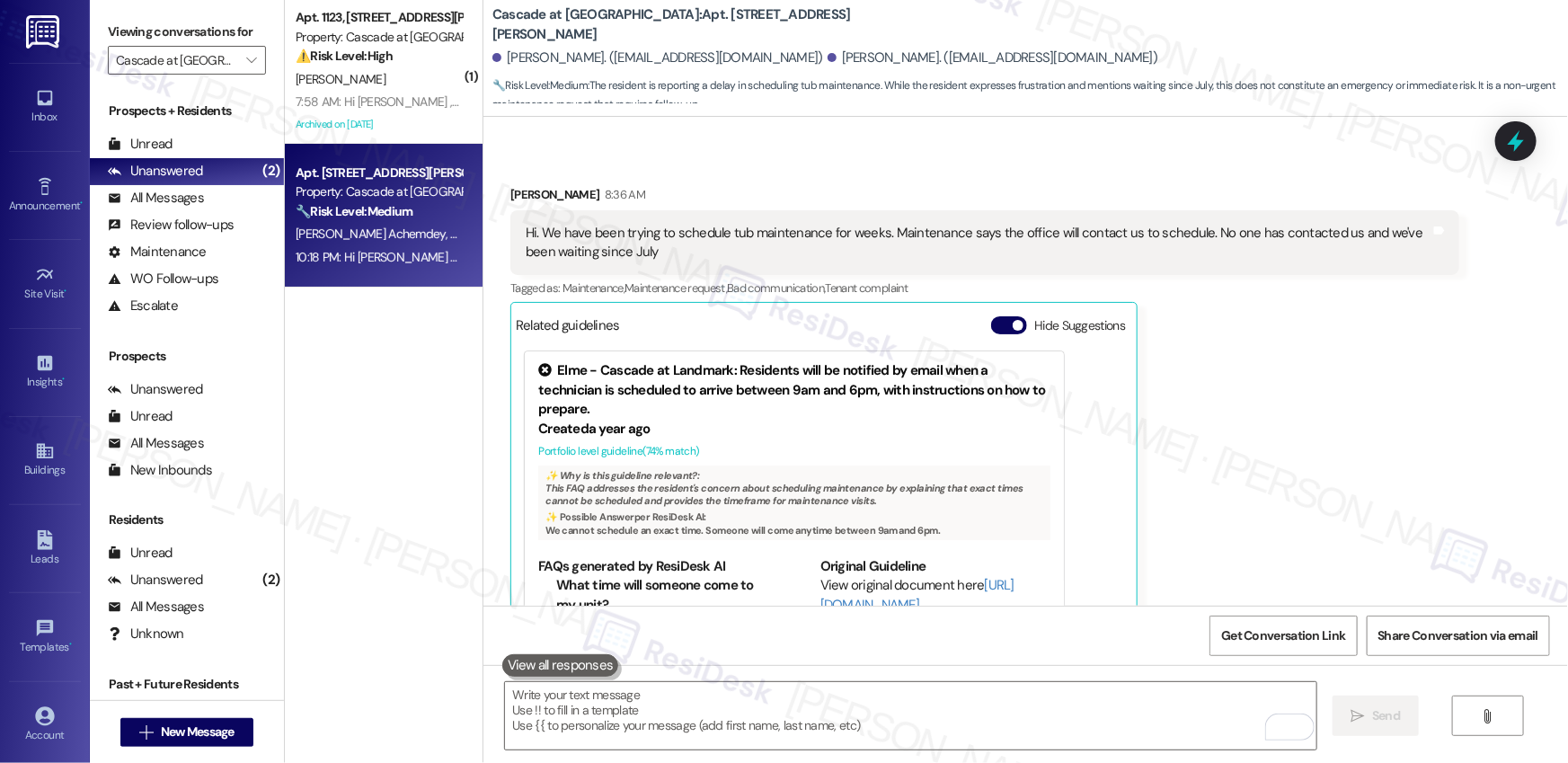
scroll to position [9027, 0]
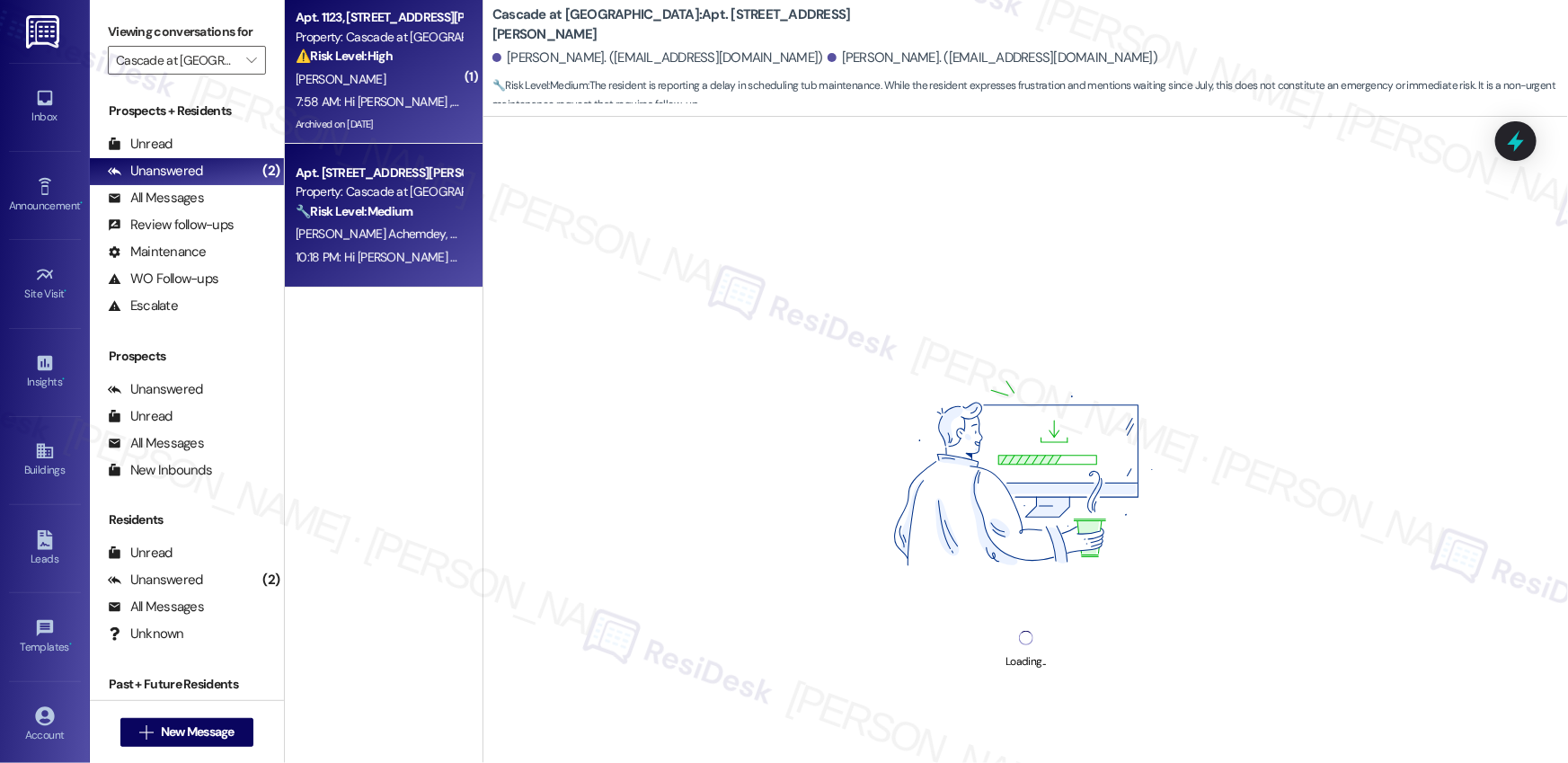
click at [368, 137] on div "Apt. 1123, [GEOGRAPHIC_DATA][PERSON_NAME] Property: Cascade at Landmark ⚠️ Risk…" at bounding box center [384, 72] width 198 height 144
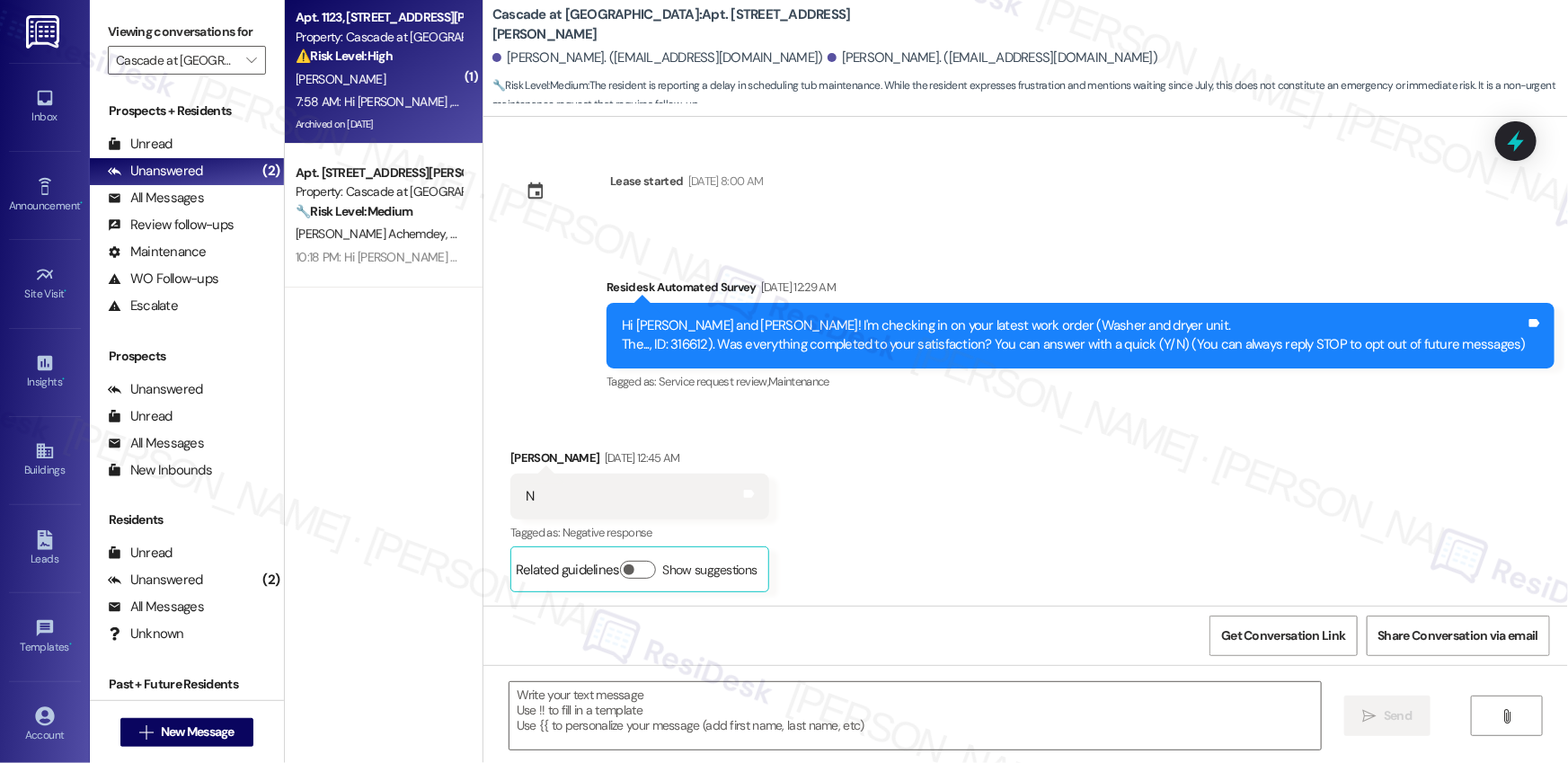
scroll to position [8884, 0]
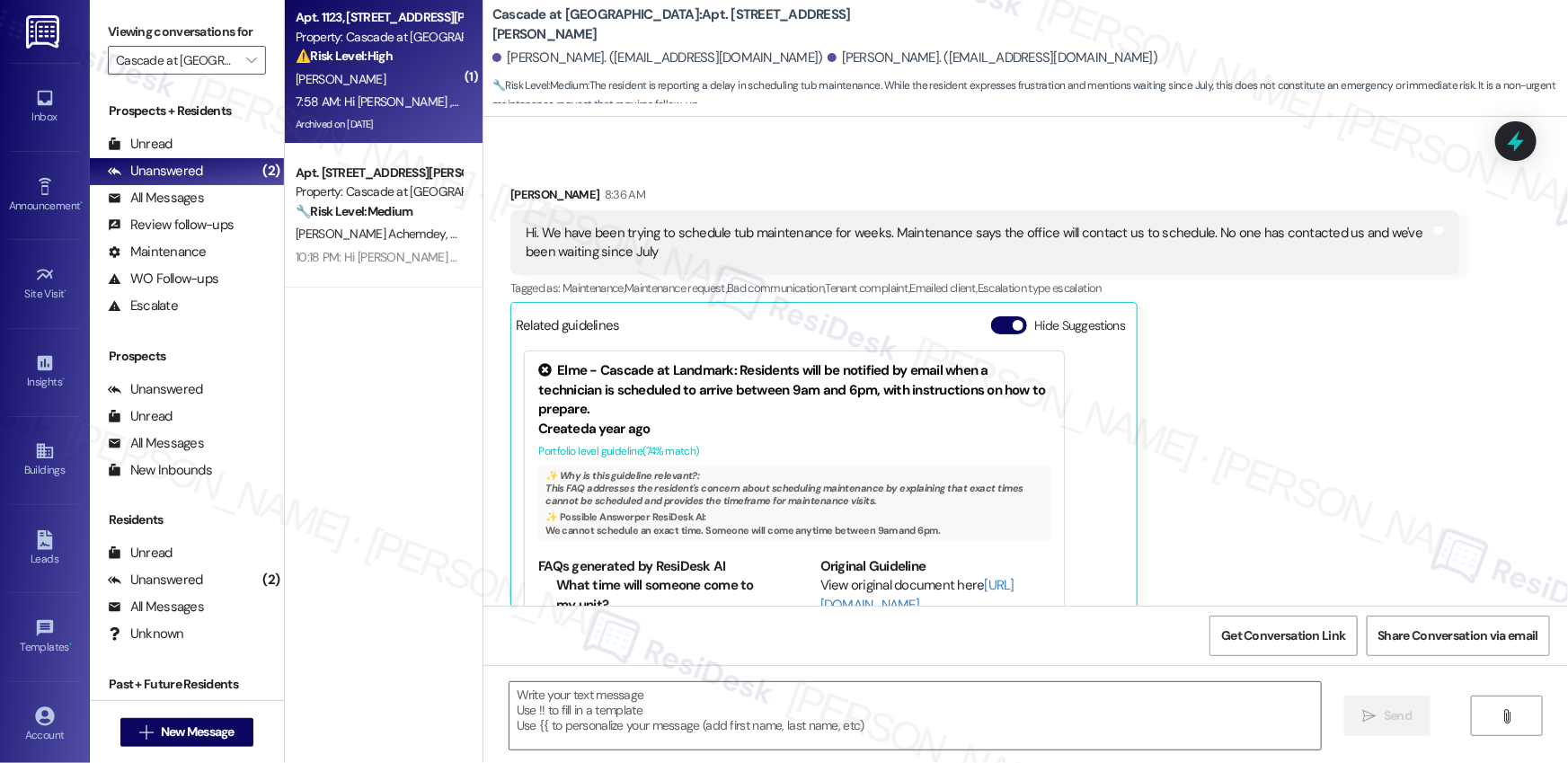
type textarea "Fetching suggested responses. Please feel free to read through the conversation…"
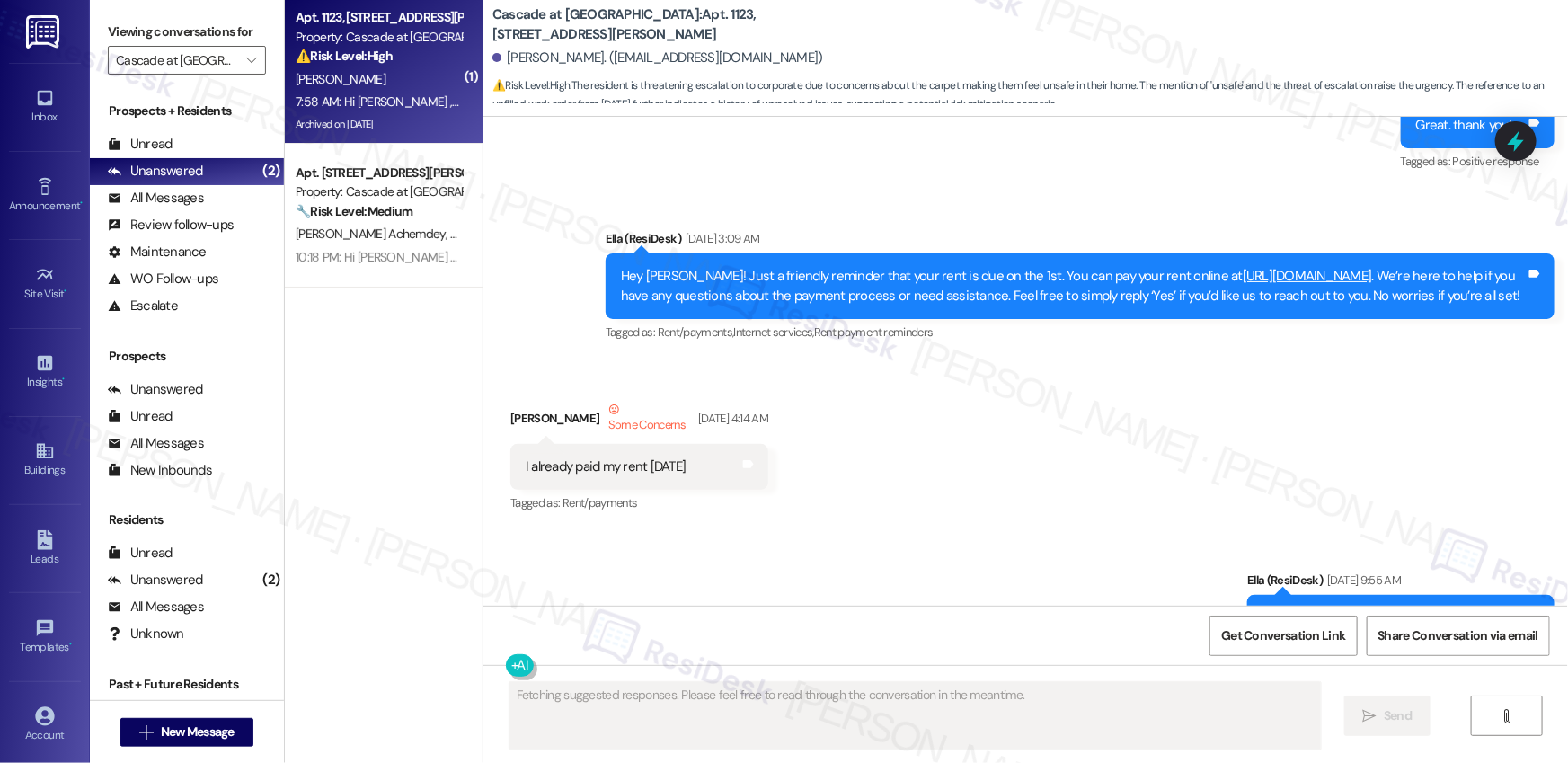
scroll to position [41286, 0]
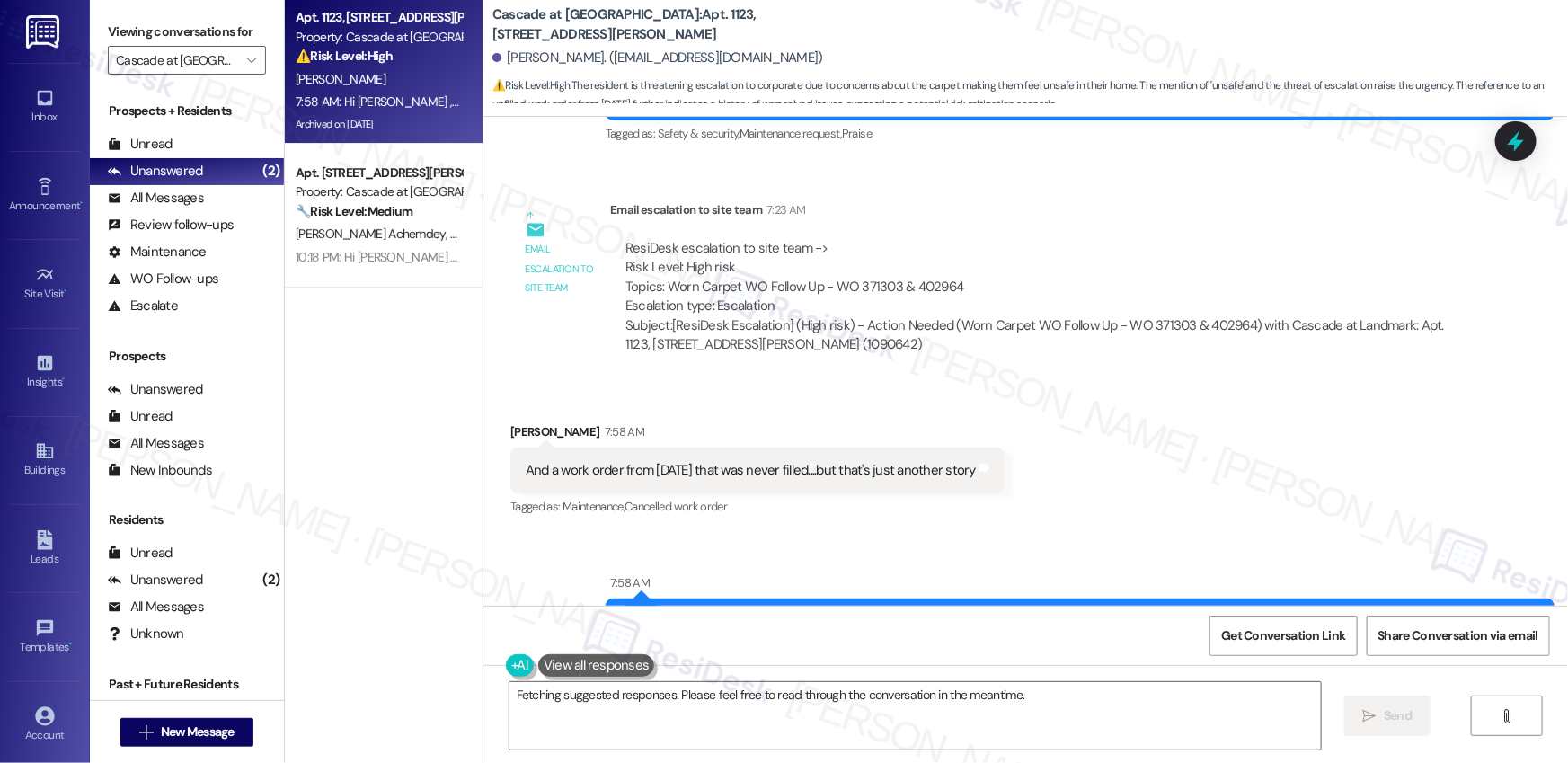
scroll to position [42875, 0]
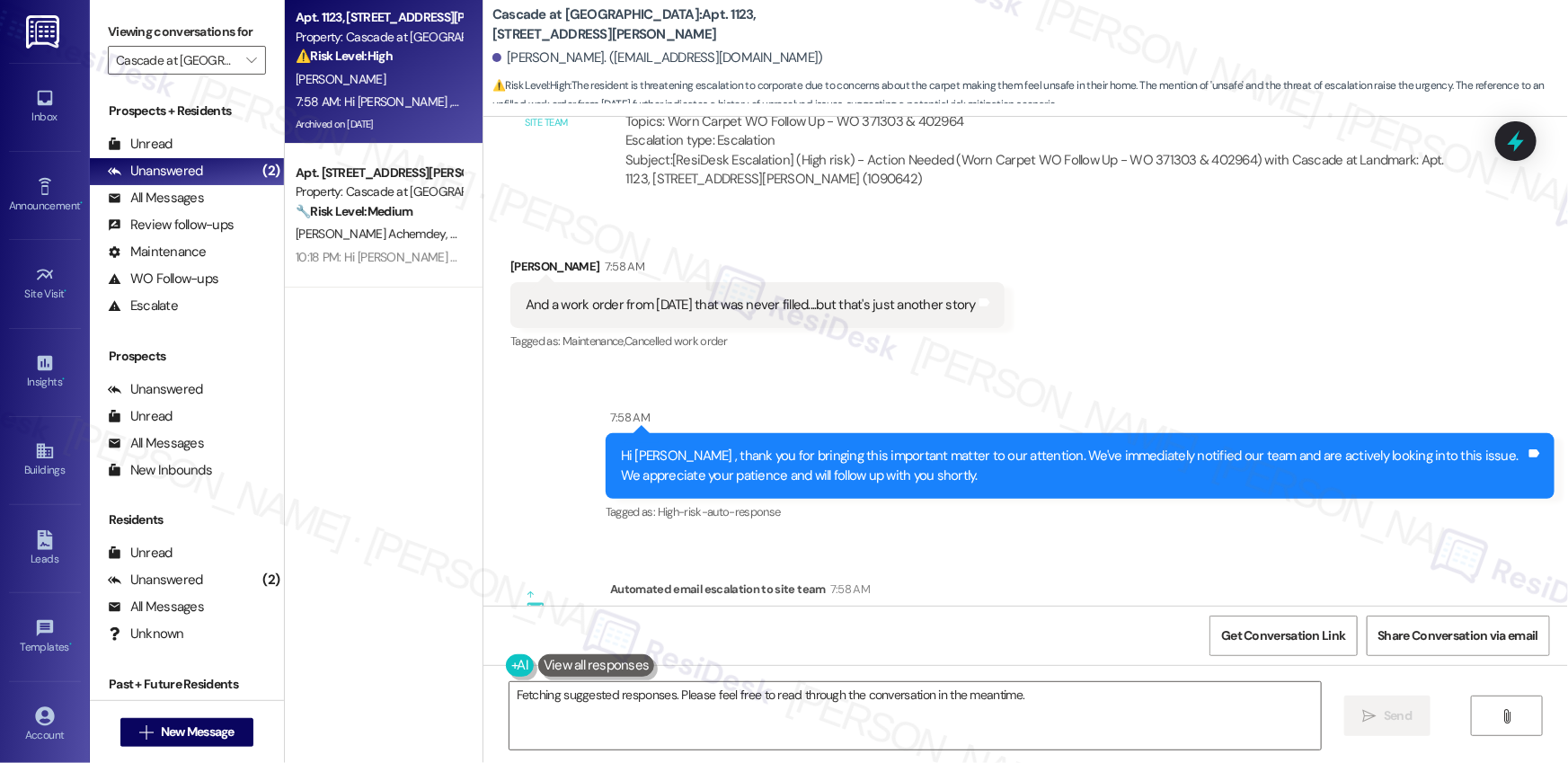
click at [865, 579] on div "Automated email escalation to site team 7:58 AM" at bounding box center [1034, 592] width 849 height 26
click at [904, 579] on div "Automated email escalation to site team 7:58 AM" at bounding box center [1034, 592] width 849 height 26
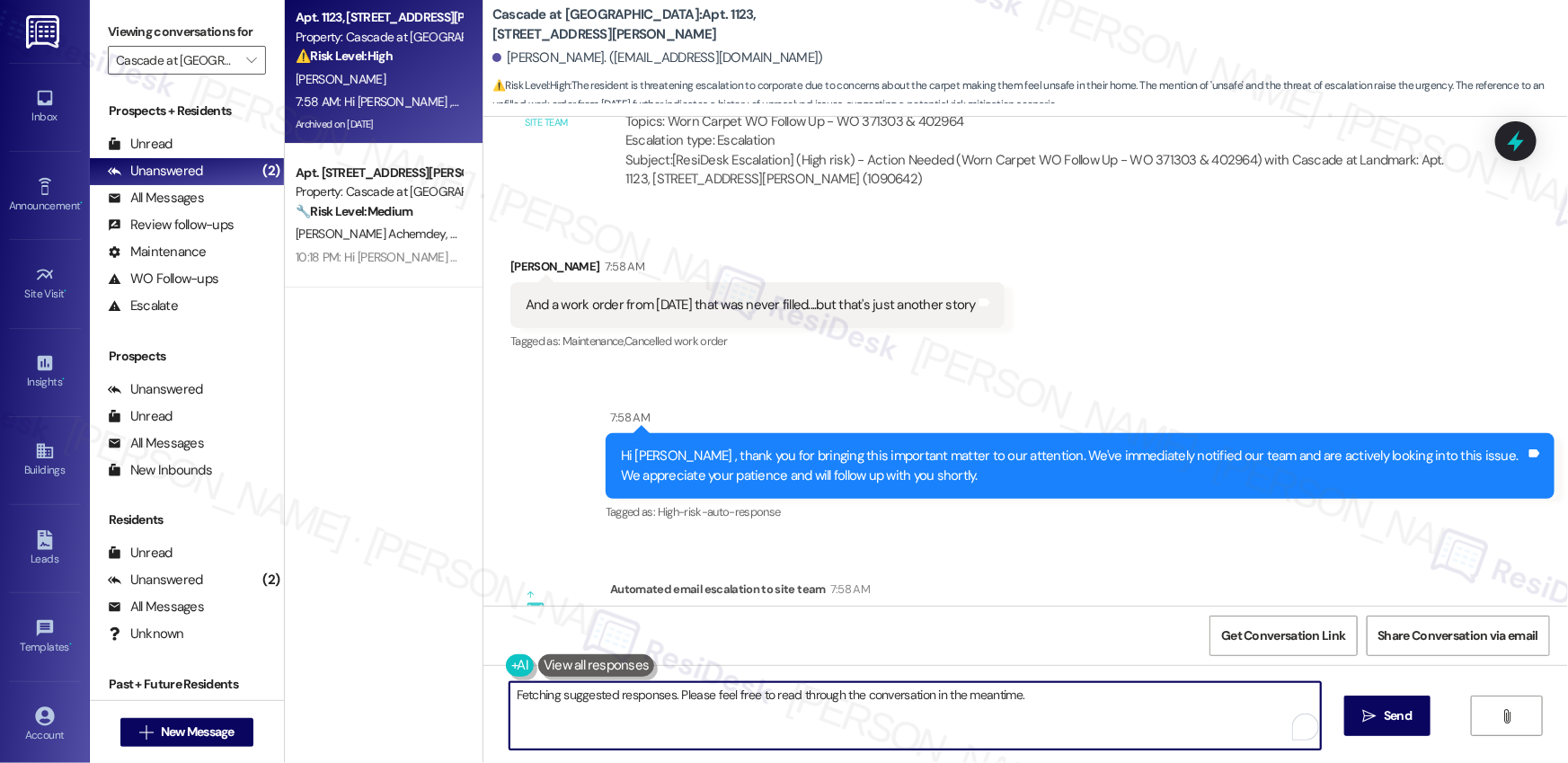
drag, startPoint x: 857, startPoint y: 707, endPoint x: 367, endPoint y: 651, distance: 493.2
click at [367, 651] on div "Apt. 1123, 300 Yoakum Parkway Property: Cascade at Landmark ⚠️ Risk Level: High…" at bounding box center [927, 382] width 1284 height 763
type textarea "I've escalated the unresolved work orders to our site team, Carrie. I will get …"
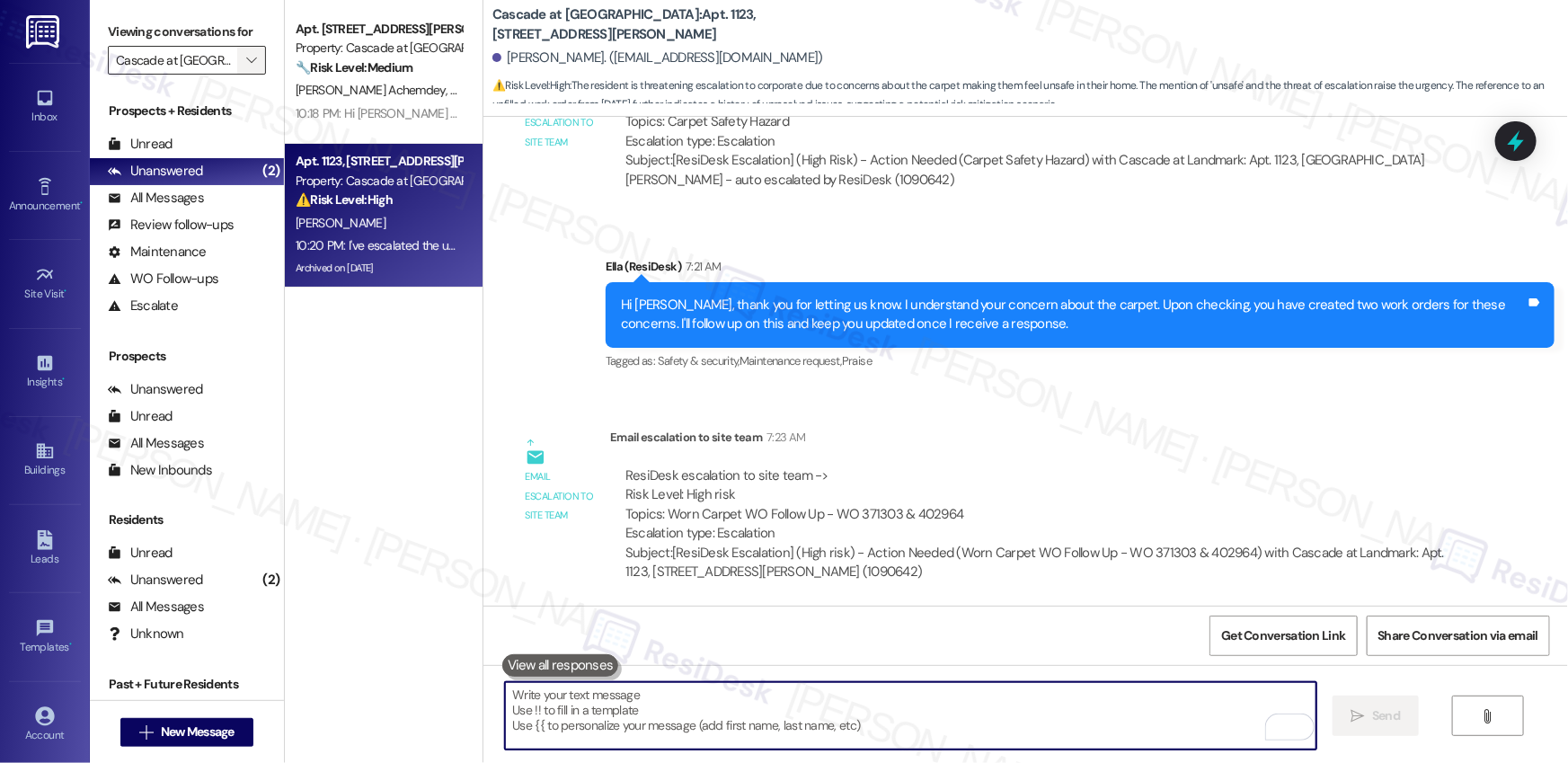
click at [246, 57] on icon "" at bounding box center [251, 60] width 10 height 15
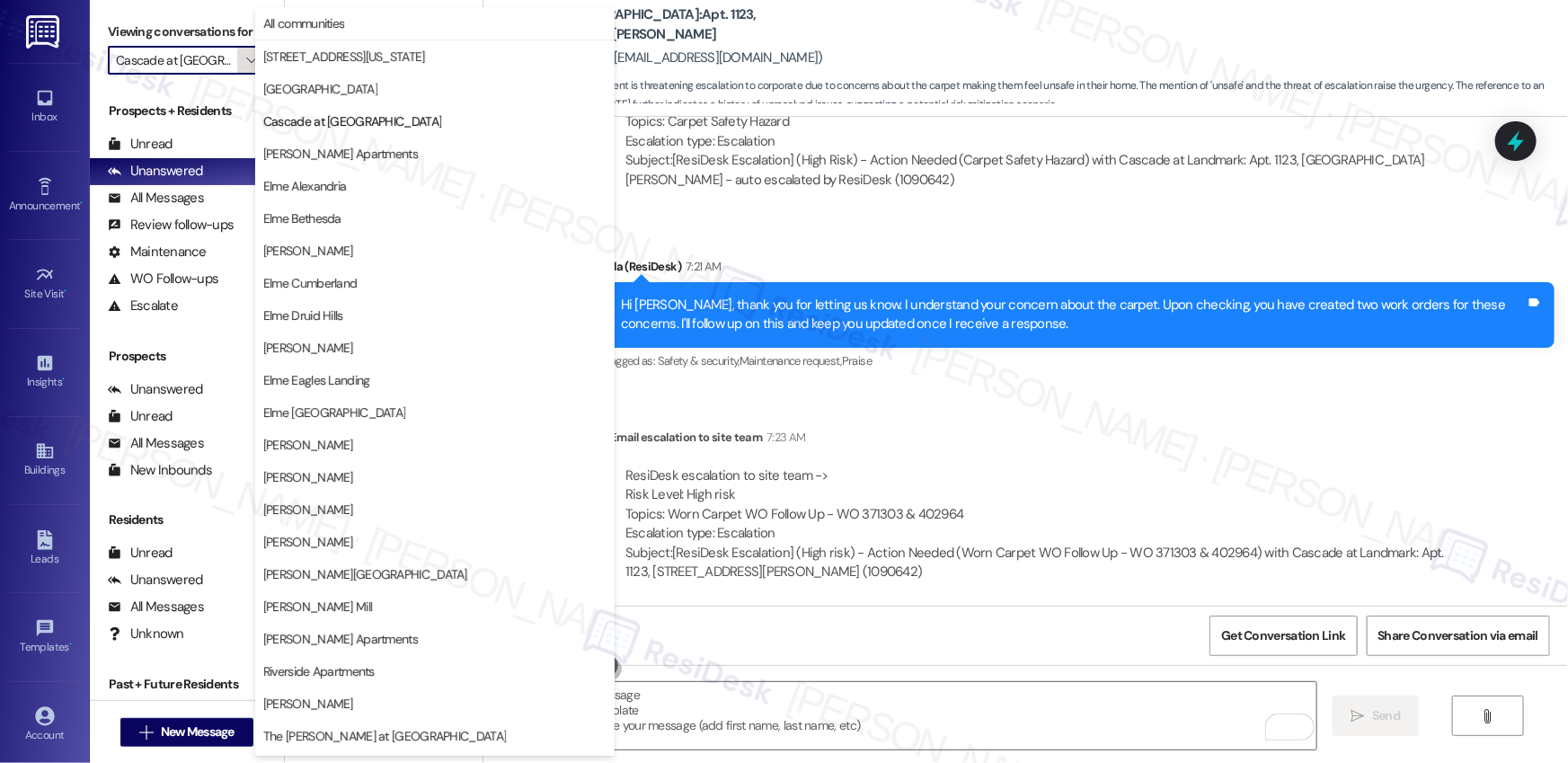
scroll to position [0, 5]
click at [368, 160] on span "[PERSON_NAME] Apartments" at bounding box center [340, 153] width 154 height 18
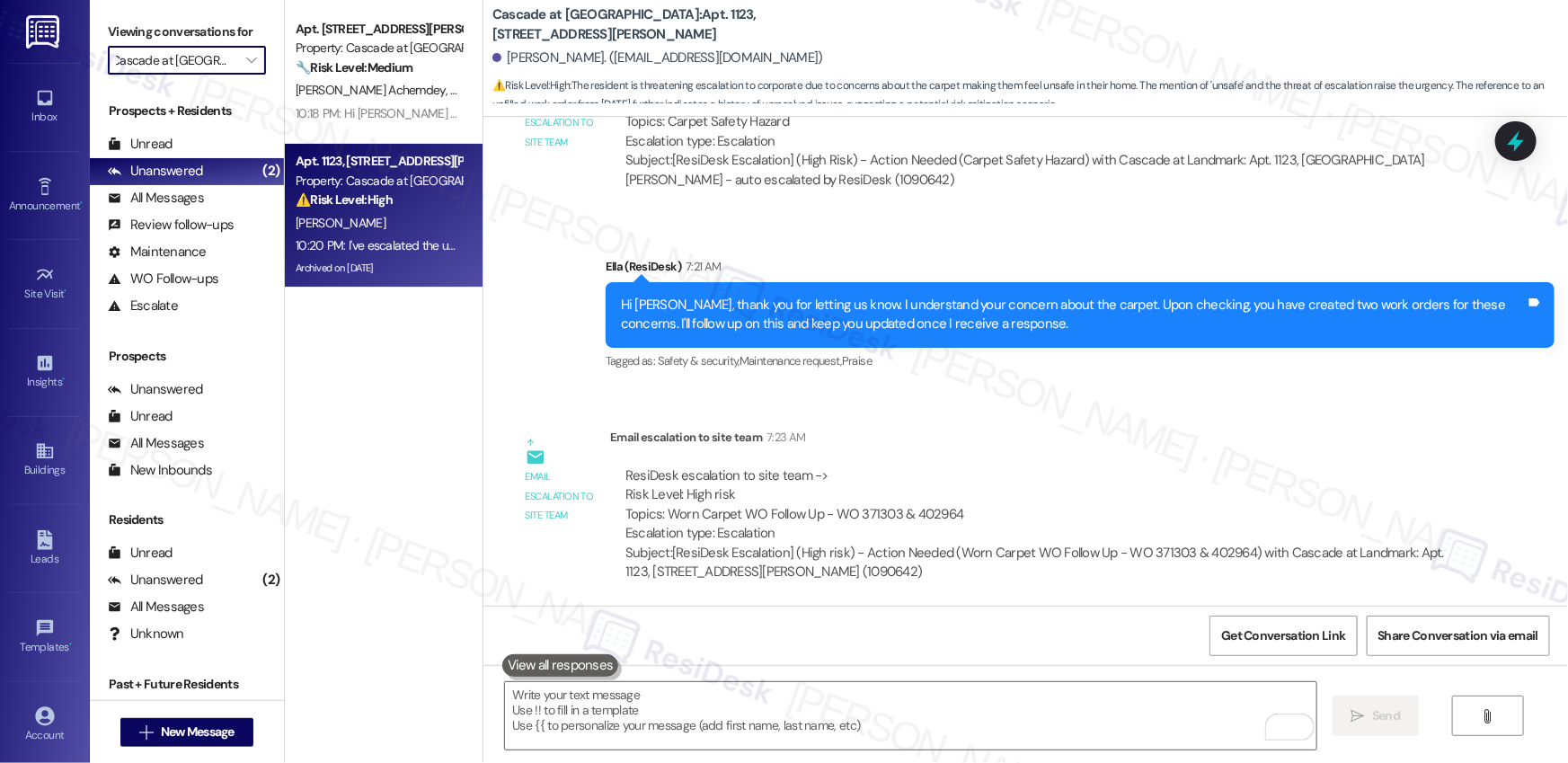
type input "[PERSON_NAME] Apartments"
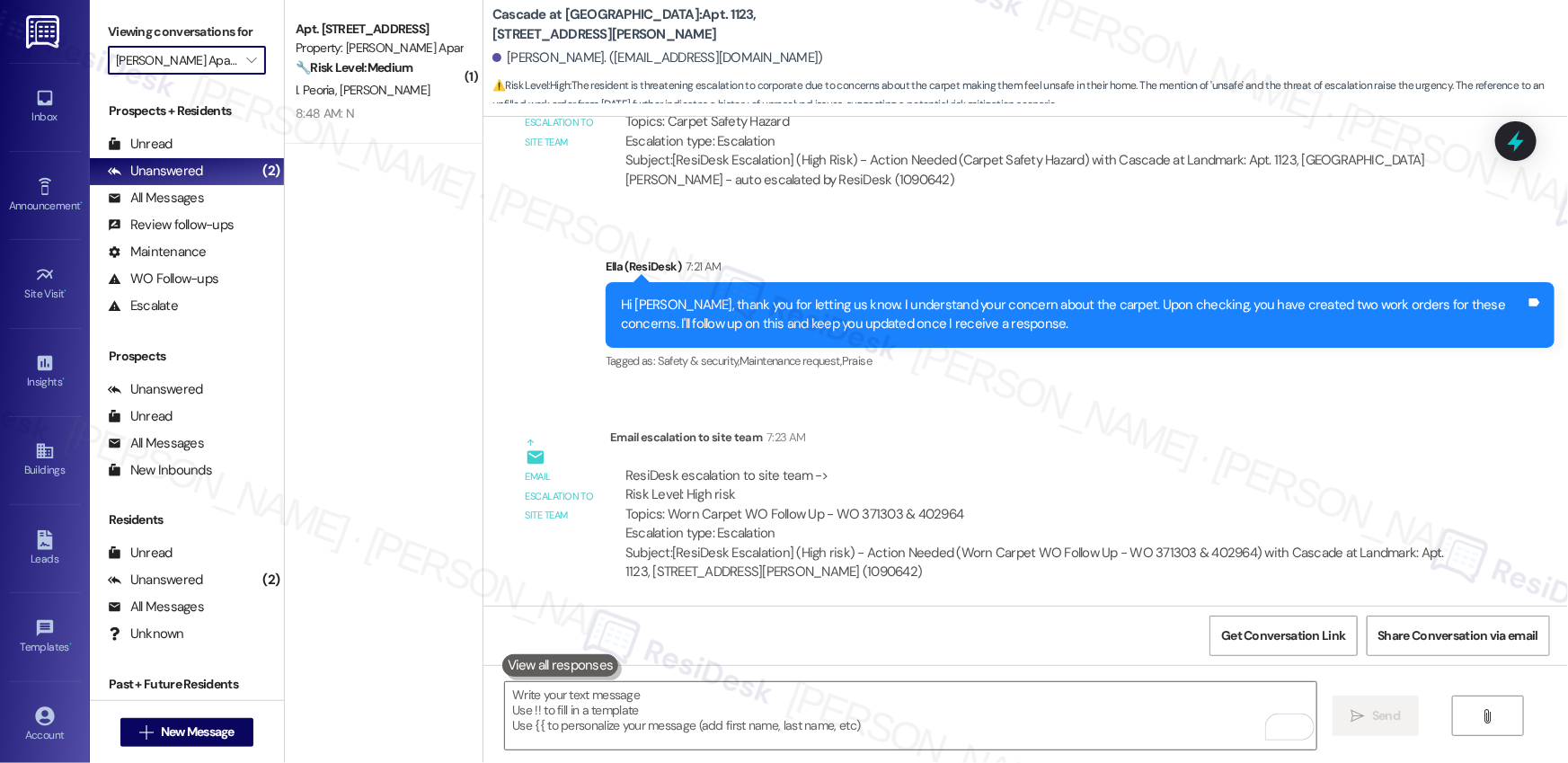
click at [417, 114] on div "8:48 AM: N 8:48 AM: N" at bounding box center [379, 113] width 170 height 23
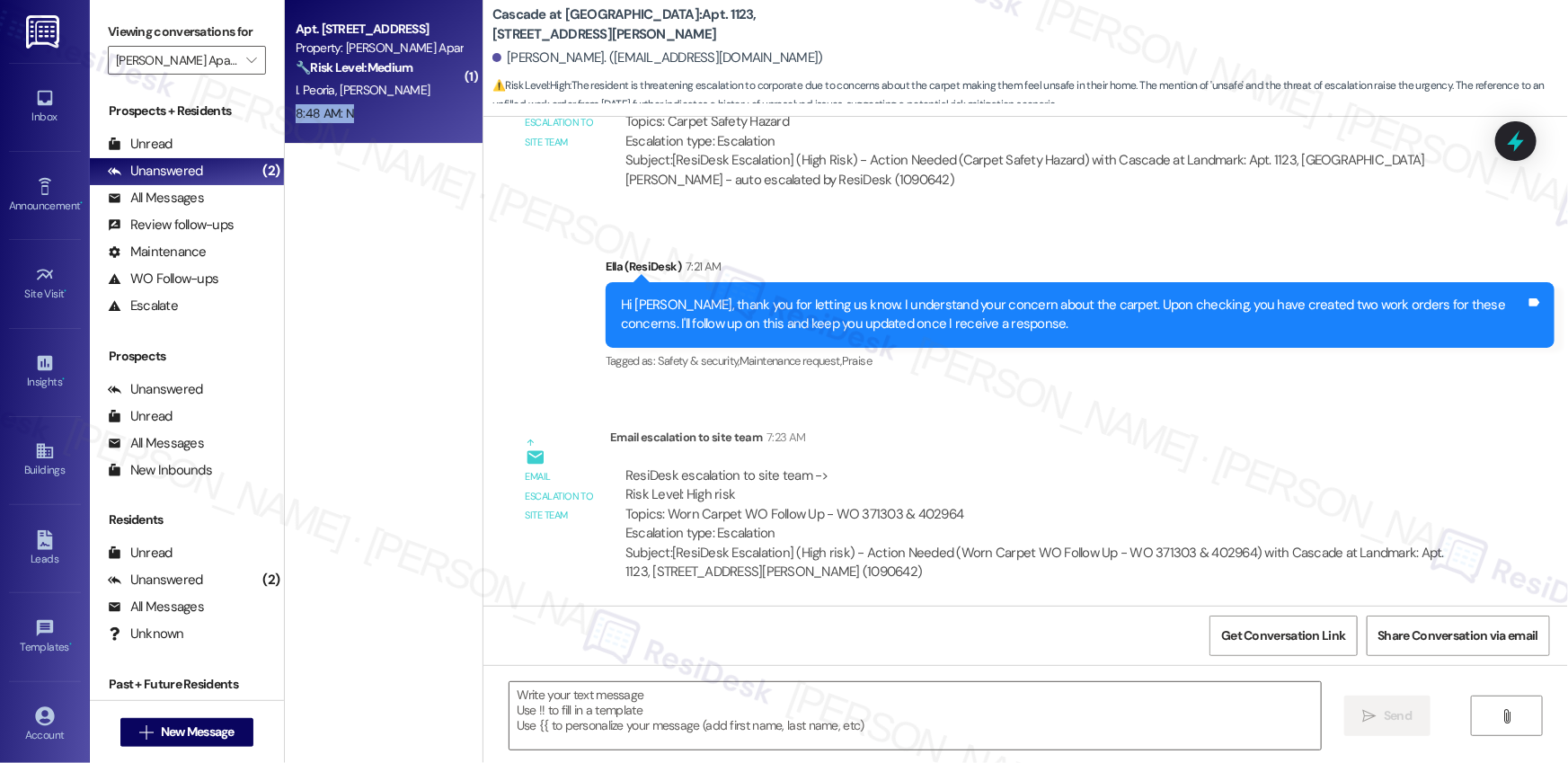
click at [417, 114] on div "8:48 AM: N 8:48 AM: N" at bounding box center [379, 113] width 170 height 23
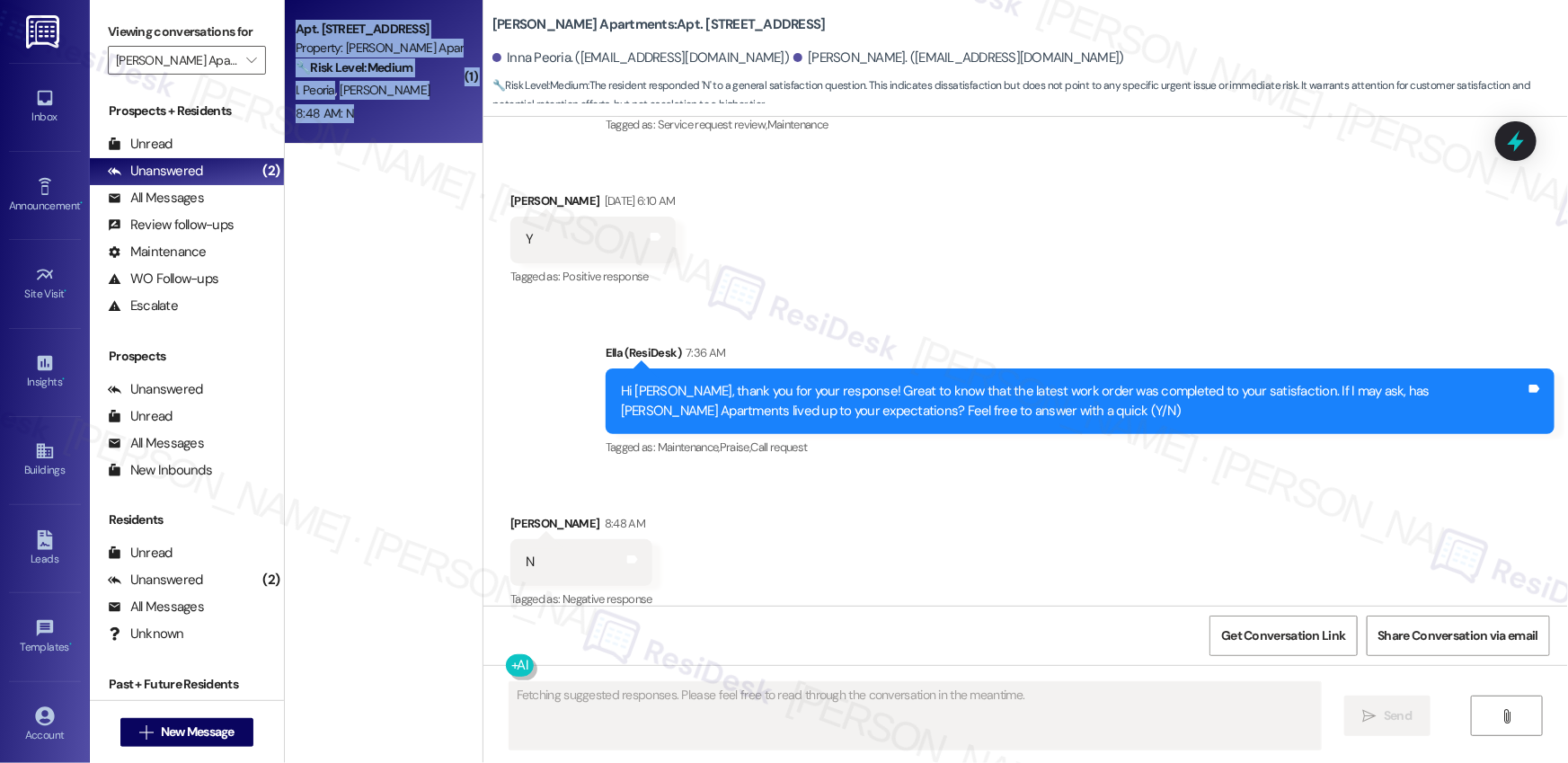
scroll to position [970, 0]
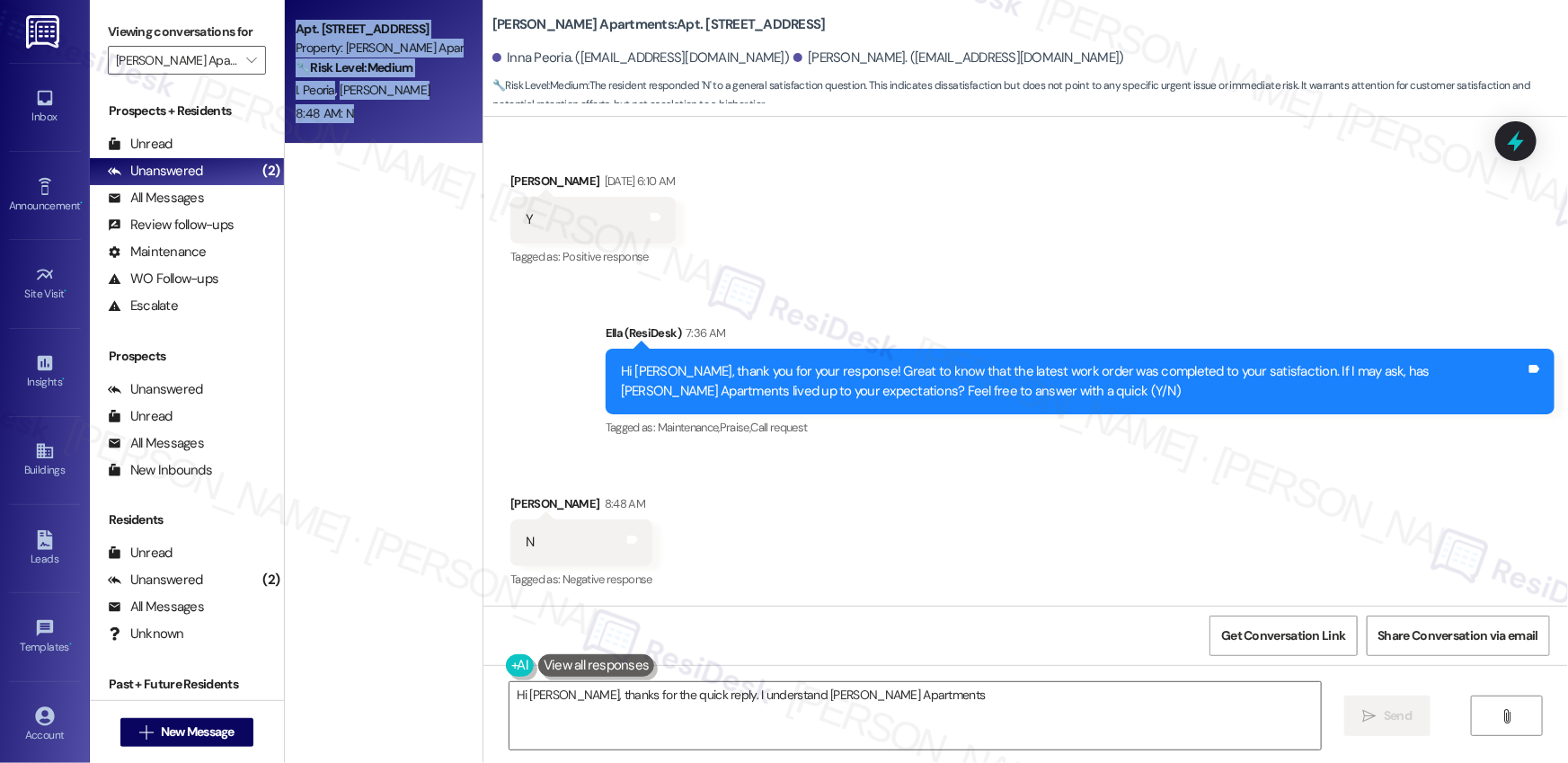
click at [1096, 441] on div "Sent via SMS Ella (ResiDesk) 7:36 AM Hi Daniel, thank you for your response! Gr…" at bounding box center [1080, 382] width 976 height 144
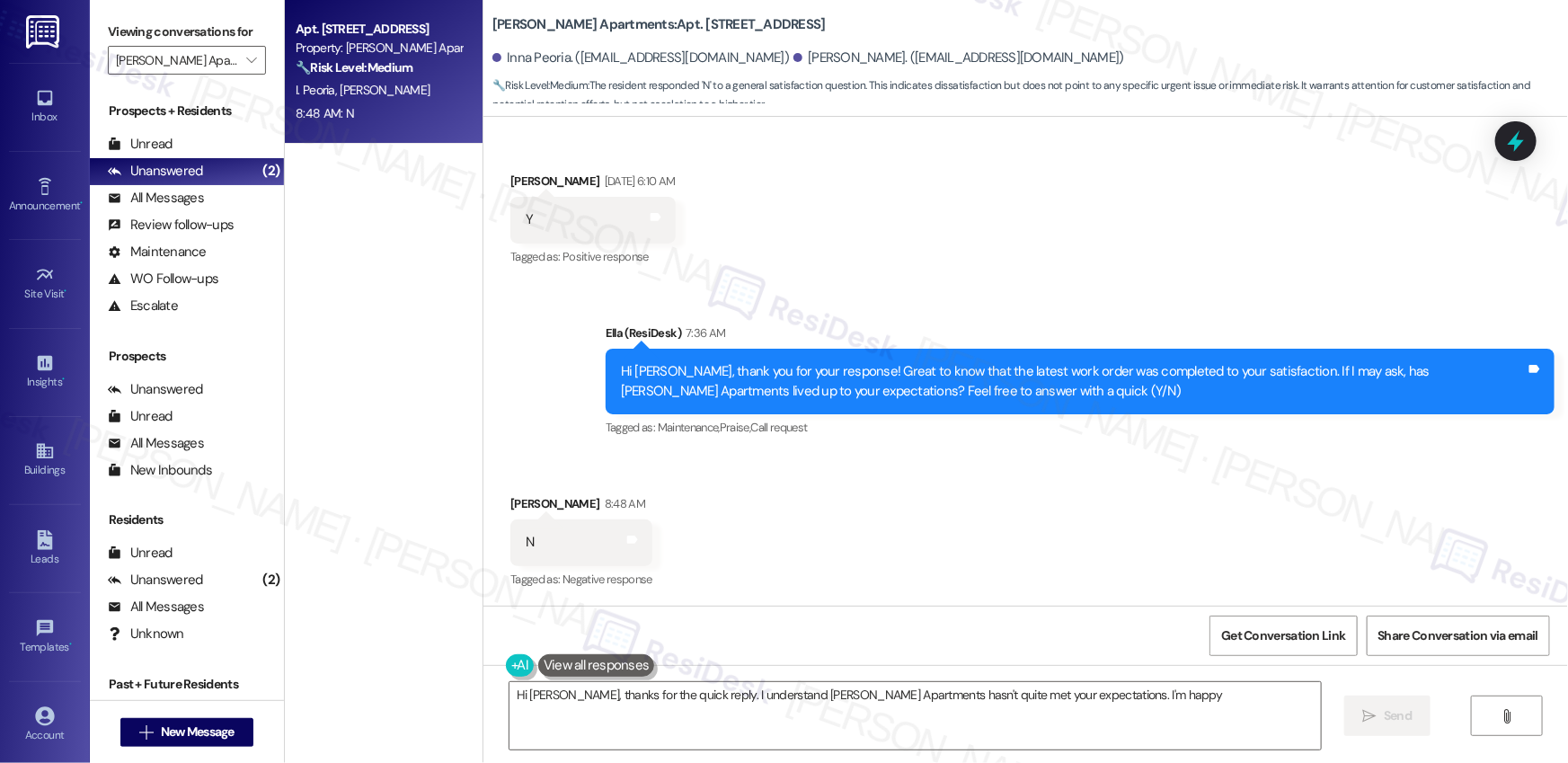
click at [1096, 441] on div "Sent via SMS Ella (ResiDesk) 7:36 AM Hi Daniel, thank you for your response! Gr…" at bounding box center [1080, 382] width 976 height 144
type textarea "Hi Daniel, thanks for the quick reply. I understand Clayborne Apartments hasn't…"
click at [830, 728] on textarea "Hi Daniel, thanks for the quick reply. I understand Clayborne Apartments hasn't…" at bounding box center [915, 715] width 812 height 68
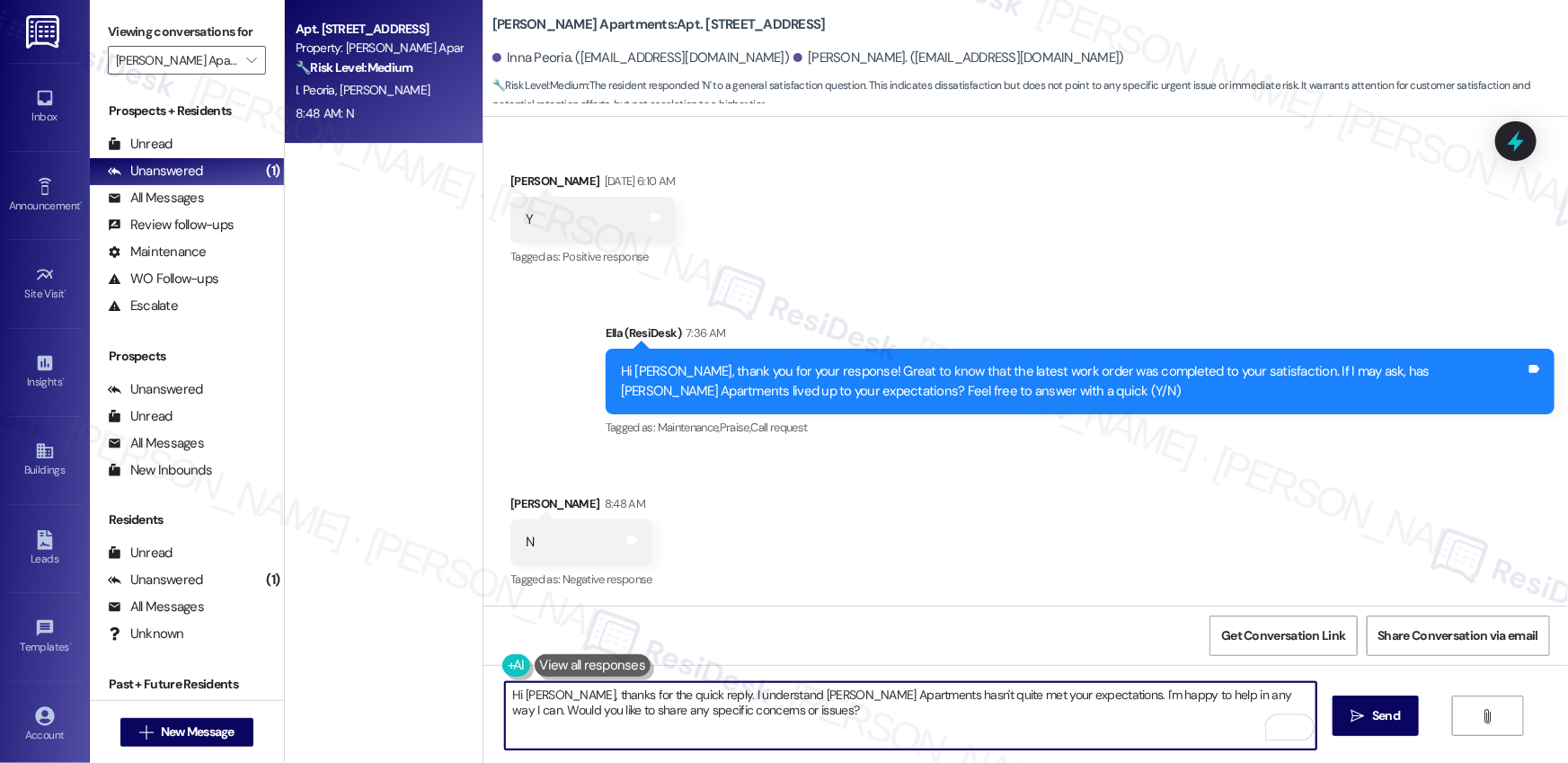
click at [1062, 722] on textarea "Hi Daniel, thanks for the quick reply. I understand Clayborne Apartments hasn't…" at bounding box center [910, 715] width 812 height 68
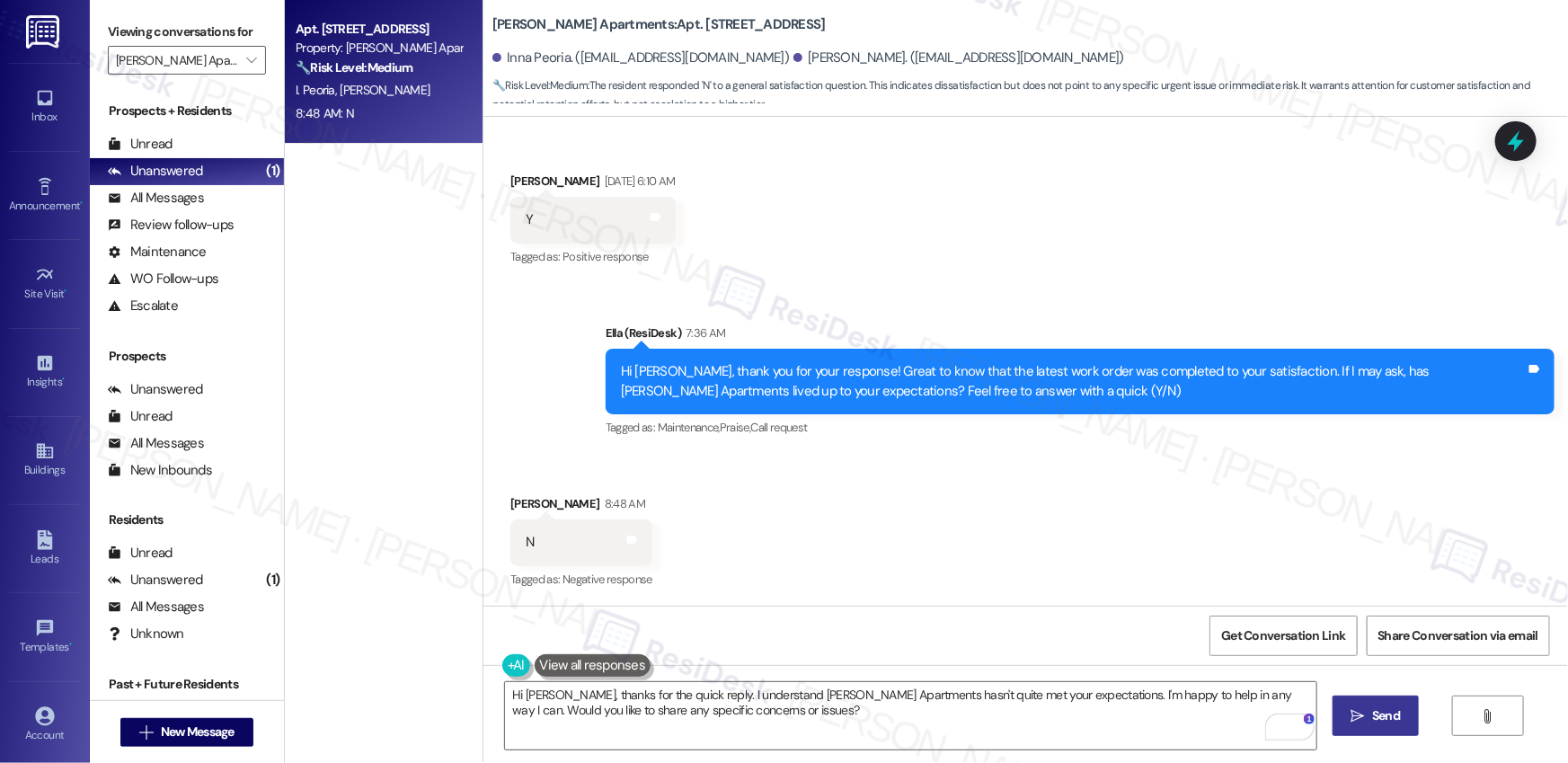
click at [1364, 710] on span " Send" at bounding box center [1376, 715] width 57 height 19
click at [251, 74] on button "" at bounding box center [251, 60] width 29 height 29
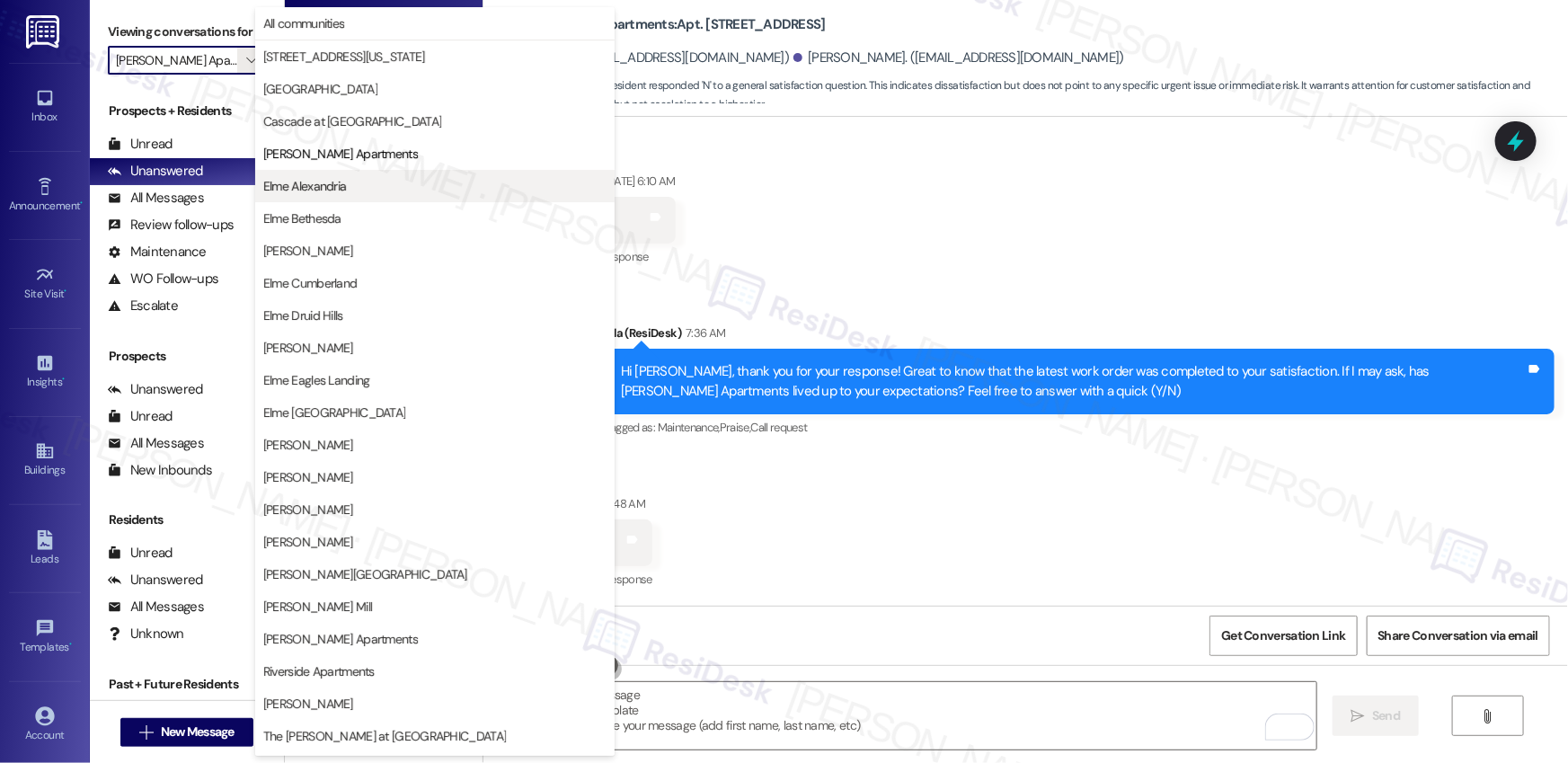
click at [317, 182] on span "Elme Alexandria" at bounding box center [305, 186] width 84 height 18
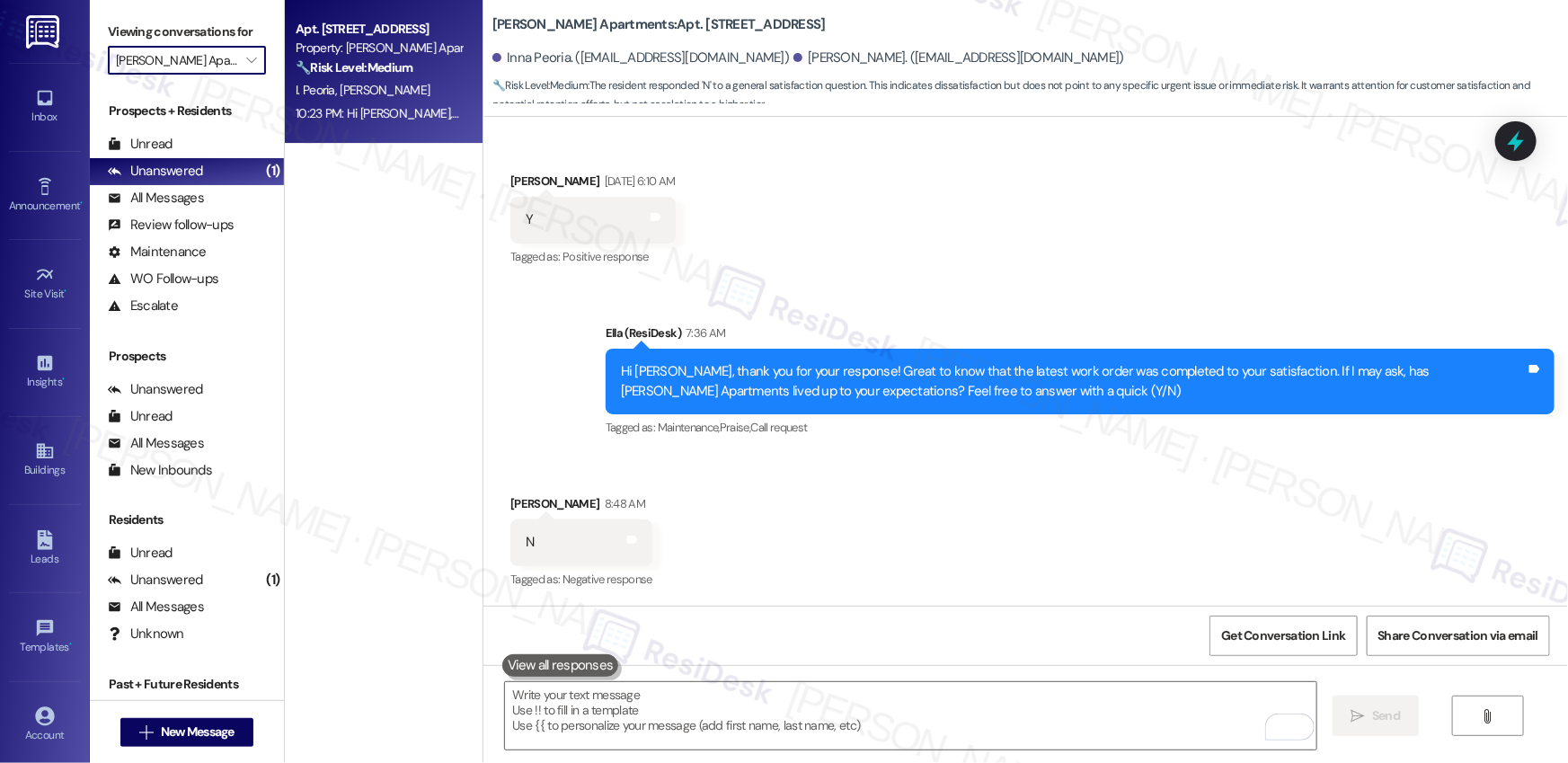
type input "Elme Alexandria"
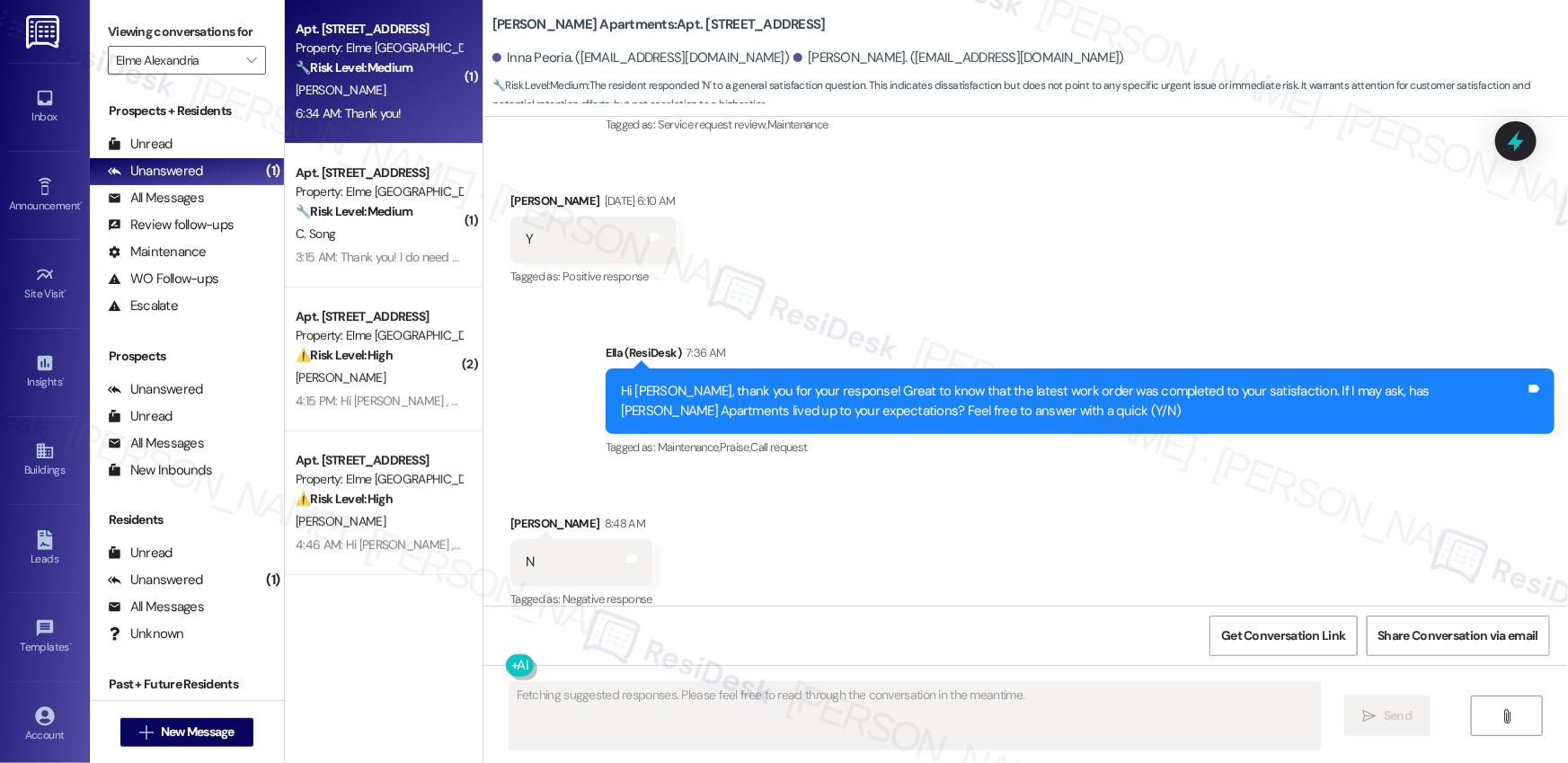
scroll to position [970, 0]
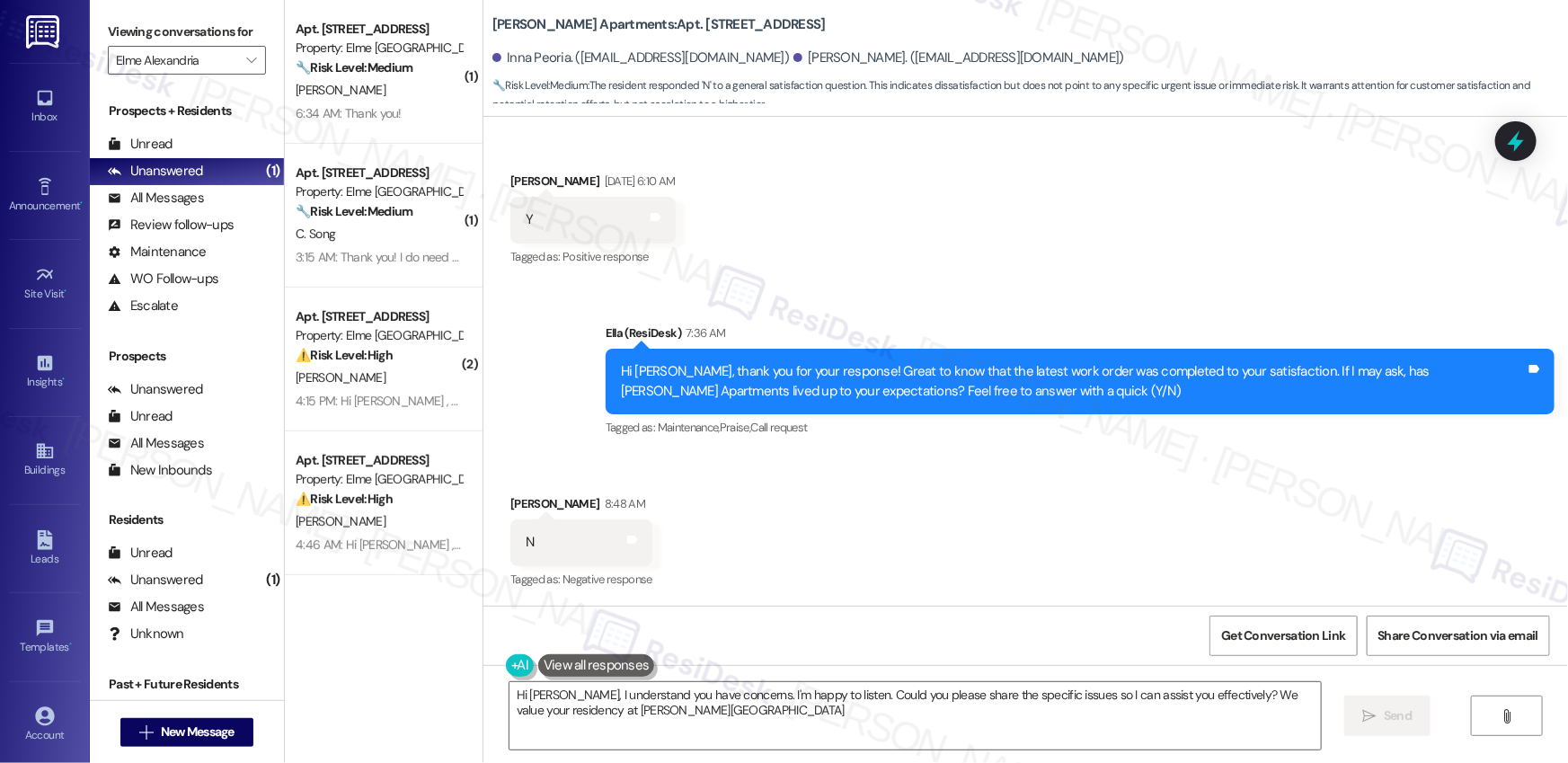
type textarea "Hi Daniel, I understand you have concerns. I'm happy to listen. Could you pleas…"
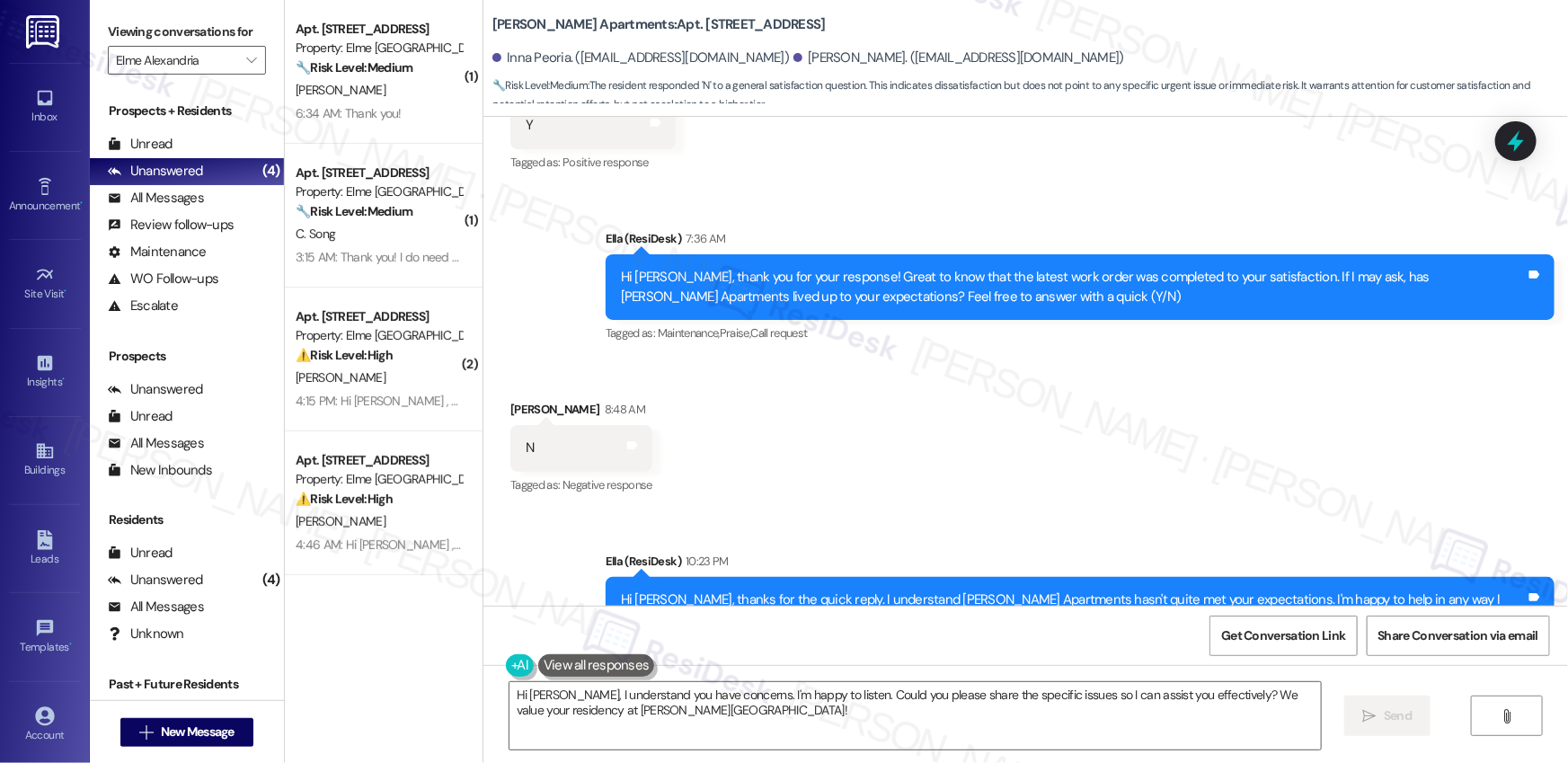
scroll to position [1141, 0]
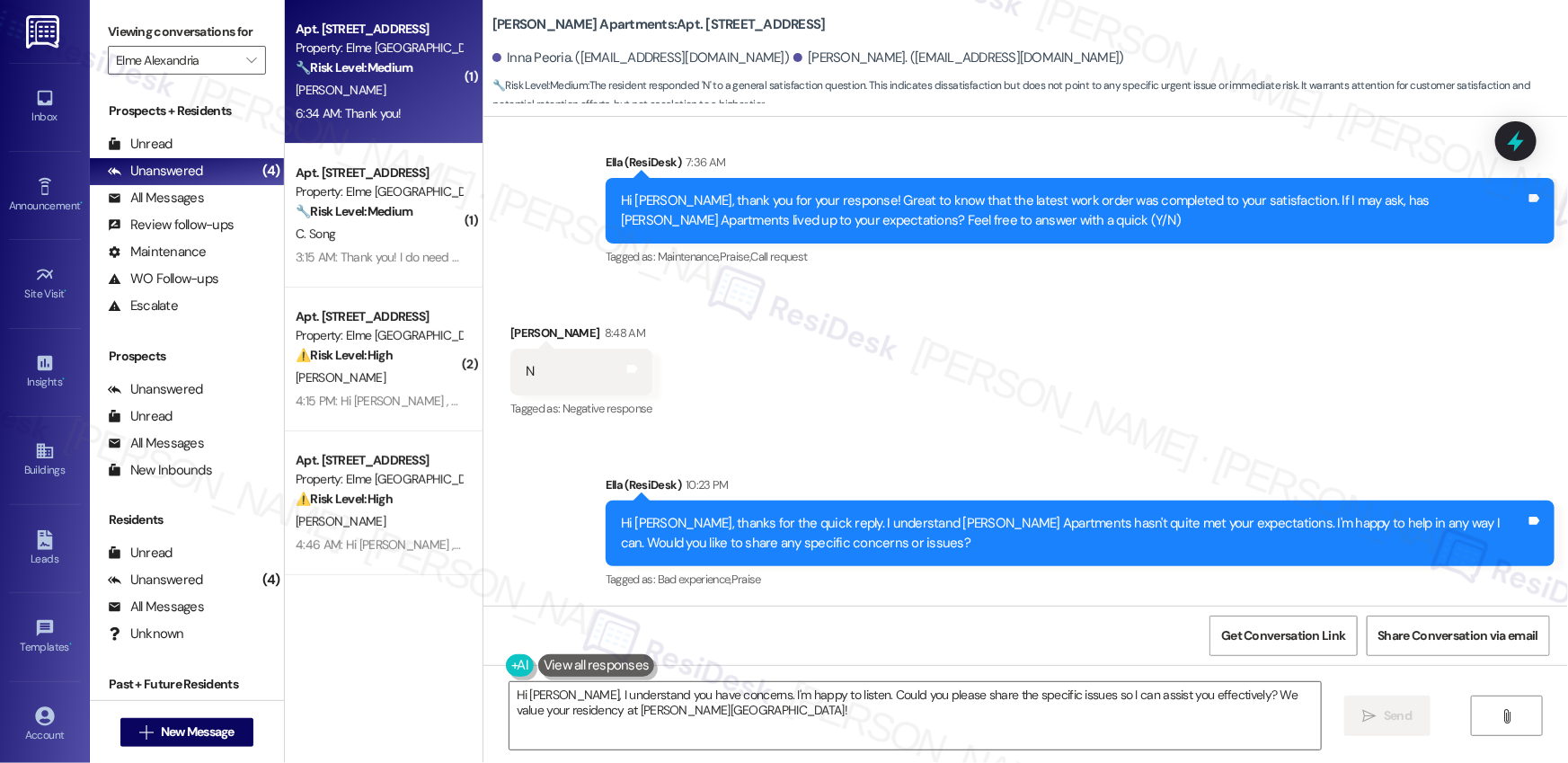
click at [391, 128] on div "Apt. 3223, 205 Century Place Property: Elme Alexandria 🔧 Risk Level: Medium The…" at bounding box center [384, 72] width 198 height 144
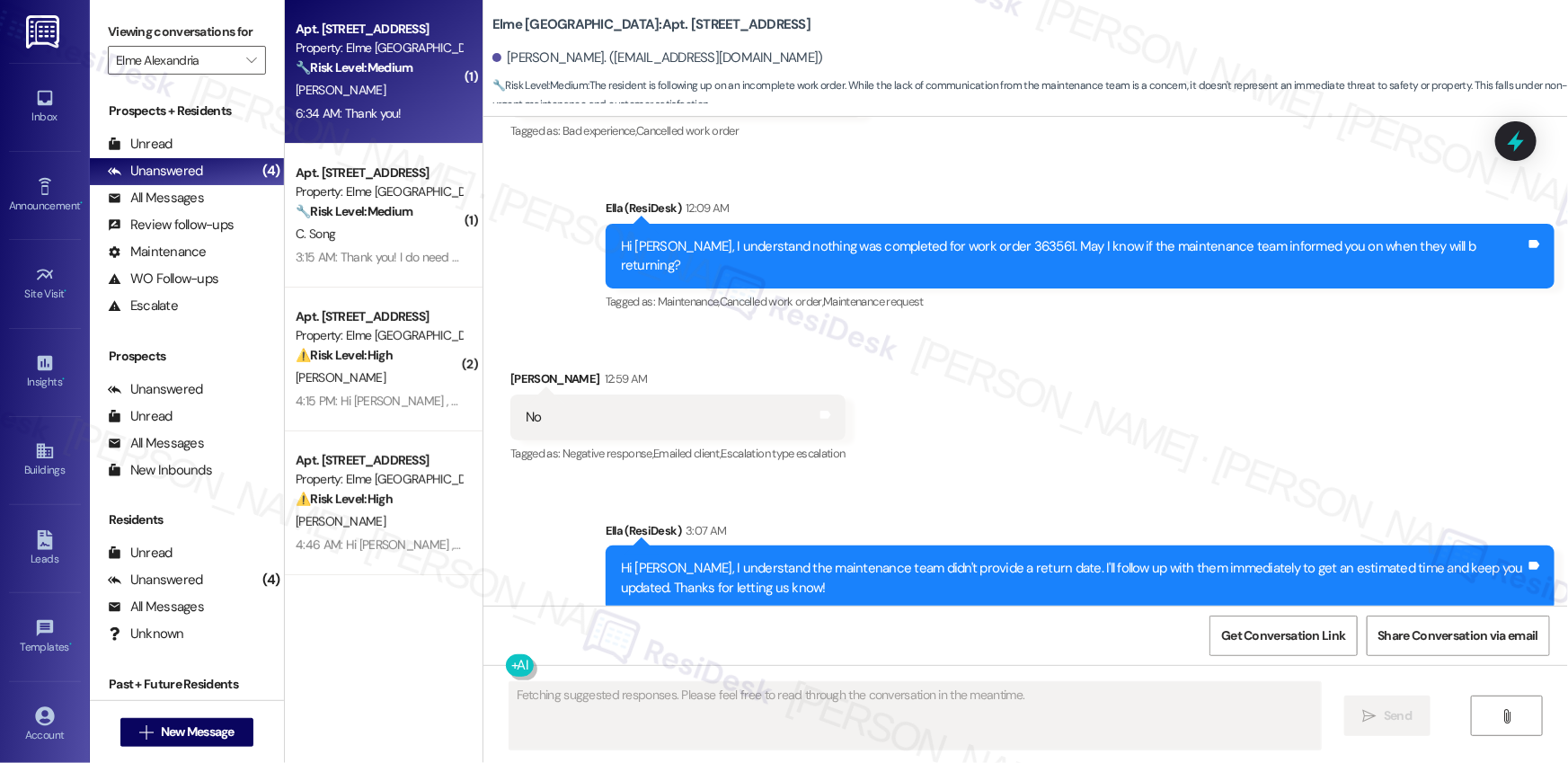
scroll to position [4198, 0]
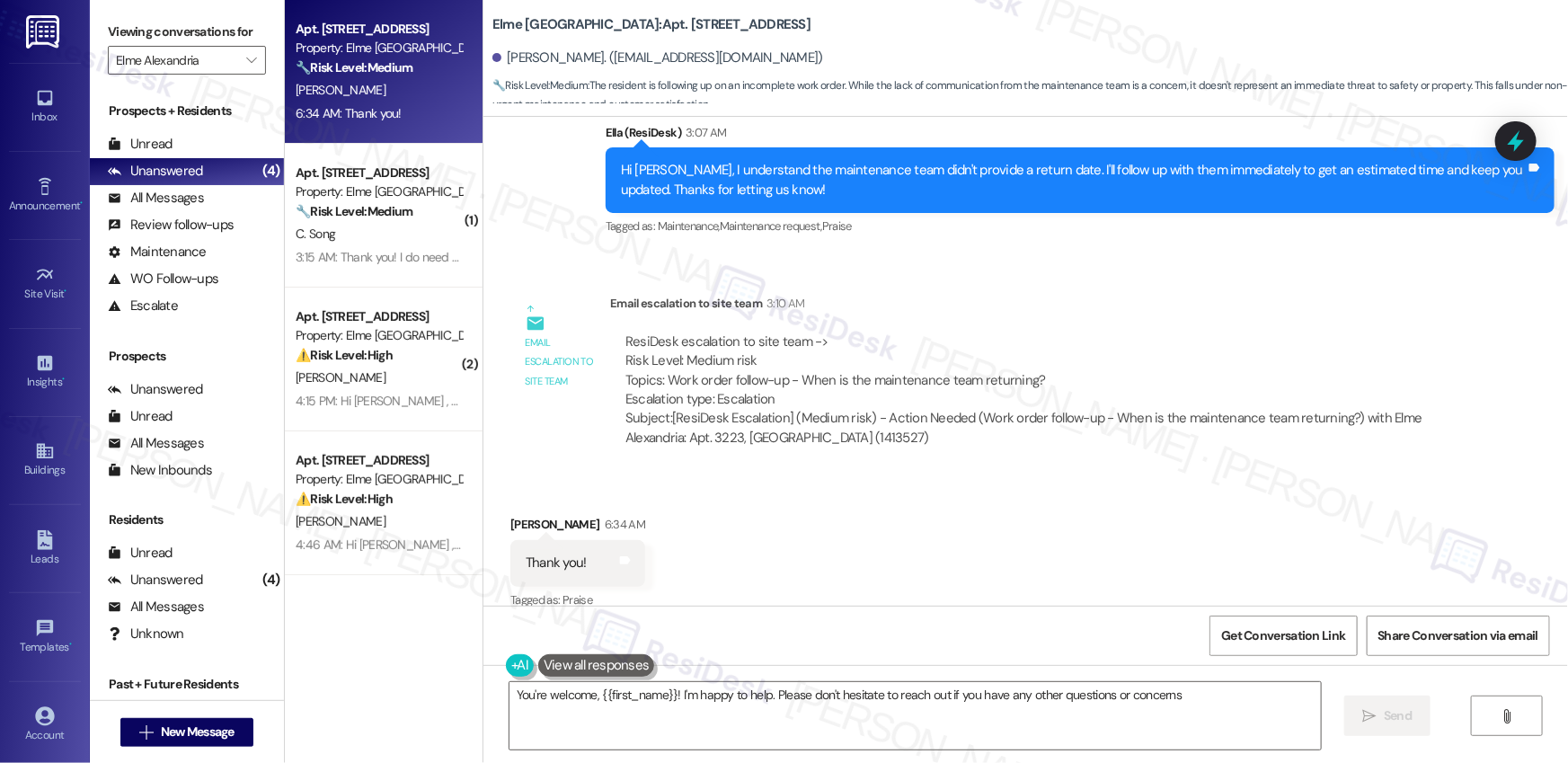
type textarea "You're welcome, {{first_name}}! I'm happy to help. Please don't hesitate to rea…"
click at [733, 473] on div "Received via SMS Julian Blanco 6:34 AM Thank you! Tags and notes Tagged as: Pra…" at bounding box center [1025, 549] width 1085 height 151
click at [779, 740] on textarea "You're welcome, {{first_name}}! I'm happy to help. Please don't hesitate to rea…" at bounding box center [915, 715] width 812 height 68
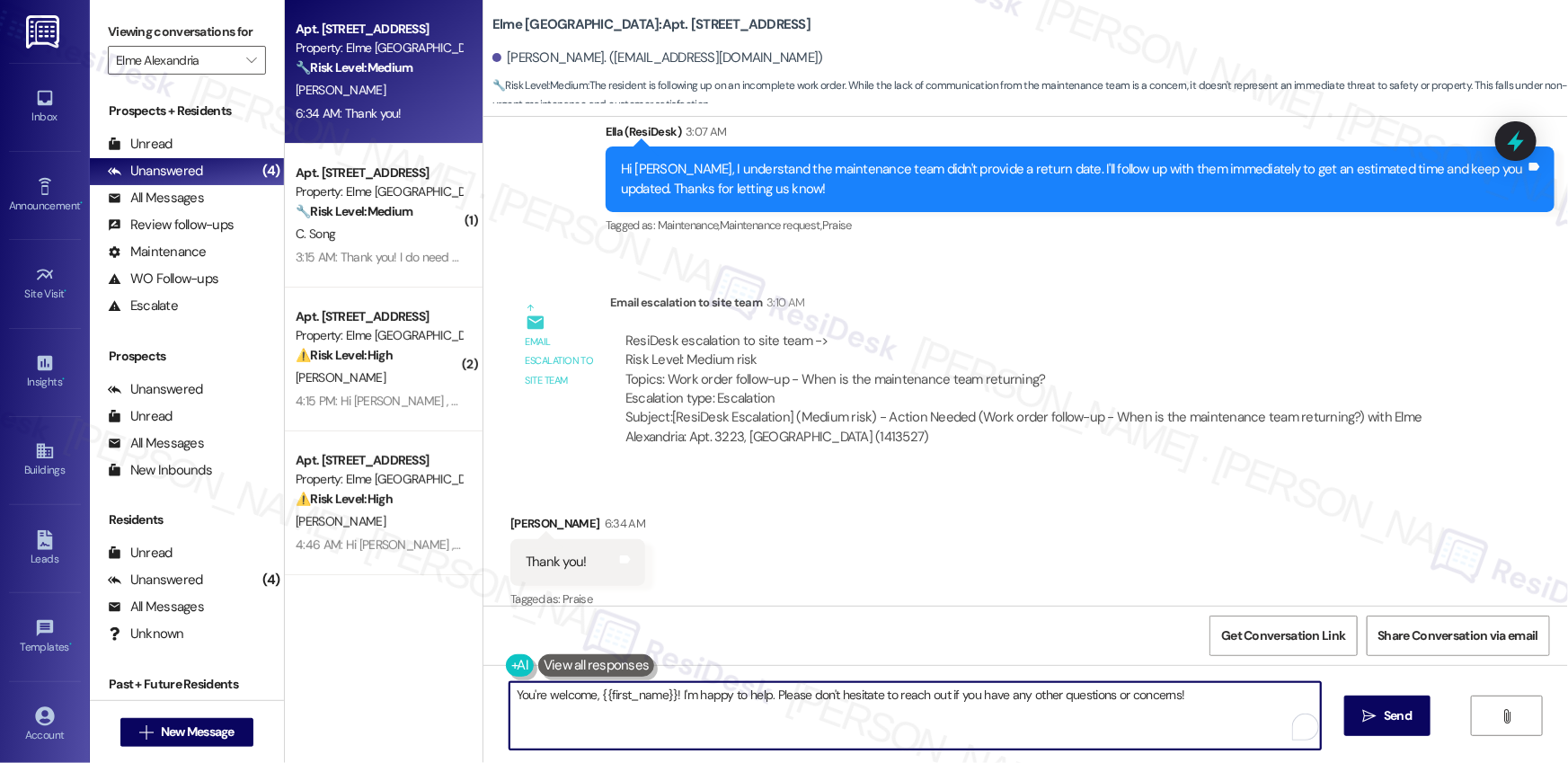
click at [779, 740] on textarea "You're welcome, {{first_name}}! I'm happy to help. Please don't hesitate to rea…" at bounding box center [915, 715] width 812 height 68
click at [778, 728] on textarea "You're welcome, {{first_name}}! I'm happy to help. Please don't hesitate to rea…" at bounding box center [915, 715] width 812 height 68
click at [1105, 711] on textarea "You're welcome, {{first_name}}! I'm happy to help. Please don't hesitate to rea…" at bounding box center [910, 715] width 812 height 68
click at [1393, 711] on span "Send" at bounding box center [1386, 715] width 28 height 19
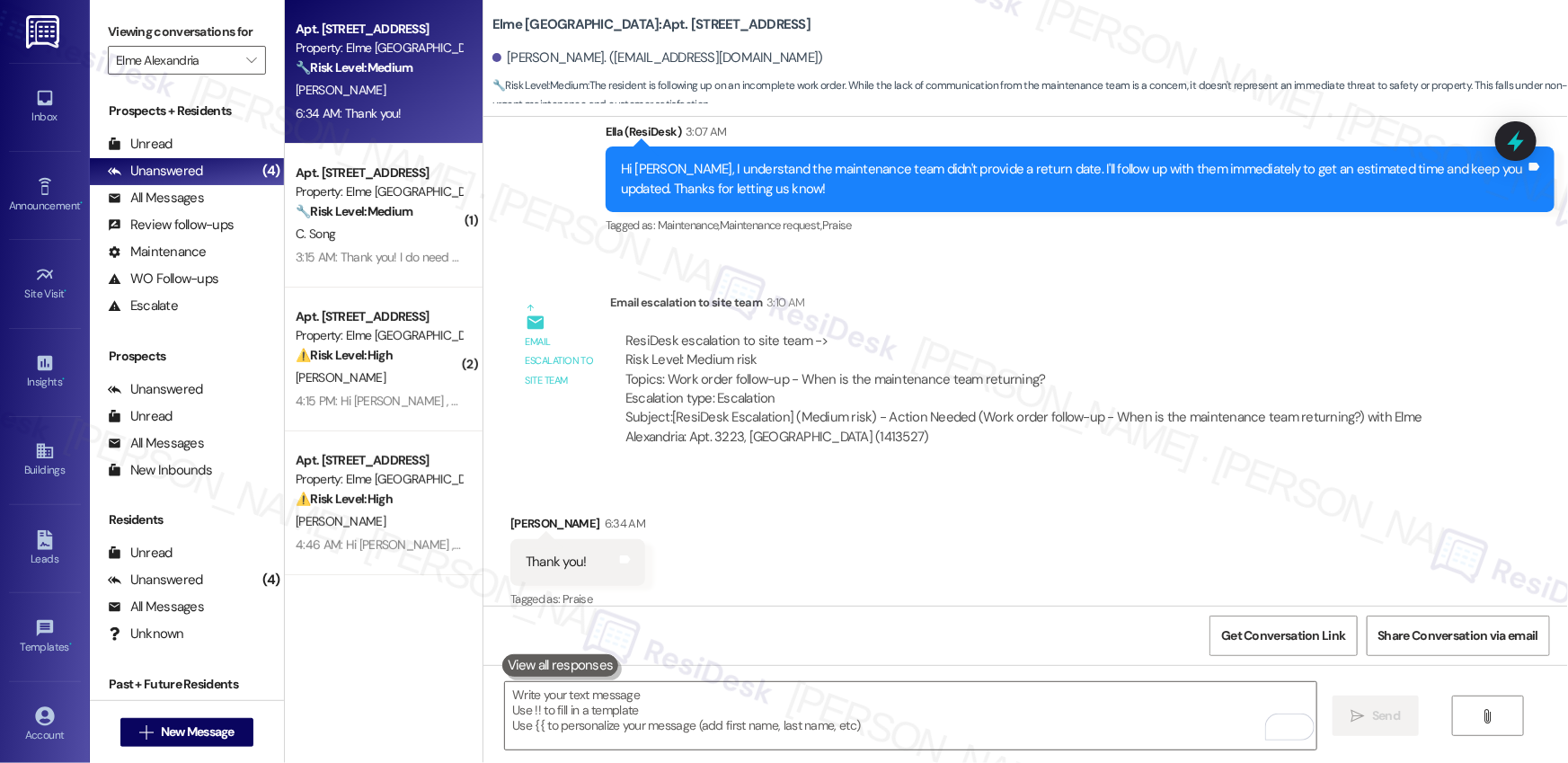
scroll to position [4198, 0]
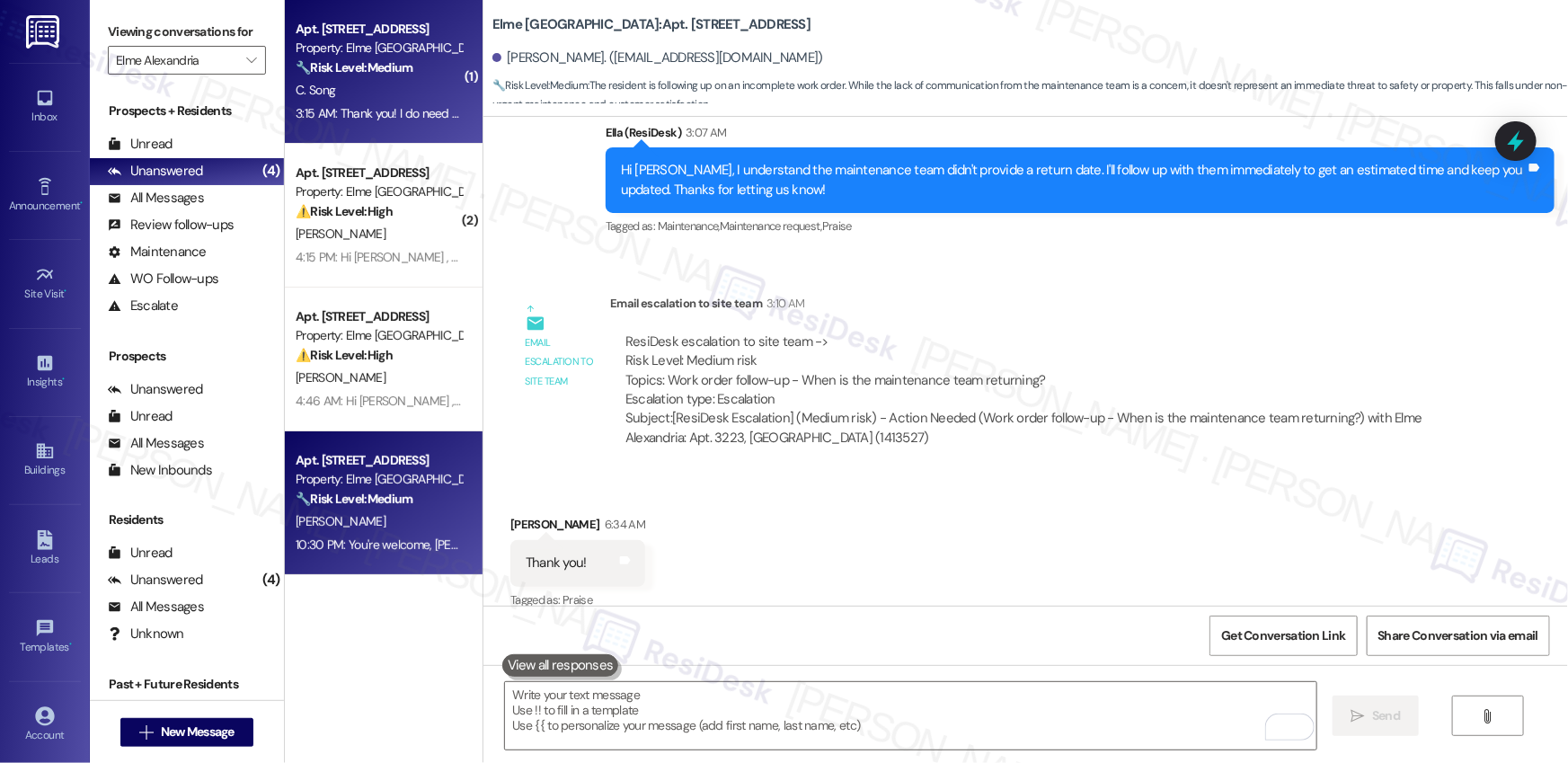
click at [416, 26] on div "Apt. [STREET_ADDRESS]" at bounding box center [379, 29] width 166 height 19
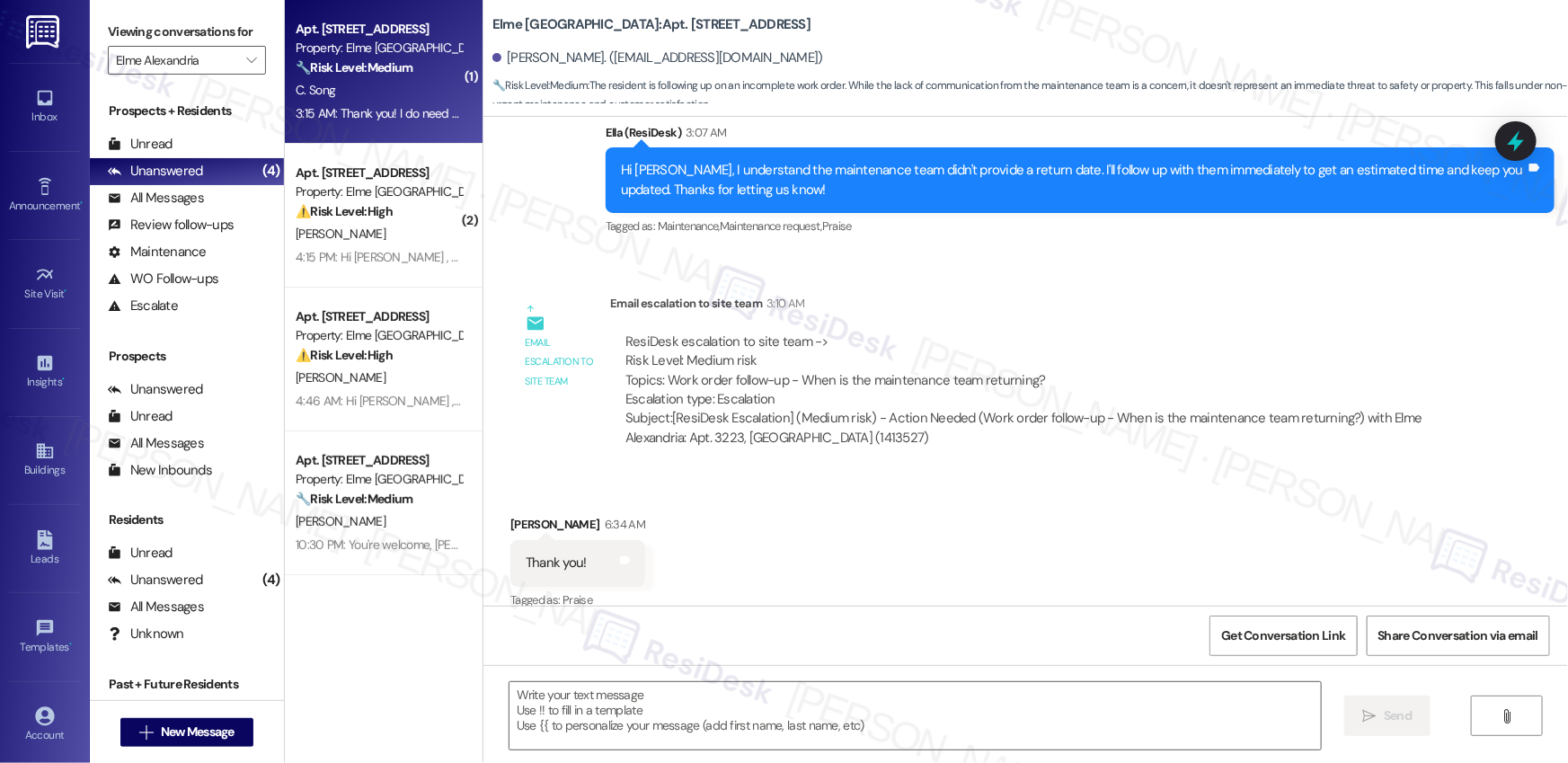
type textarea "Fetching suggested responses. Please feel free to read through the conversation…"
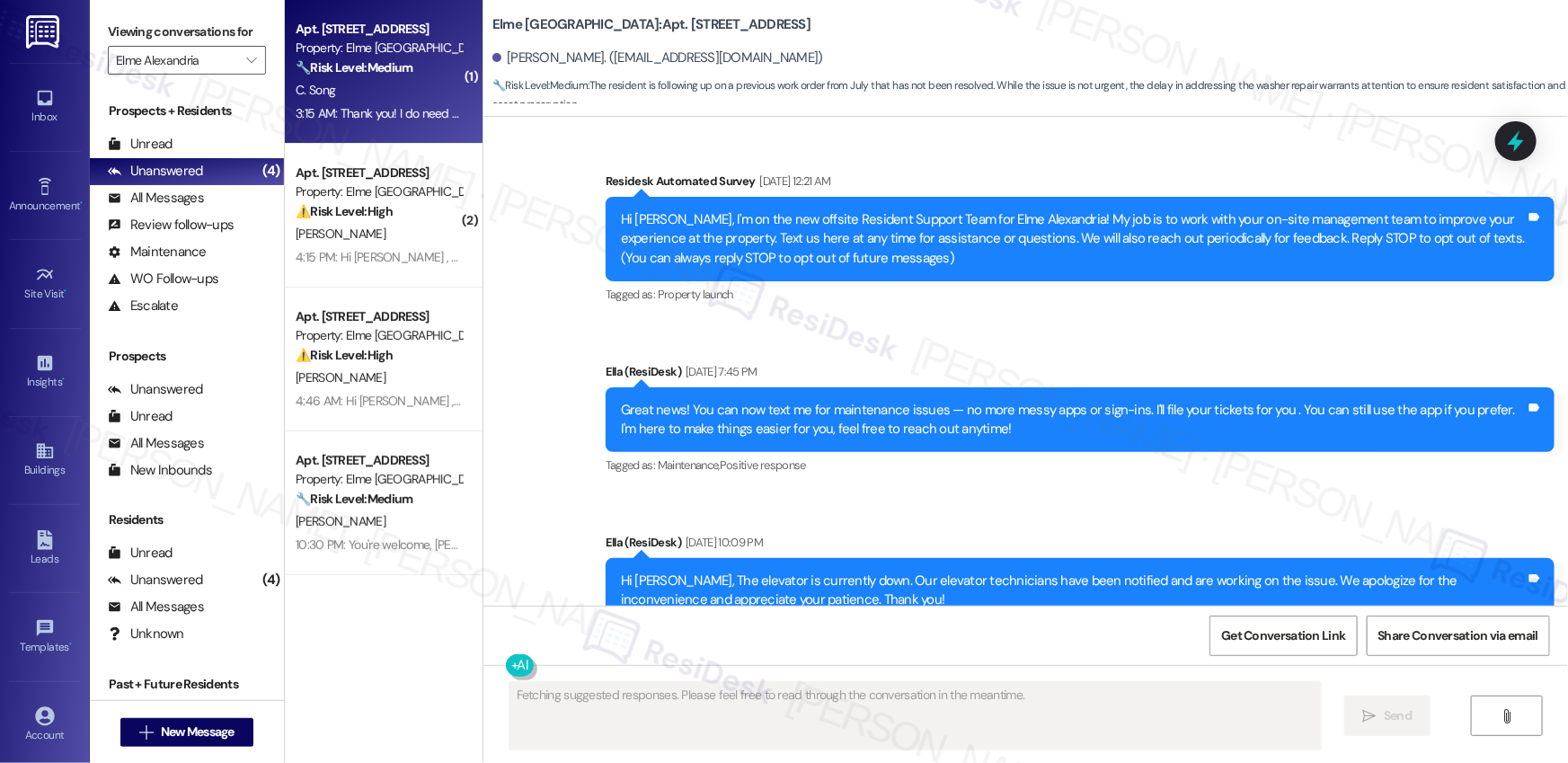
scroll to position [35634, 0]
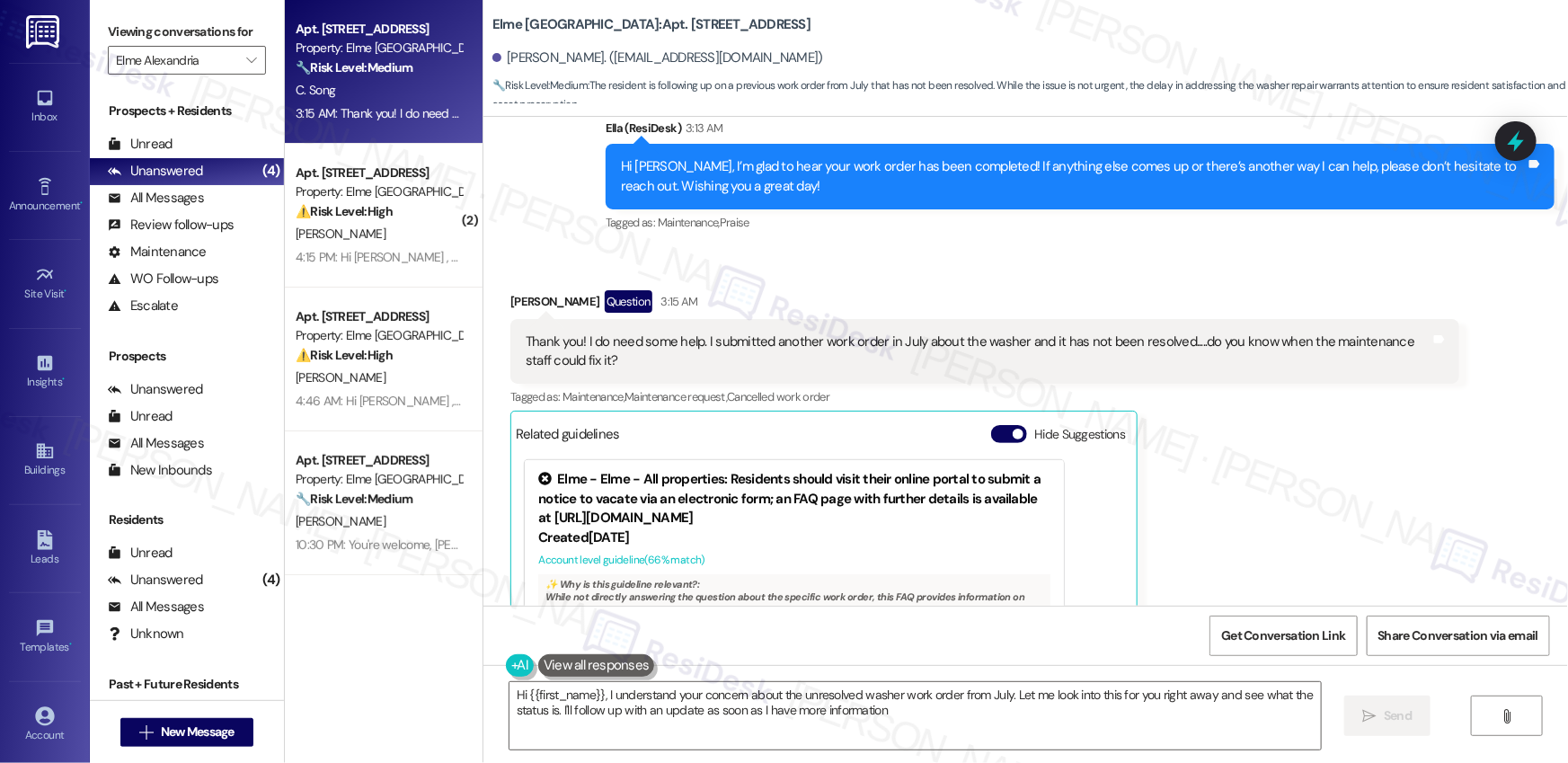
type textarea "Hi {{first_name}}, I understand your concern about the unresolved washer work o…"
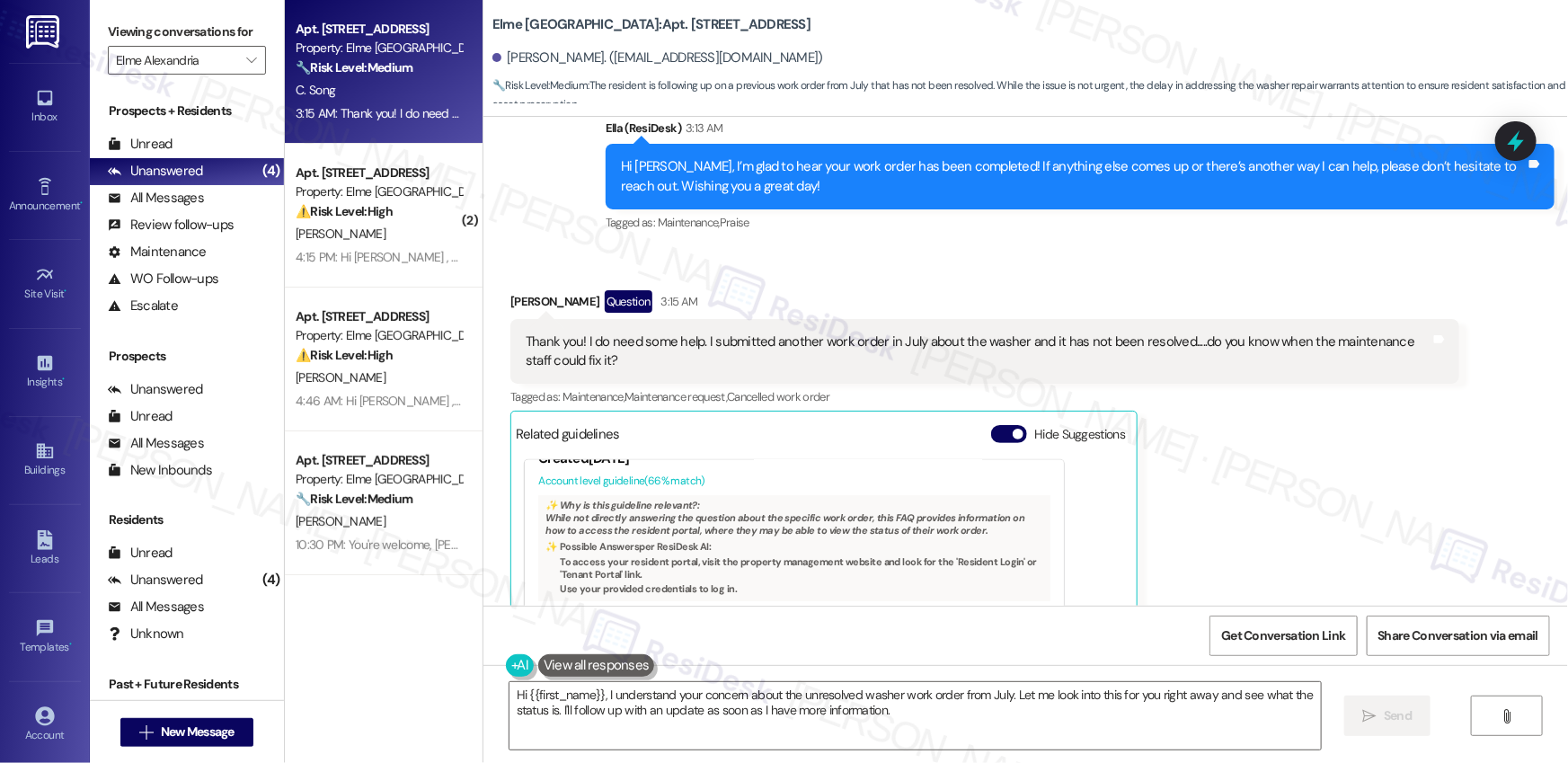
scroll to position [121, 0]
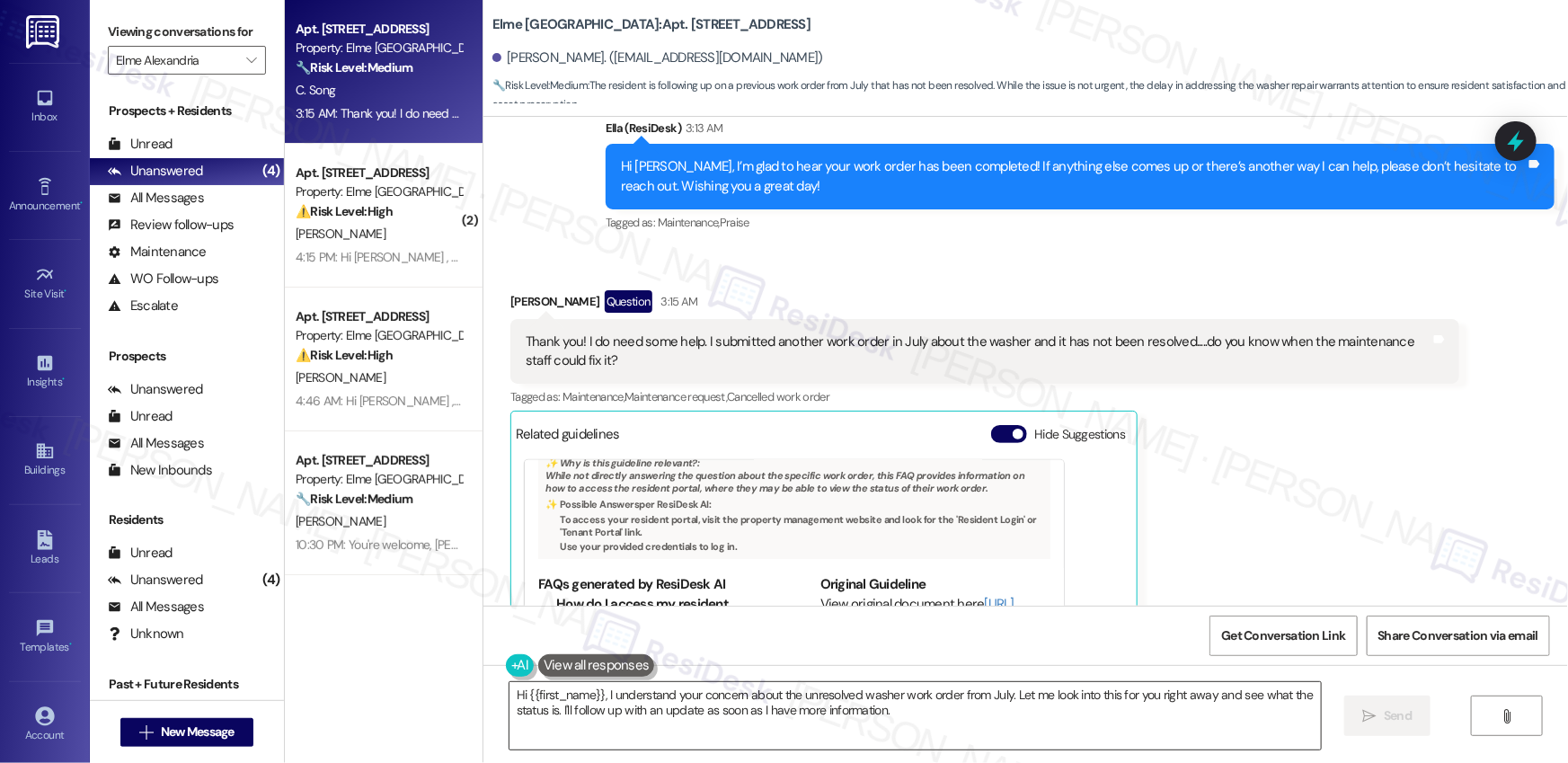
click at [967, 722] on textarea "Hi {{first_name}}, I understand your concern about the unresolved washer work o…" at bounding box center [915, 715] width 812 height 68
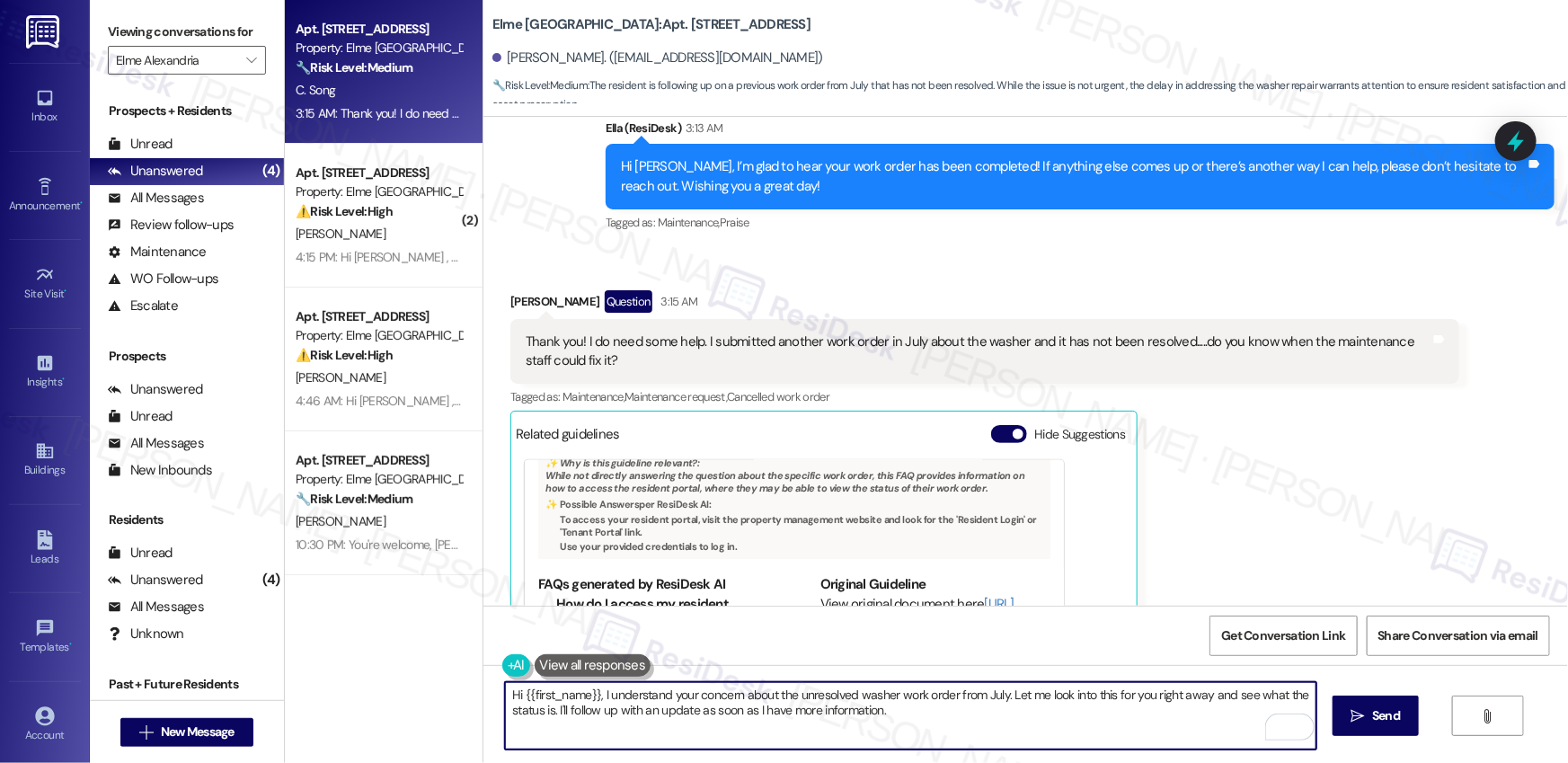
drag, startPoint x: 993, startPoint y: 722, endPoint x: 1003, endPoint y: 706, distance: 18.9
click at [1003, 706] on textarea "Hi {{first_name}}, I understand your concern about the unresolved washer work o…" at bounding box center [910, 715] width 812 height 68
click at [1021, 719] on textarea "Hi {{first_name}}, I understand your concern about the unresolved washer work o…" at bounding box center [910, 715] width 812 height 68
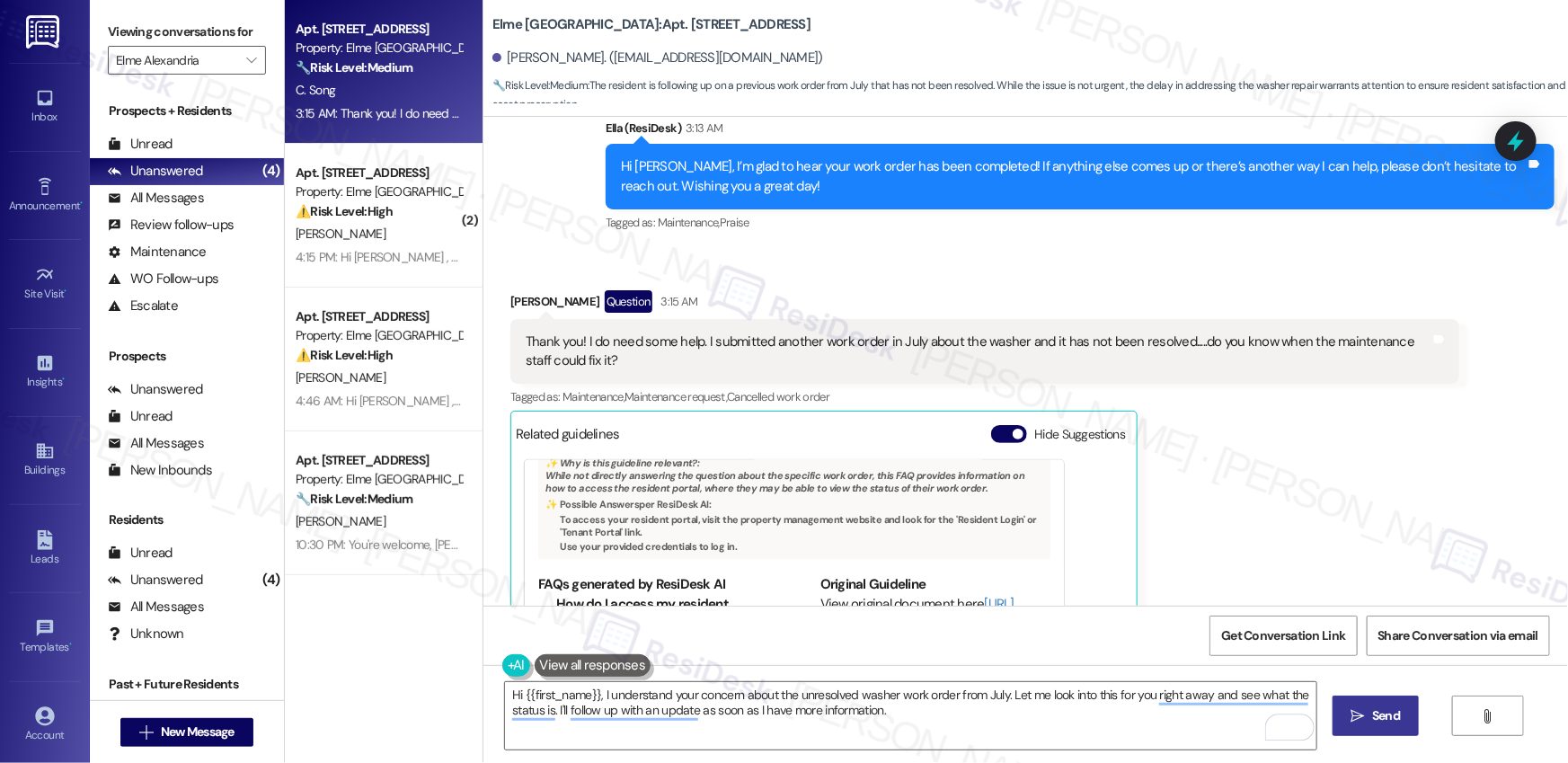
click at [1393, 717] on span "Send" at bounding box center [1386, 715] width 28 height 19
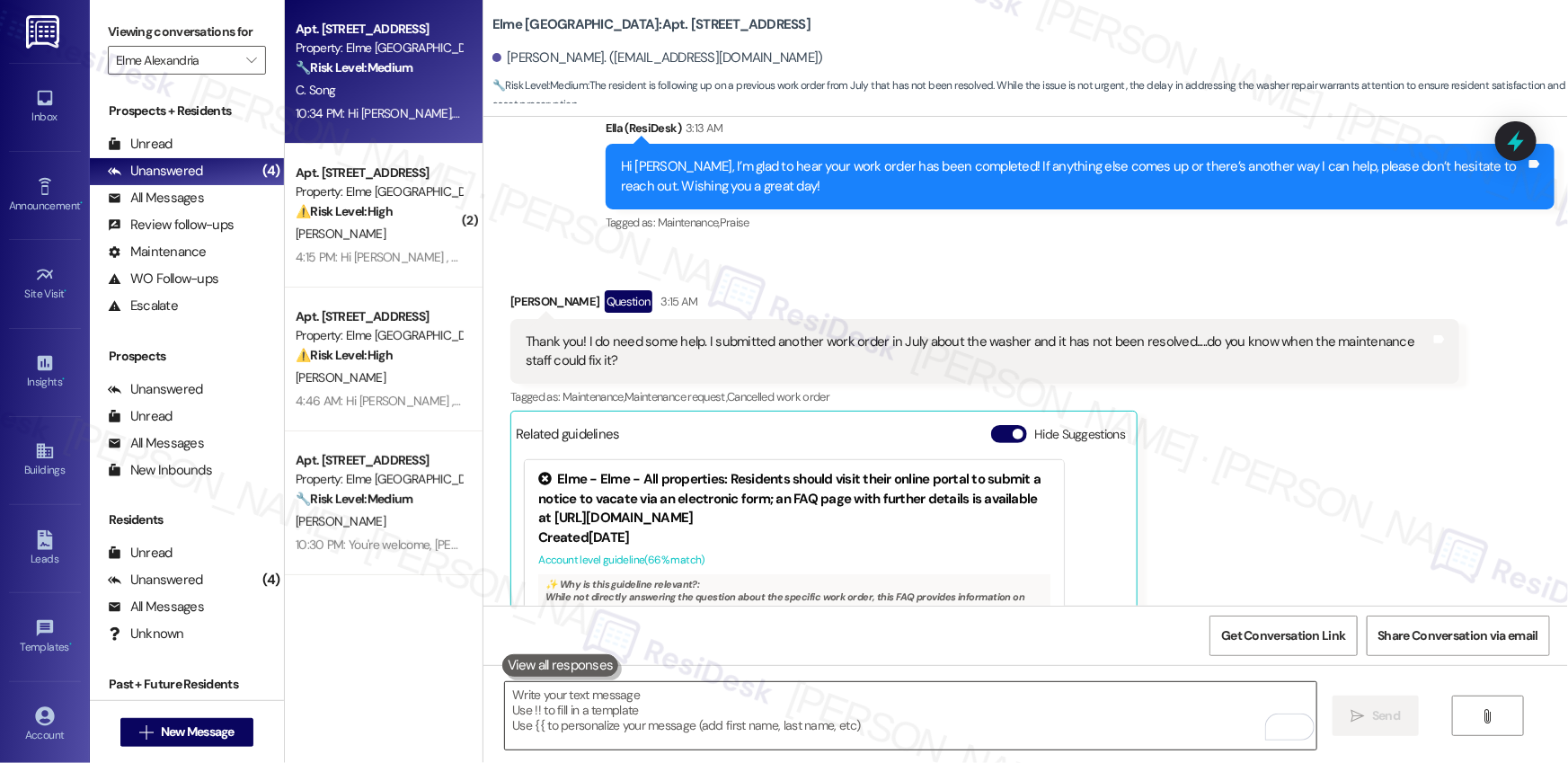
click at [901, 696] on textarea "To enrich screen reader interactions, please activate Accessibility in Grammarl…" at bounding box center [910, 715] width 812 height 68
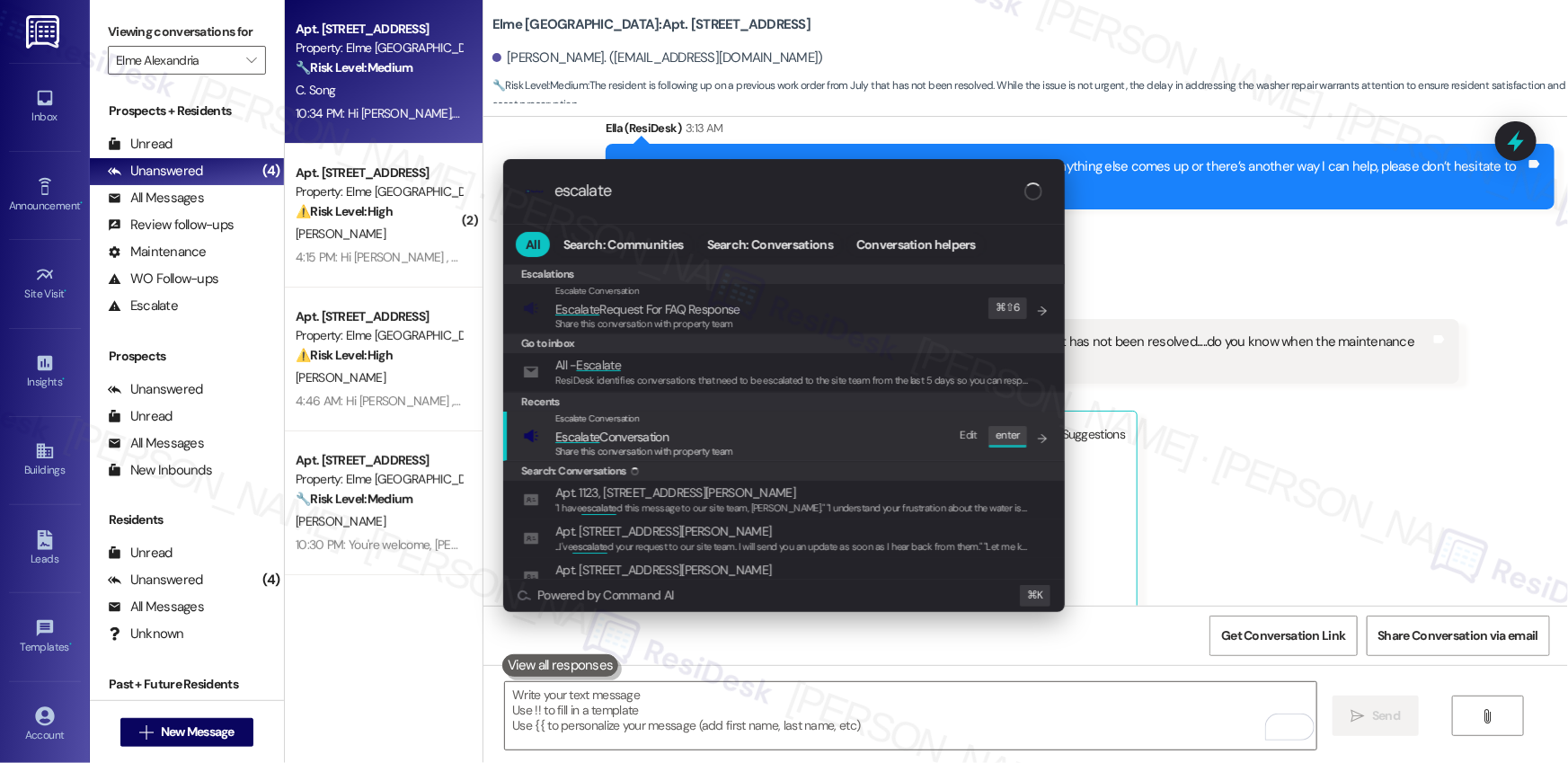
type input "escalate"
click at [699, 428] on span "Escalate Conversation" at bounding box center [644, 437] width 178 height 20
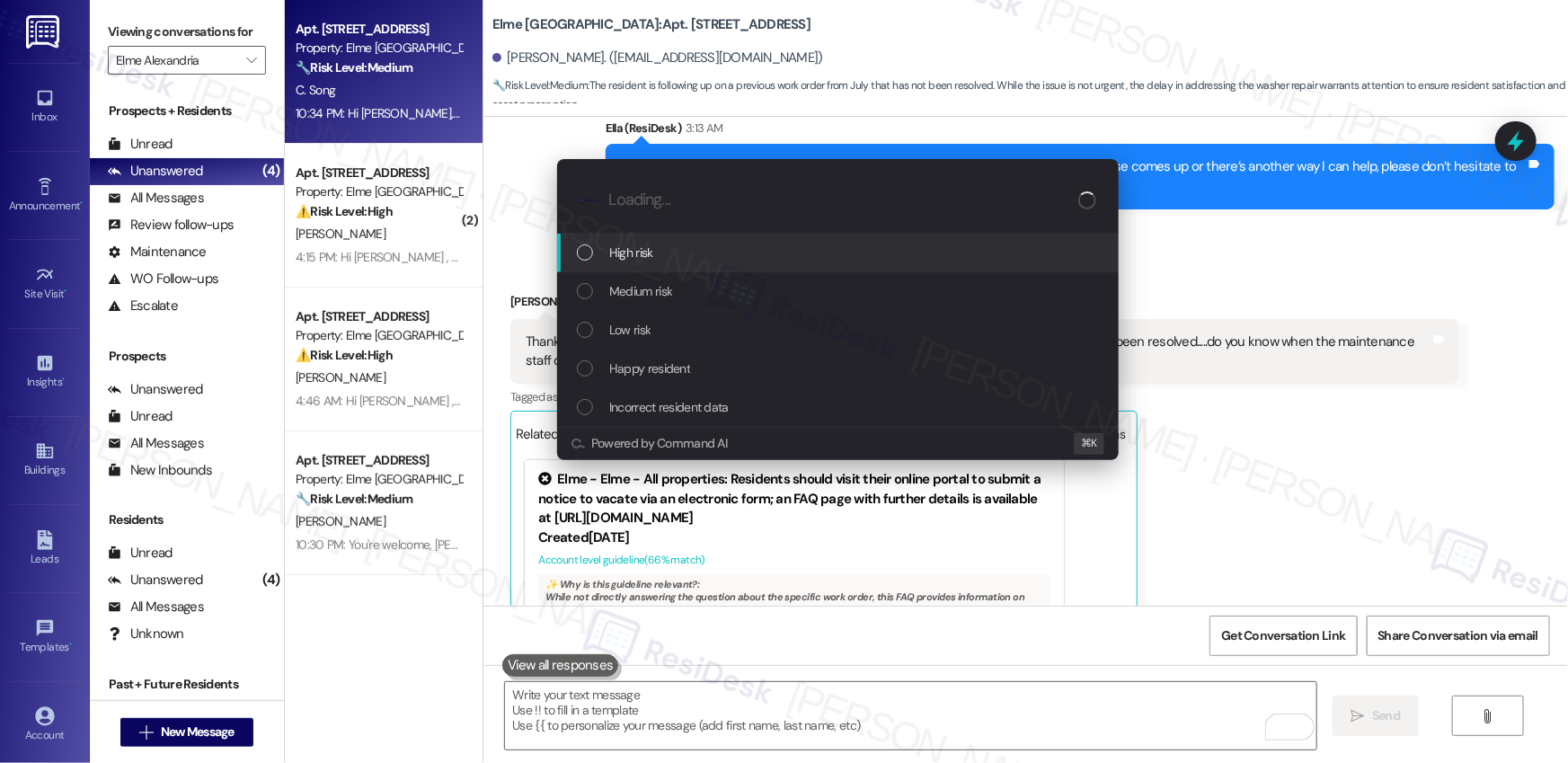
click at [638, 243] on span "High risk" at bounding box center [631, 253] width 44 height 20
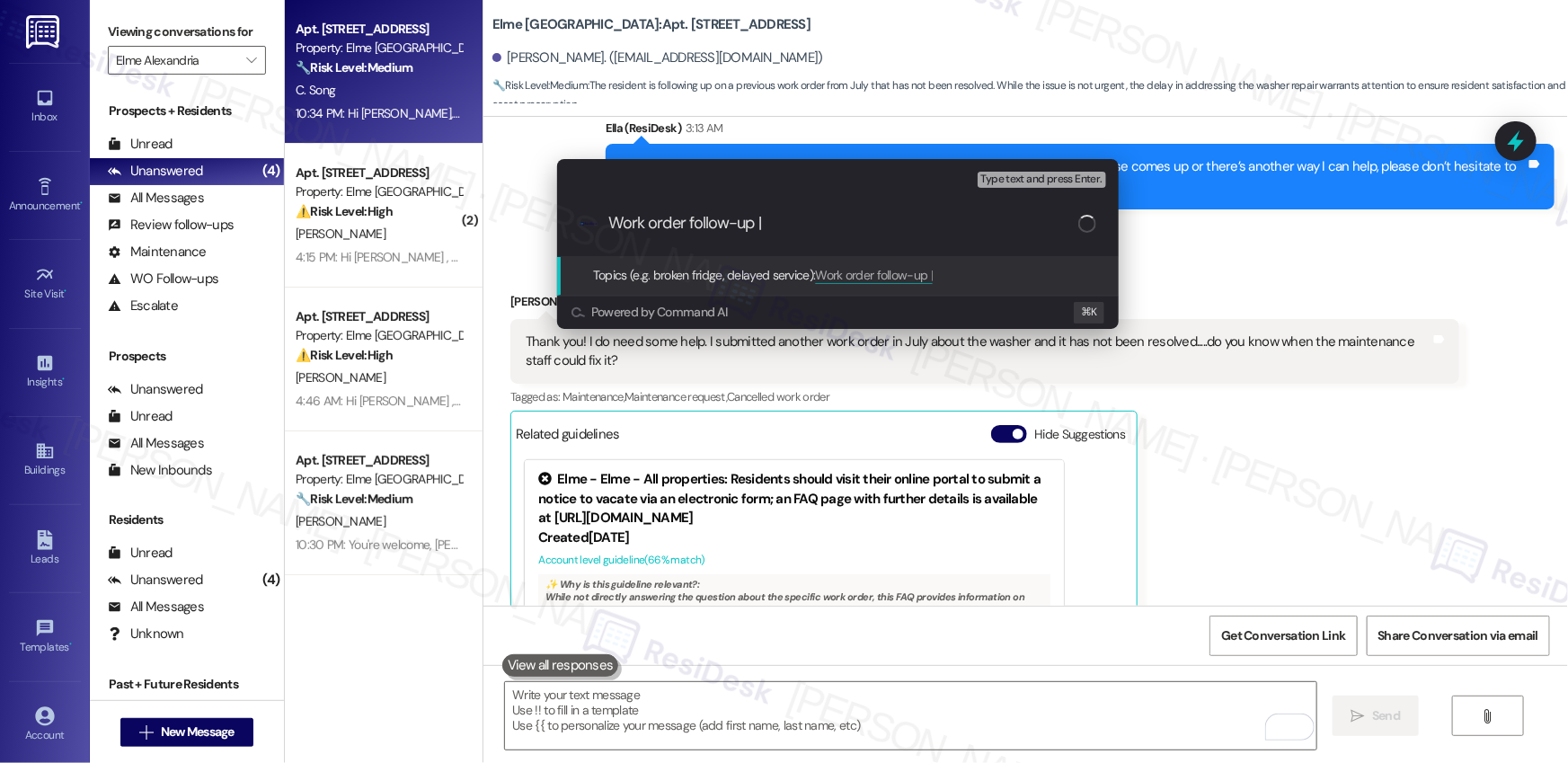
paste input "Work Order # 384555"
type input "Work order follow-up | Work Order # 384555"
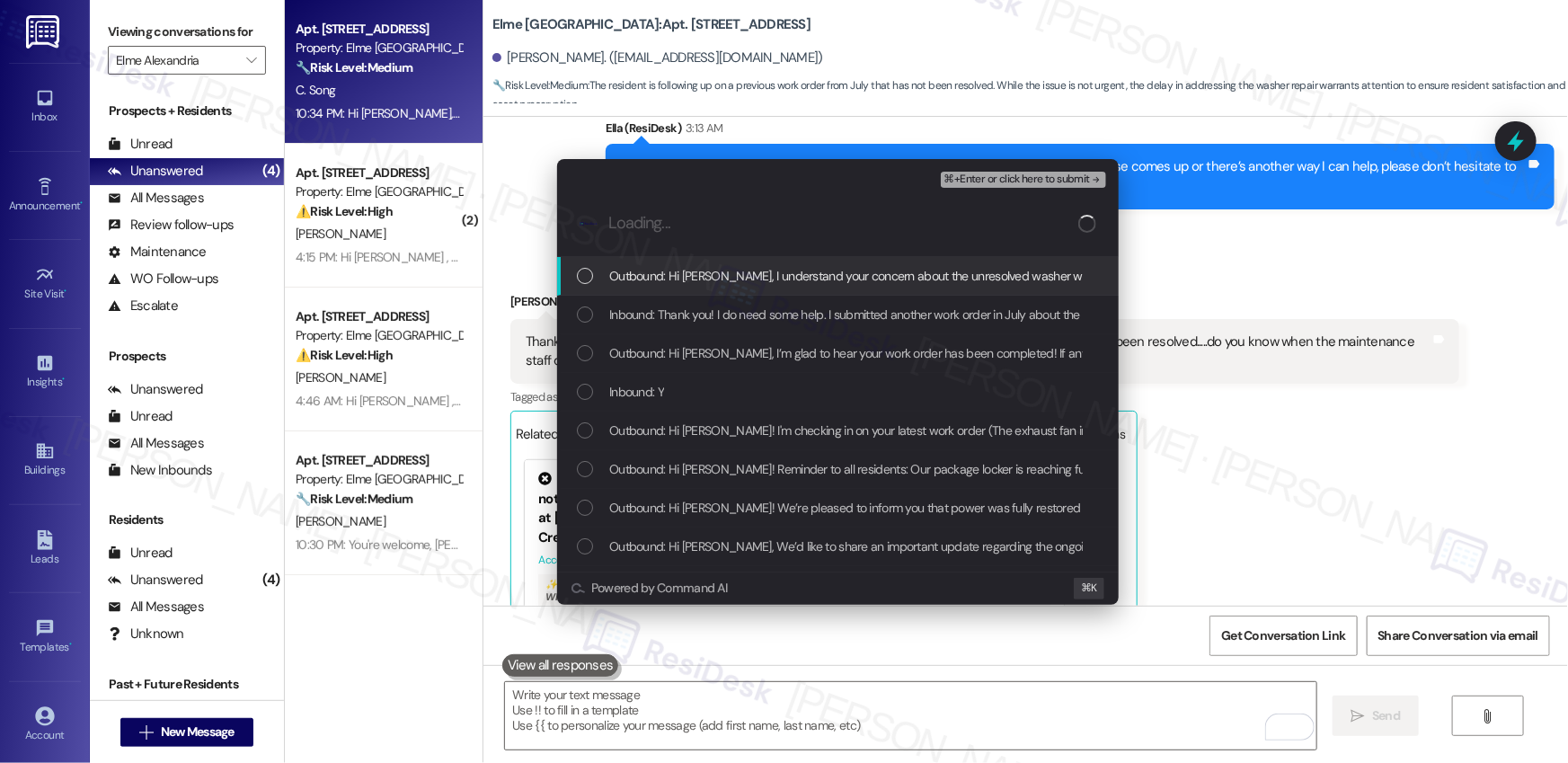
click at [699, 273] on span "Outbound: Hi Chao, I understand your concern about the unresolved washer work o…" at bounding box center [1232, 275] width 1246 height 20
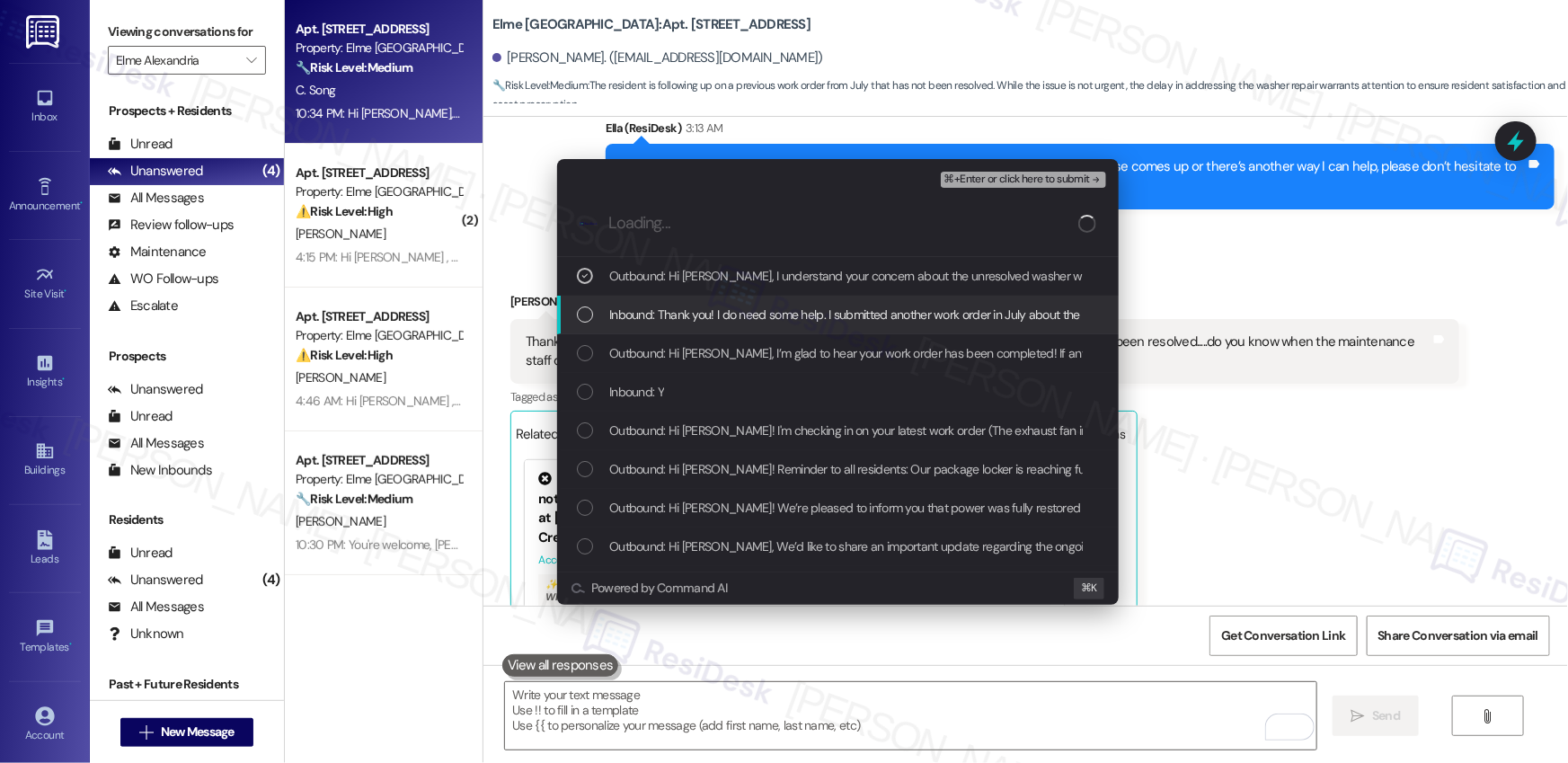
drag, startPoint x: 701, startPoint y: 307, endPoint x: 701, endPoint y: 337, distance: 30.0
click at [701, 308] on span "Inbound: Thank you! I do need some help. I submitted another work order in July…" at bounding box center [1085, 315] width 952 height 20
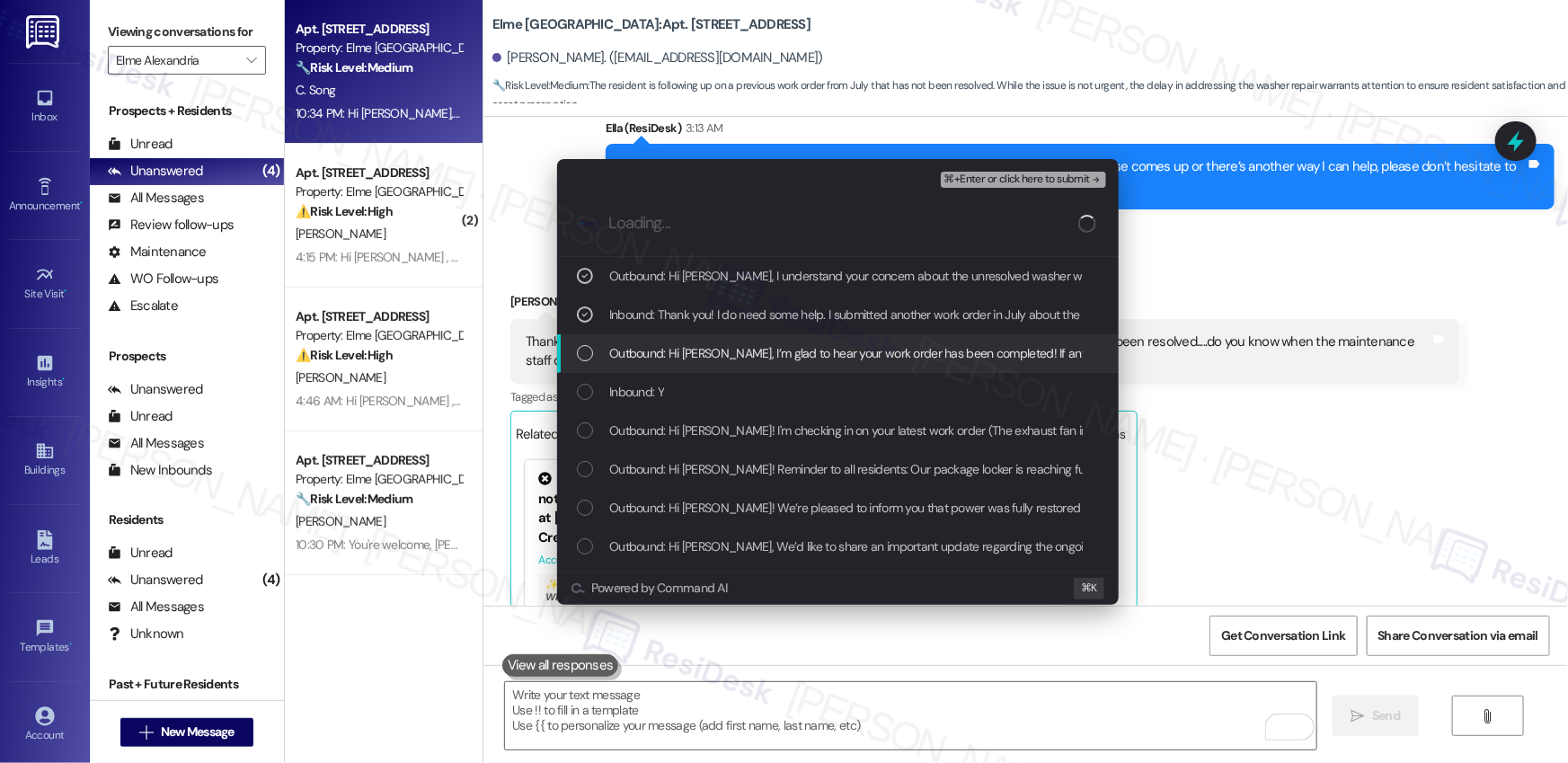
click at [701, 346] on span "Outbound: Hi Chao, I’m glad to hear your work order has been completed! If anyt…" at bounding box center [1145, 353] width 1072 height 20
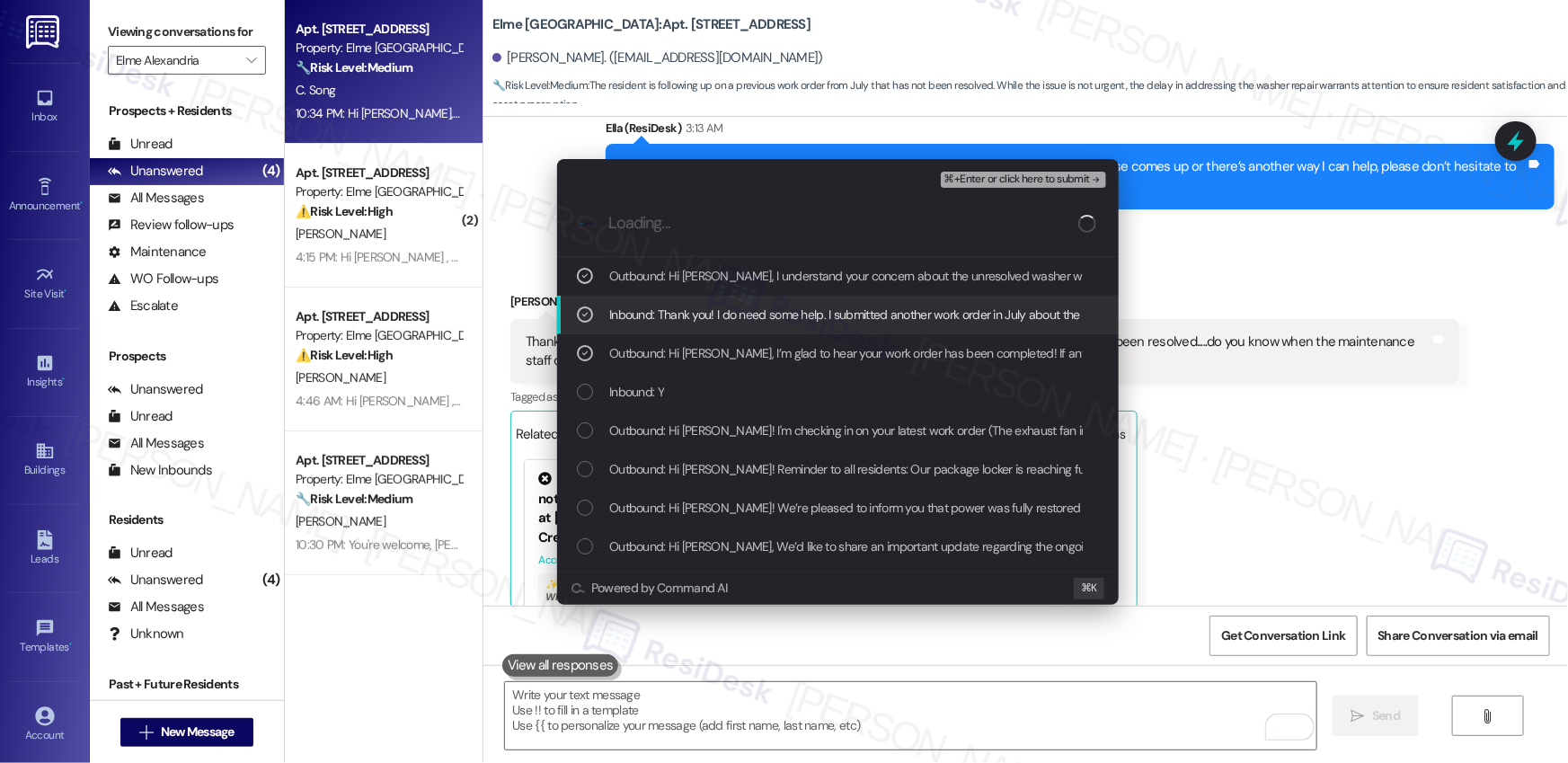
click at [1020, 175] on span "⌘+Enter or click here to submit" at bounding box center [1017, 179] width 146 height 13
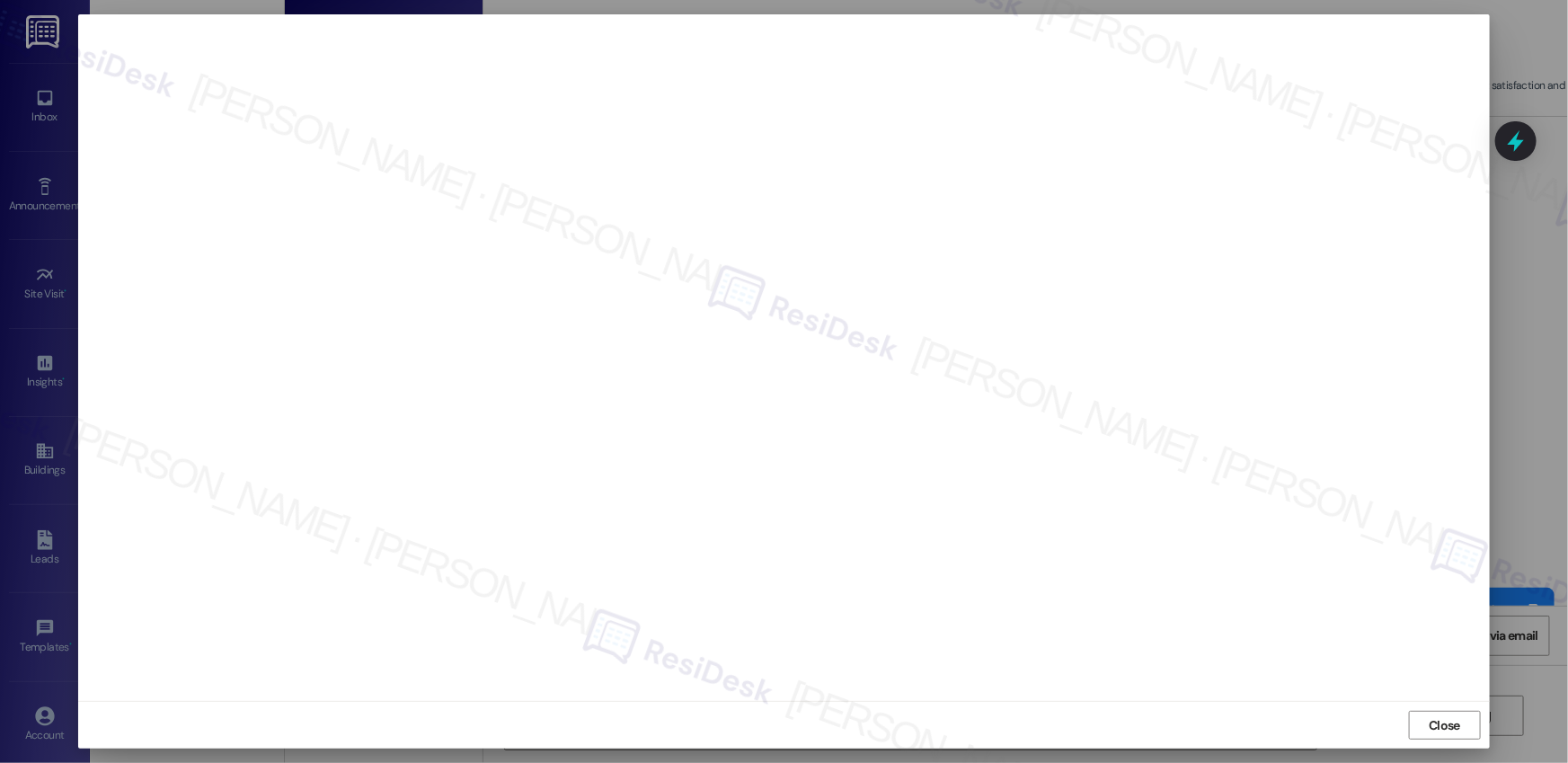
scroll to position [35903, 0]
click at [1441, 722] on span "Close" at bounding box center [1445, 725] width 31 height 19
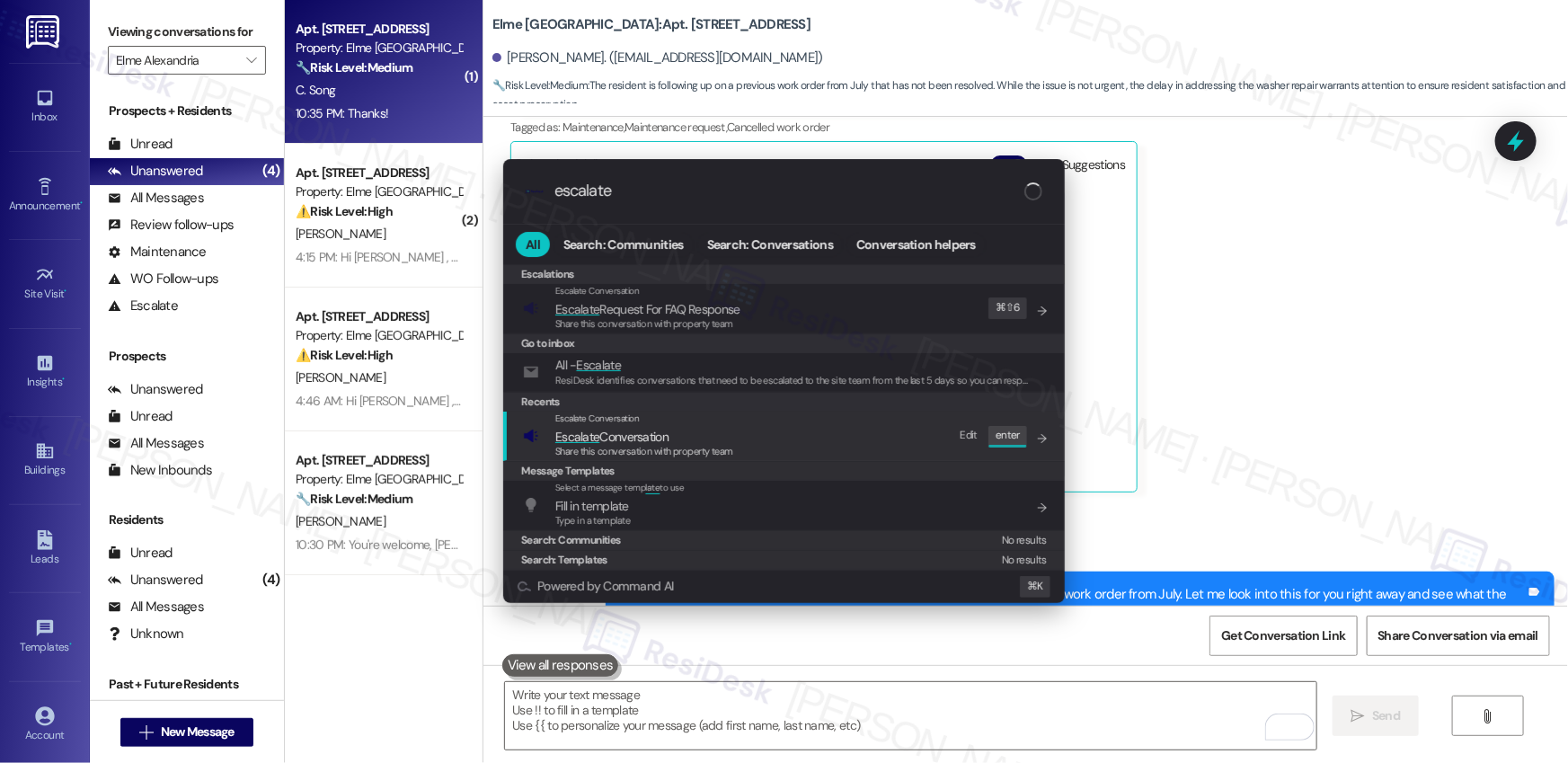
type input "escalate"
click at [651, 448] on span "Share this conversation with property team" at bounding box center [644, 450] width 178 height 13
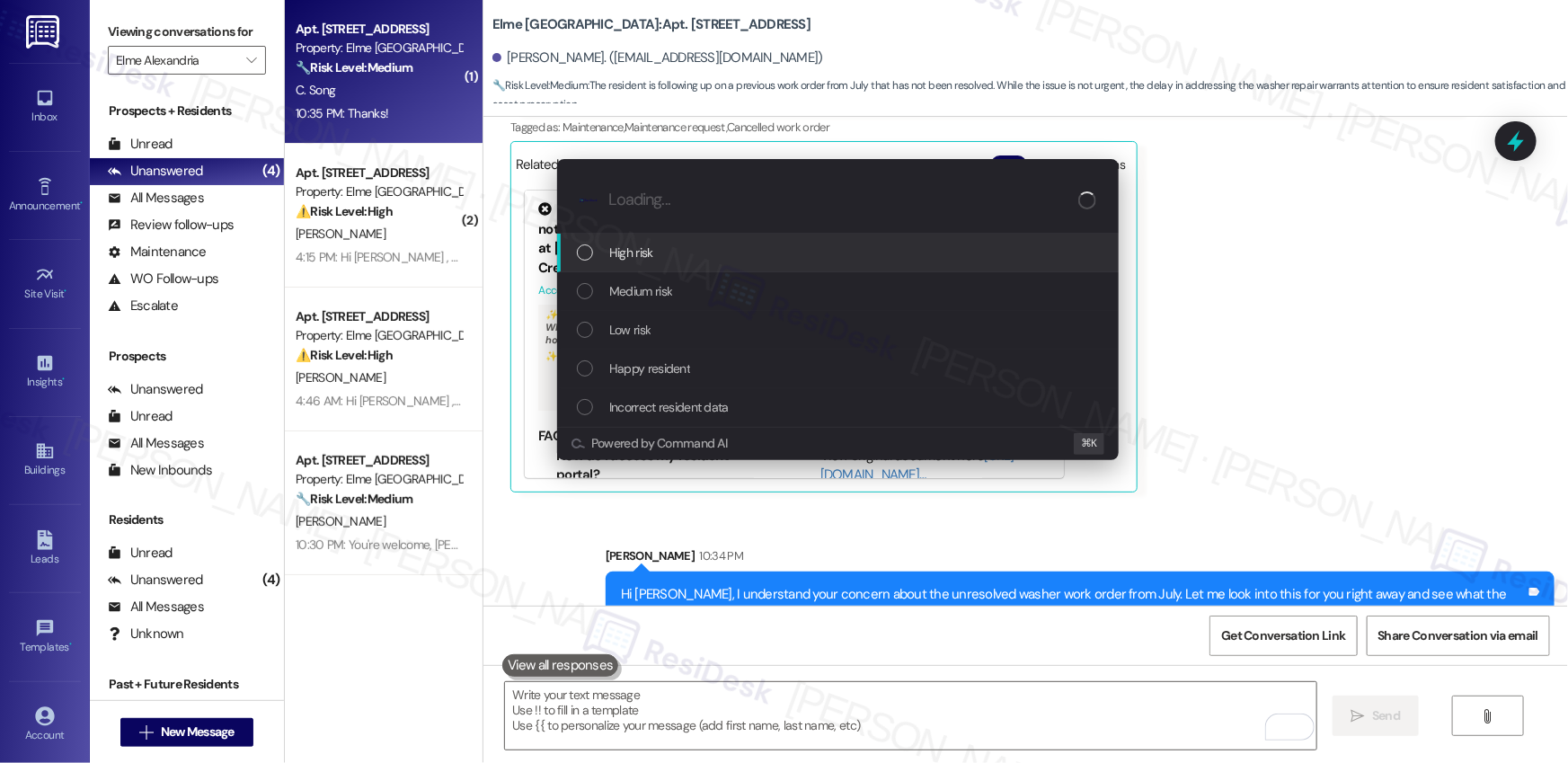
click at [649, 258] on span "High risk" at bounding box center [631, 253] width 44 height 20
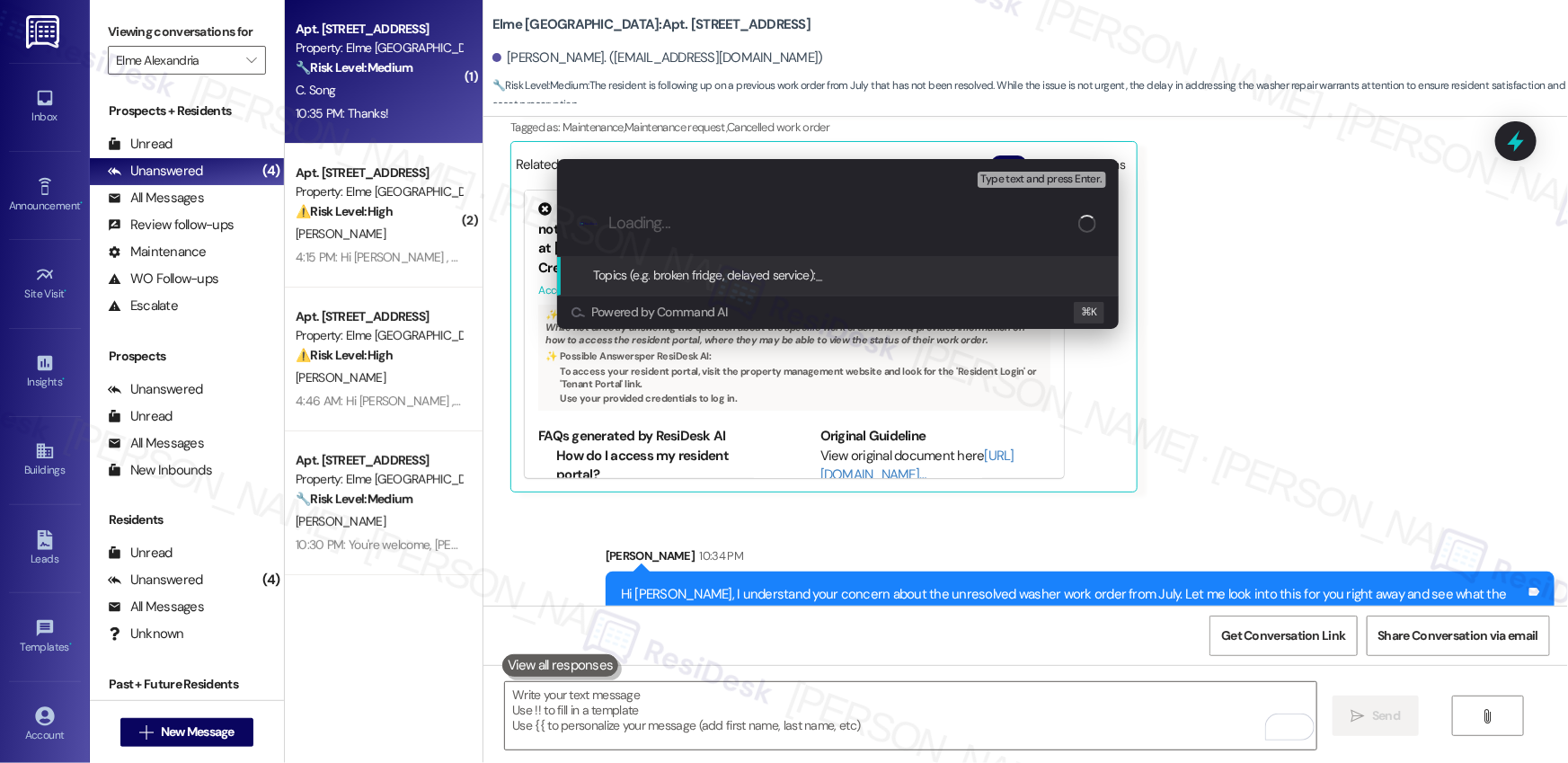
paste input "Work order follow-up | Work Order # 384555"
type input "Work order follow-up | Work Order # 384555"
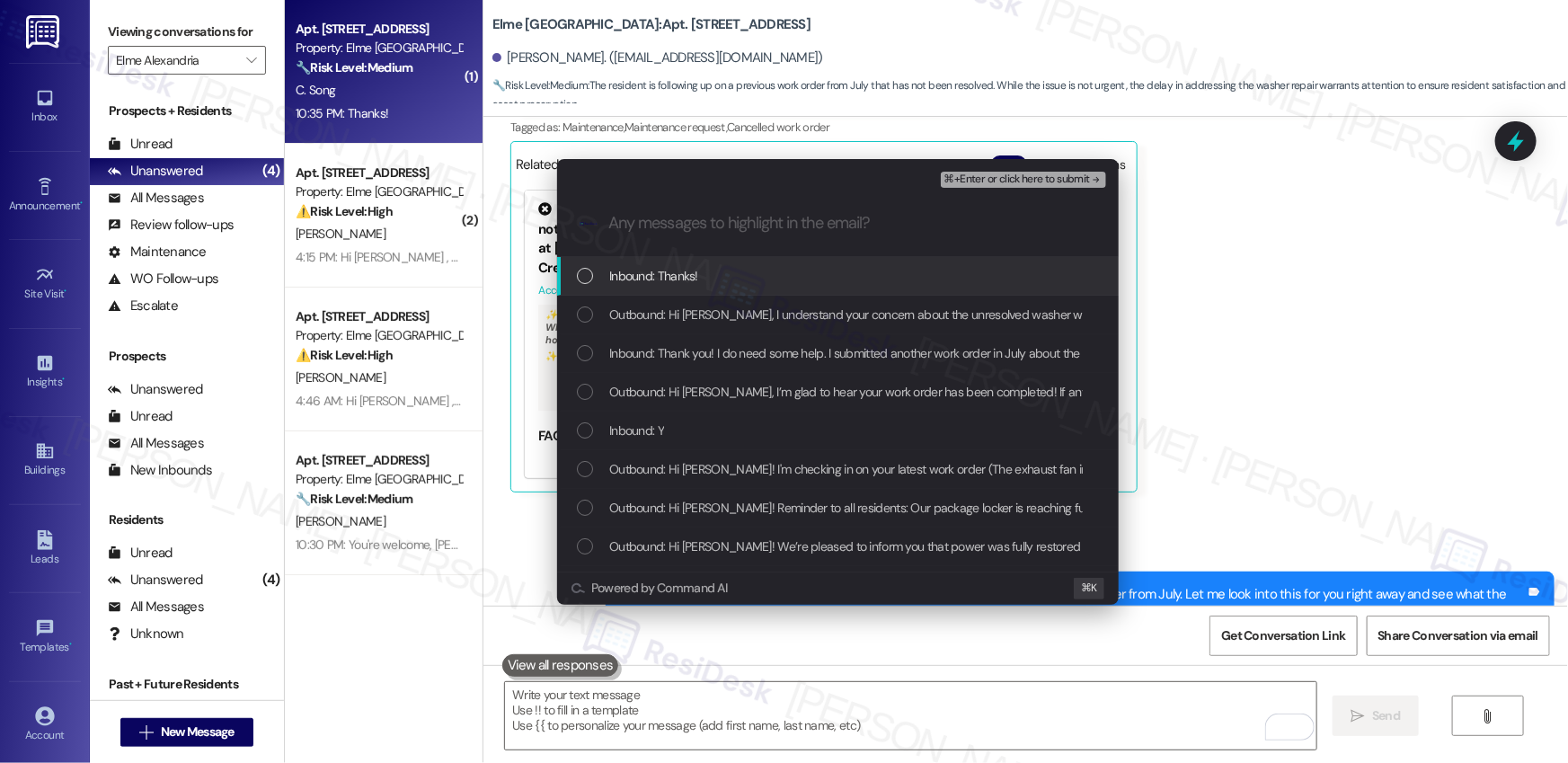
click at [664, 269] on span "Inbound: Thanks!" at bounding box center [653, 275] width 89 height 20
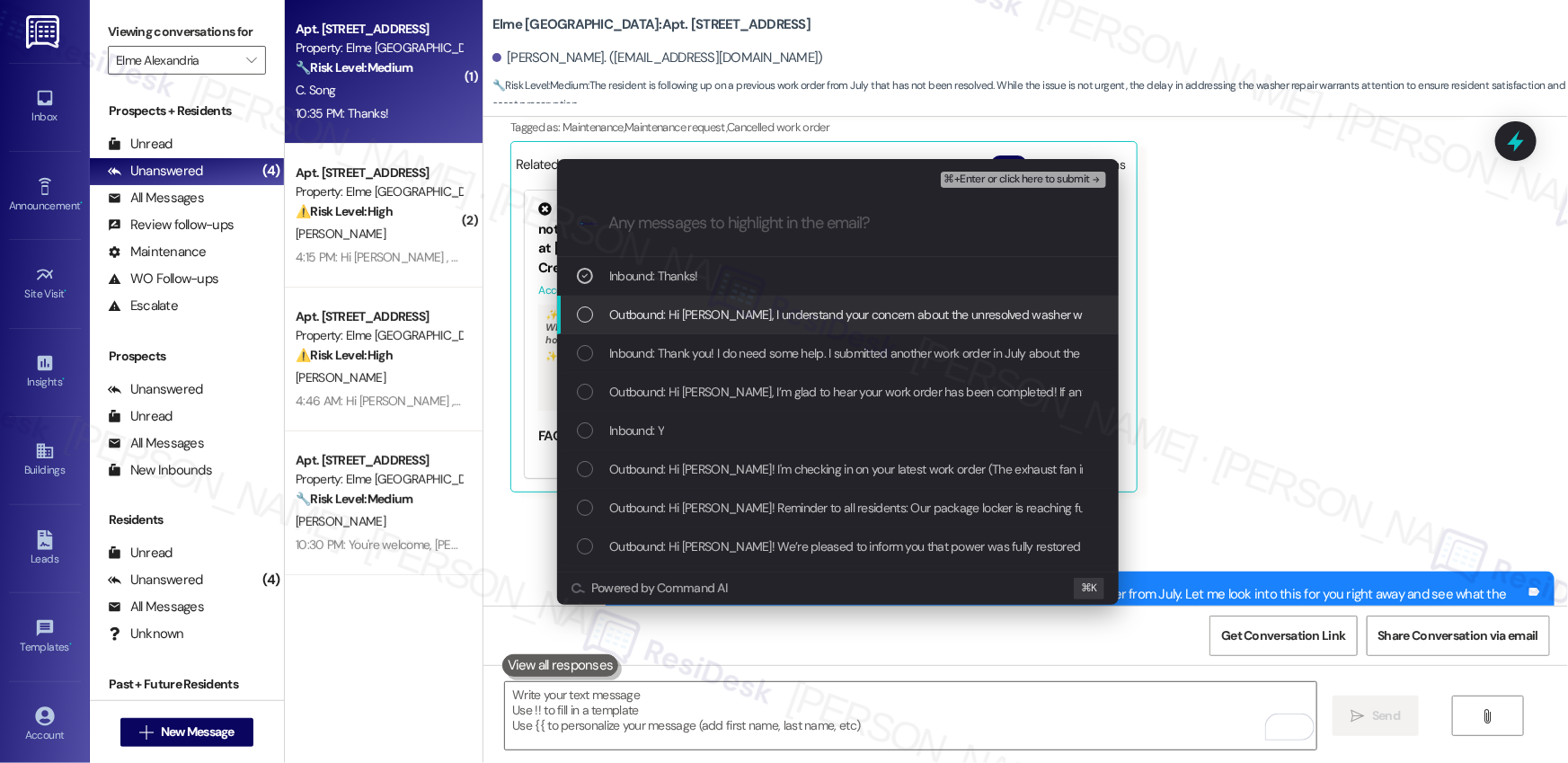
drag, startPoint x: 663, startPoint y: 309, endPoint x: 660, endPoint y: 348, distance: 39.1
click at [663, 309] on span "Outbound: Hi Chao, I understand your concern about the unresolved washer work o…" at bounding box center [1232, 315] width 1246 height 20
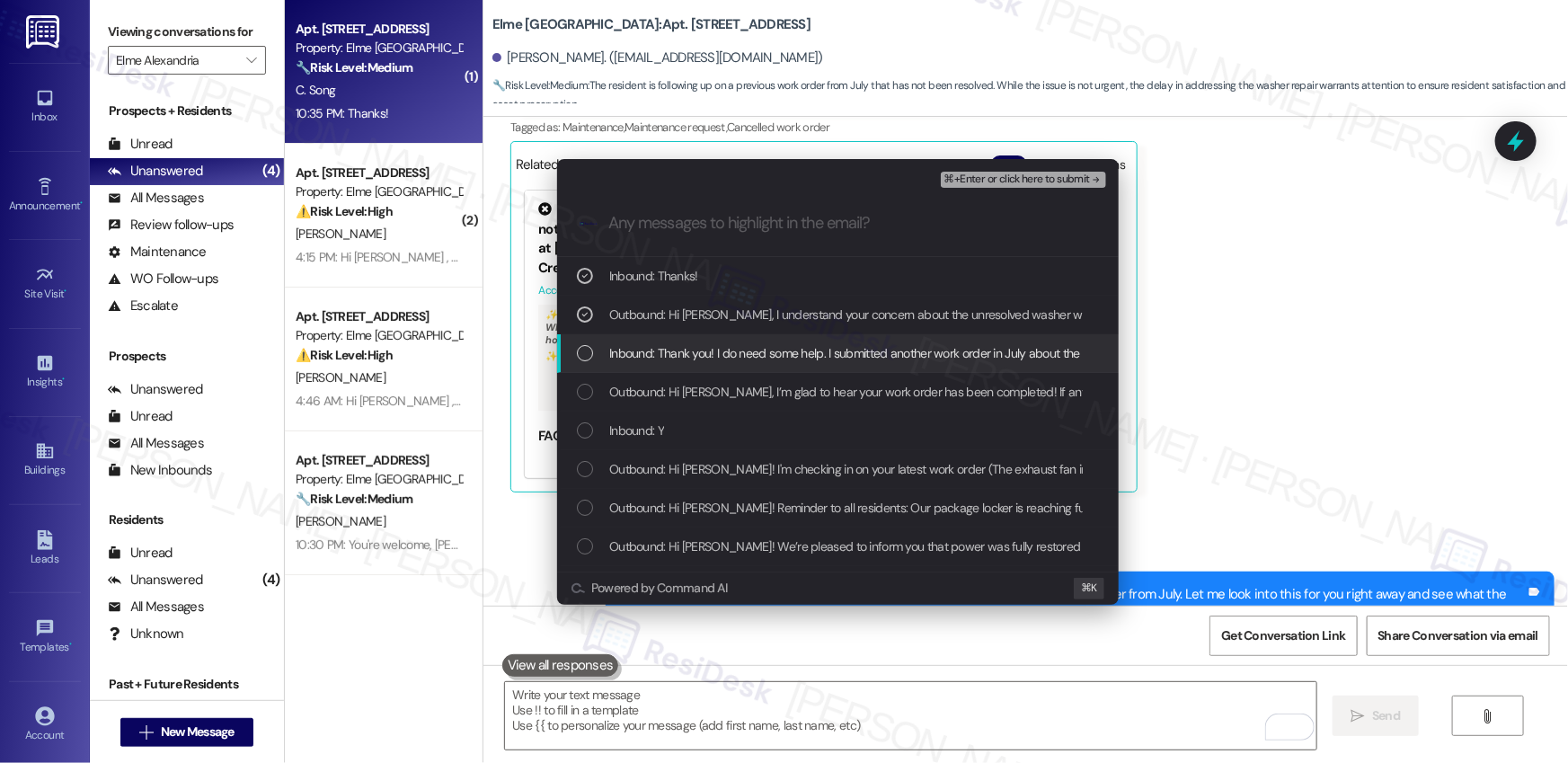
drag, startPoint x: 660, startPoint y: 348, endPoint x: 1024, endPoint y: 240, distance: 379.7
click at [661, 348] on span "Inbound: Thank you! I do need some help. I submitted another work order in July…" at bounding box center [1085, 353] width 952 height 20
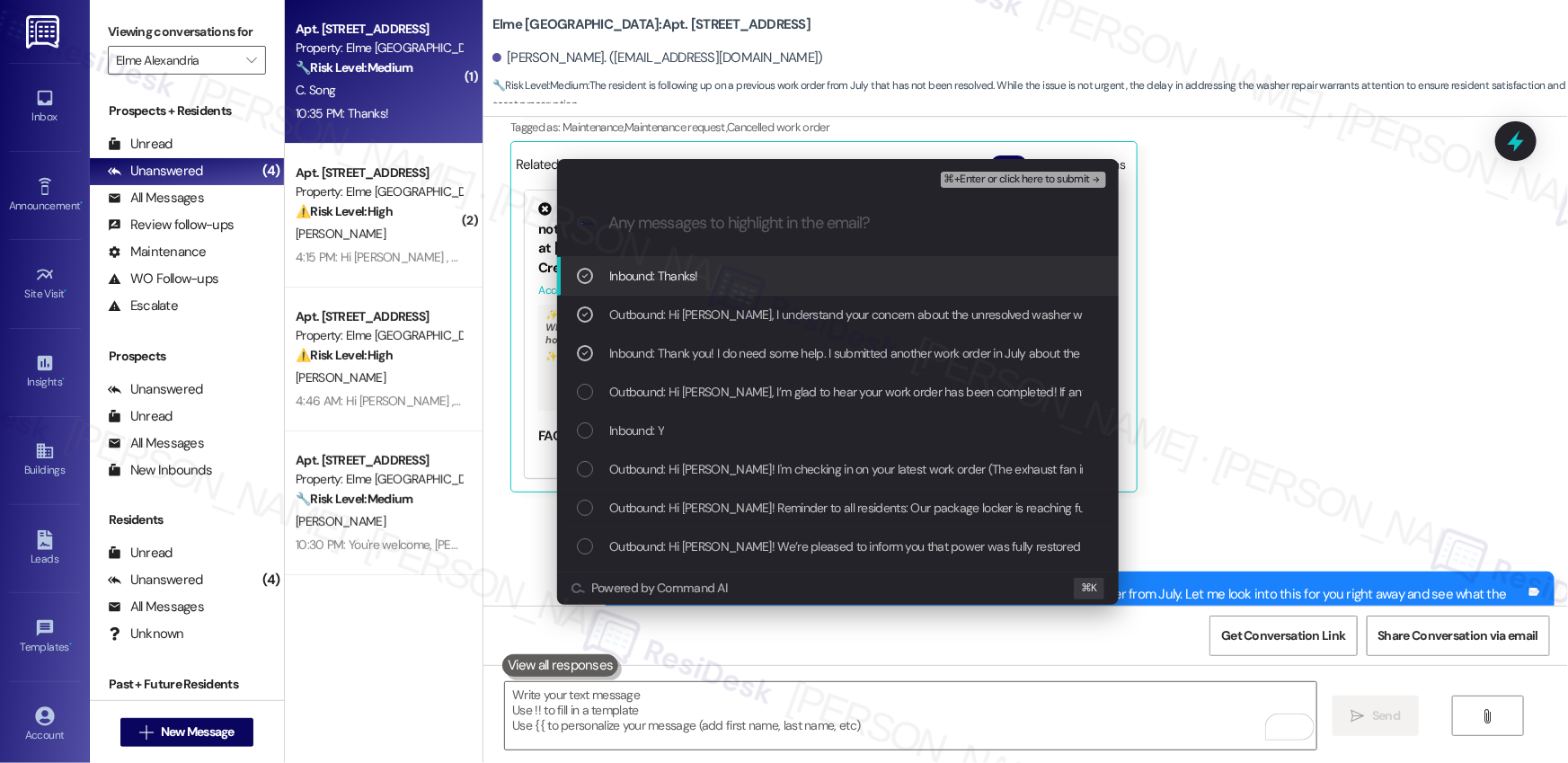
click at [1051, 183] on span "⌘+Enter or click here to submit" at bounding box center [1017, 179] width 146 height 13
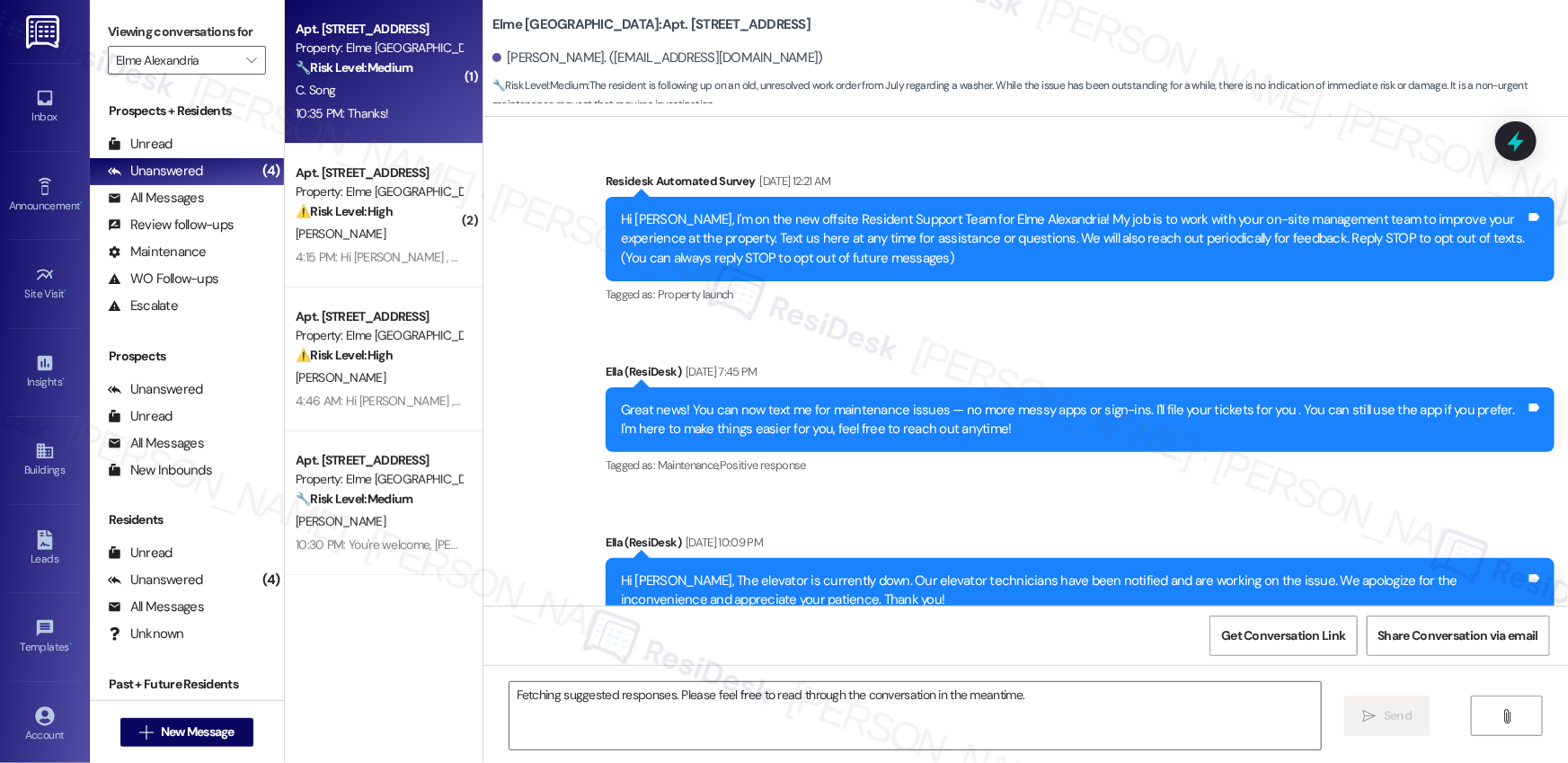
scroll to position [35651, 0]
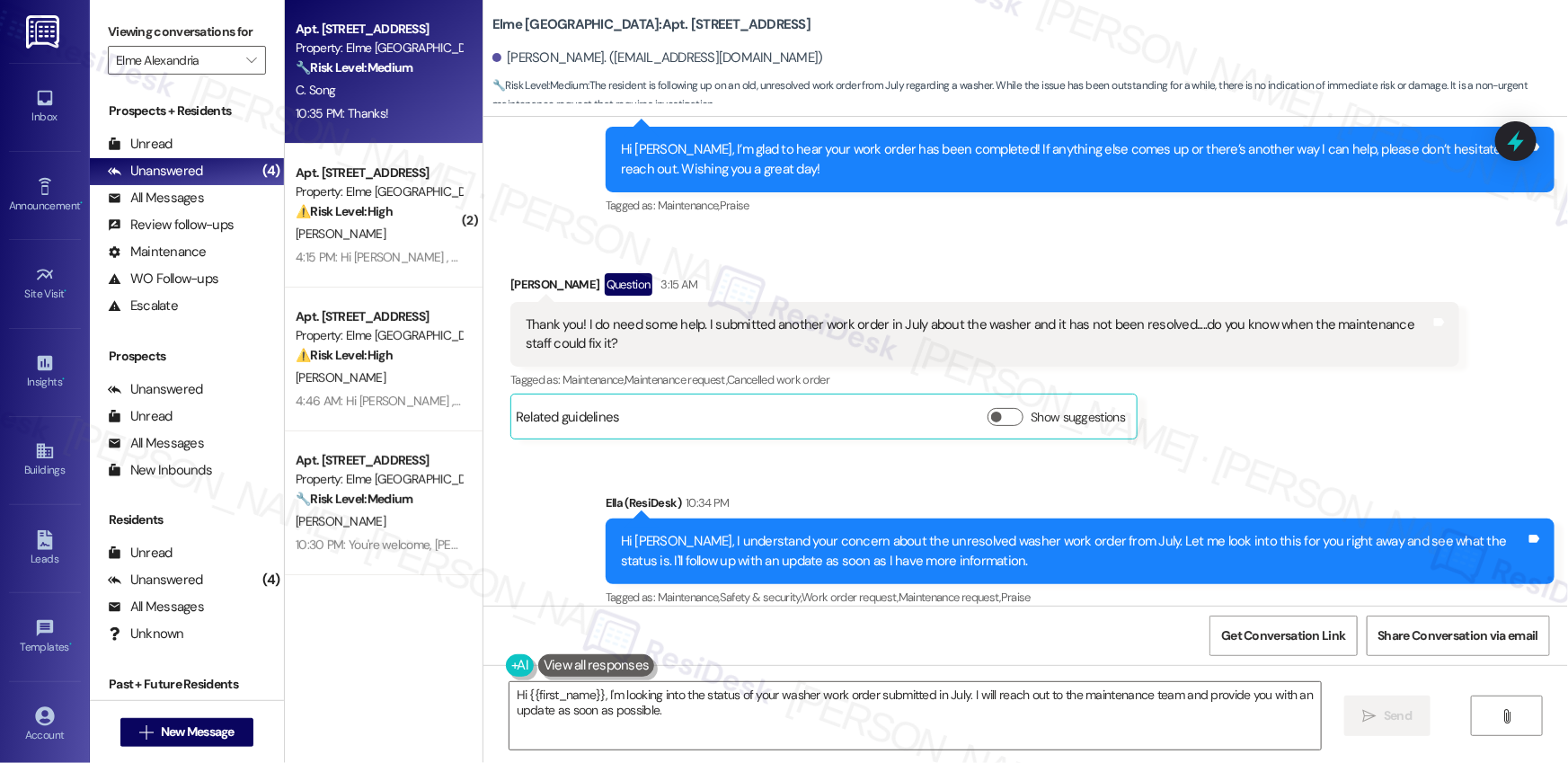
click at [1197, 623] on div "Received via SMS Chao Song 10:35 PM Thanks! Tags and notes Tagged as: Praise , …" at bounding box center [1025, 699] width 1085 height 151
click at [1083, 727] on textarea "Hi {{first_name}}, I'm looking into the status of your washer work order submit…" at bounding box center [915, 715] width 812 height 68
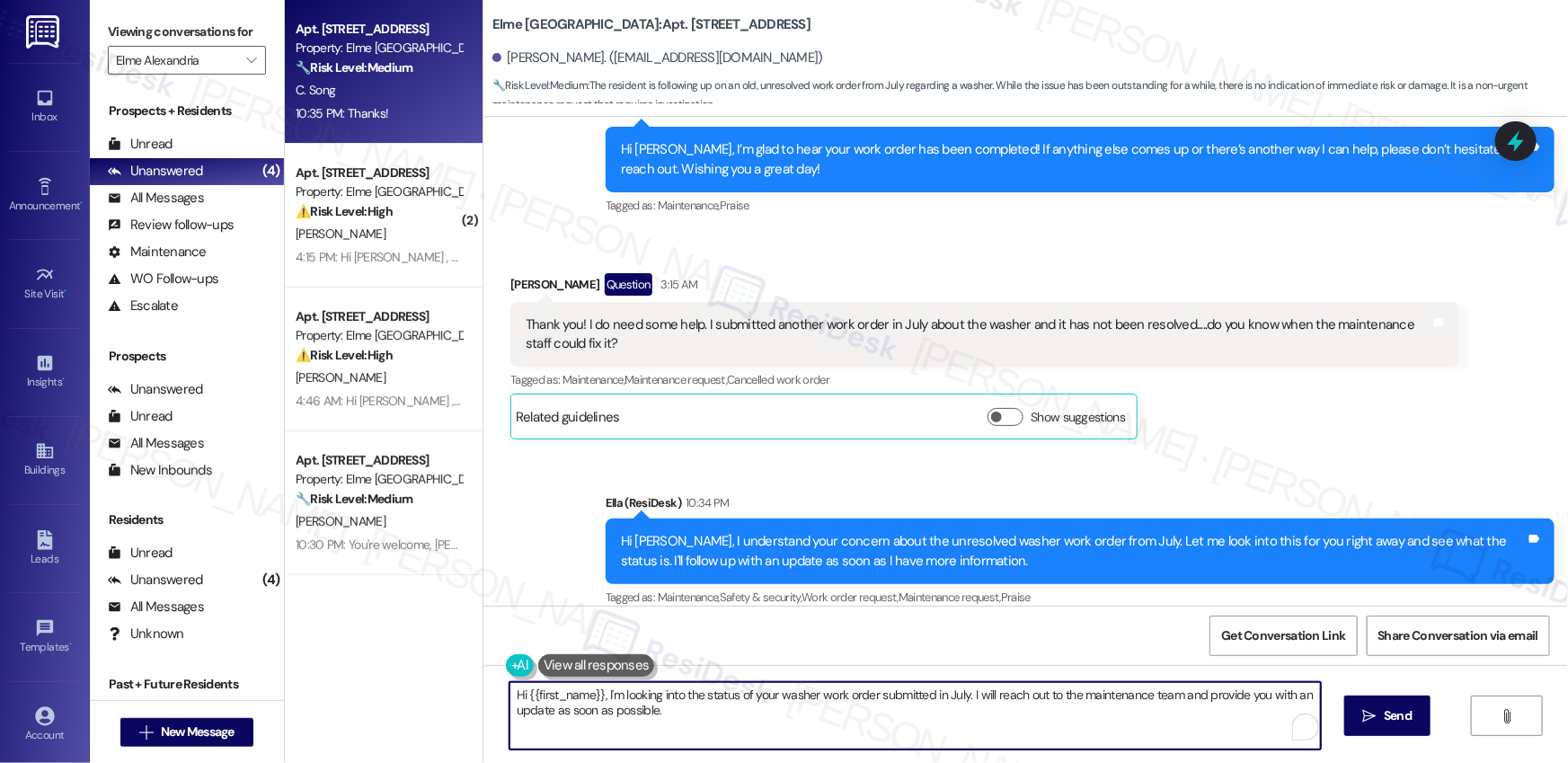
click at [1083, 727] on textarea "Hi {{first_name}}, I'm looking into the status of your washer work order submit…" at bounding box center [915, 715] width 812 height 68
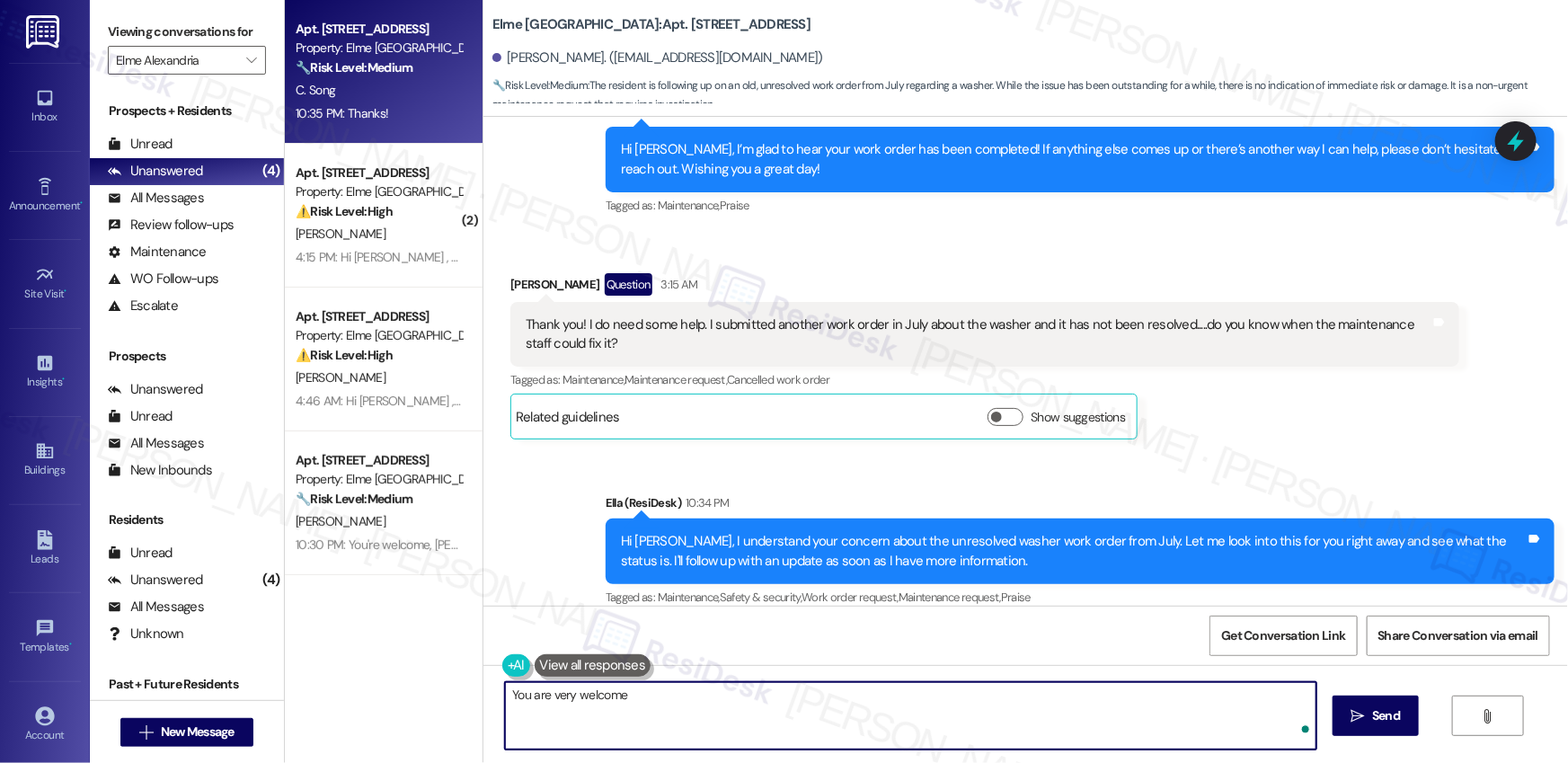
type textarea "You are very welcome!"
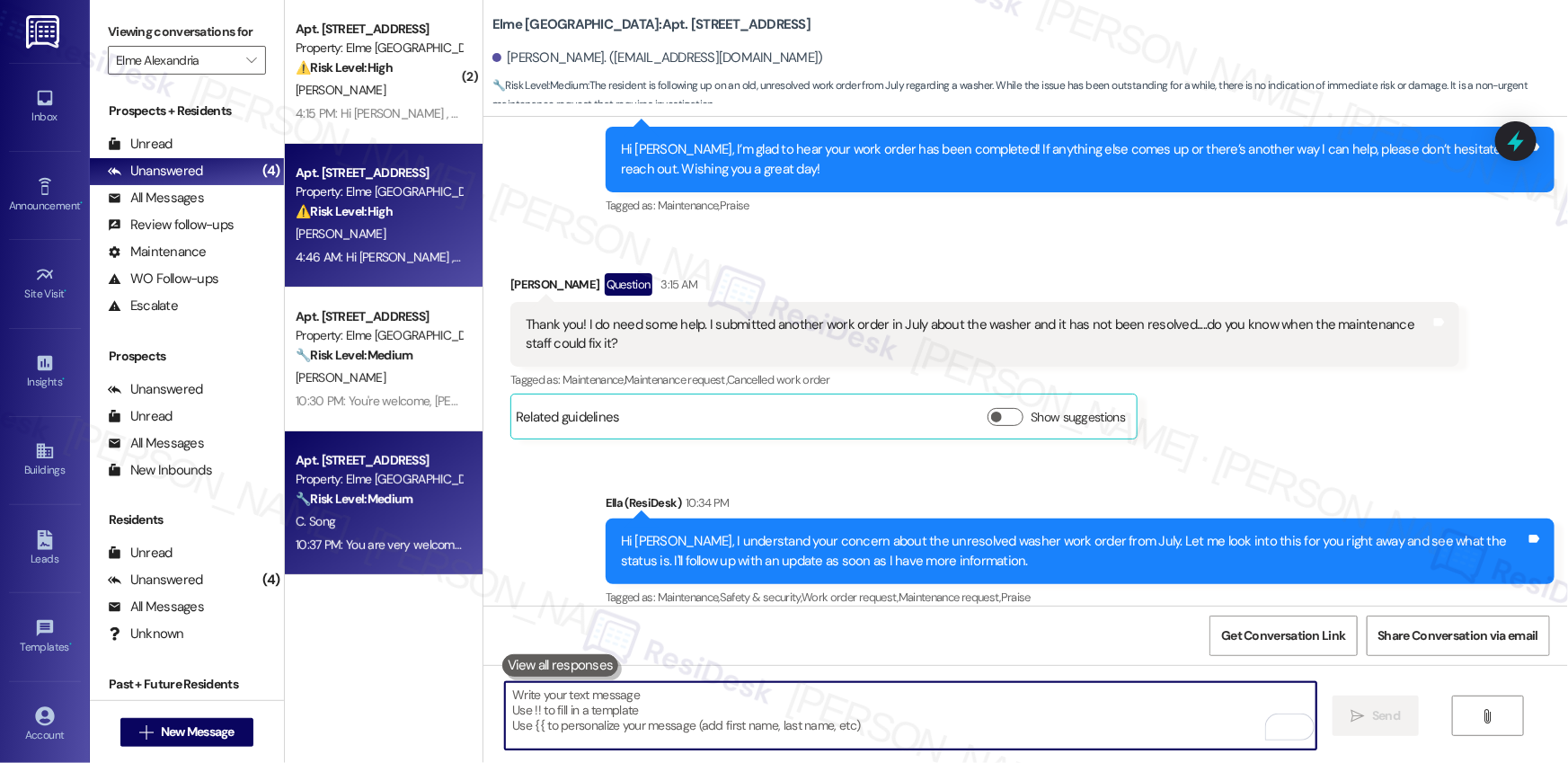
click at [428, 251] on div "4:46 AM: Hi Sara , thank you for bringing this important matter to our attentio…" at bounding box center [895, 257] width 1198 height 16
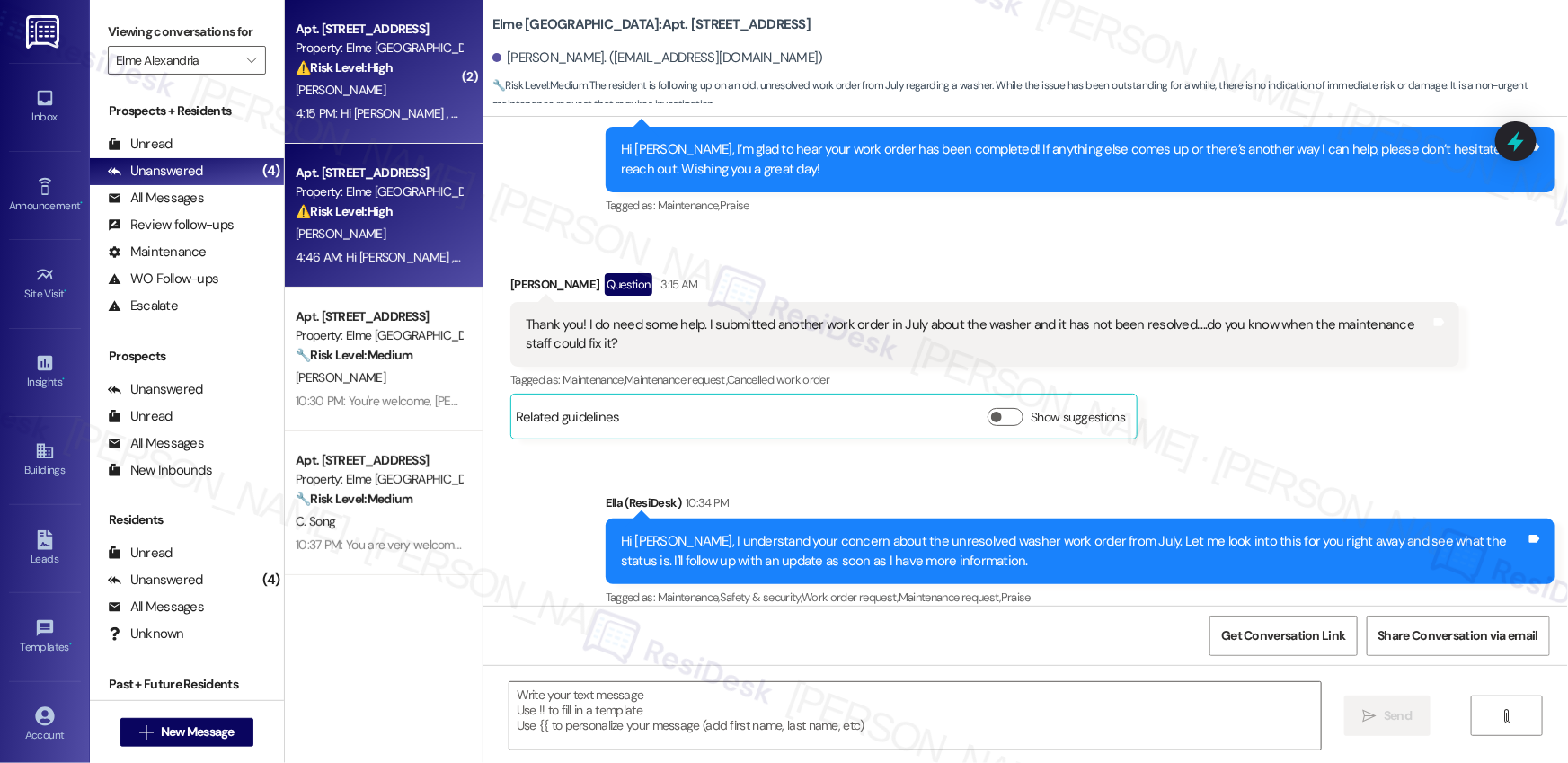
click at [392, 96] on div "T. Langham" at bounding box center [379, 89] width 170 height 23
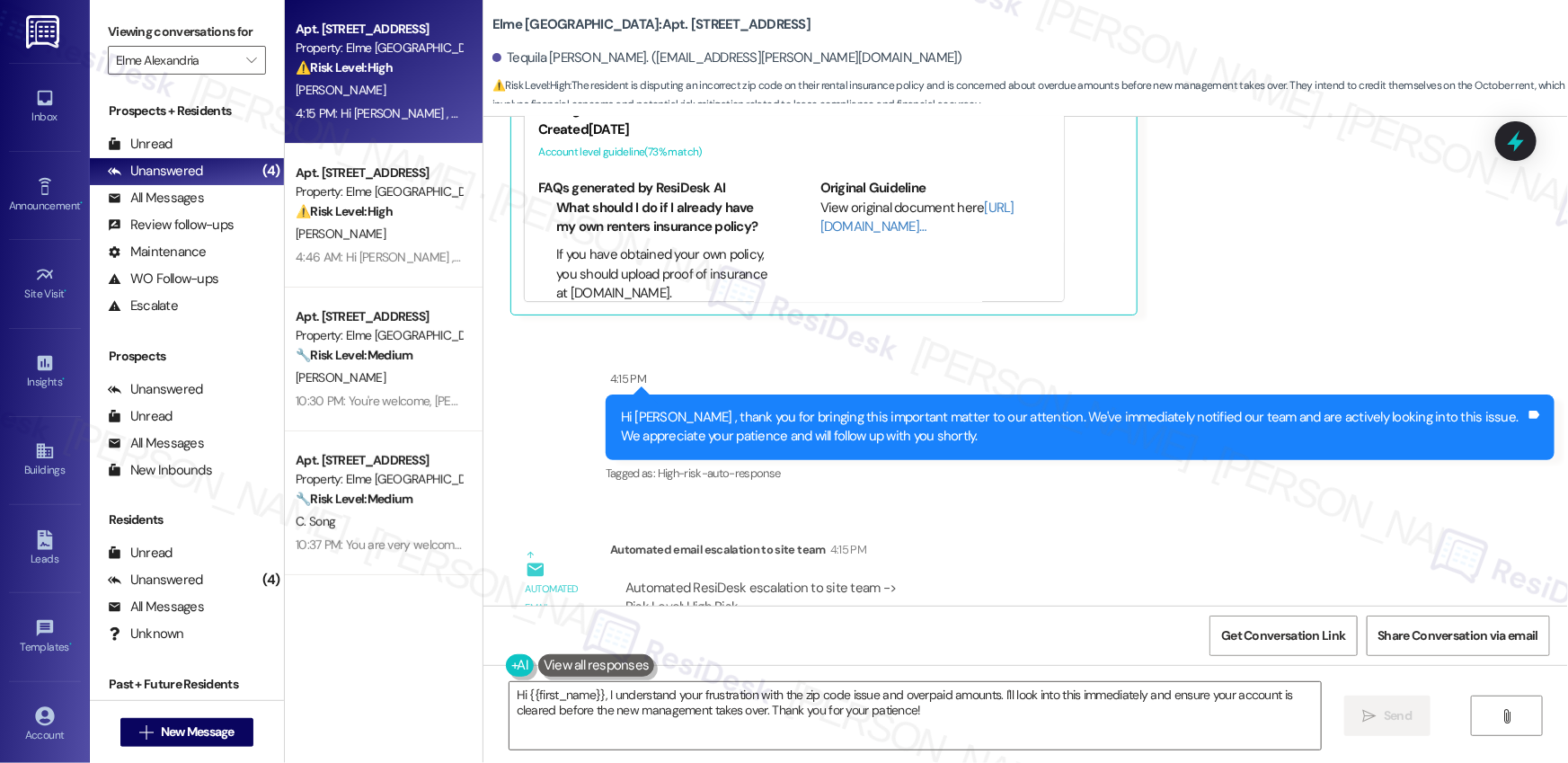
scroll to position [30098, 0]
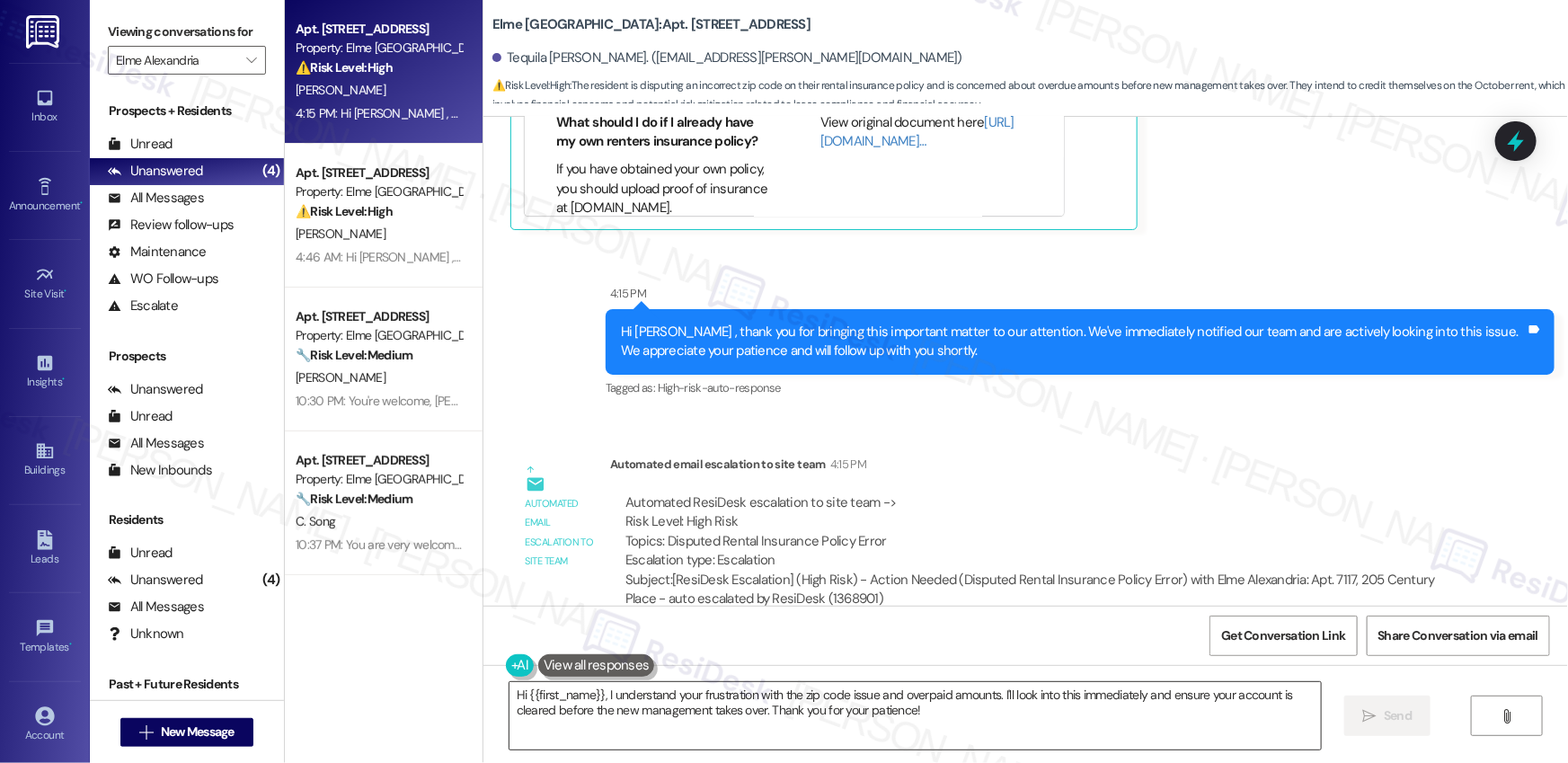
click at [946, 712] on textarea "Hi {{first_name}}, I understand your frustration with the zip code issue and ov…" at bounding box center [915, 715] width 812 height 68
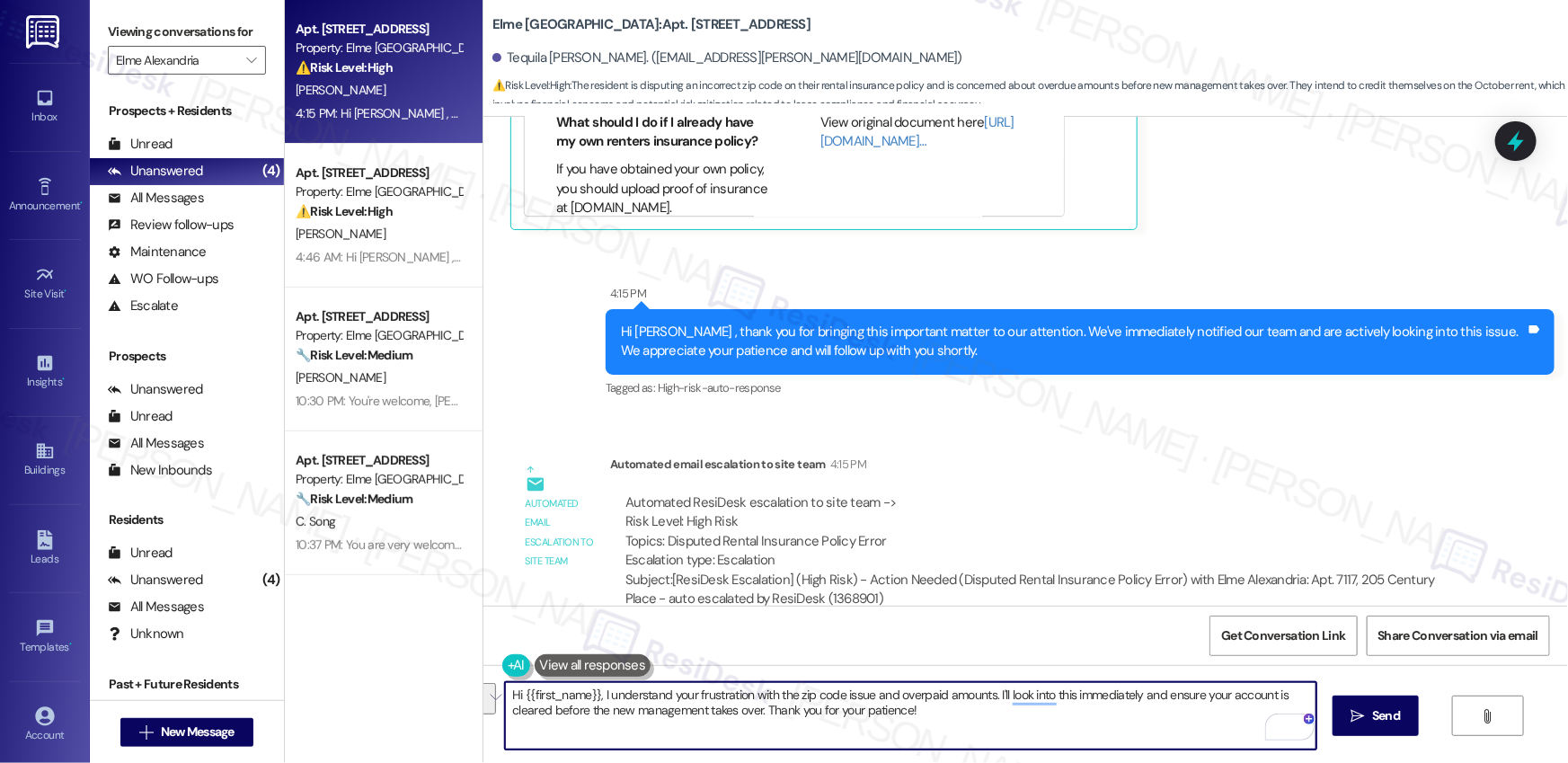
drag, startPoint x: 997, startPoint y: 713, endPoint x: 599, endPoint y: 692, distance: 398.6
click at [599, 692] on textarea "Hi {{first_name}}, I understand your frustration with the zip code issue and ov…" at bounding box center [910, 715] width 812 height 68
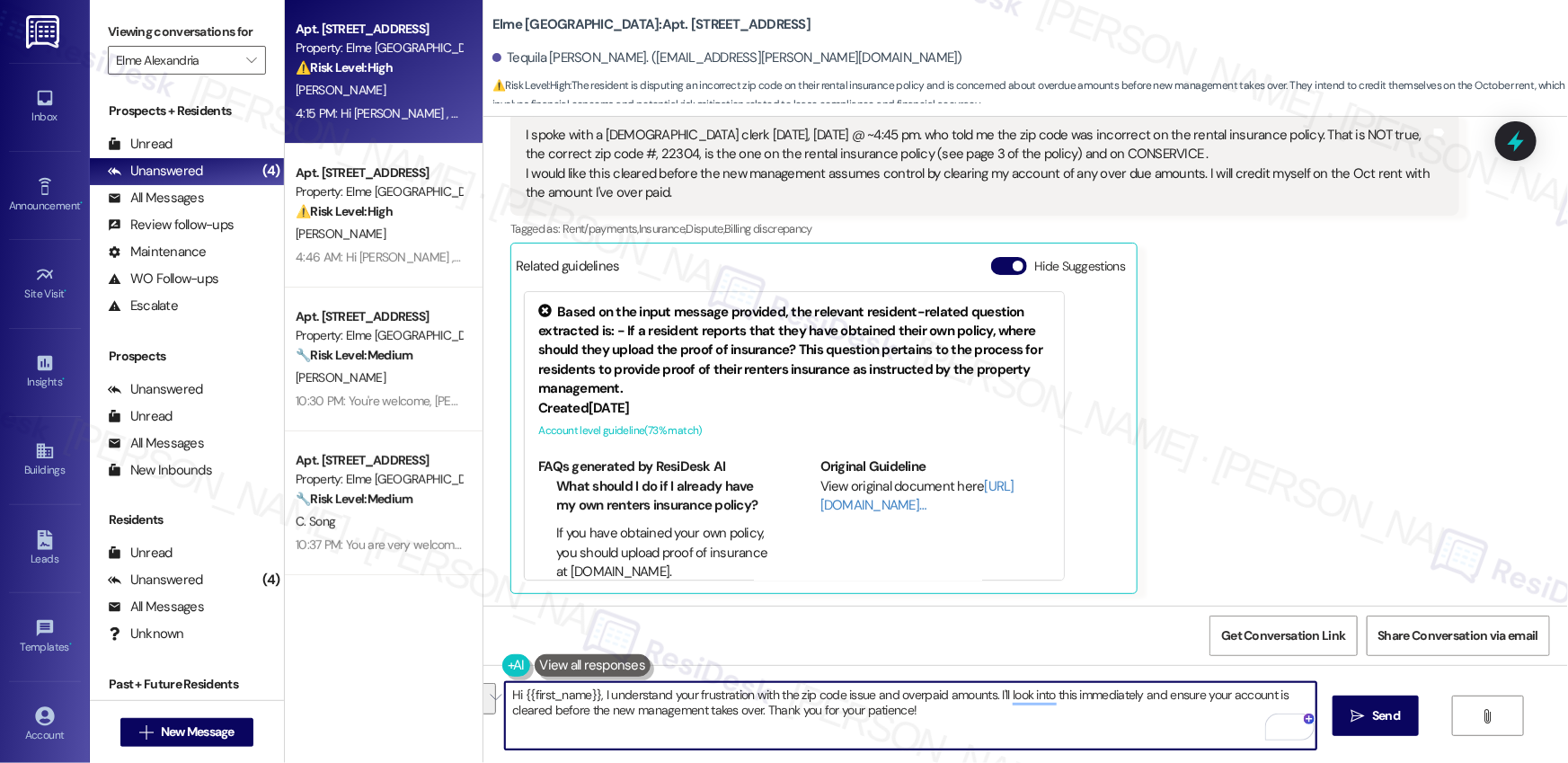
scroll to position [29486, 0]
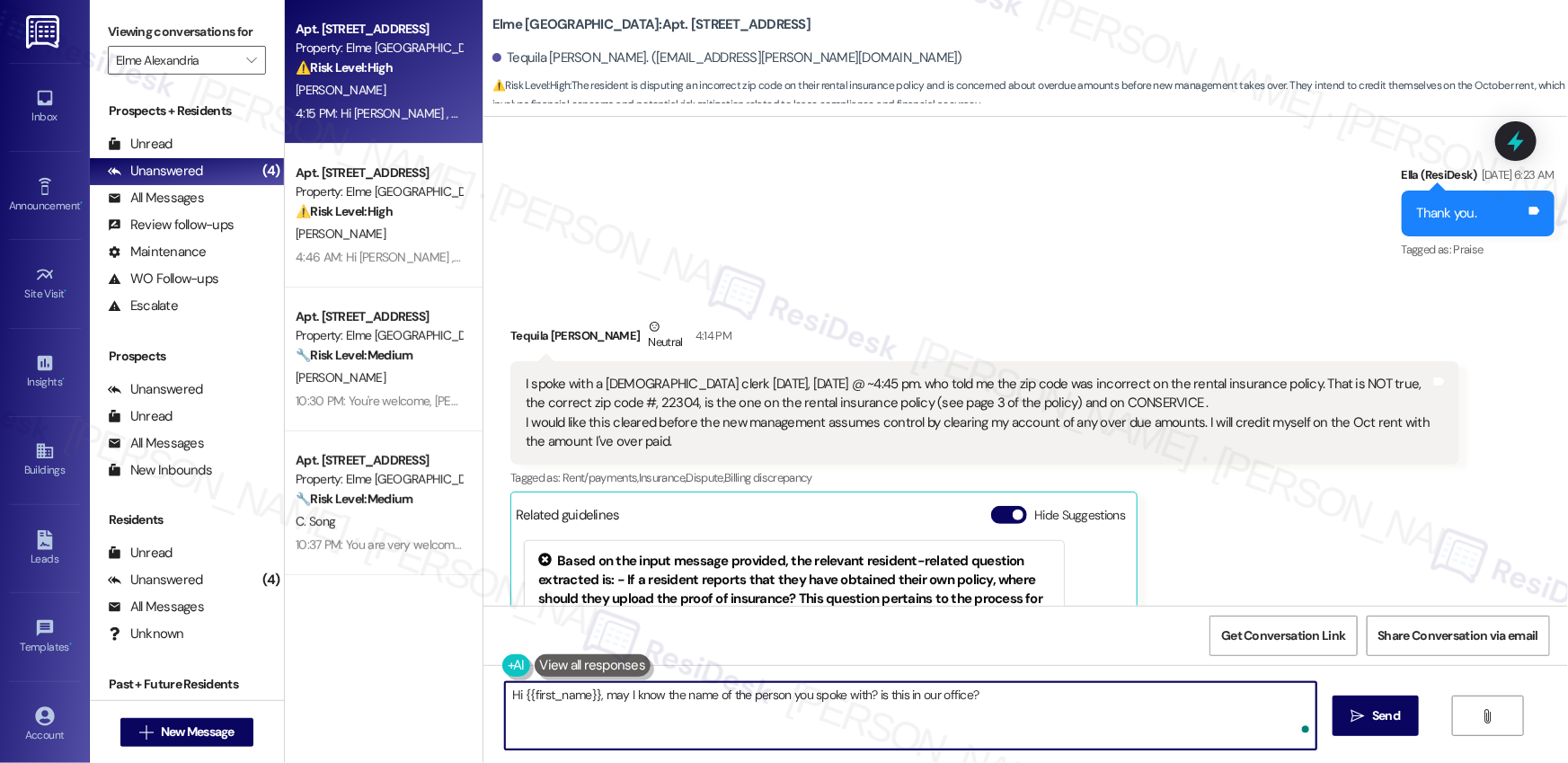
type textarea "Hi {{first_name}}, may I know the name of the person you spoke with? is this in…"
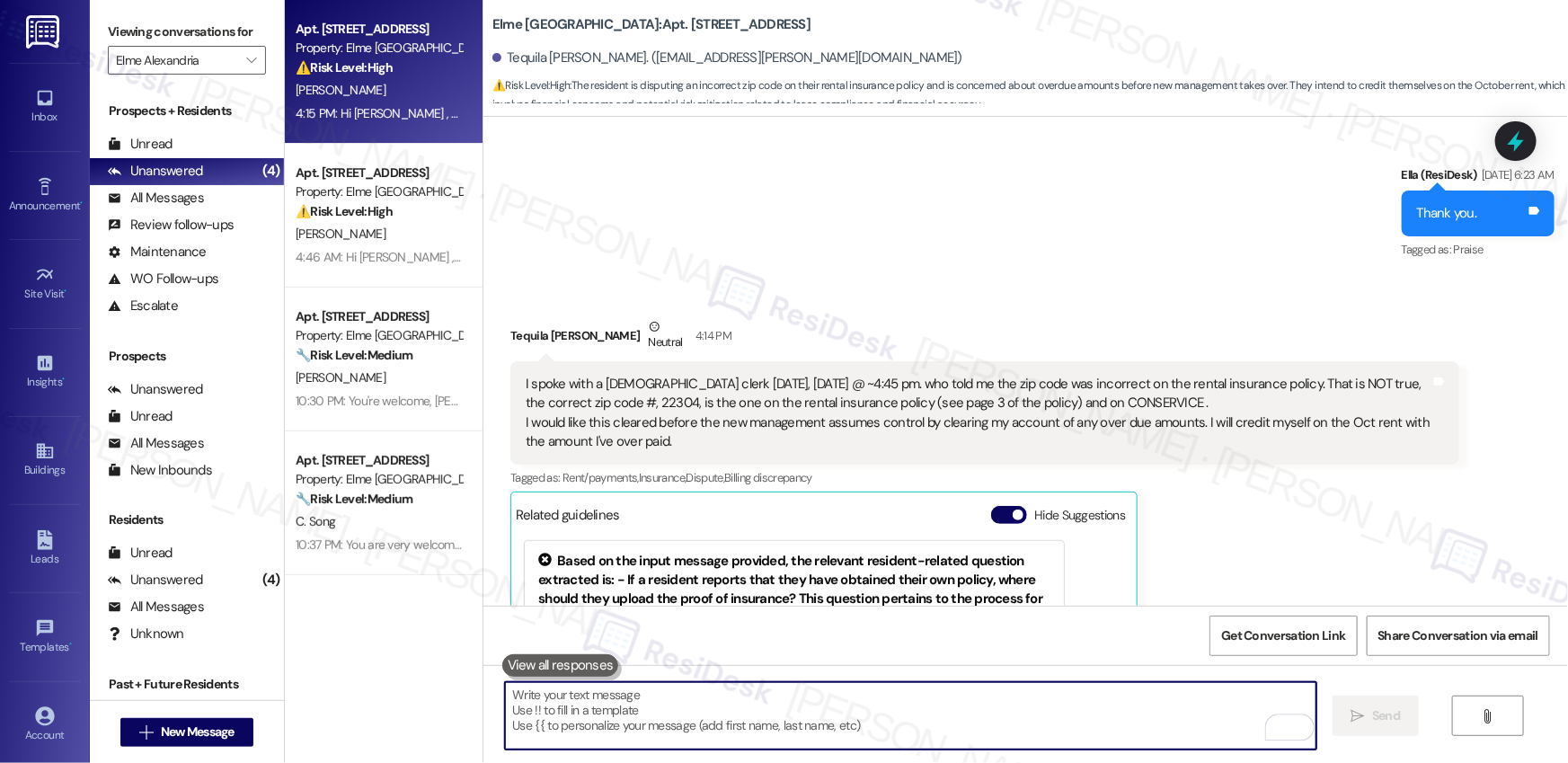
scroll to position [29704, 0]
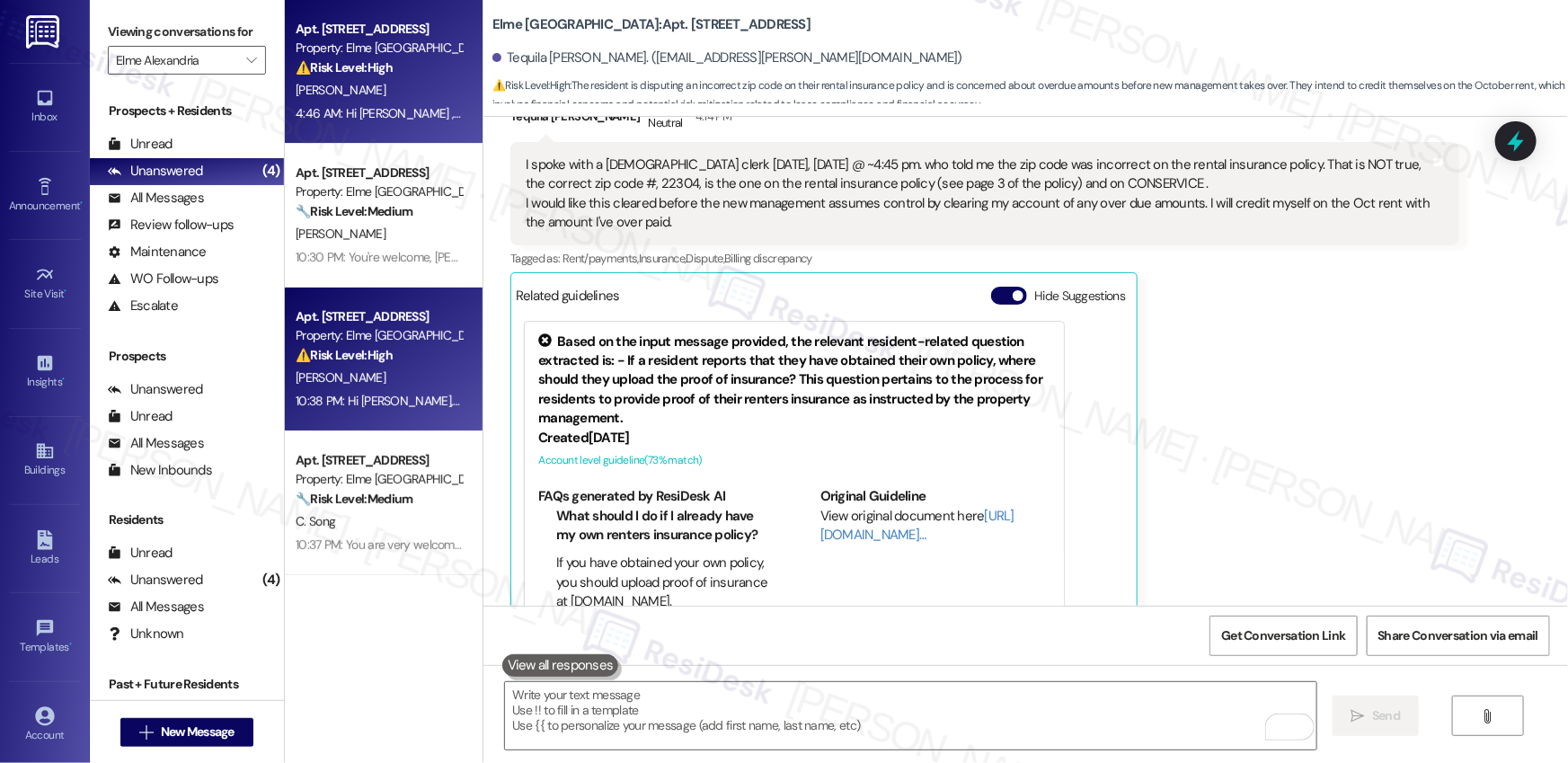
click at [365, 111] on div "4:46 AM: Hi Sara , thank you for bringing this important matter to our attentio…" at bounding box center [895, 113] width 1198 height 16
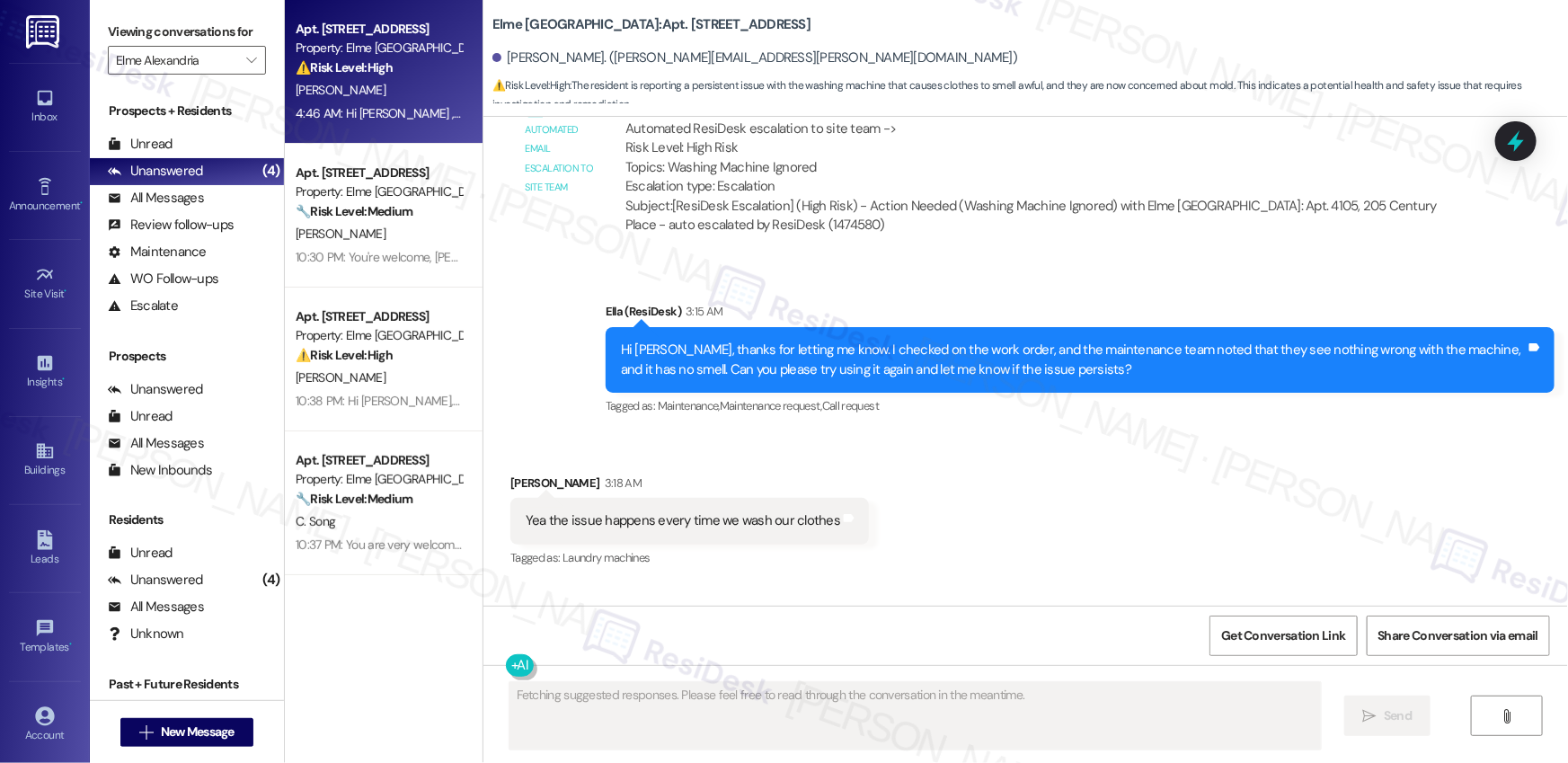
scroll to position [1076, 0]
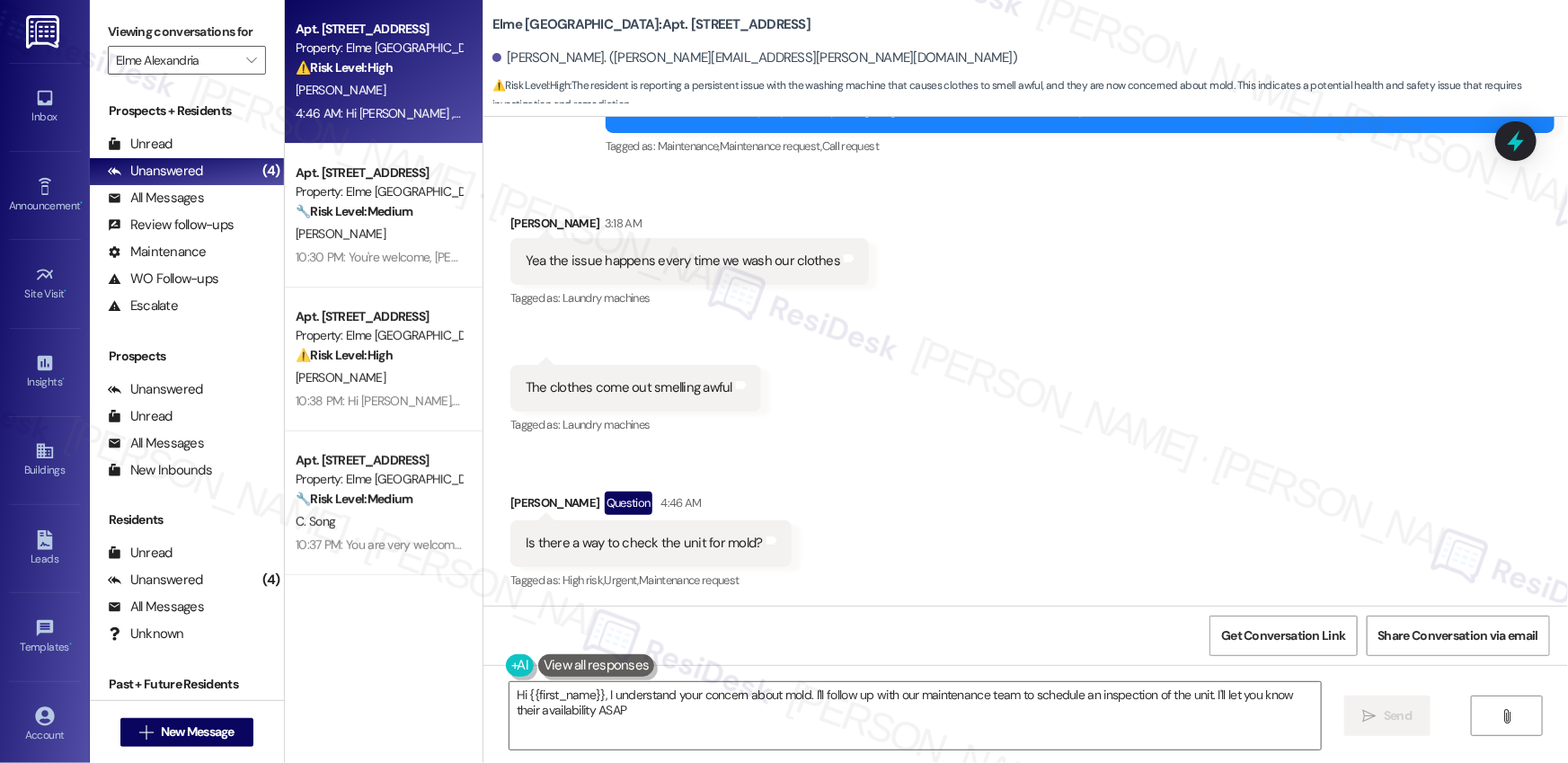
type textarea "Hi {{first_name}}, I understand your concern about mold. I'll follow up with ou…"
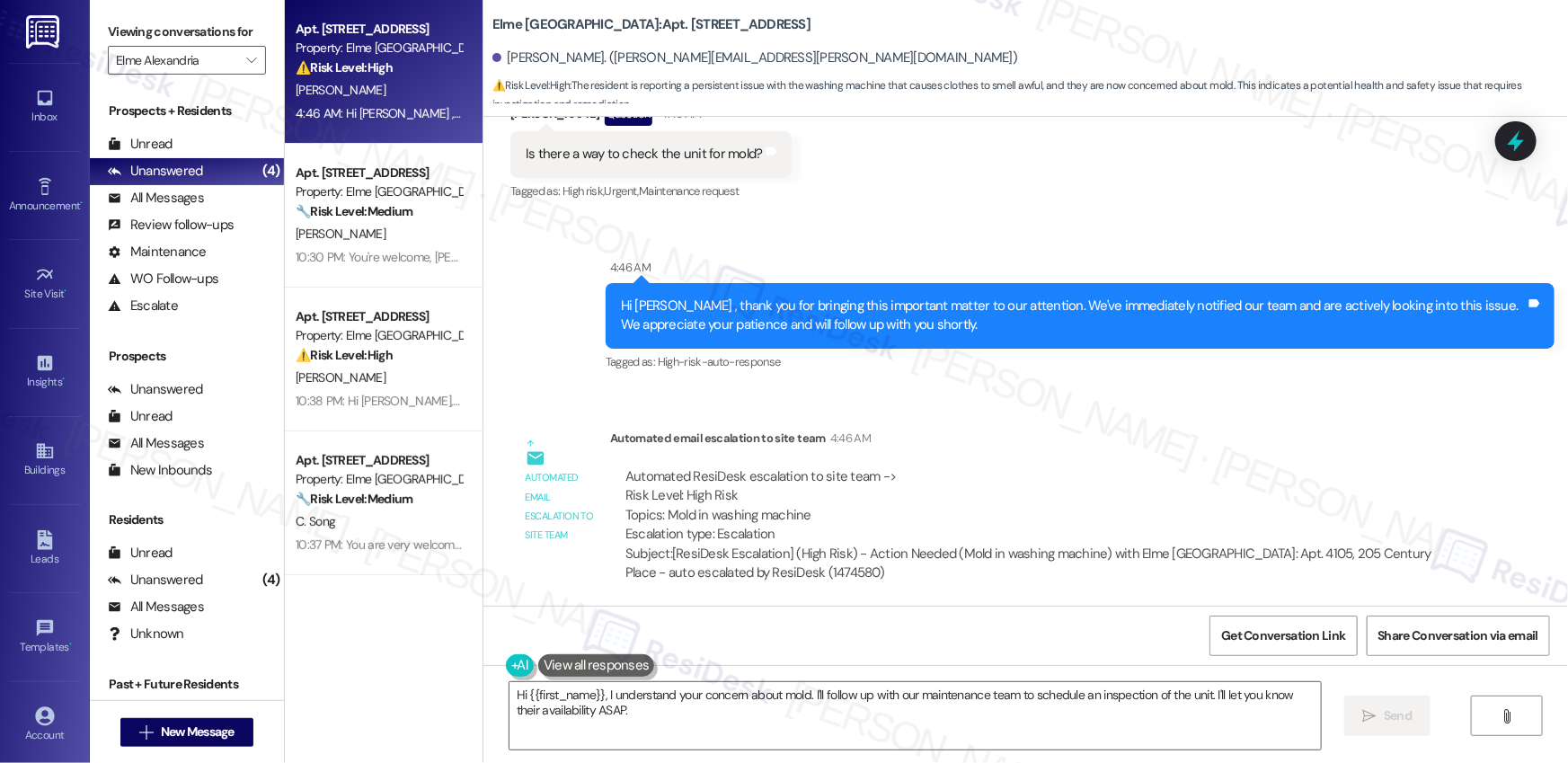
scroll to position [1469, 0]
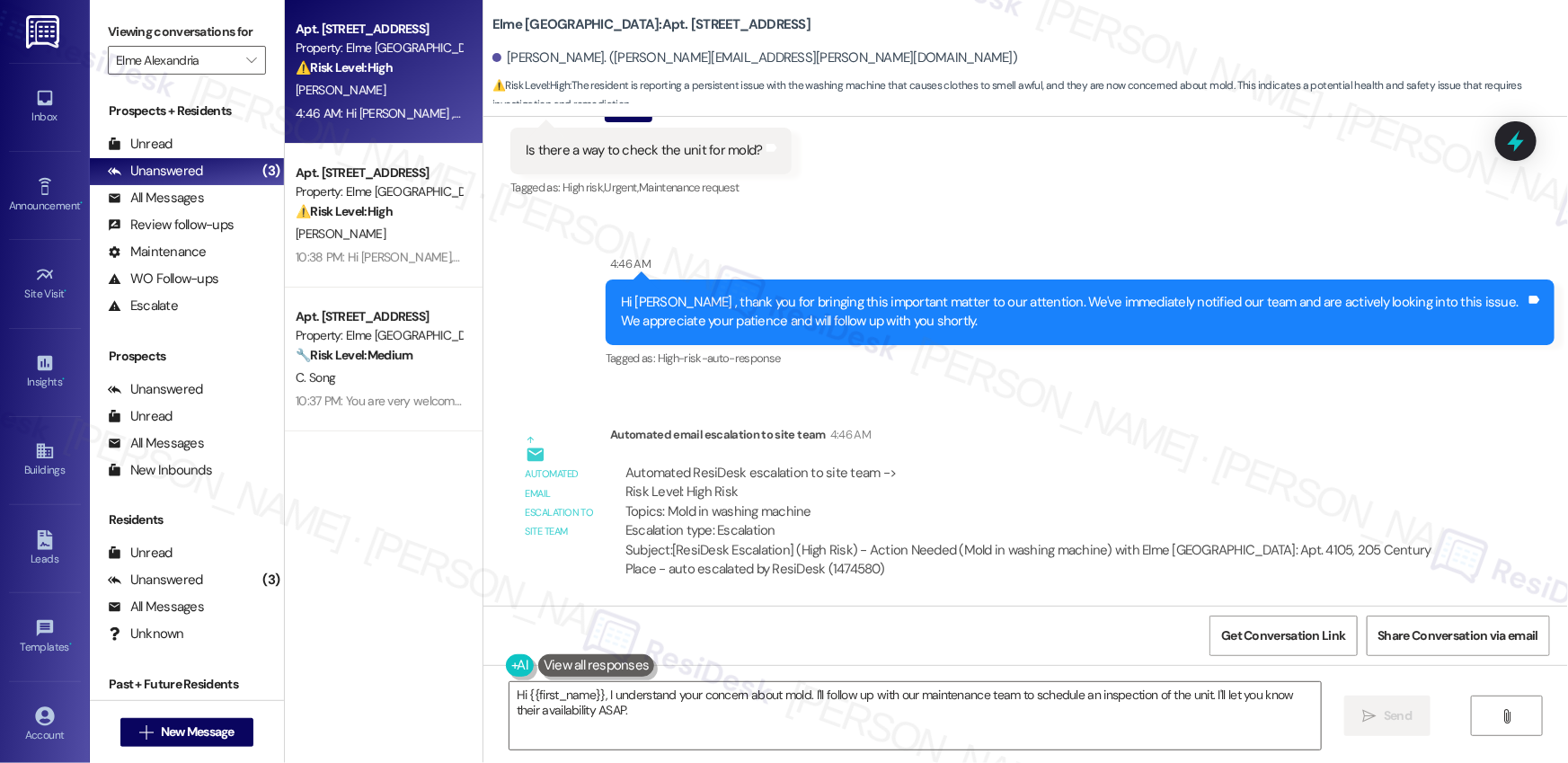
click at [895, 553] on div "Subject: [ResiDesk Escalation] (High Risk) - Action Needed (Mold in washing mac…" at bounding box center [1035, 559] width 818 height 38
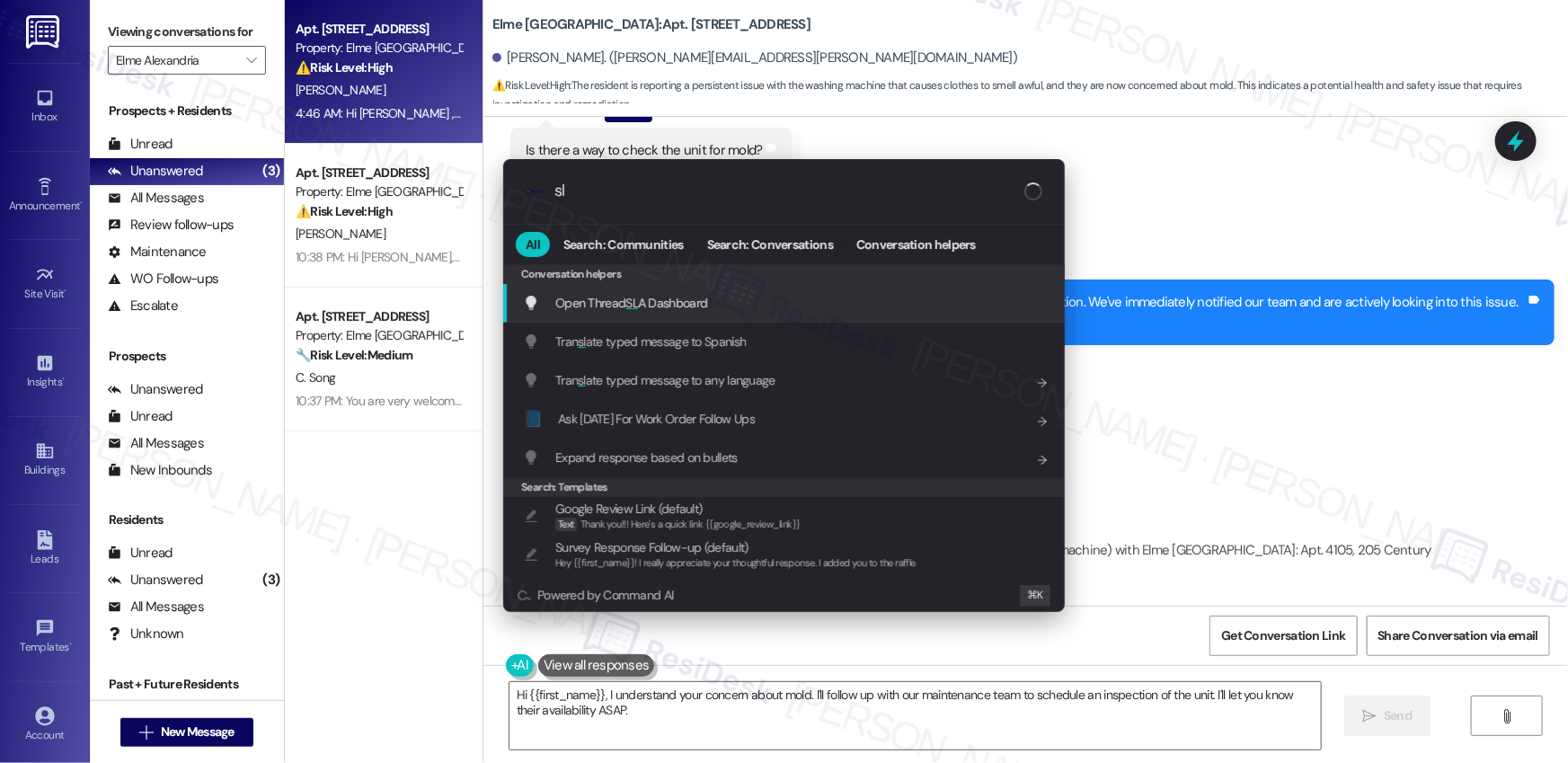
type input "sla"
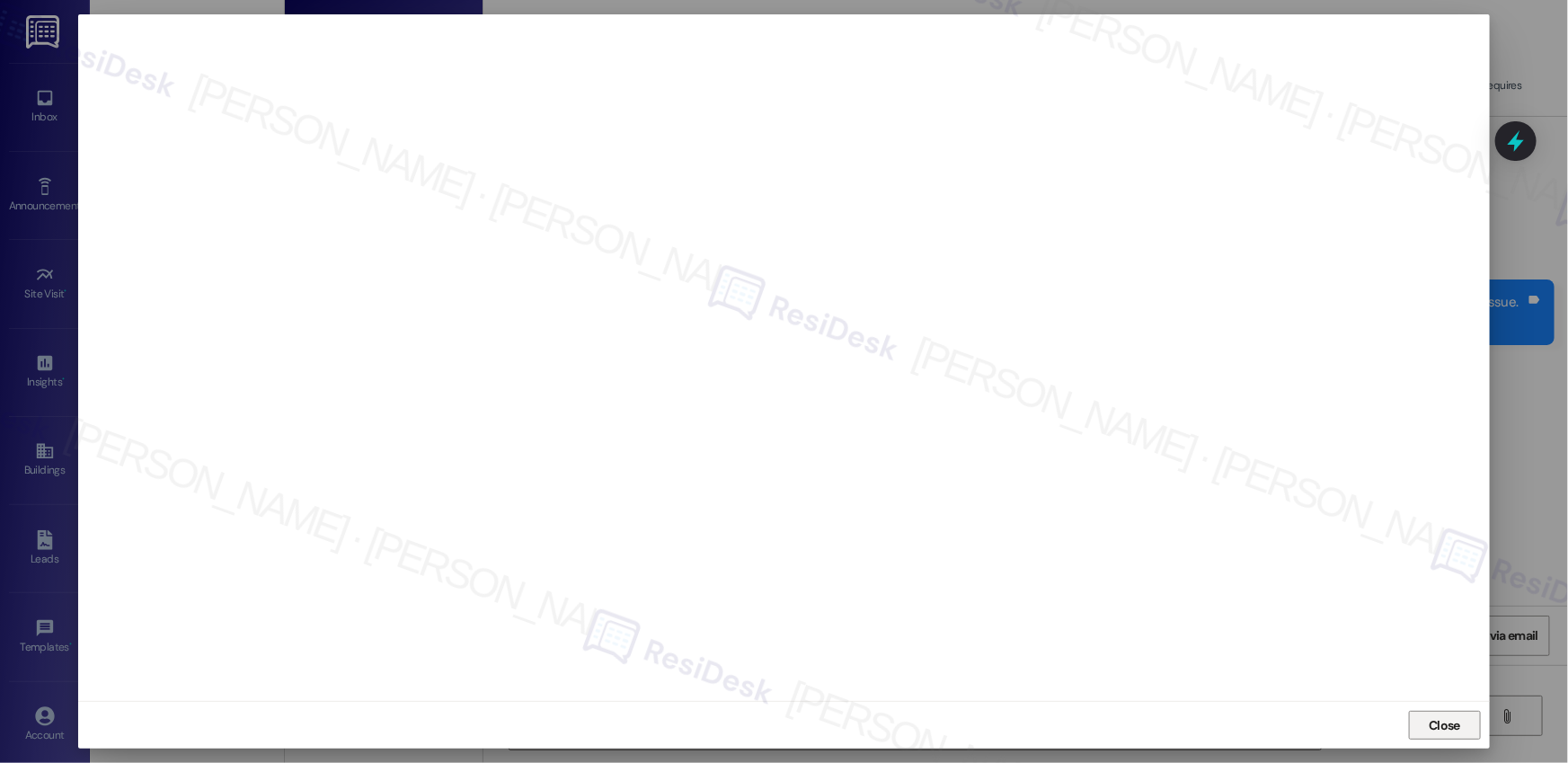
click at [1468, 730] on button "Close" at bounding box center [1444, 725] width 72 height 29
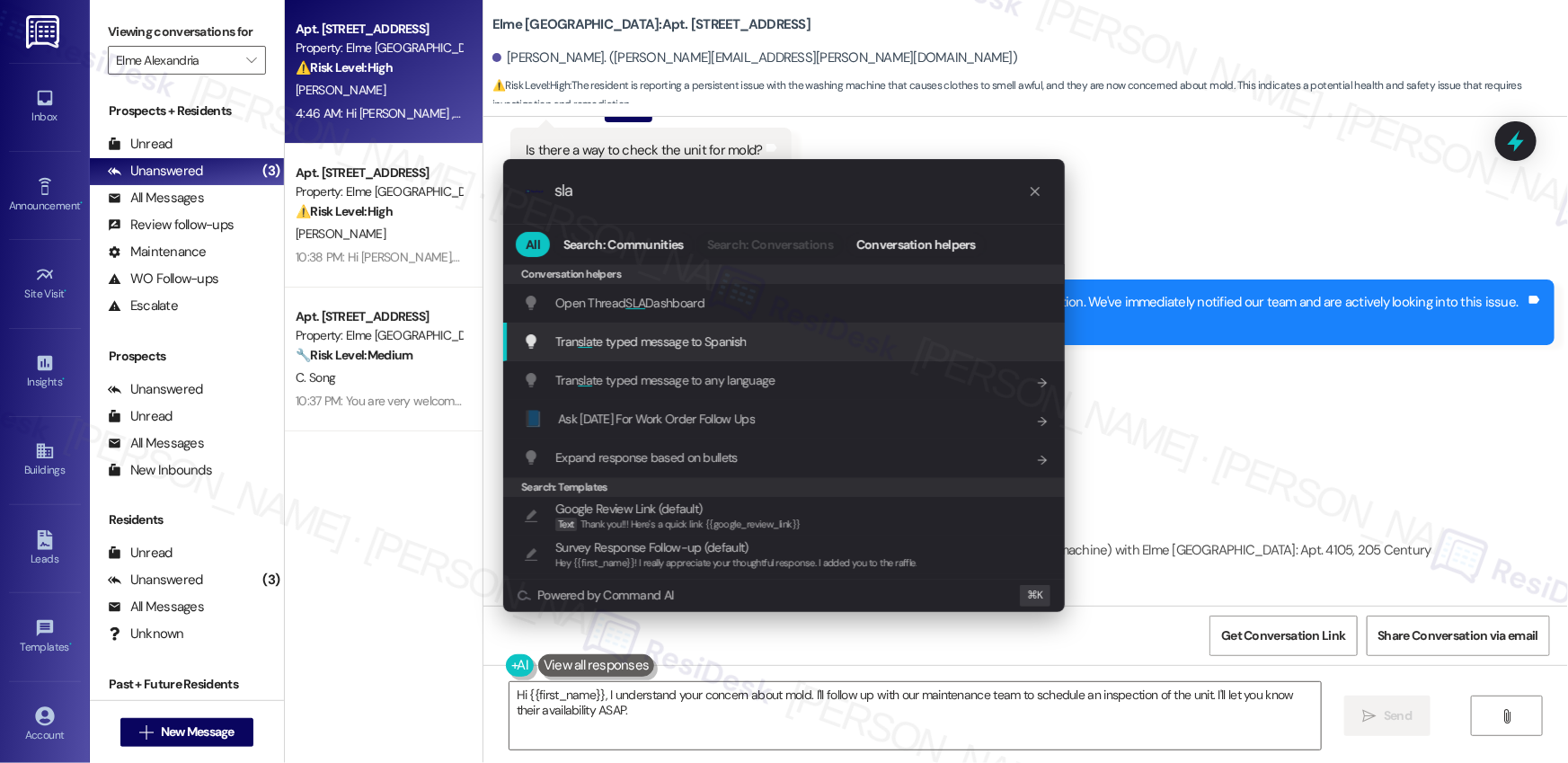
type input "sla"
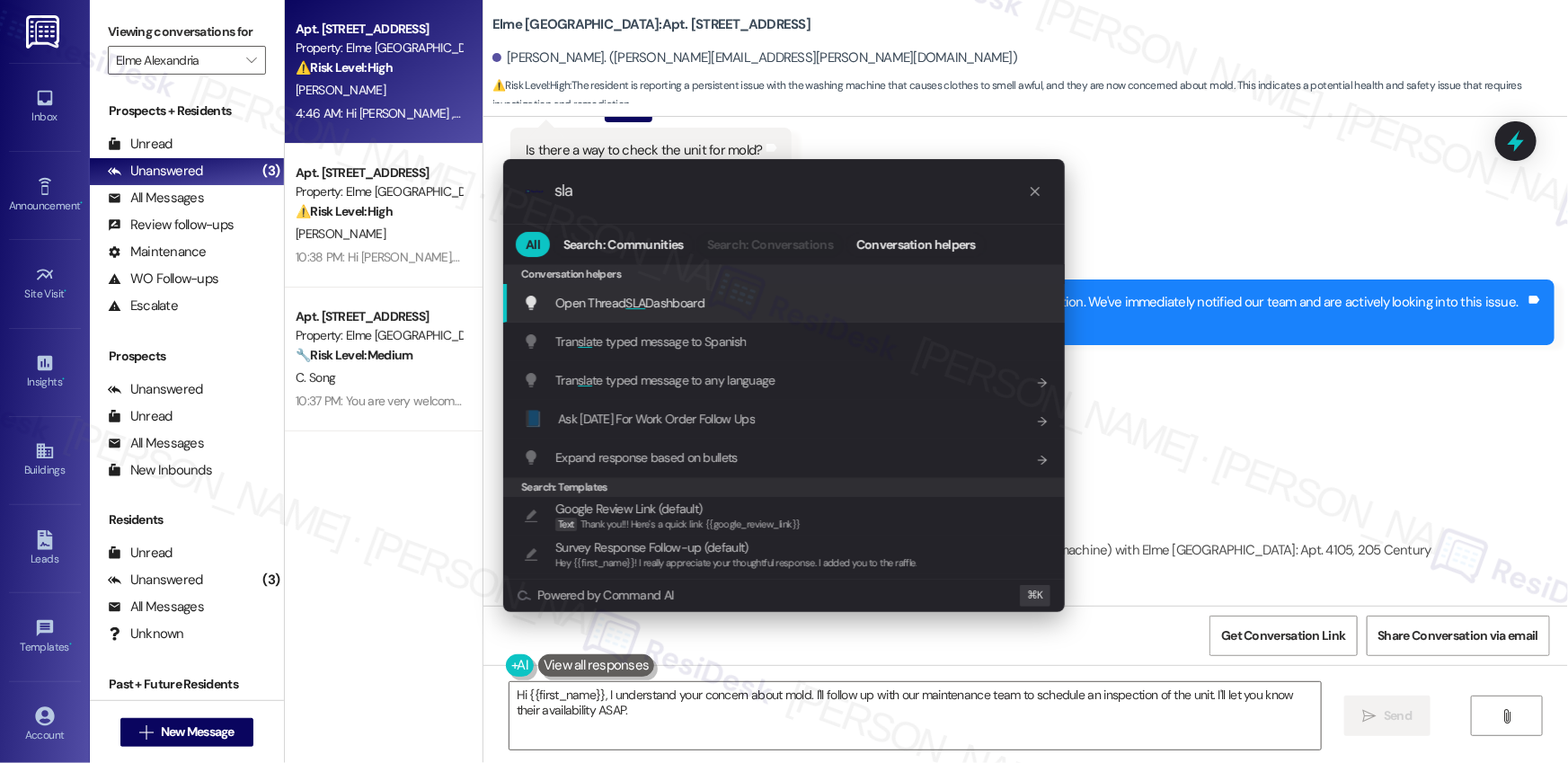
click at [642, 297] on span "SLA" at bounding box center [635, 303] width 20 height 16
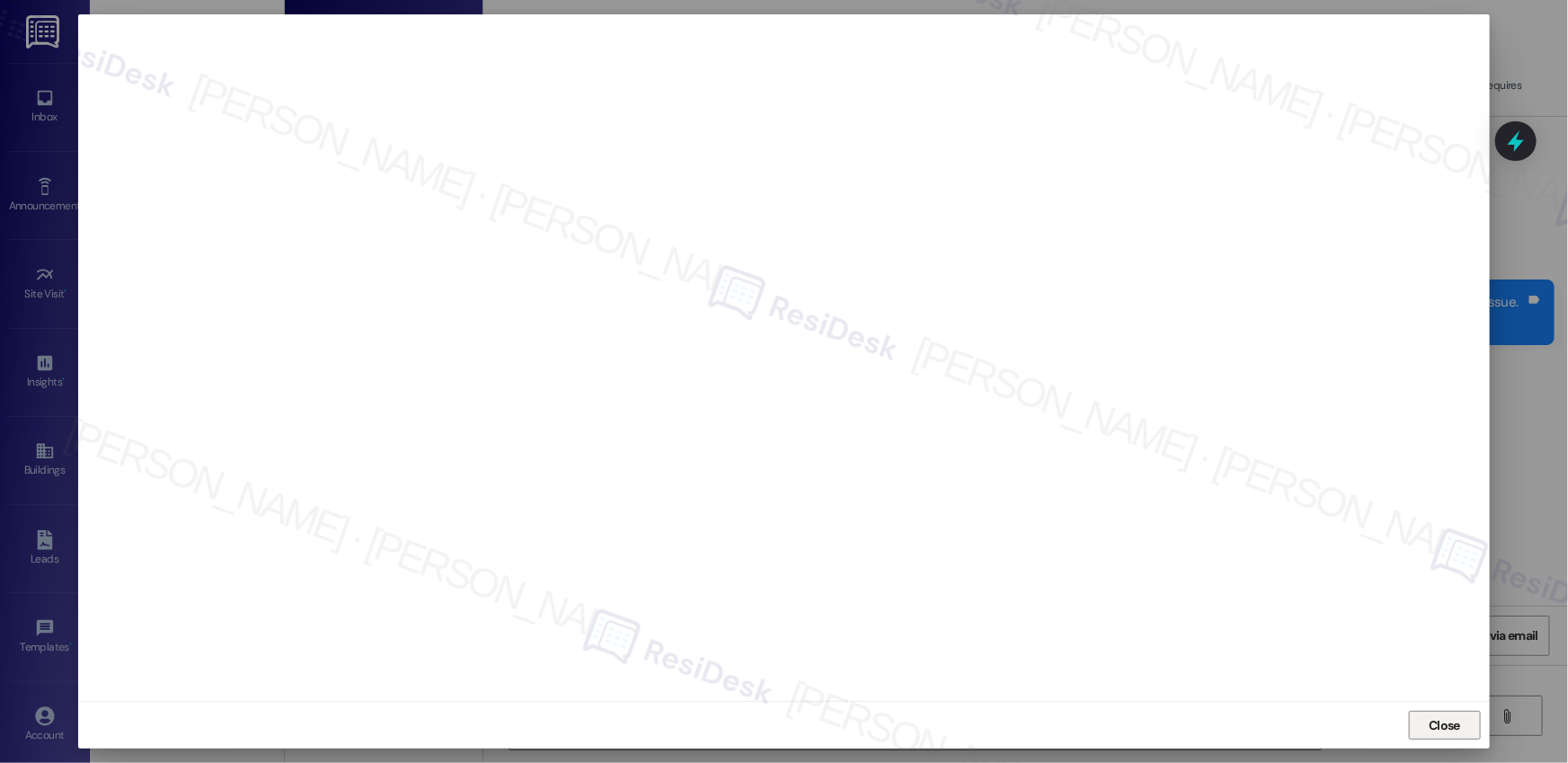
click at [1455, 723] on span "Close" at bounding box center [1445, 725] width 31 height 19
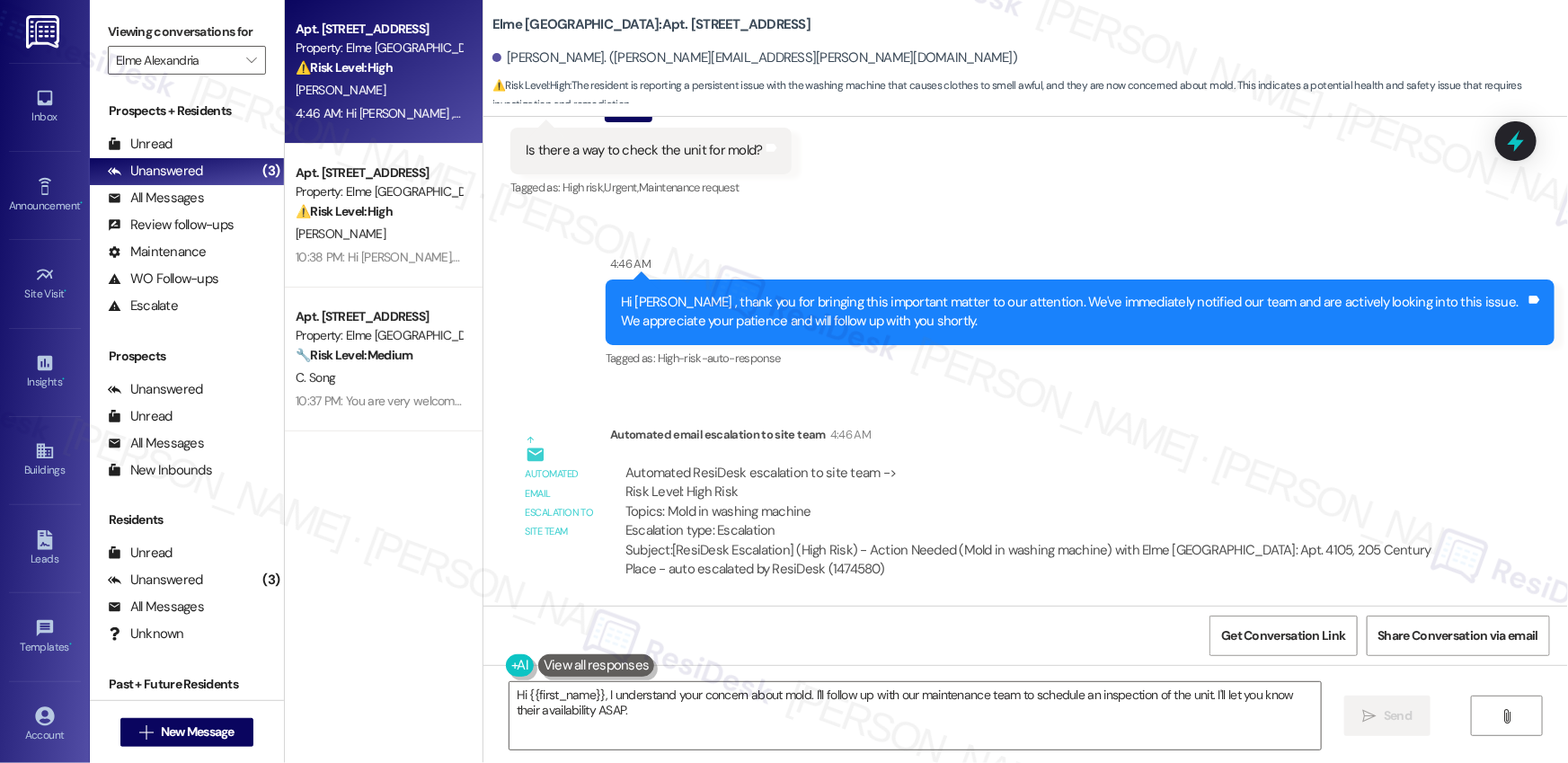
click at [910, 459] on div "Automated ResiDesk escalation to site team -> Risk Level: High Risk Topics: Mol…" at bounding box center [1034, 521] width 849 height 143
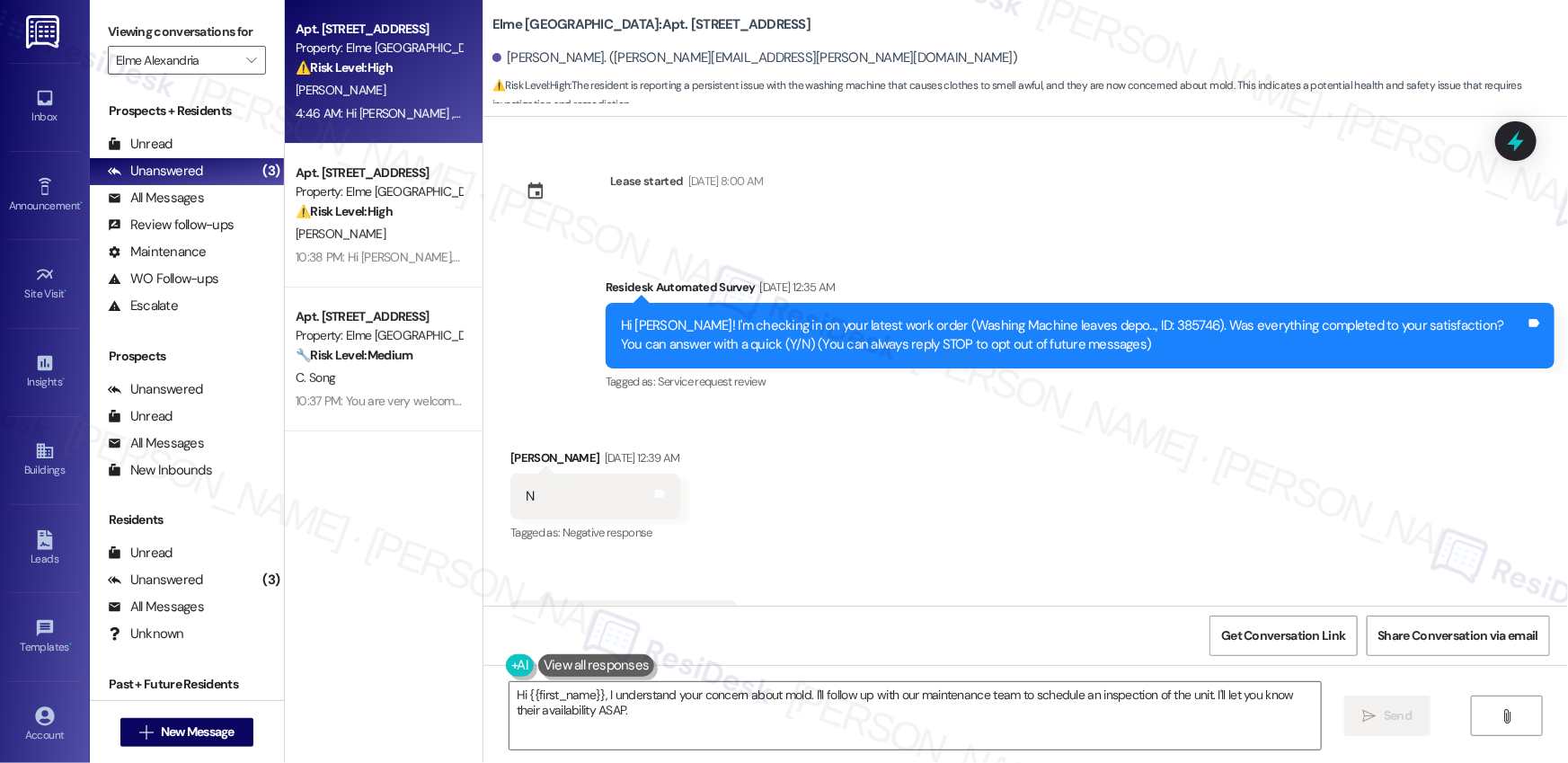
scroll to position [1469, 0]
